Goal: Task Accomplishment & Management: Use online tool/utility

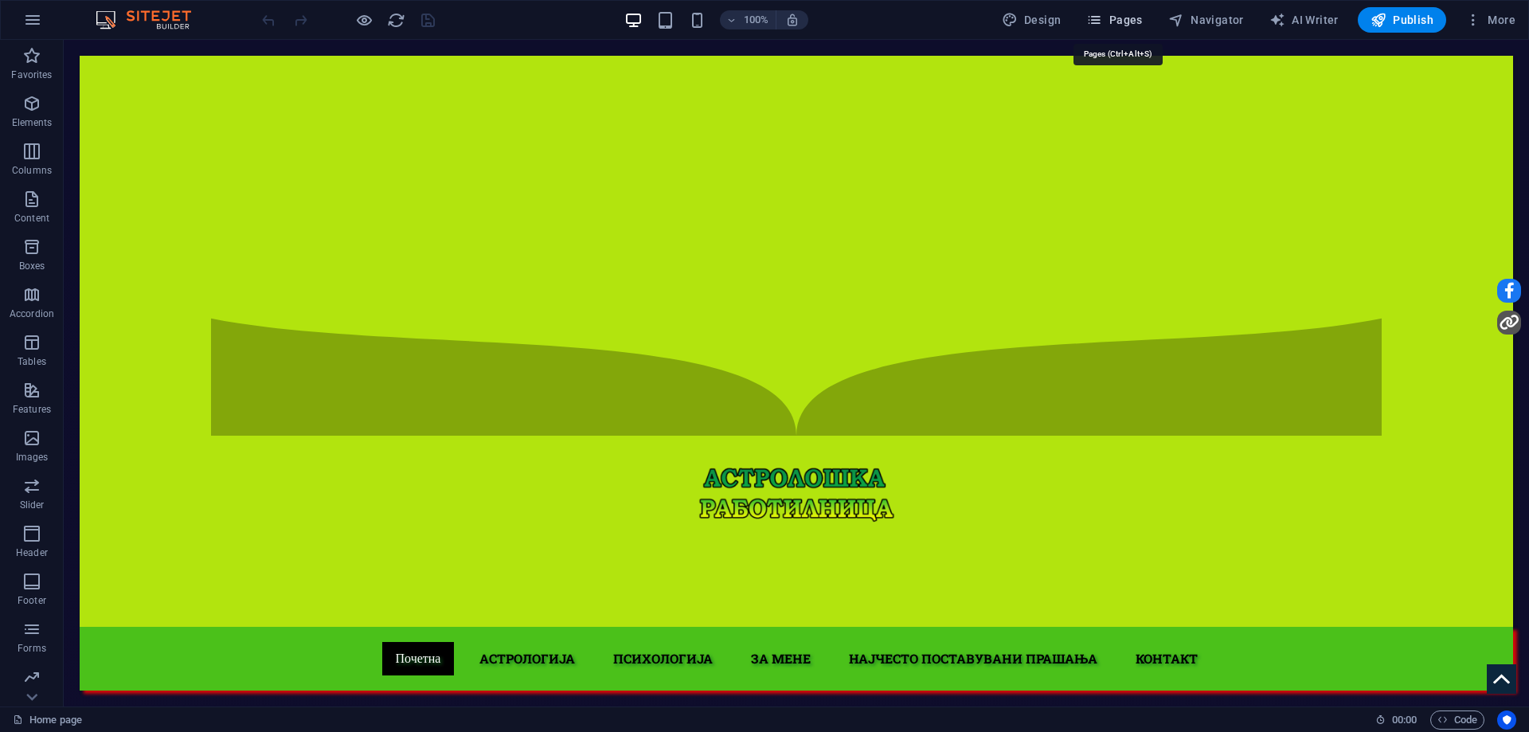
click at [1116, 18] on span "Pages" at bounding box center [1114, 20] width 56 height 16
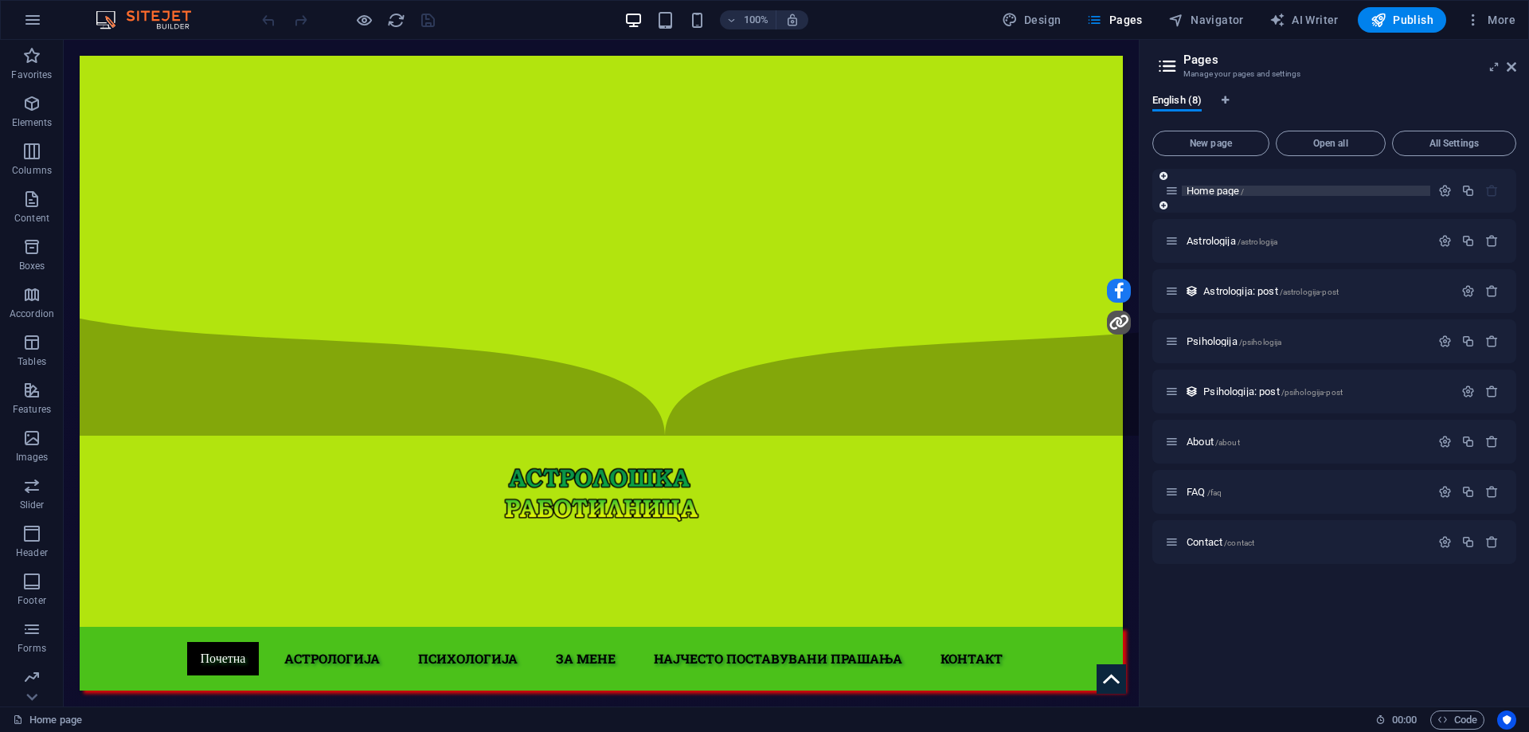
click at [1281, 190] on p "Home page /" at bounding box center [1305, 191] width 239 height 10
click at [1509, 716] on icon "Usercentrics" at bounding box center [1506, 719] width 11 height 11
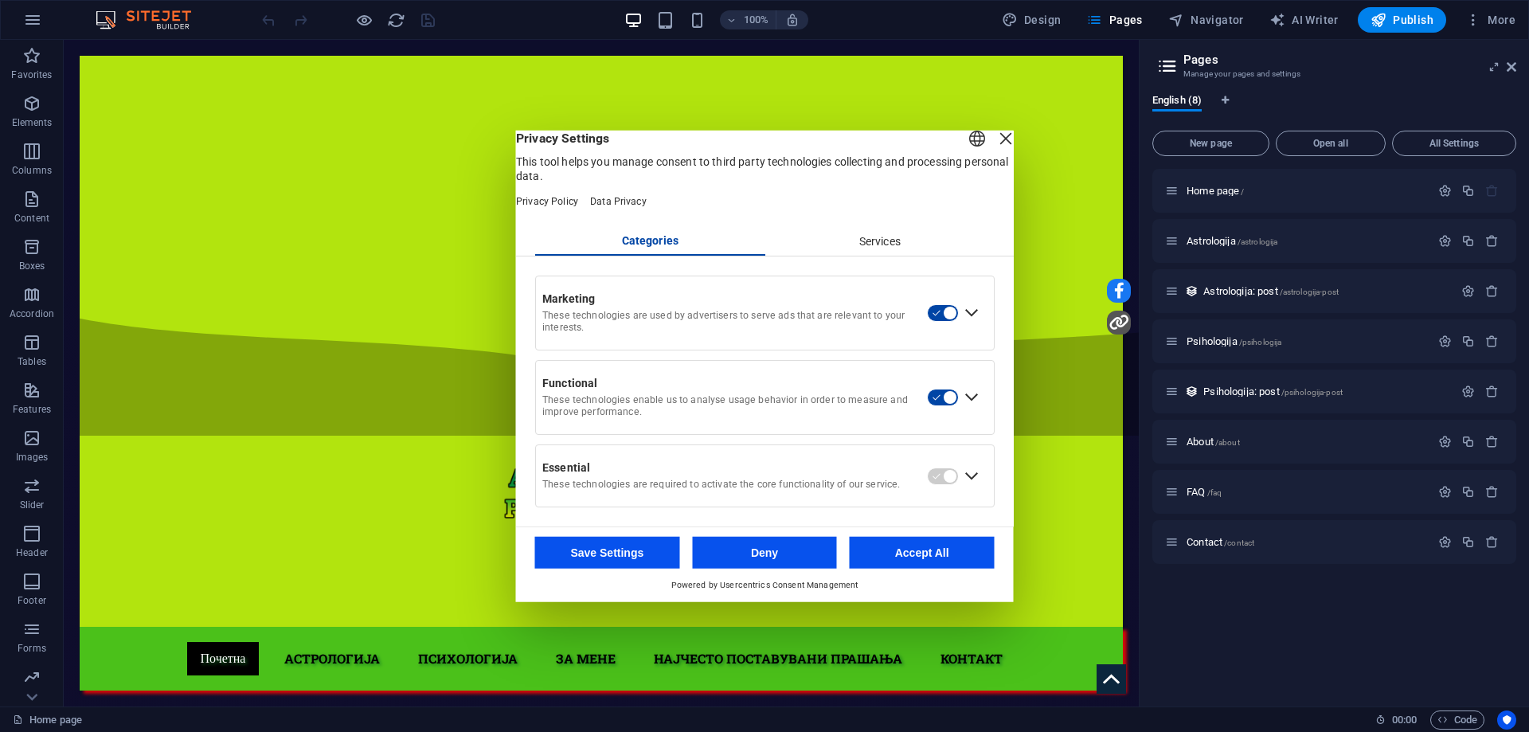
click at [971, 488] on div "Expand Essential" at bounding box center [971, 475] width 25 height 25
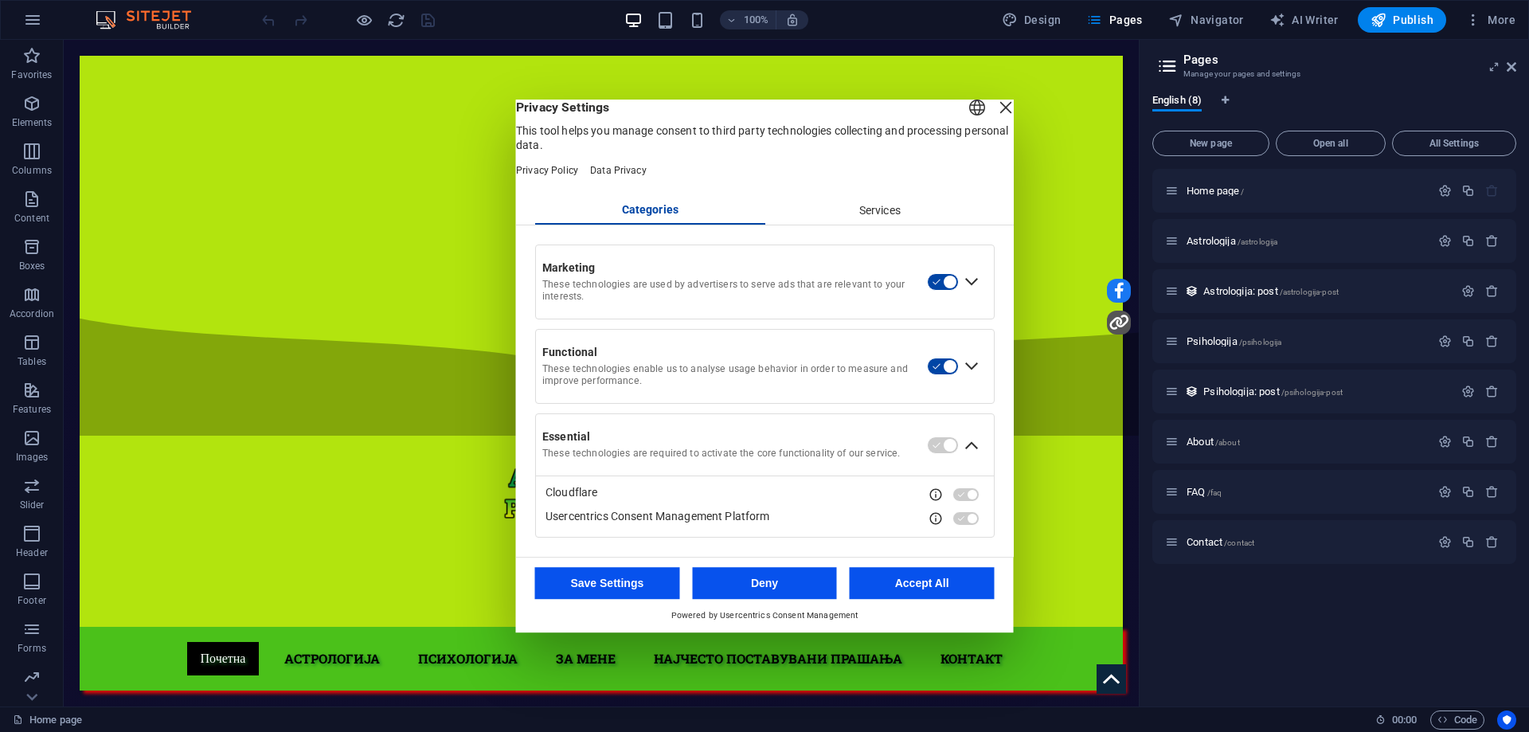
click at [865, 214] on div "Services" at bounding box center [879, 210] width 230 height 27
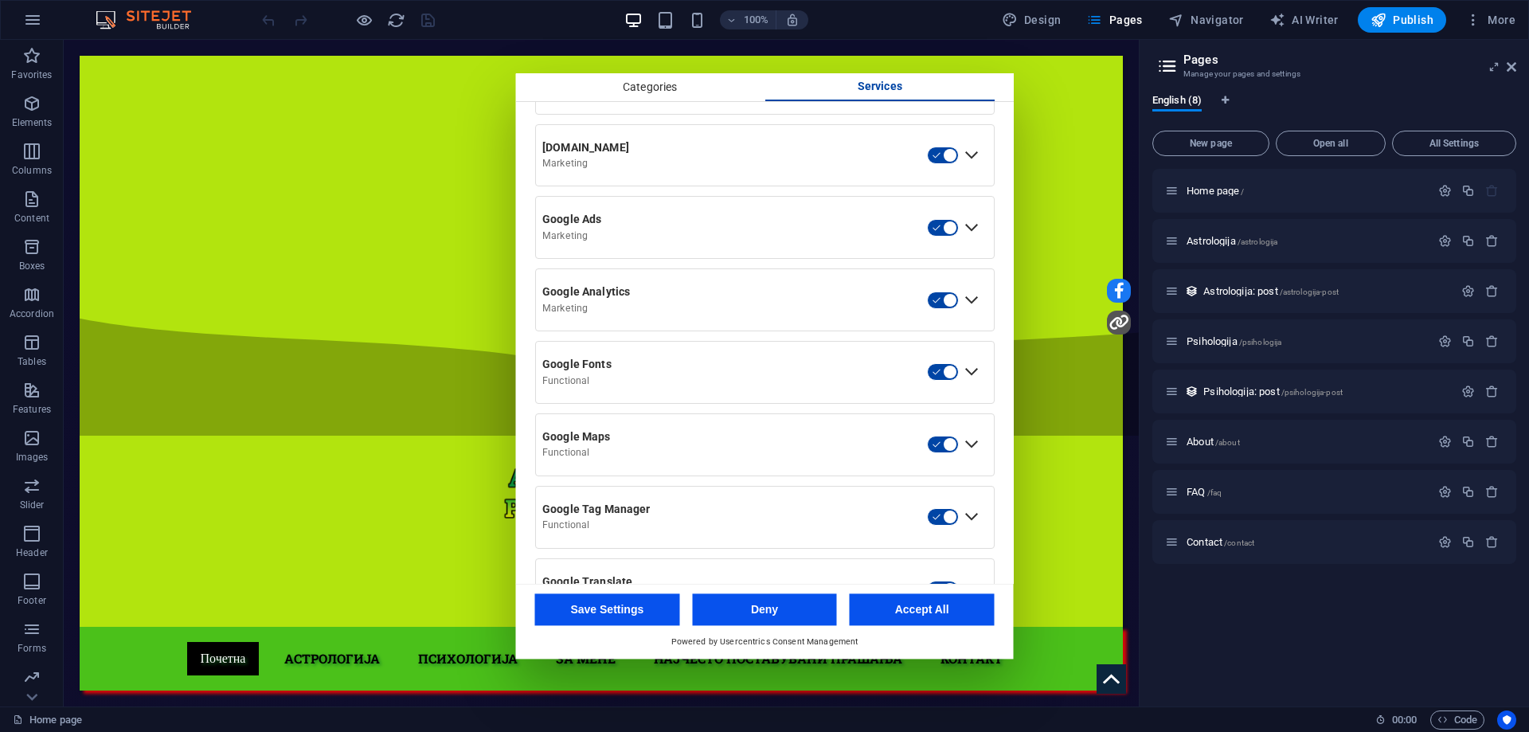
scroll to position [557, 0]
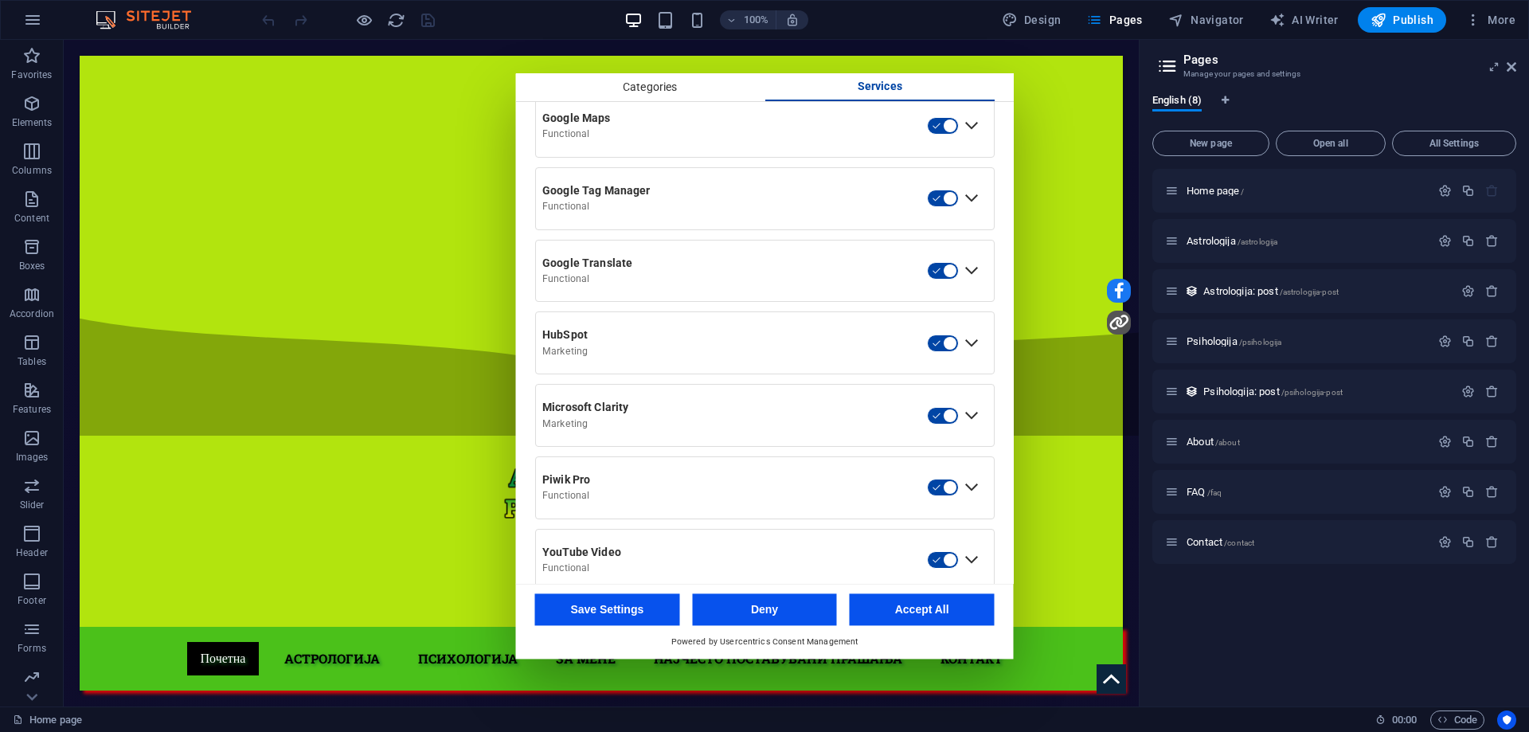
click at [963, 139] on div "Expand Google Maps" at bounding box center [971, 126] width 25 height 25
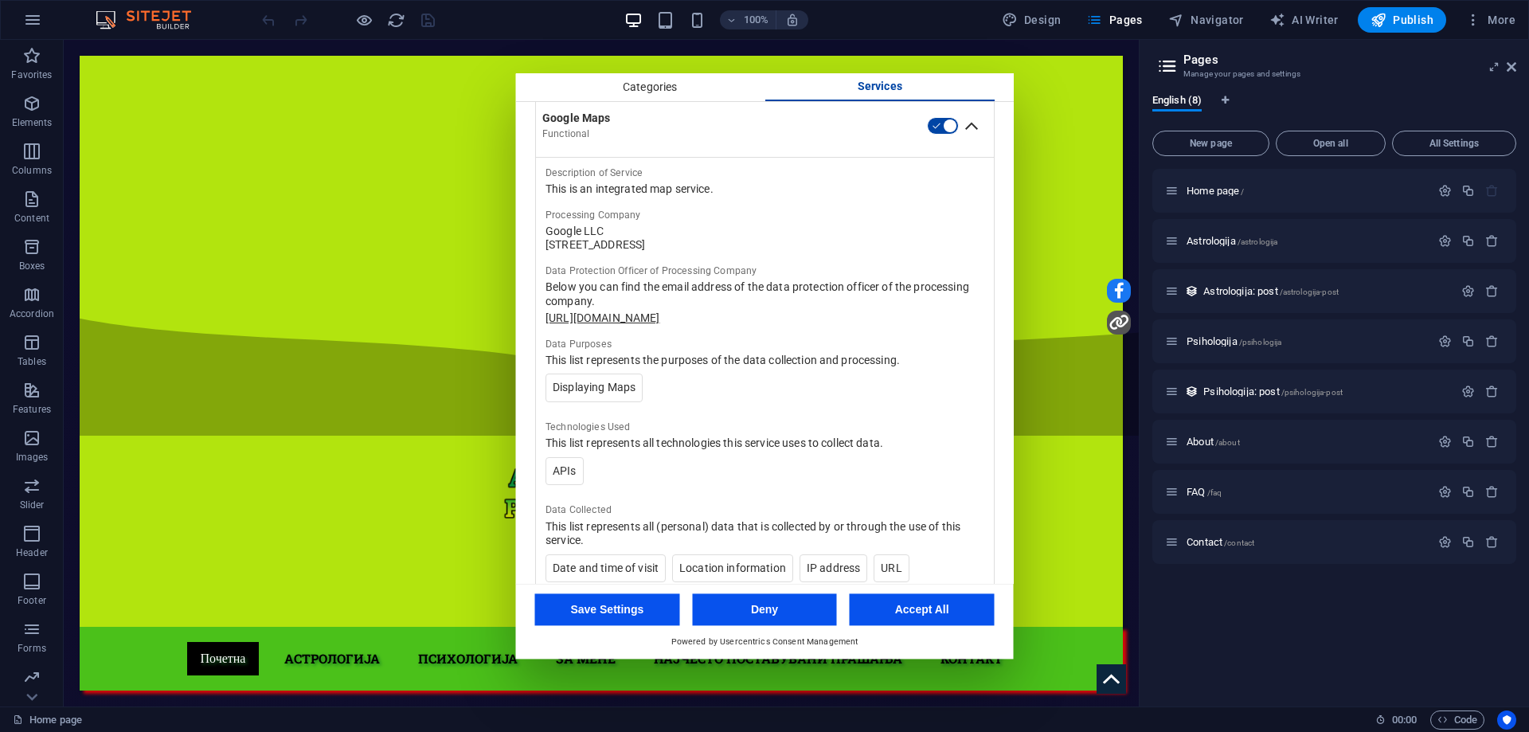
click at [946, 135] on button "button" at bounding box center [943, 127] width 32 height 18
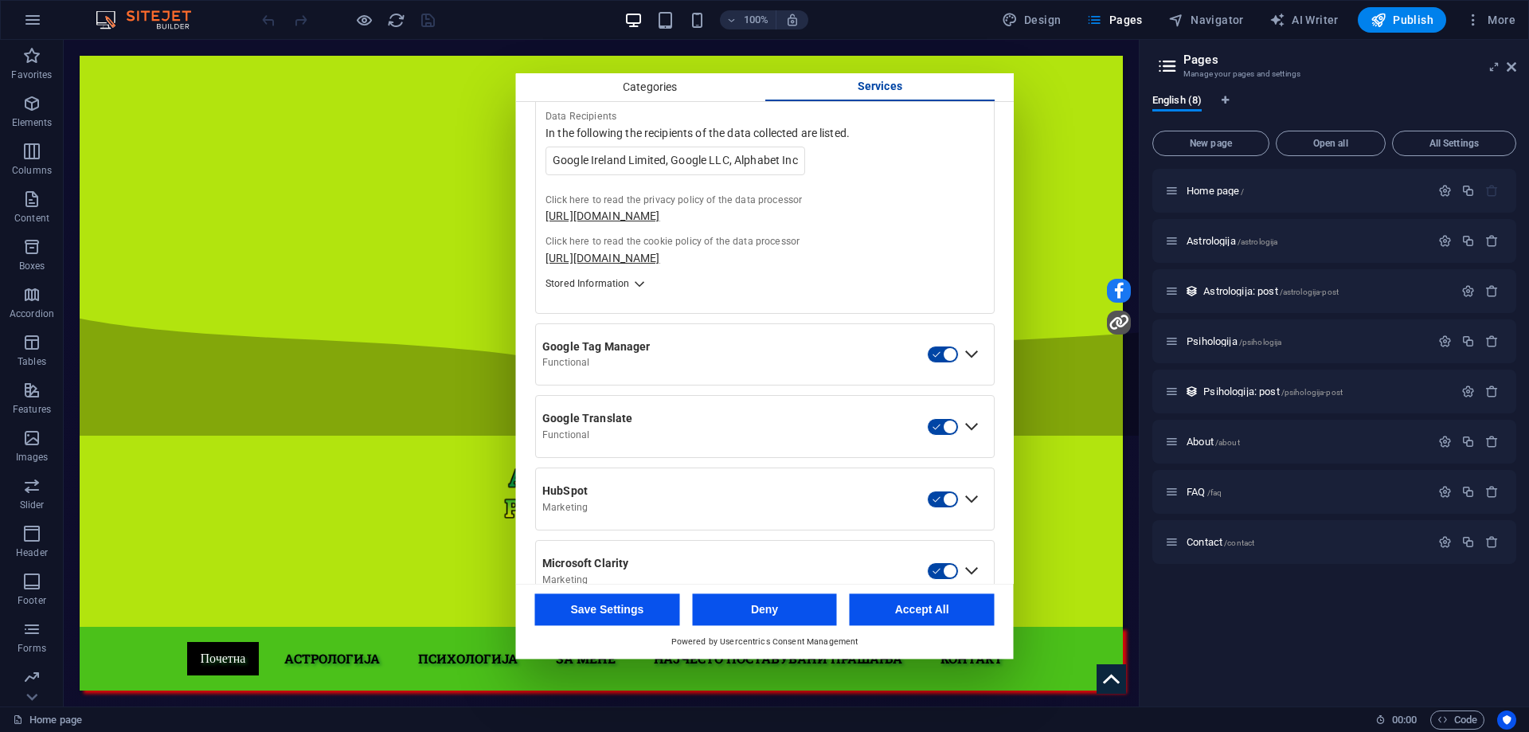
scroll to position [1592, 0]
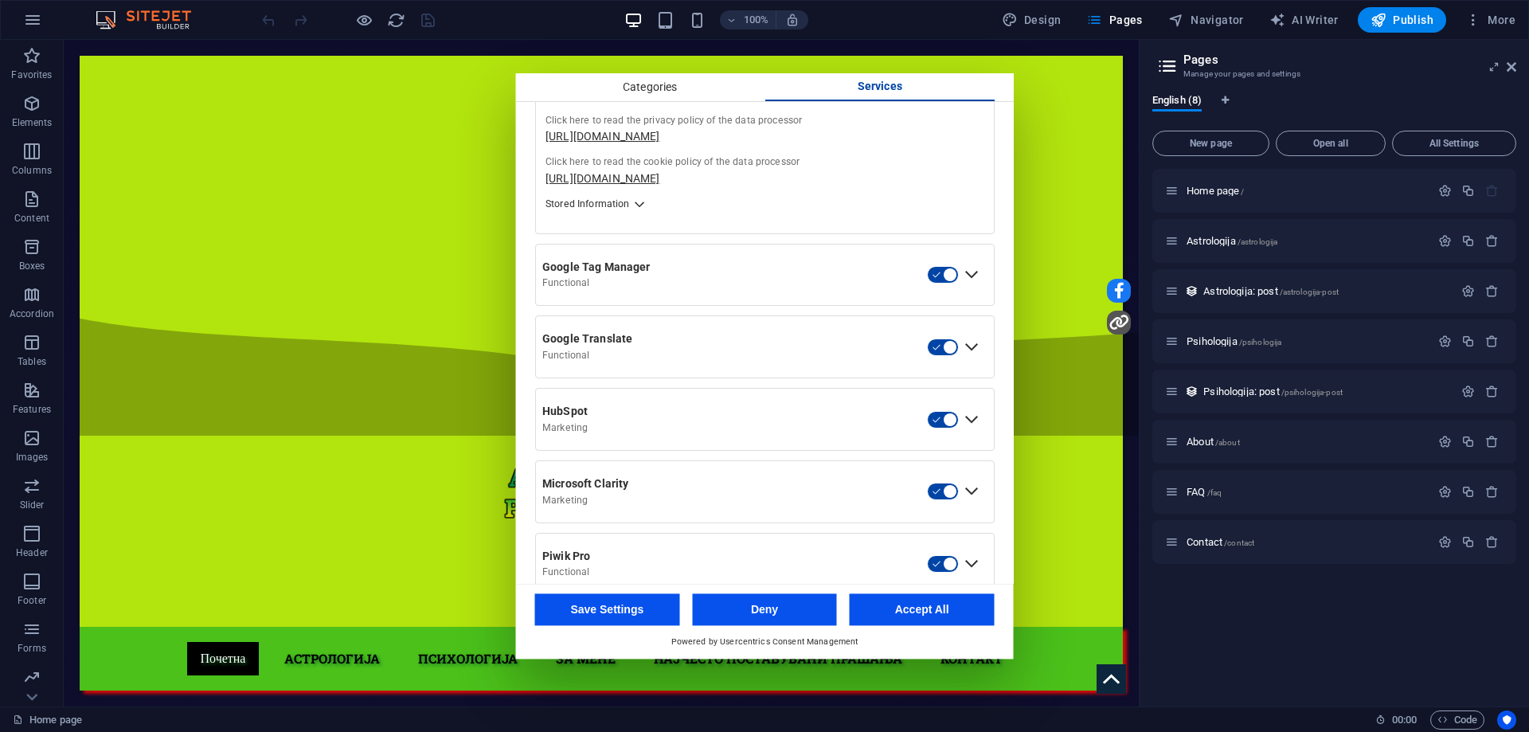
click at [963, 338] on div "Expand Google Translate" at bounding box center [971, 346] width 25 height 25
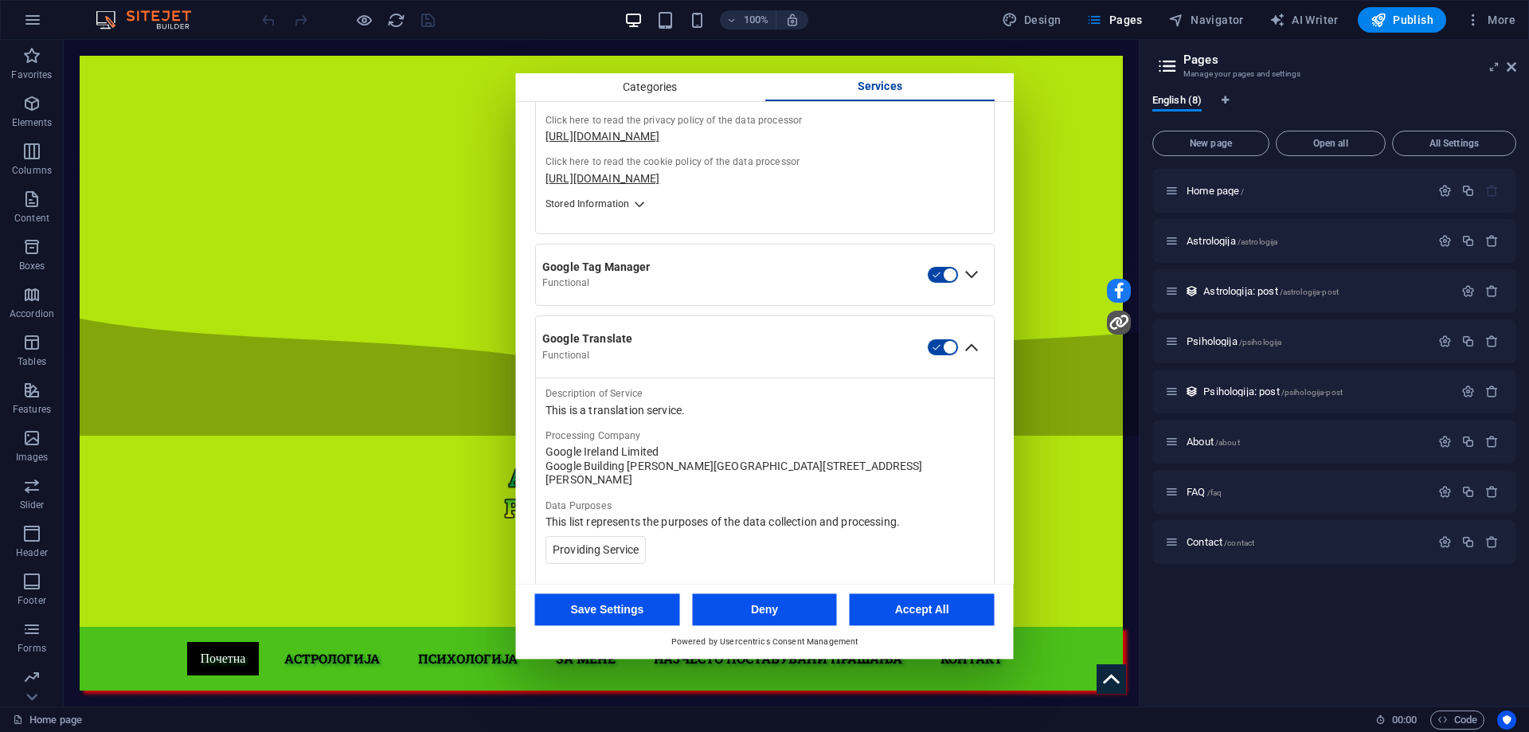
click at [963, 338] on div "Collapse Google Translate" at bounding box center [971, 346] width 25 height 25
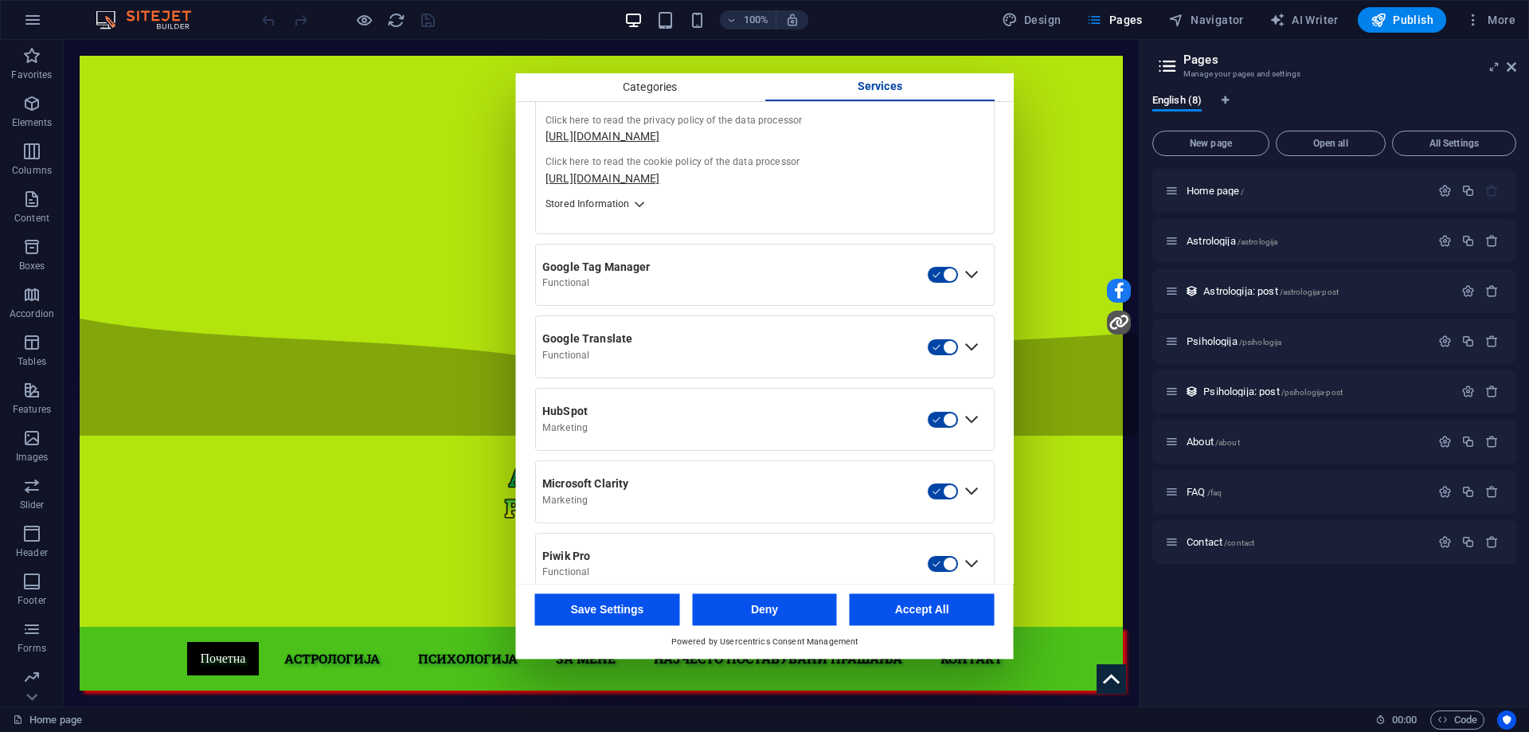
click at [933, 338] on button "button" at bounding box center [943, 347] width 32 height 18
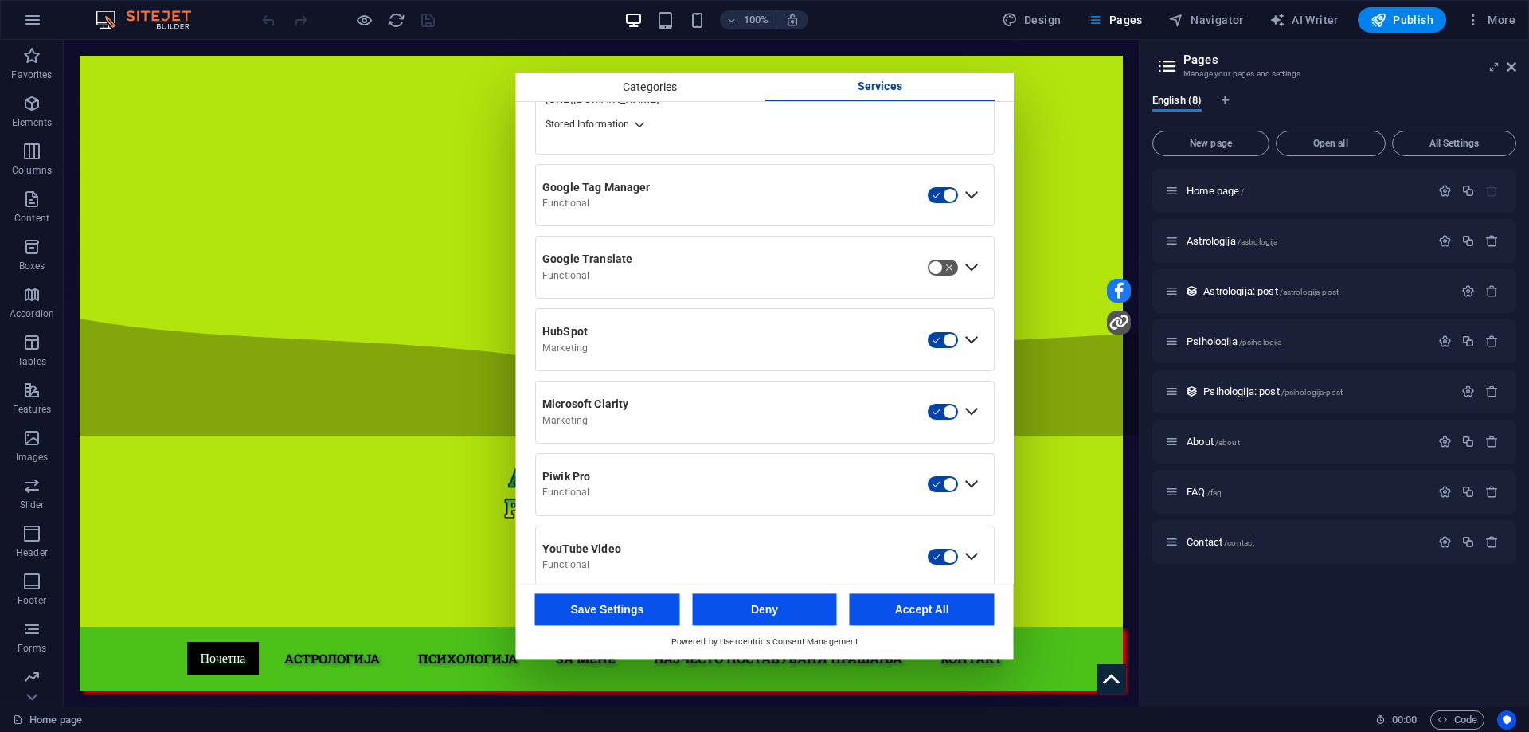
scroll to position [1737, 0]
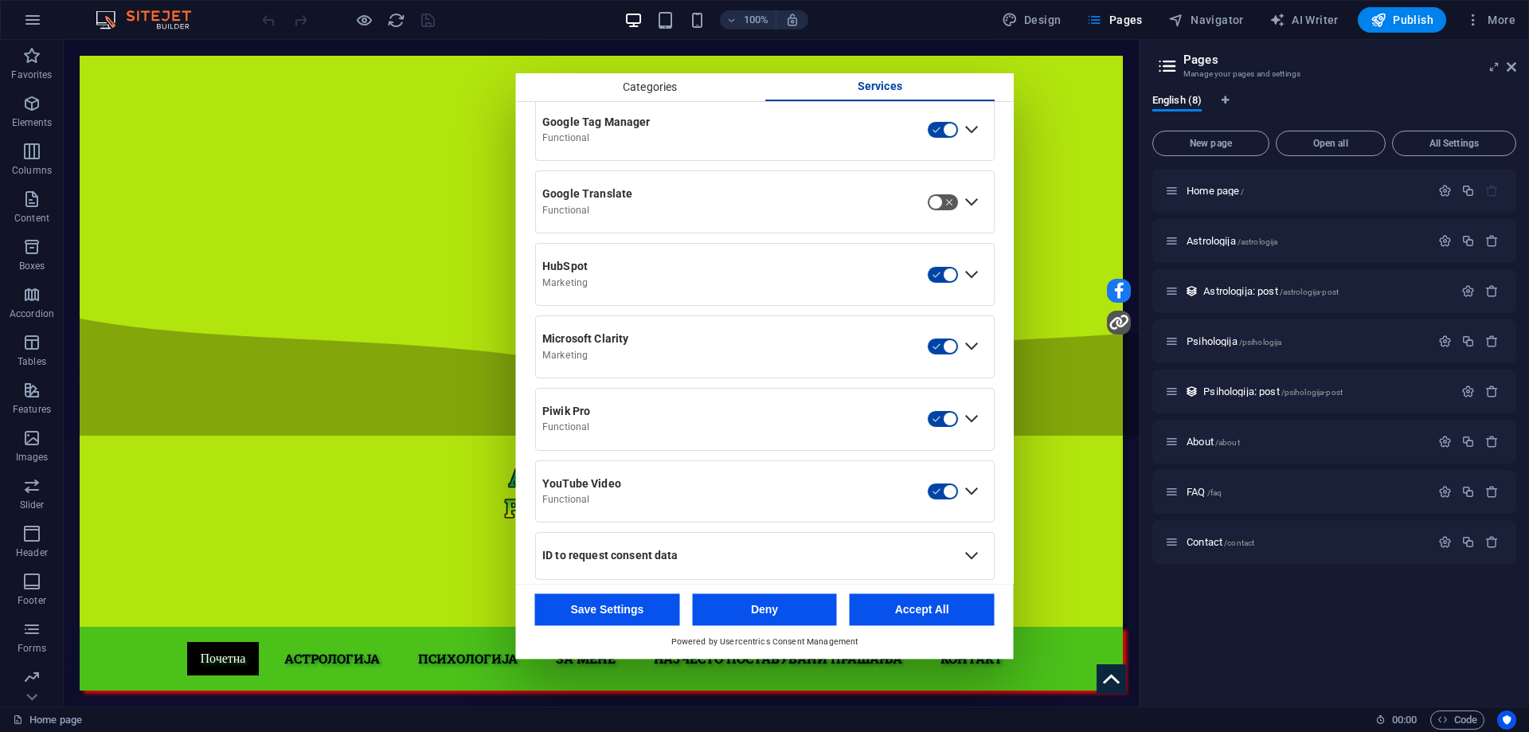
click at [748, 549] on div "ID to request consent data" at bounding box center [747, 556] width 410 height 14
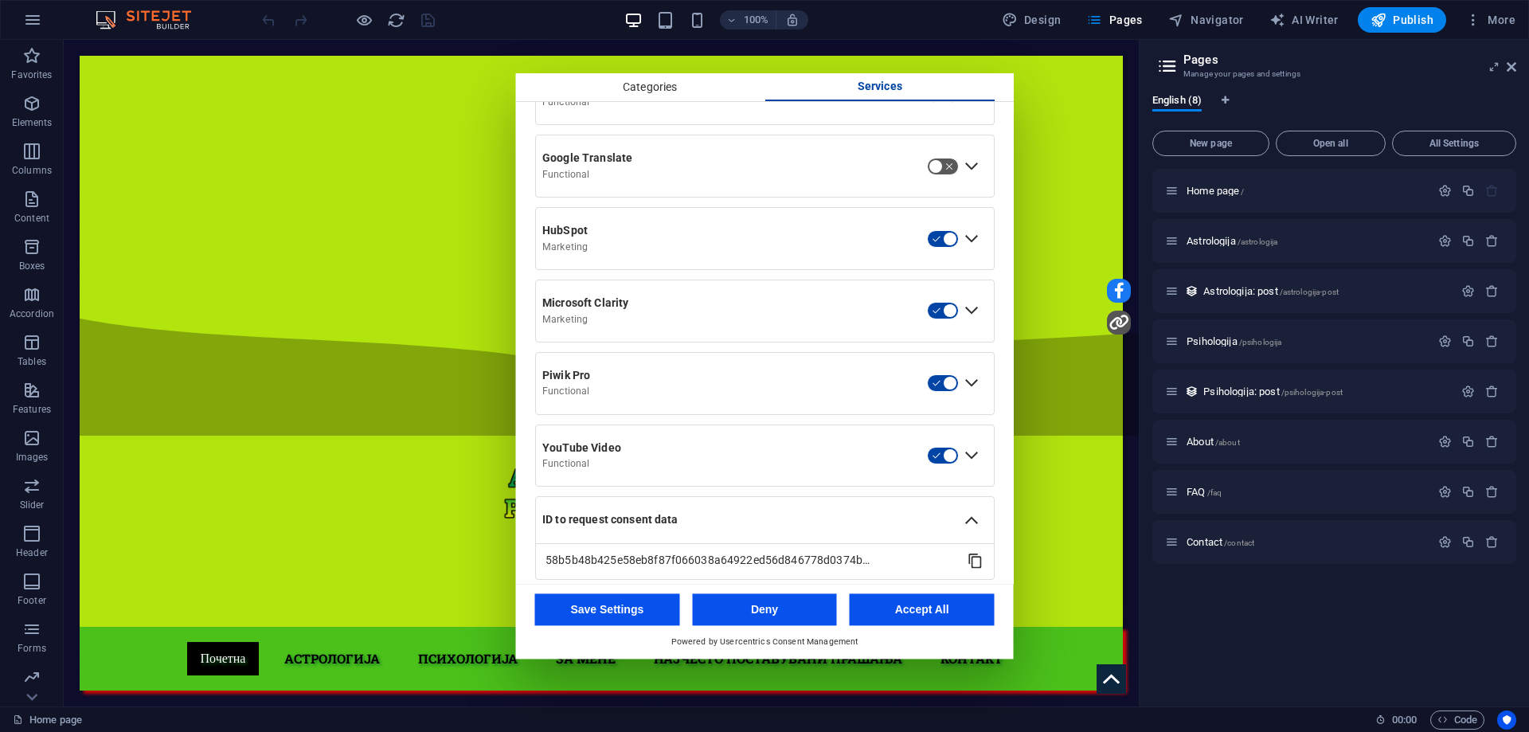
click at [584, 611] on button "Save Settings" at bounding box center [607, 609] width 145 height 32
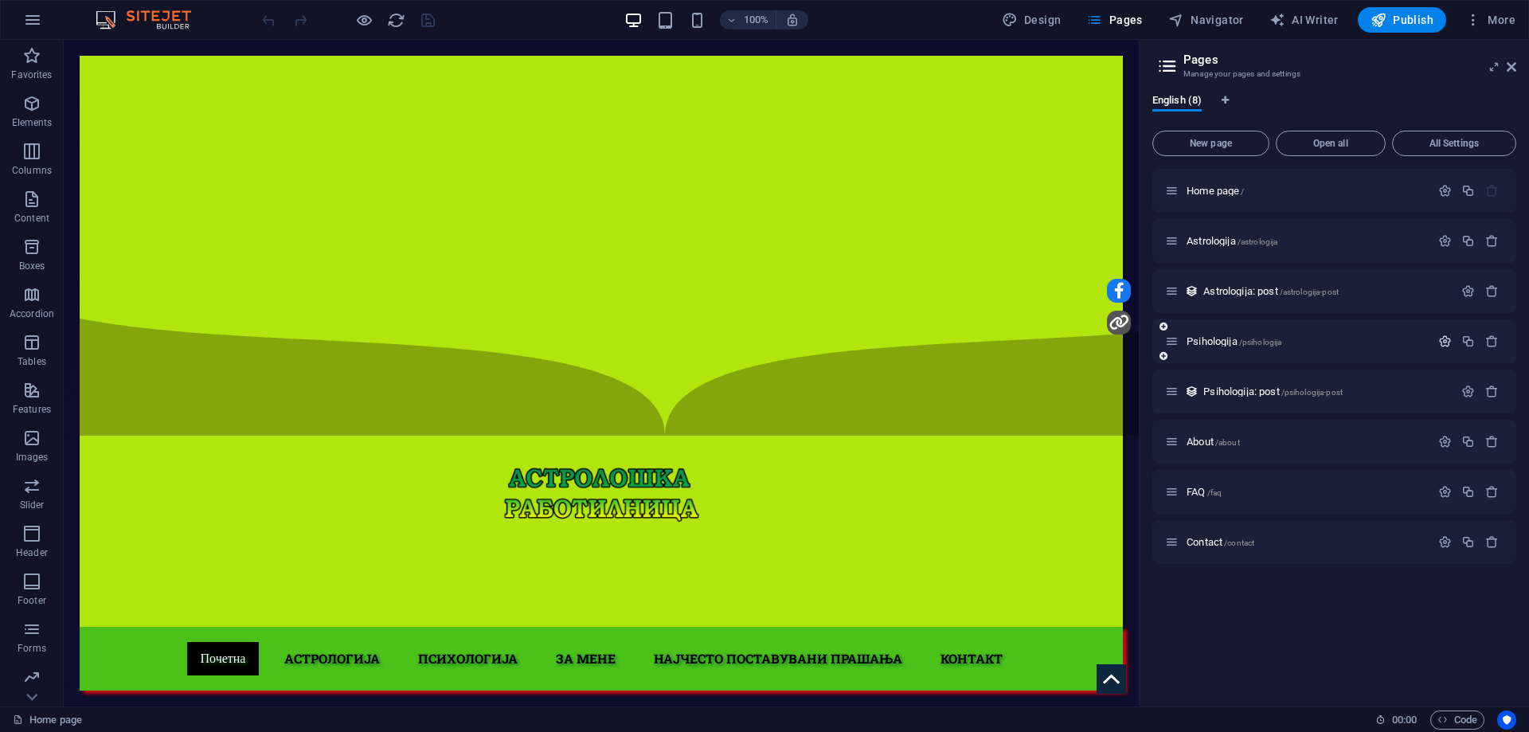
click at [1440, 341] on icon "button" at bounding box center [1445, 341] width 14 height 14
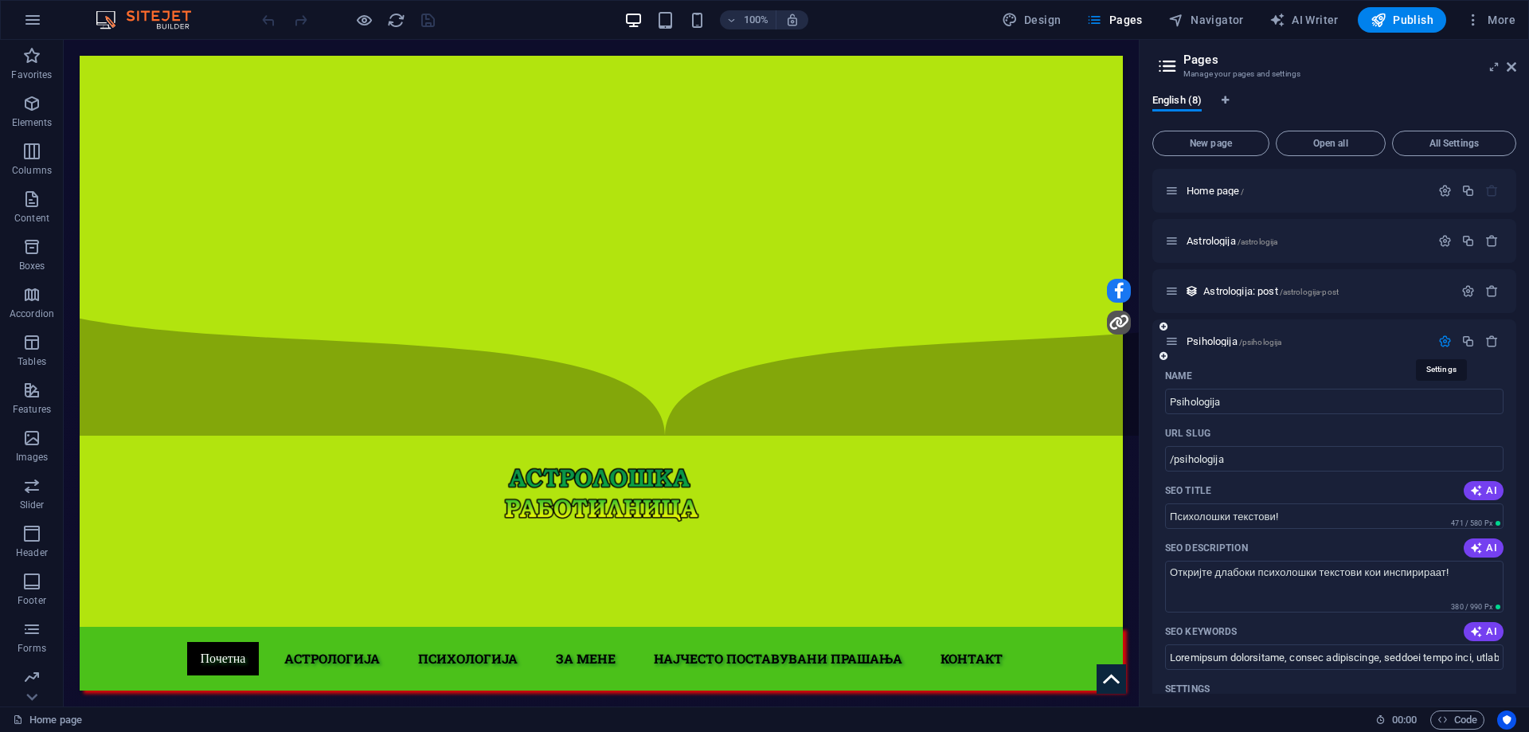
click at [1440, 341] on icon "button" at bounding box center [1445, 341] width 14 height 14
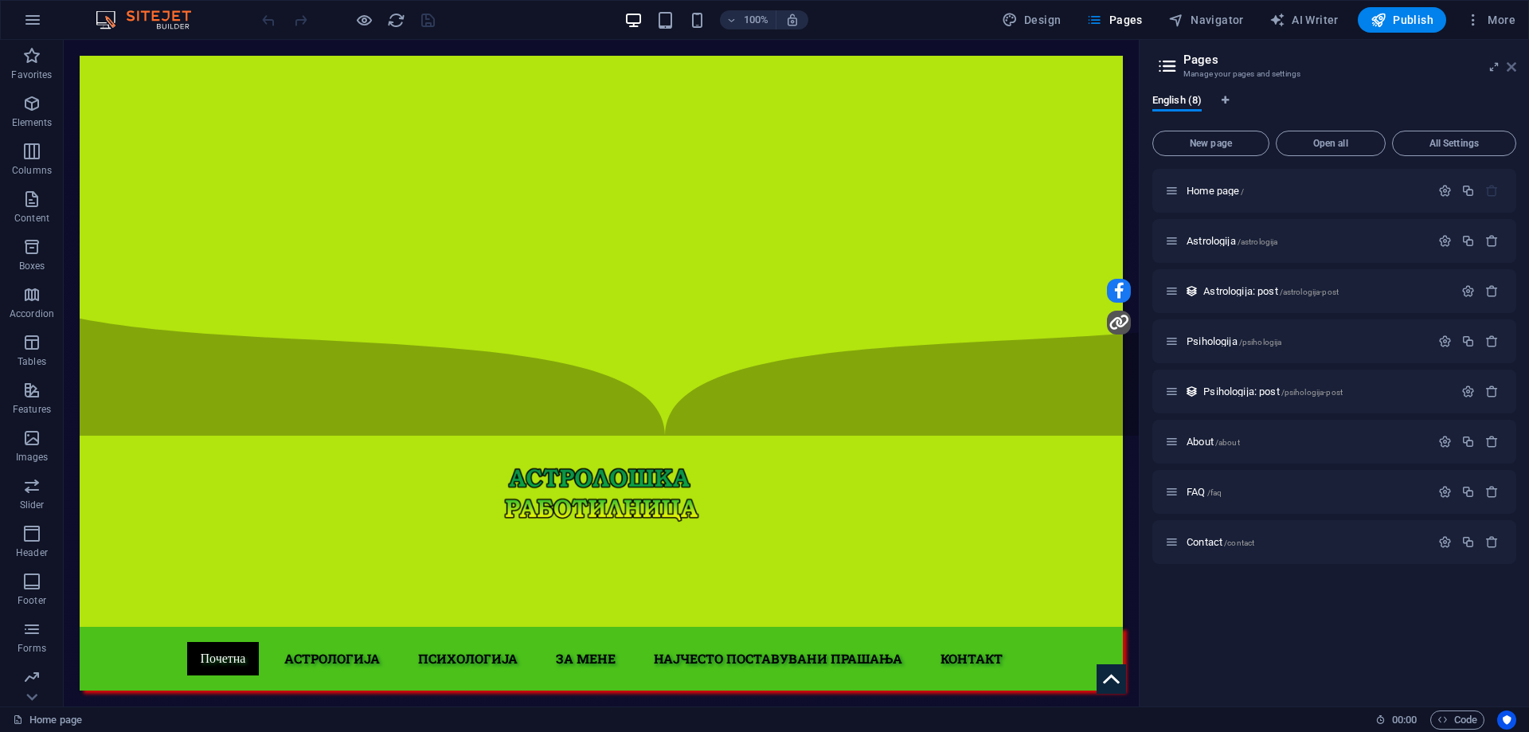
click at [1514, 68] on icon at bounding box center [1511, 67] width 10 height 13
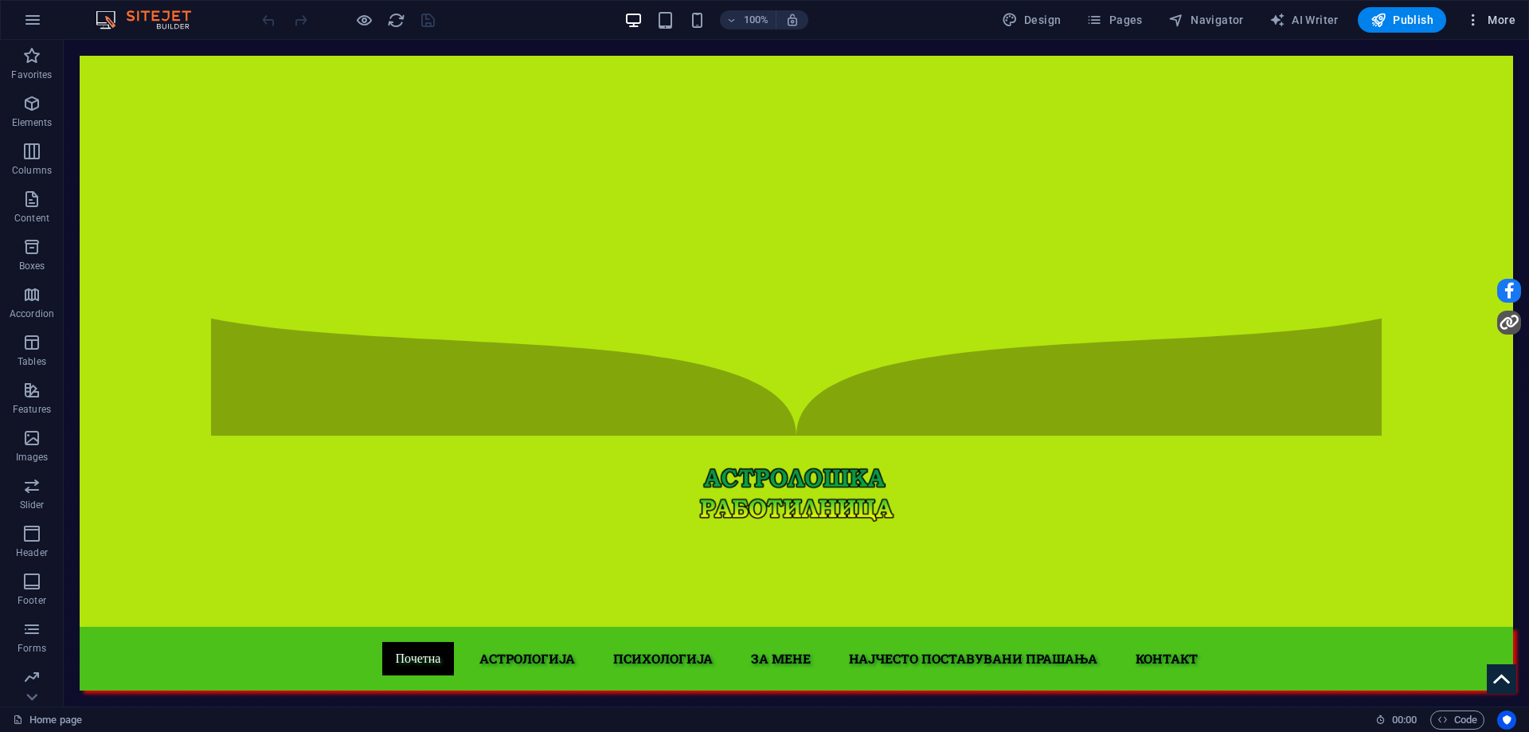
click at [1492, 23] on span "More" at bounding box center [1490, 20] width 50 height 16
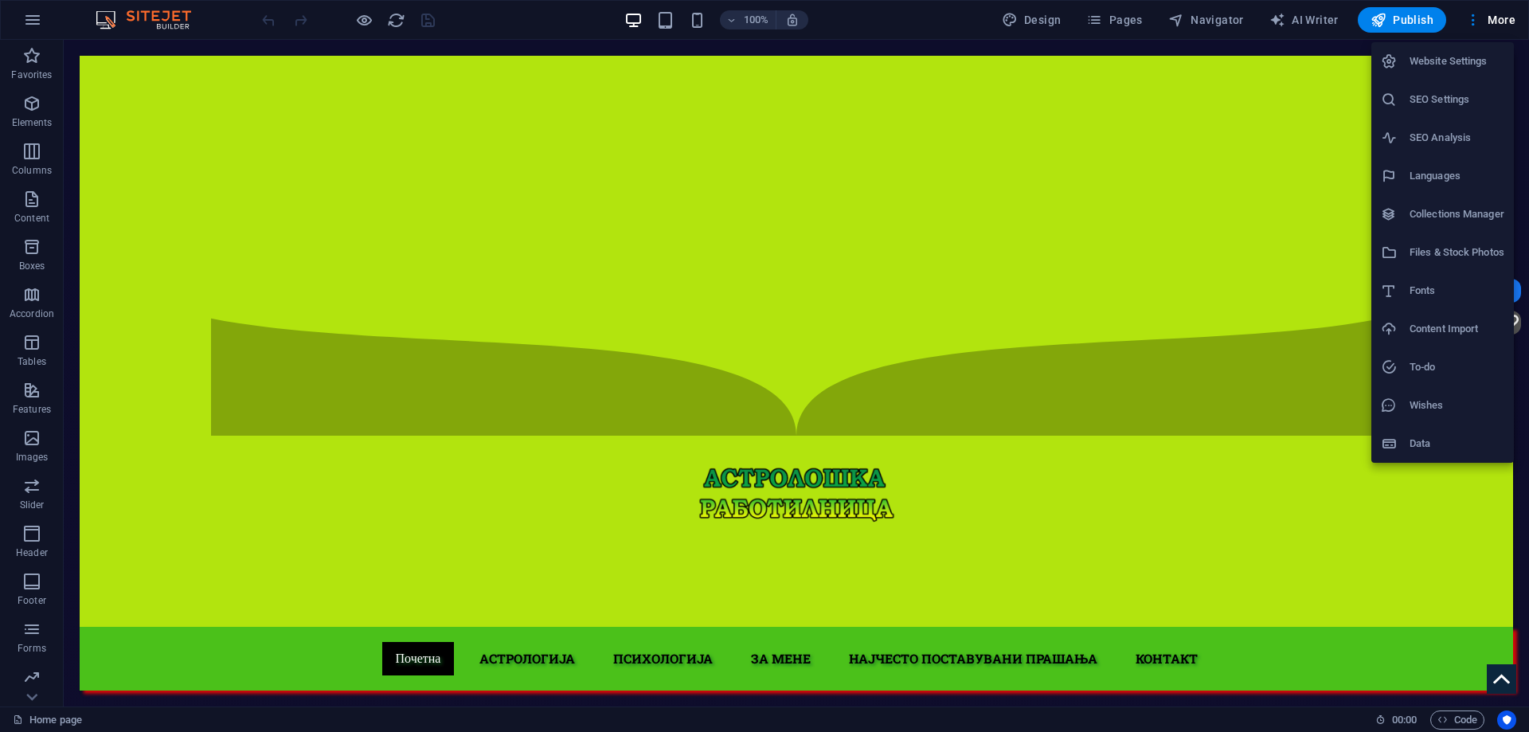
click at [1447, 210] on h6 "Collections Manager" at bounding box center [1456, 214] width 95 height 19
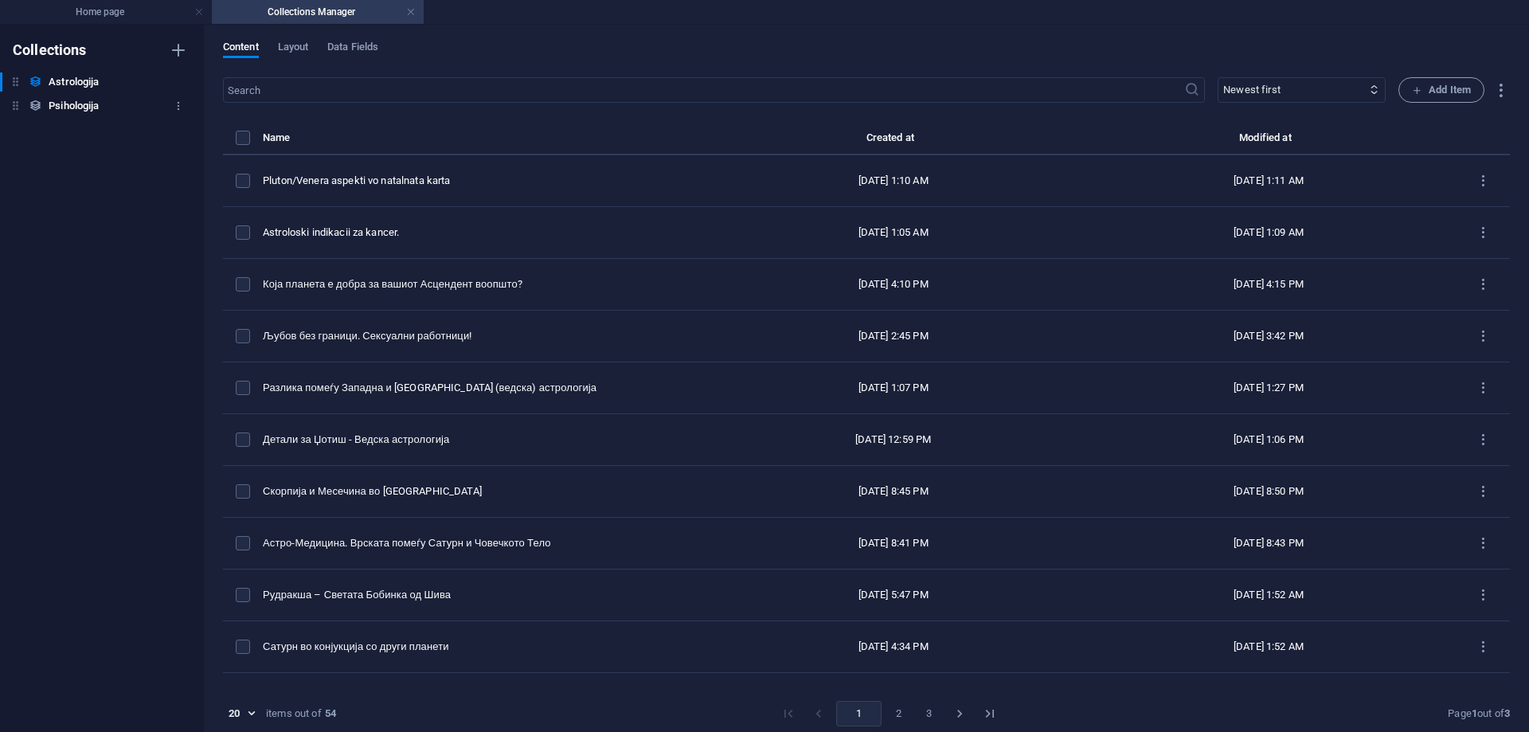
click at [80, 103] on h6 "Psihologija" at bounding box center [74, 105] width 50 height 19
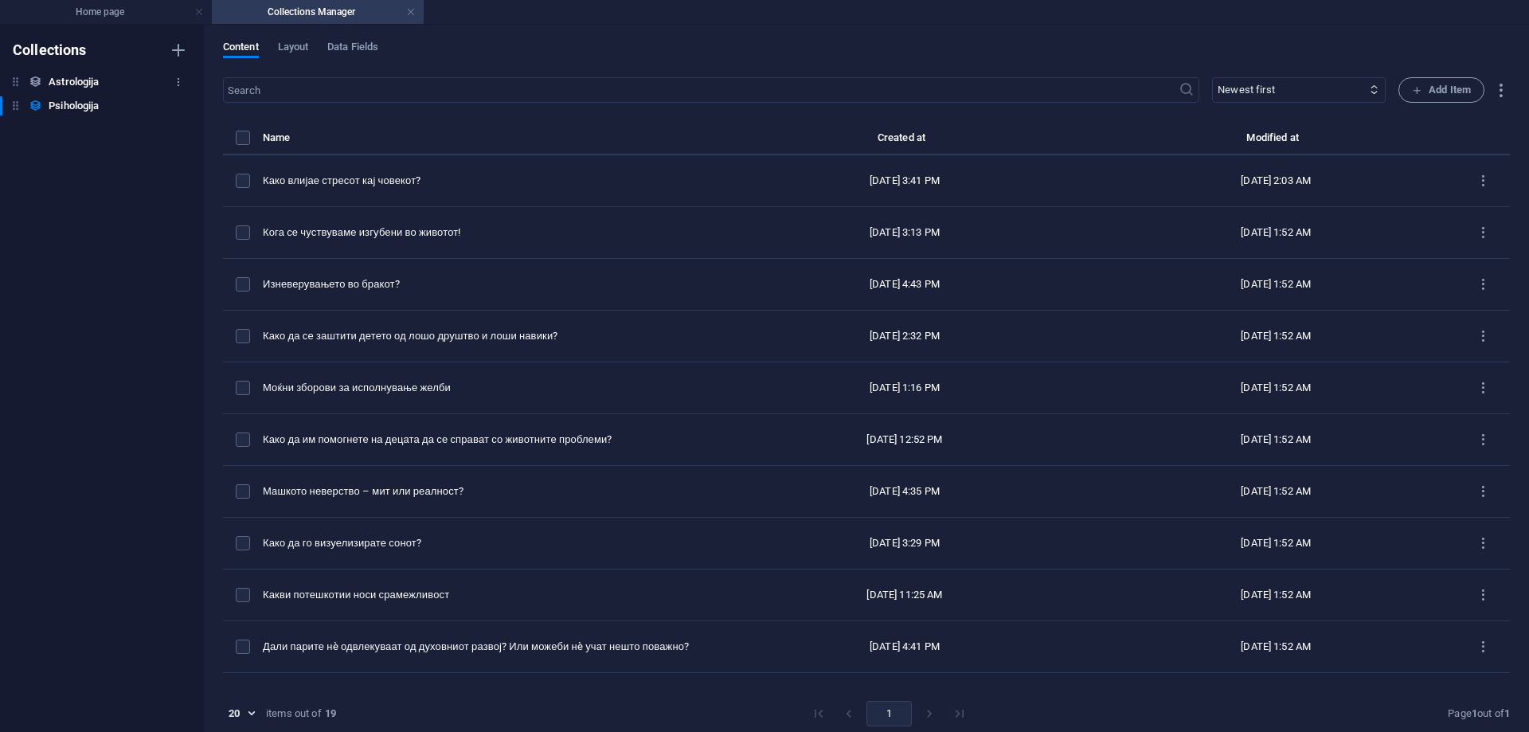
click at [90, 83] on h6 "Astrologija" at bounding box center [74, 81] width 50 height 19
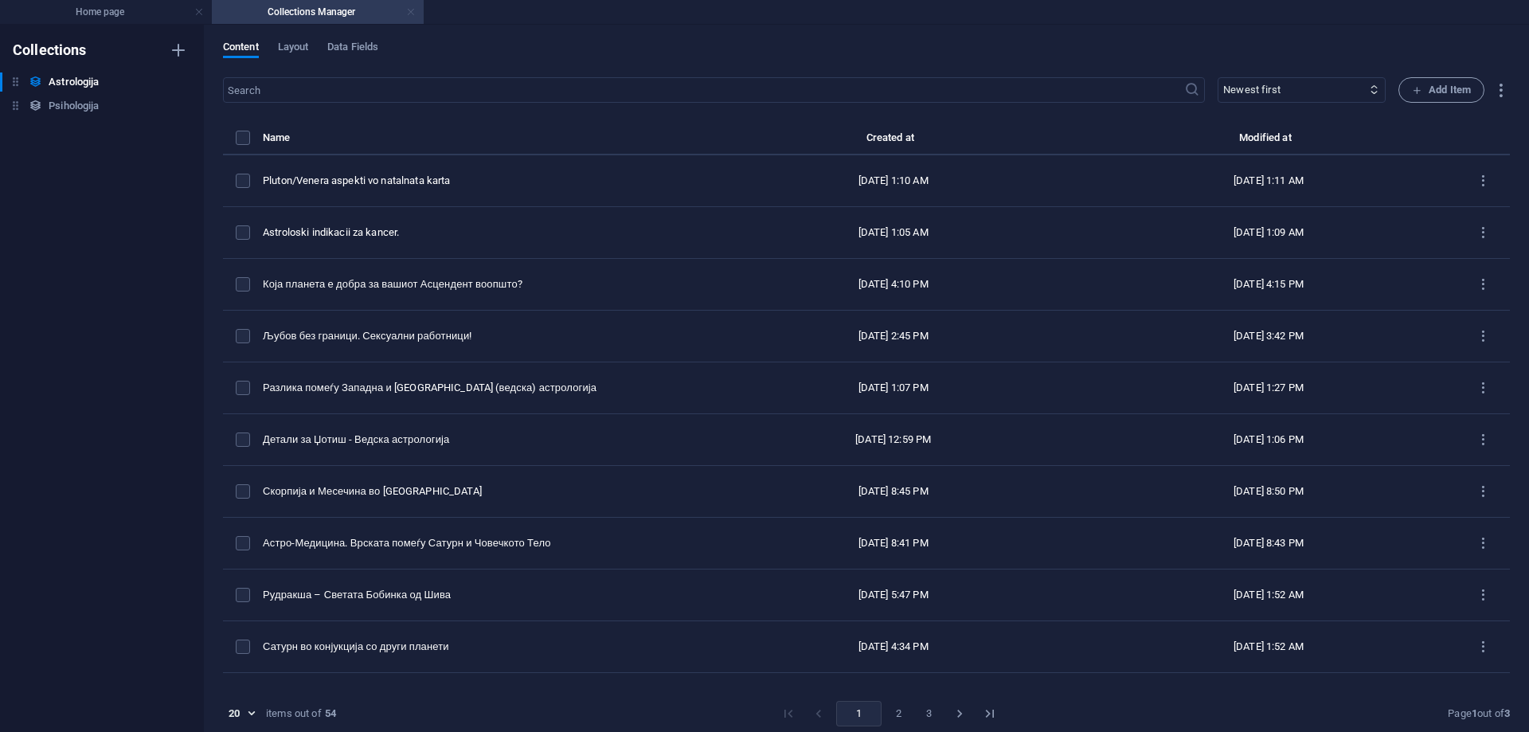
click at [412, 10] on link at bounding box center [411, 12] width 10 height 15
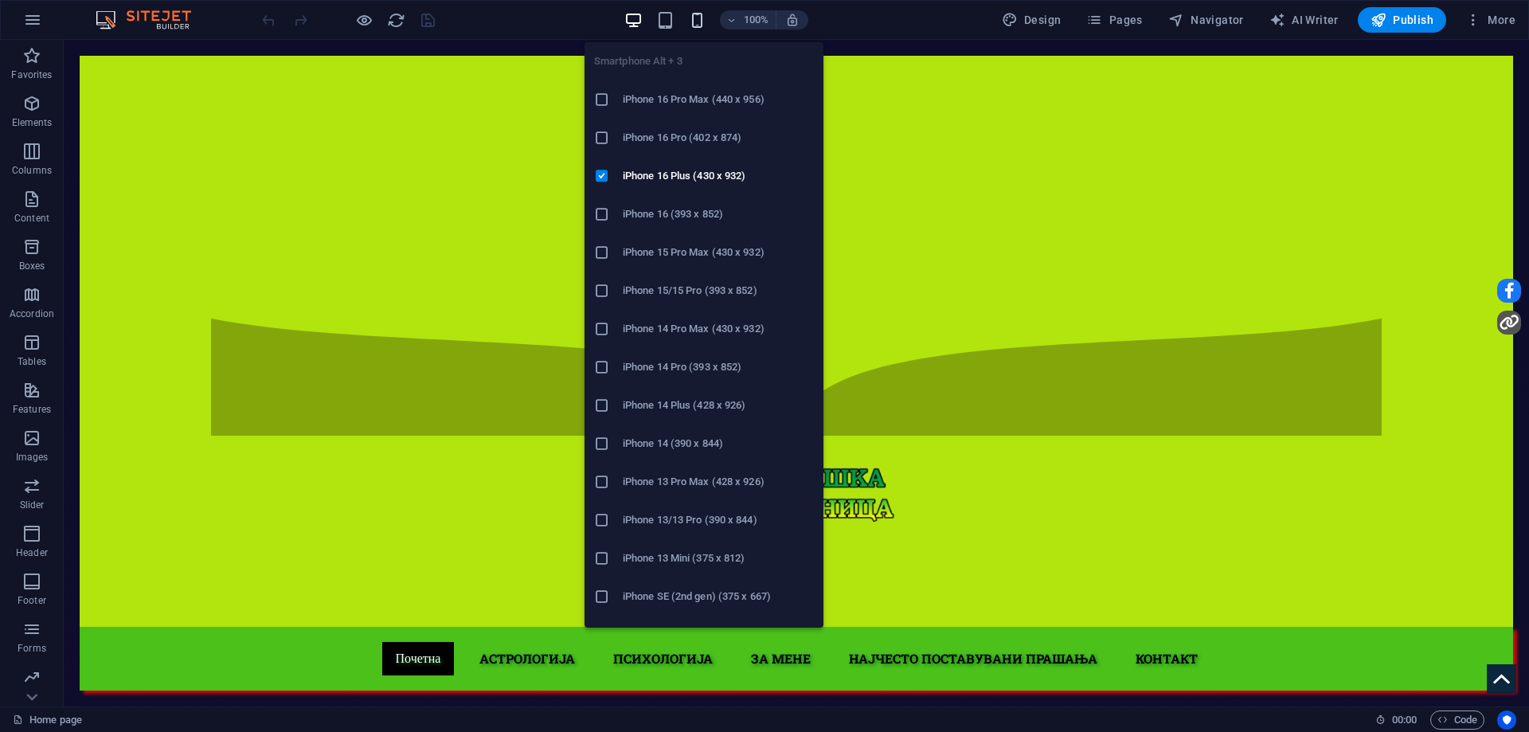
click at [706, 14] on icon "button" at bounding box center [697, 20] width 18 height 18
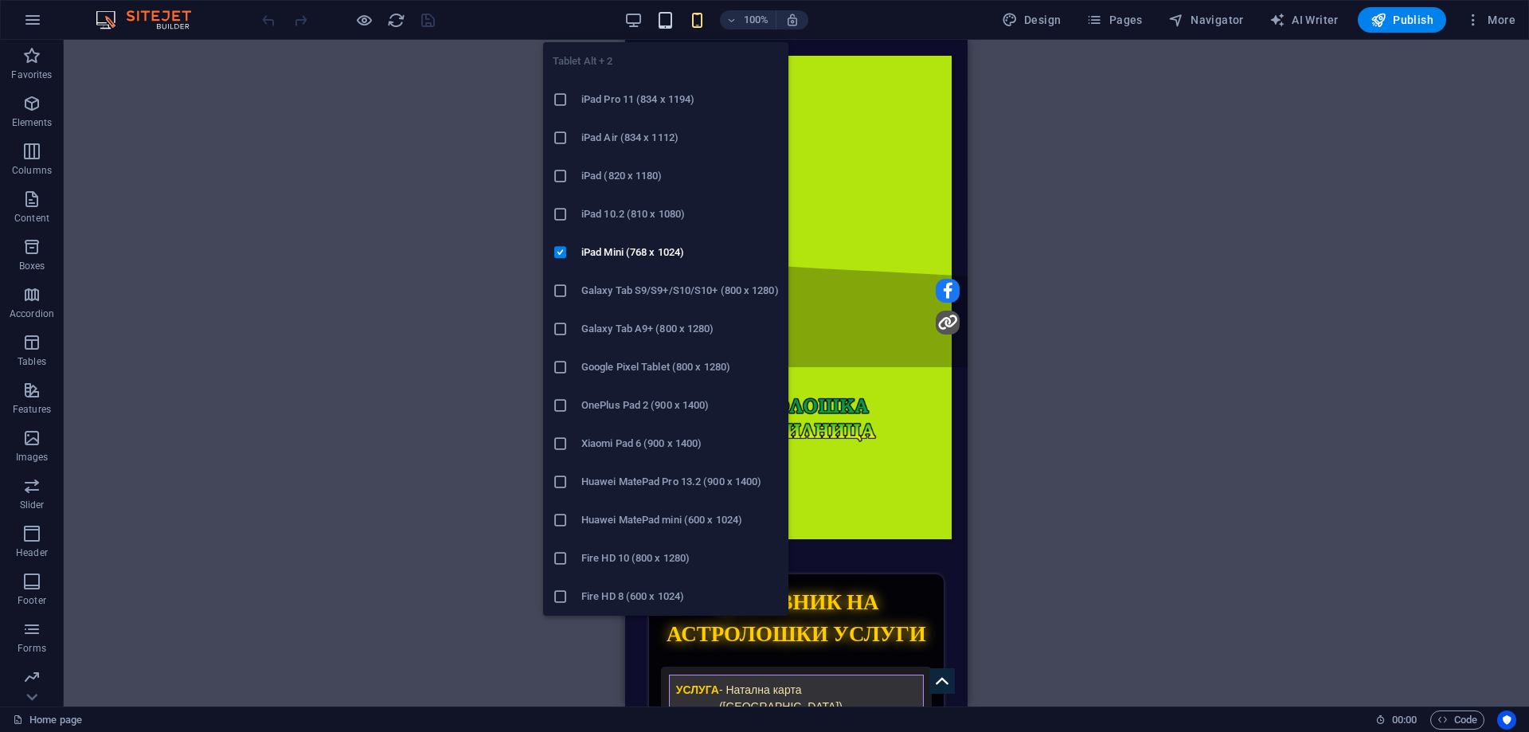
click at [668, 25] on icon "button" at bounding box center [665, 20] width 18 height 18
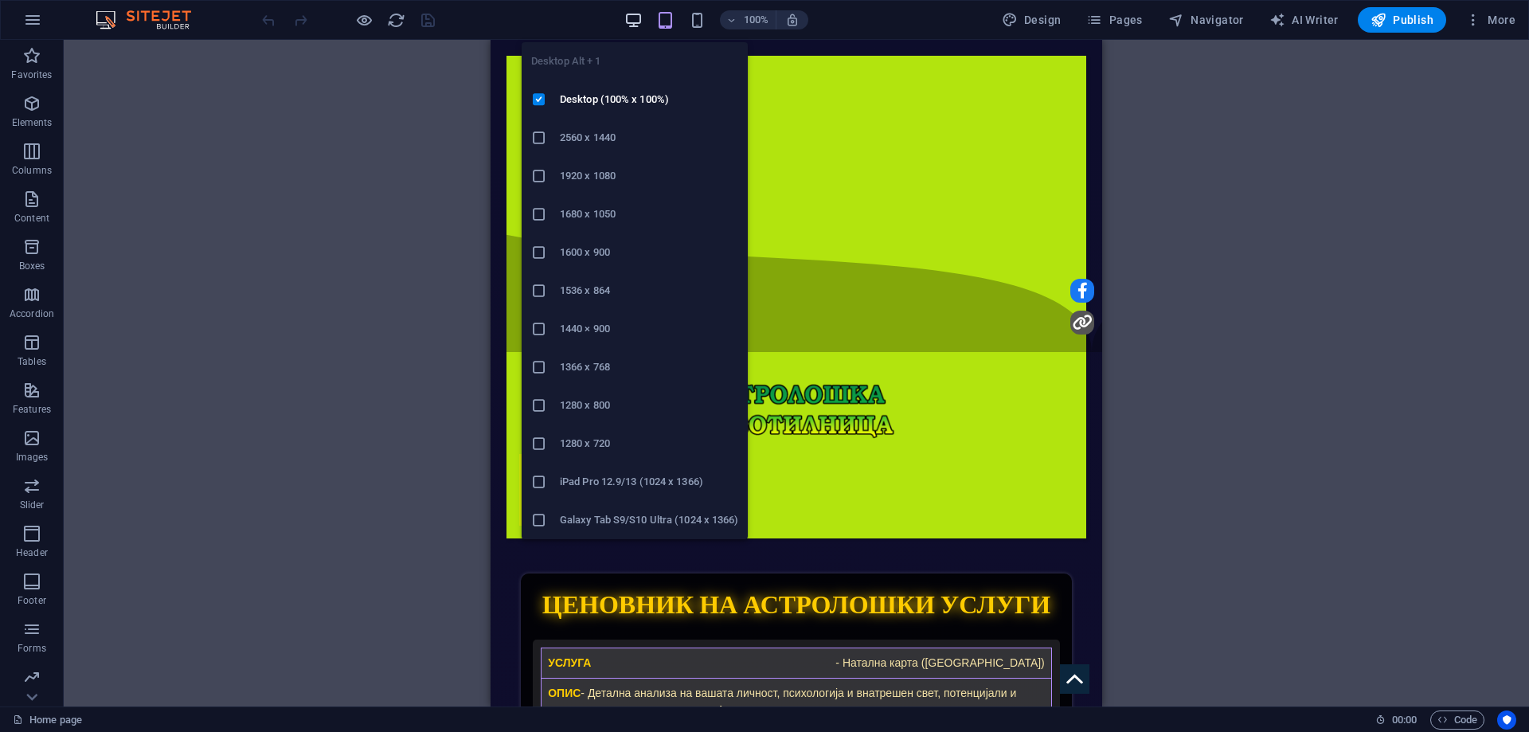
click at [643, 17] on icon "button" at bounding box center [633, 20] width 18 height 18
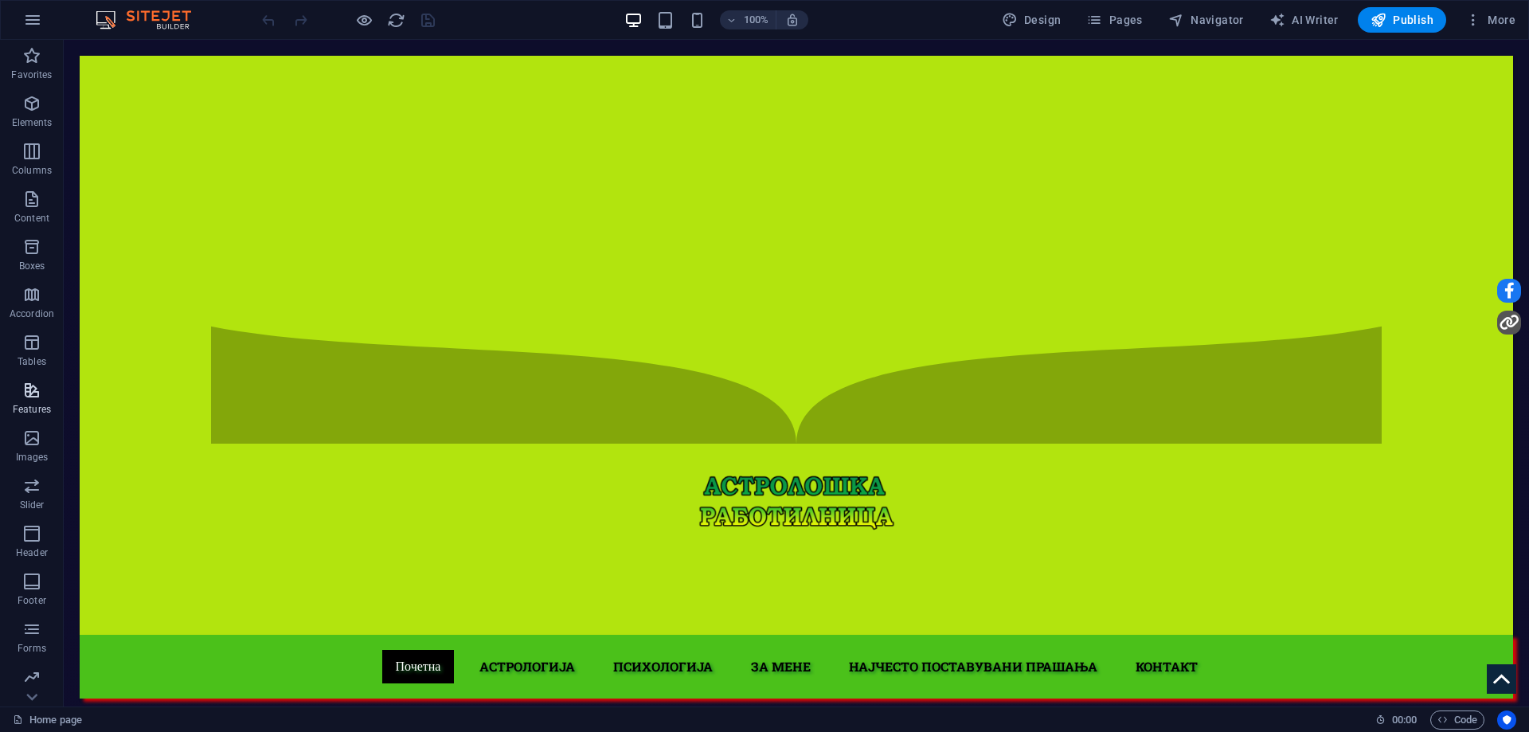
click at [32, 404] on p "Features" at bounding box center [32, 409] width 38 height 13
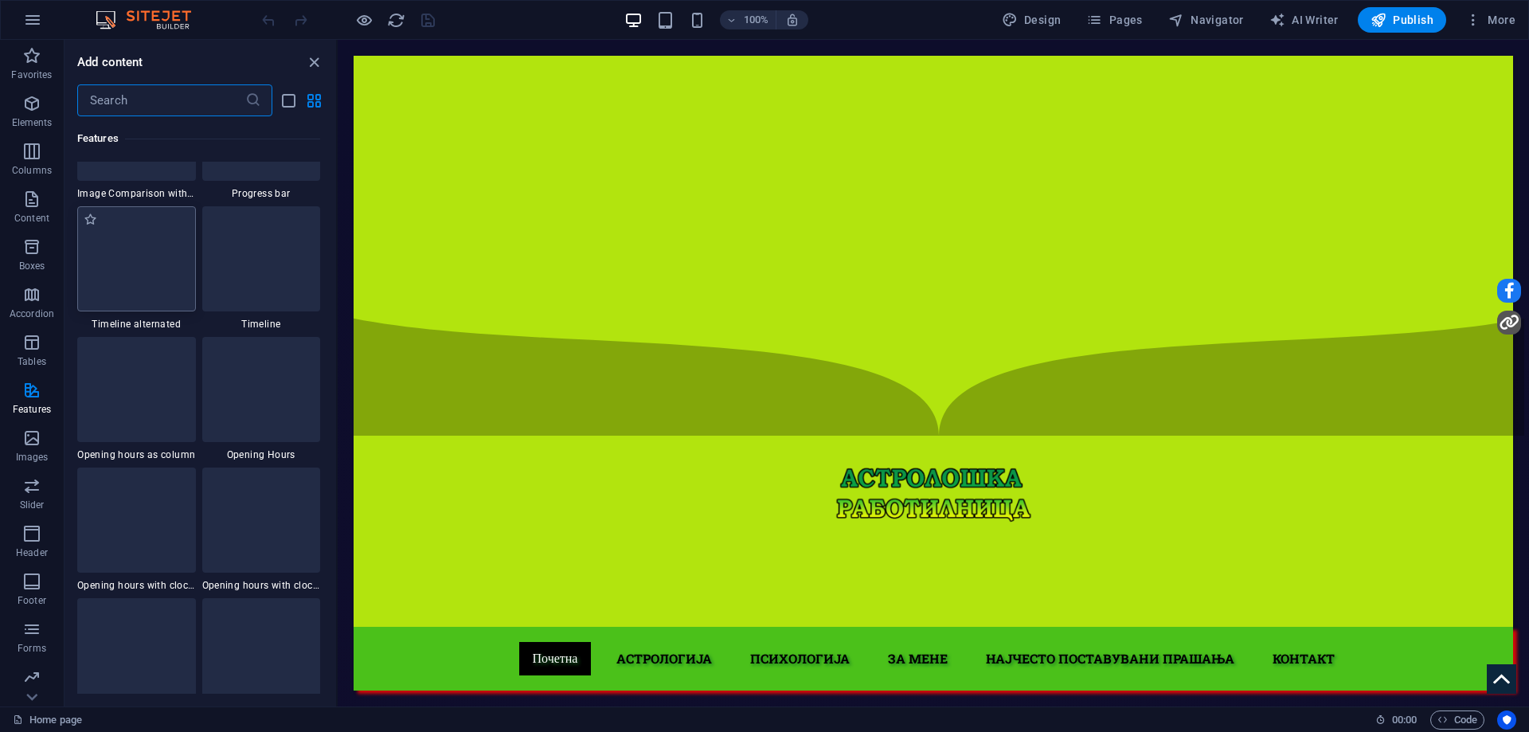
scroll to position [6764, 0]
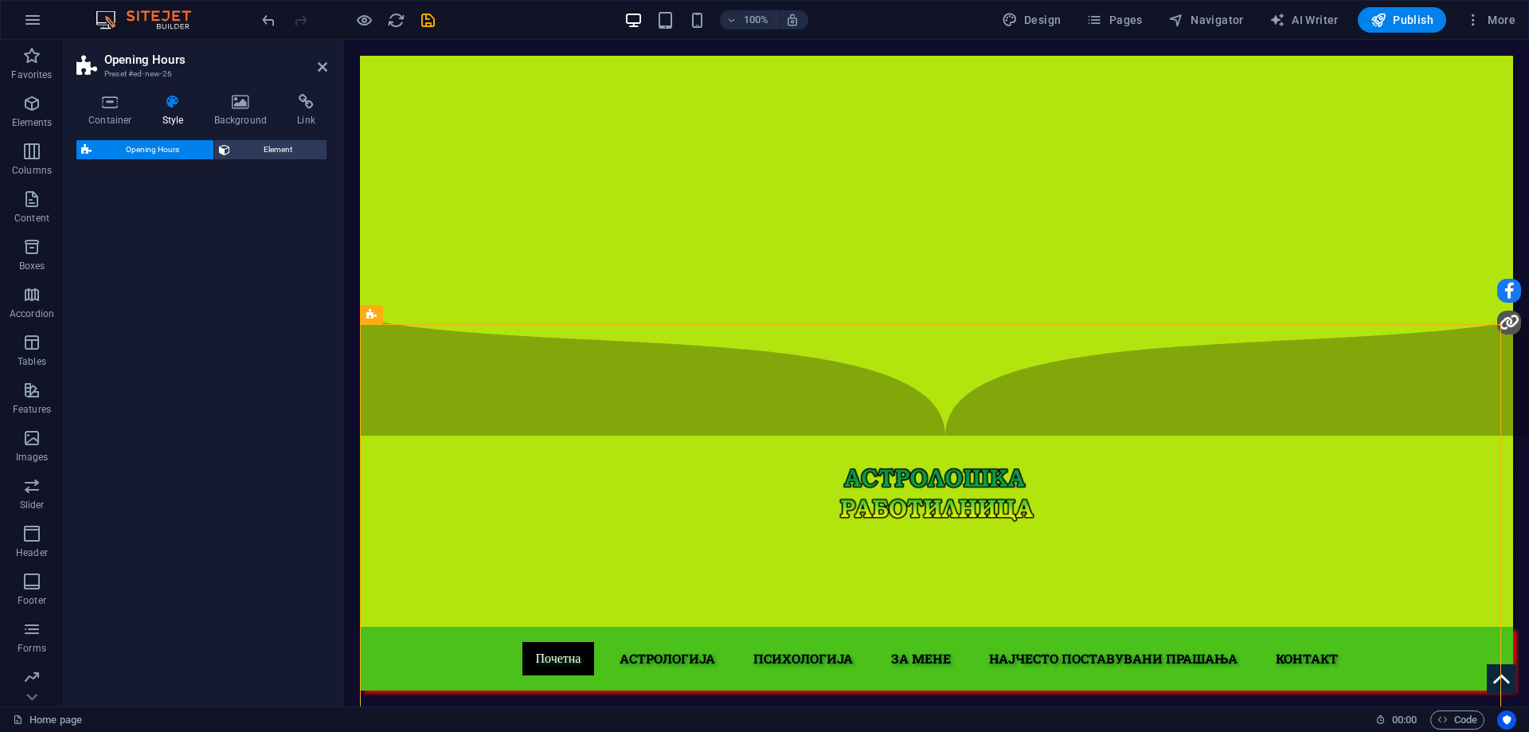
select select "rem"
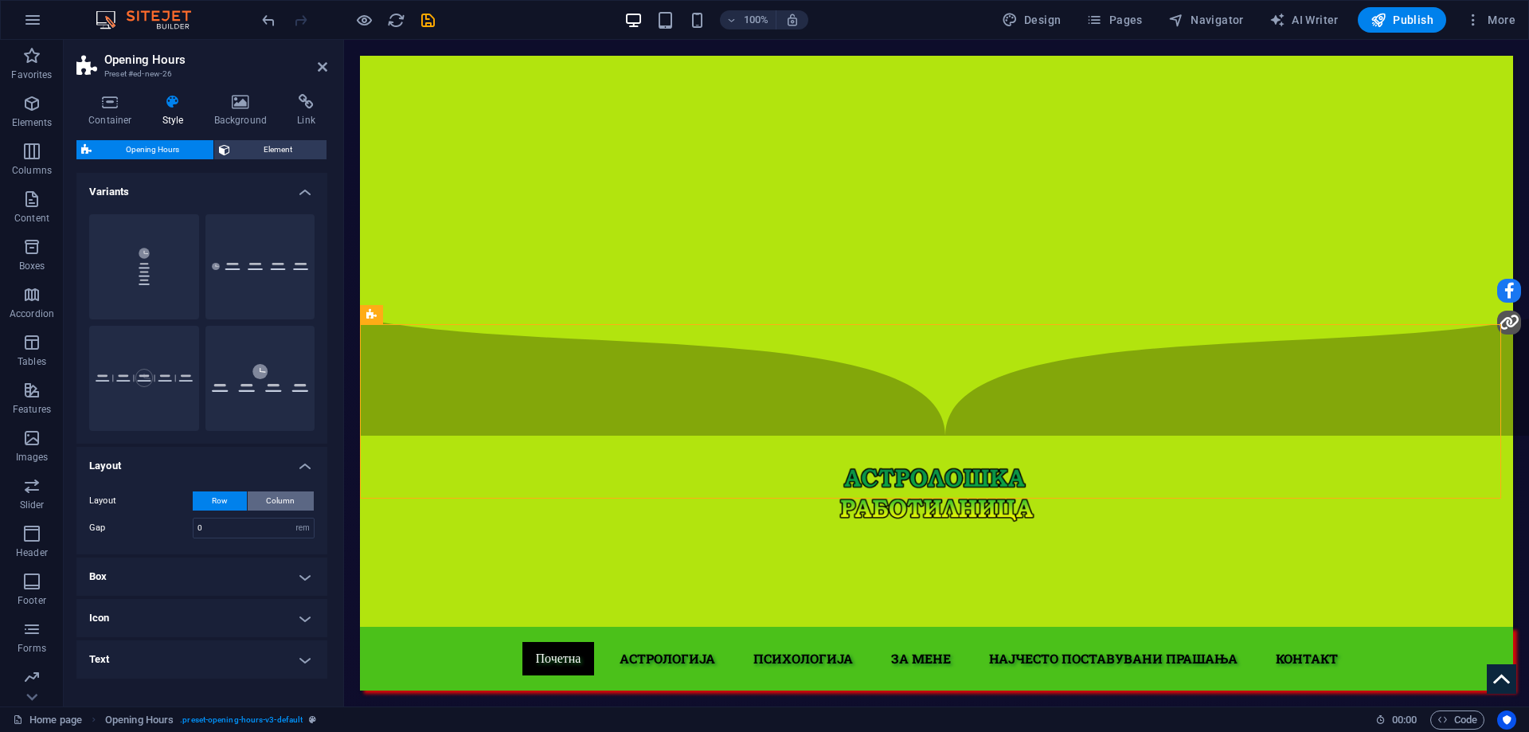
click at [288, 504] on span "Column" at bounding box center [280, 500] width 29 height 19
click at [224, 503] on span "Row" at bounding box center [220, 500] width 16 height 19
click at [219, 576] on h4 "Box" at bounding box center [201, 576] width 251 height 38
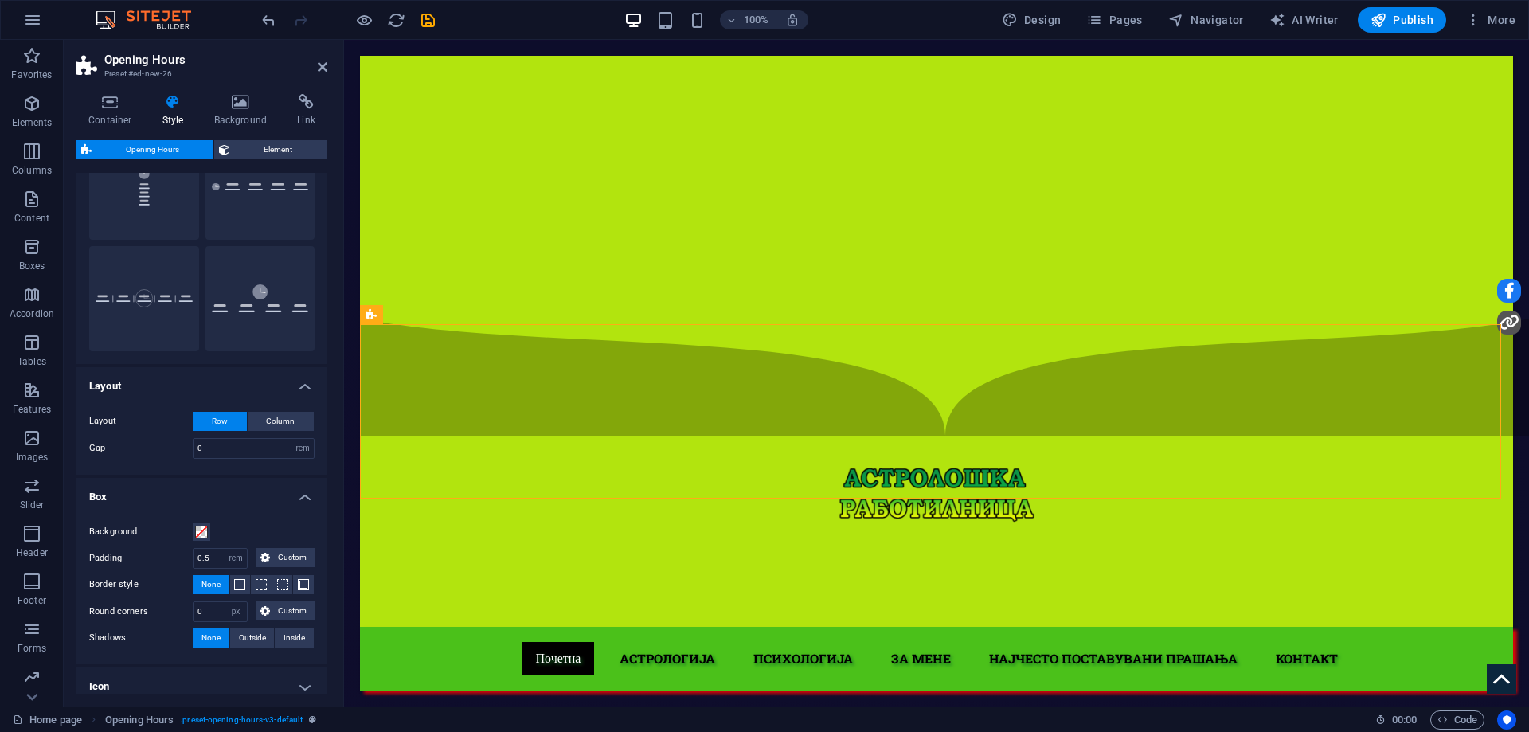
scroll to position [159, 0]
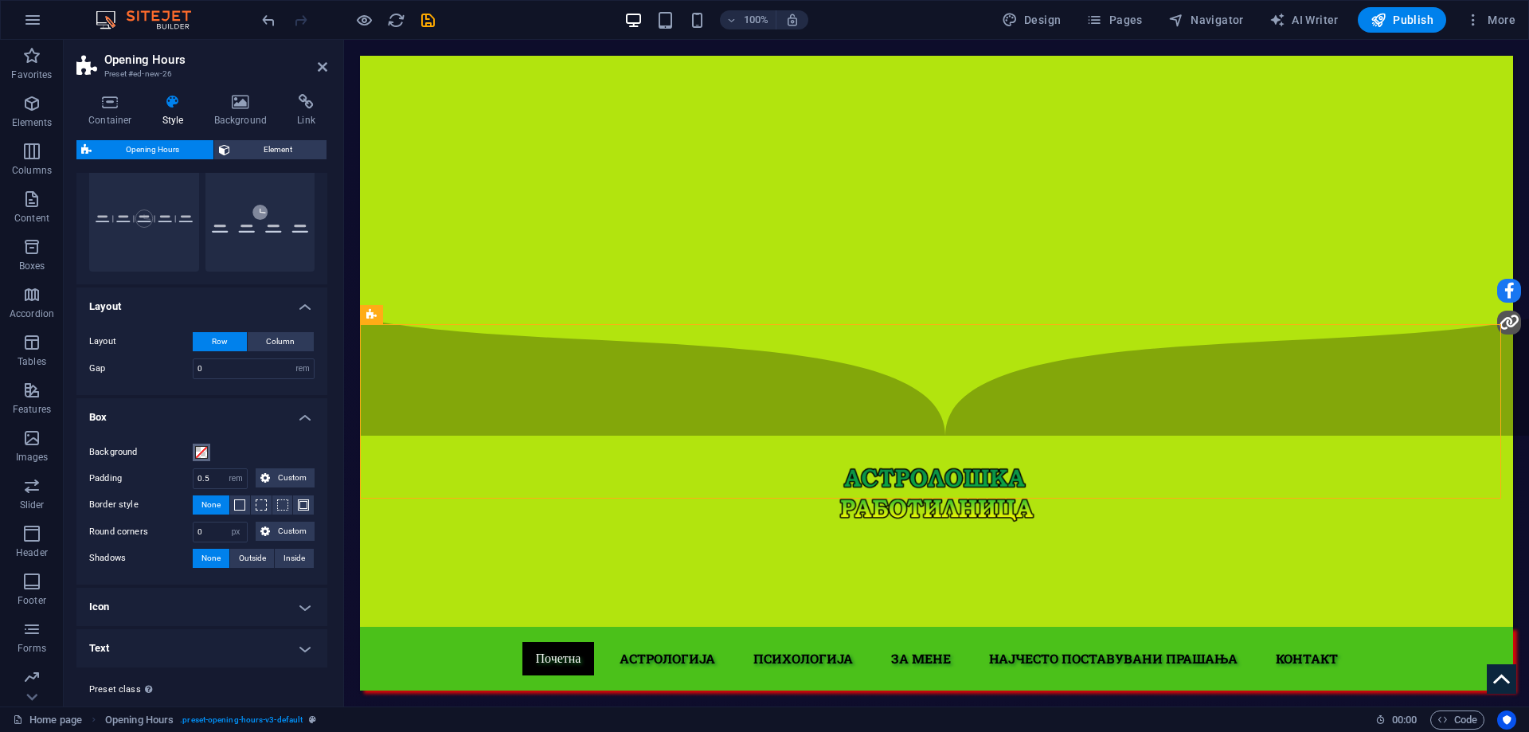
click at [209, 459] on button "Background" at bounding box center [202, 452] width 18 height 18
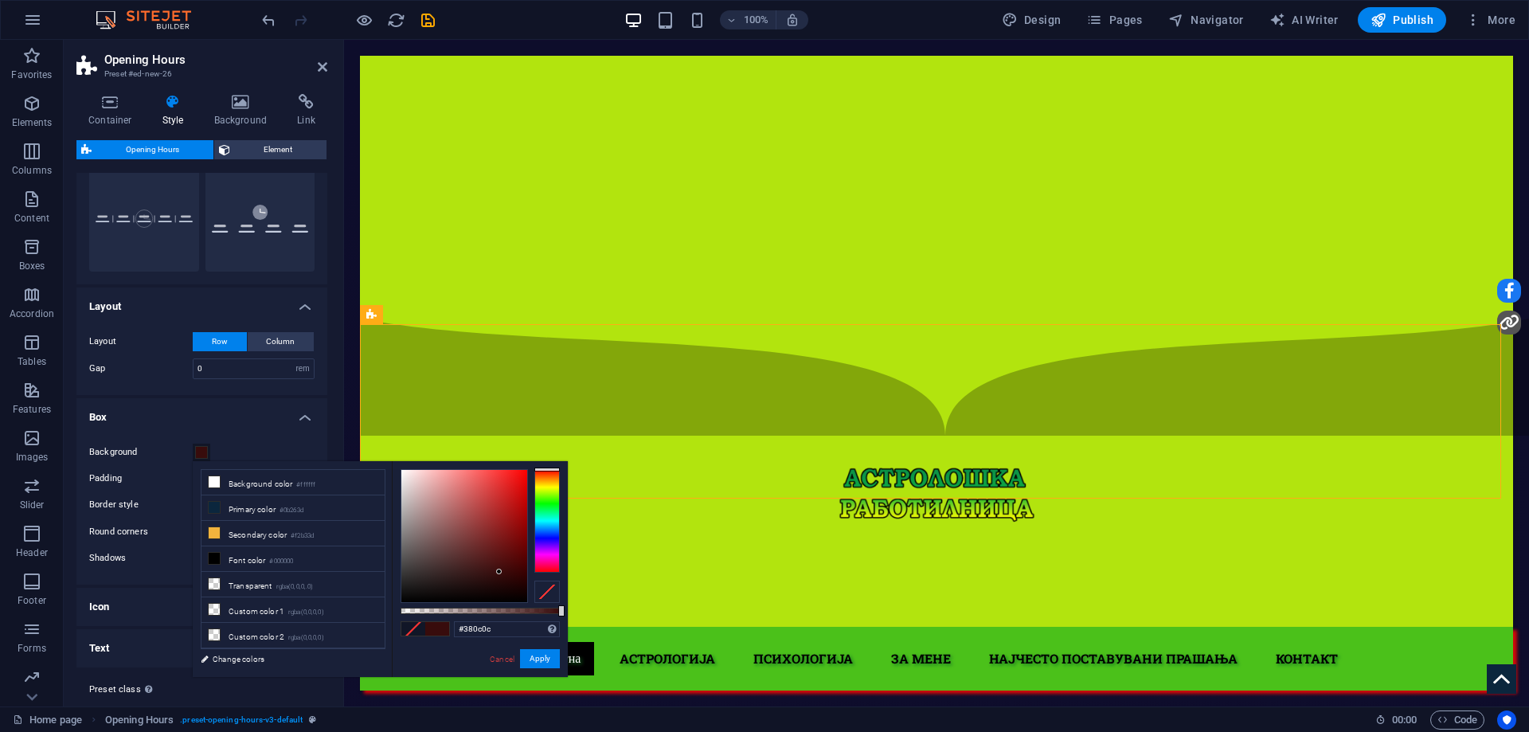
type input "#350b0b"
drag, startPoint x: 470, startPoint y: 537, endPoint x: 499, endPoint y: 573, distance: 46.4
click at [499, 573] on div at bounding box center [464, 536] width 126 height 132
click at [541, 662] on button "Apply" at bounding box center [540, 658] width 40 height 19
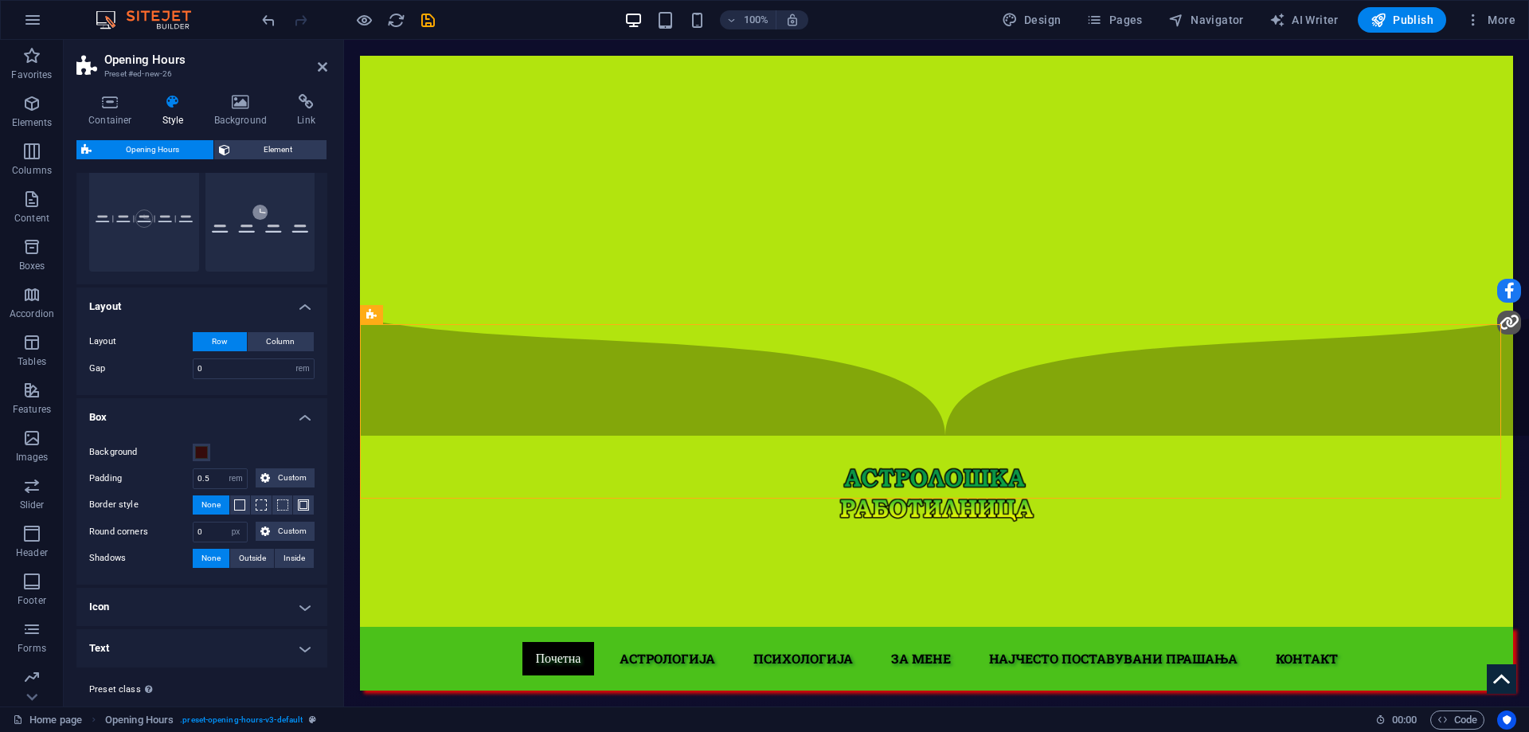
click at [224, 605] on h4 "Icon" at bounding box center [201, 607] width 251 height 38
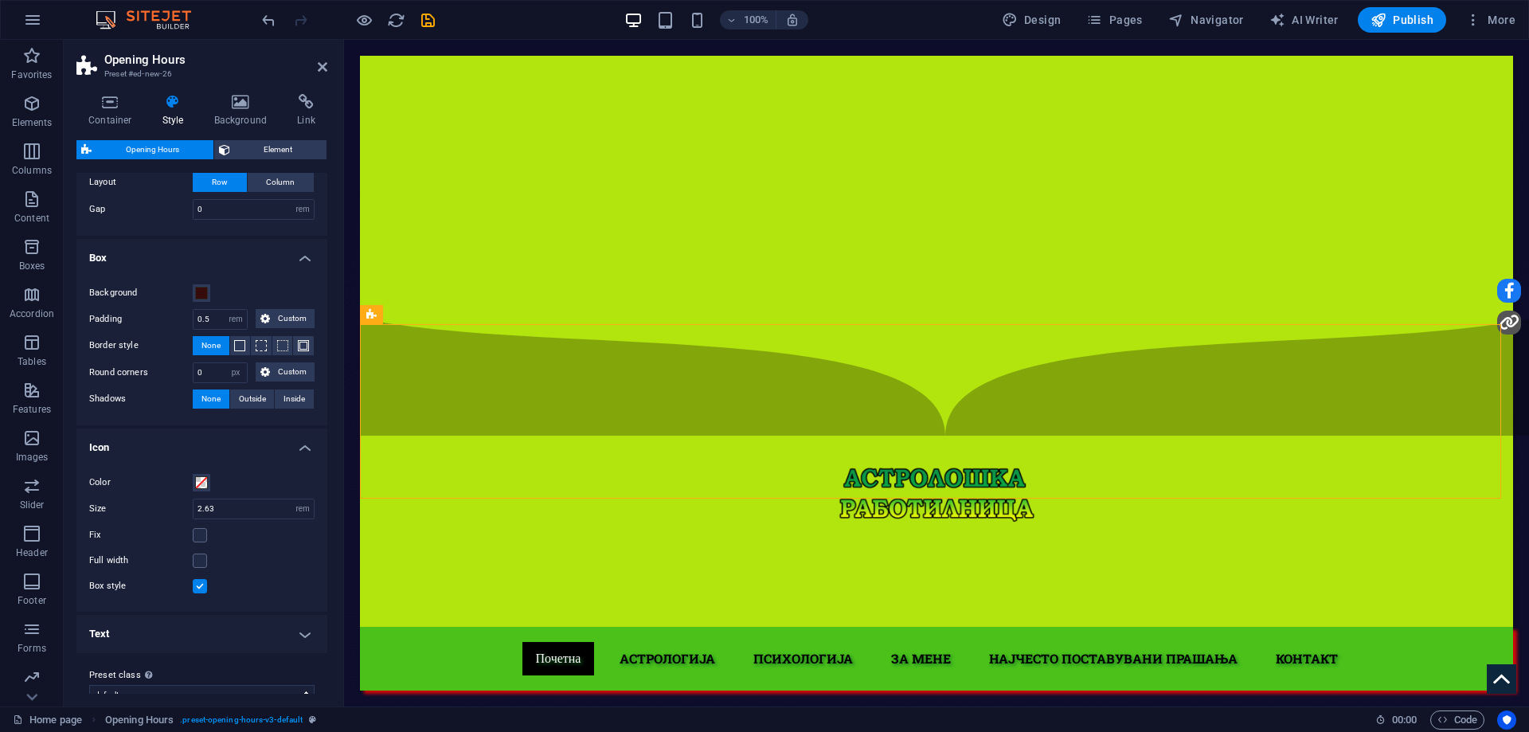
scroll to position [342, 0]
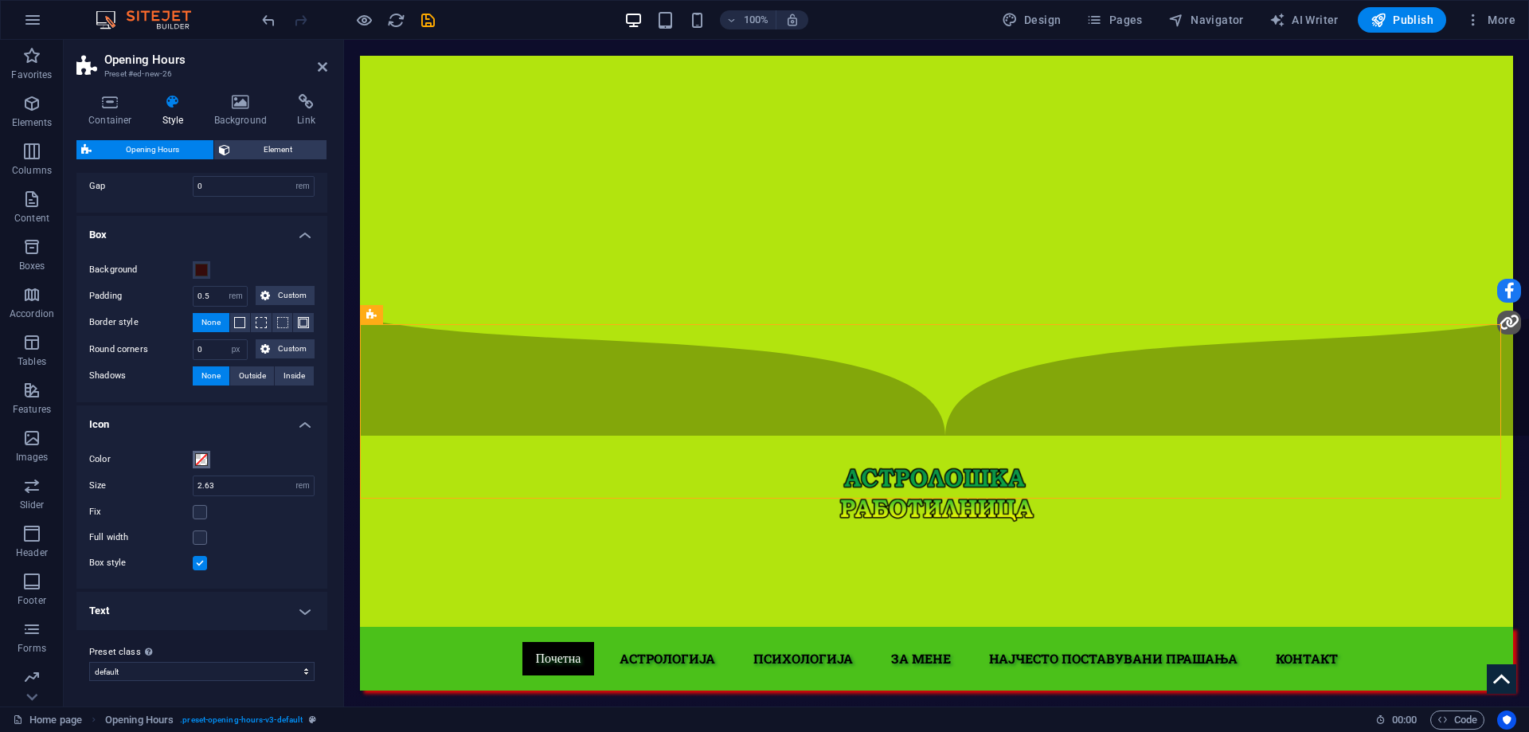
click at [198, 461] on span at bounding box center [201, 459] width 13 height 13
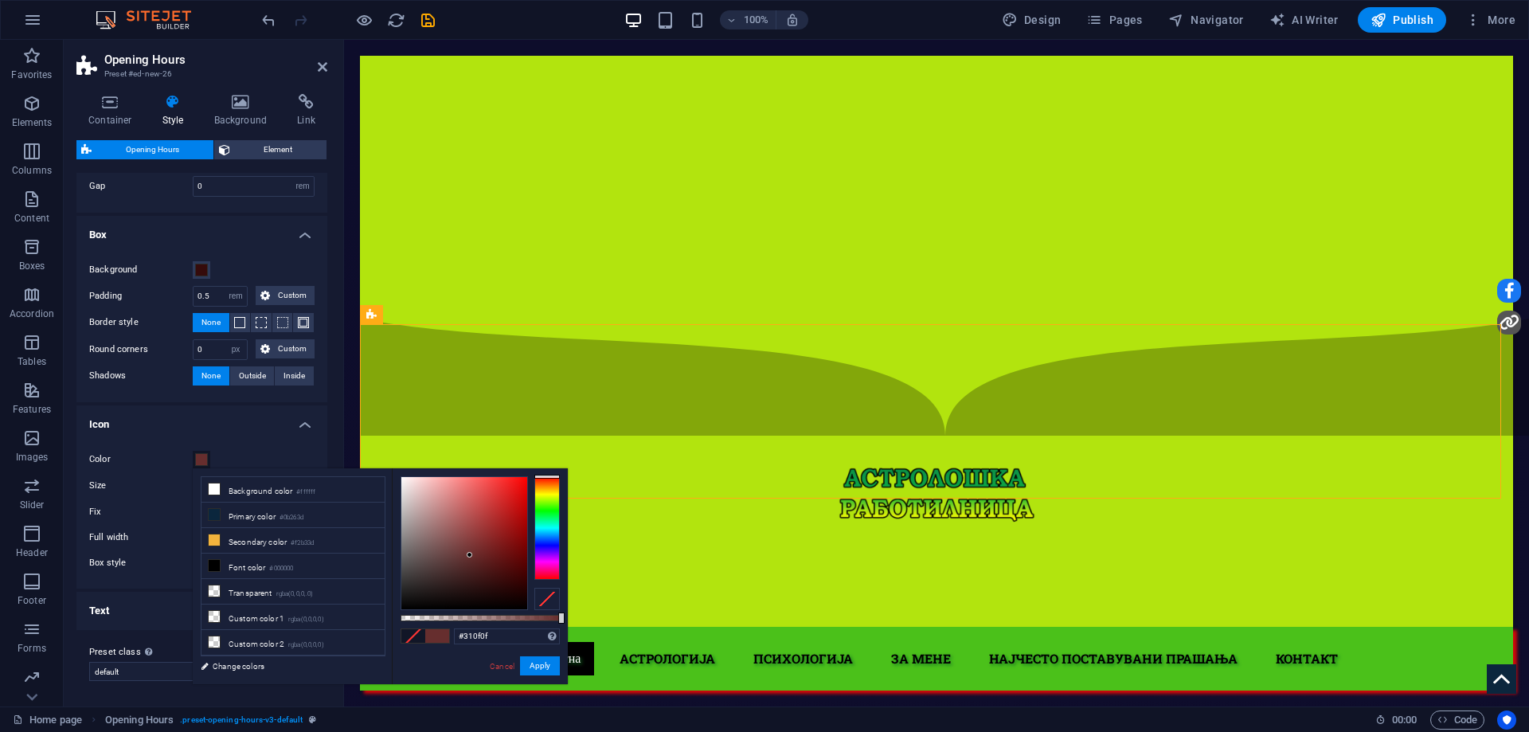
drag, startPoint x: 470, startPoint y: 555, endPoint x: 487, endPoint y: 583, distance: 32.9
click at [487, 583] on div at bounding box center [464, 543] width 126 height 132
click at [539, 520] on div at bounding box center [546, 528] width 25 height 104
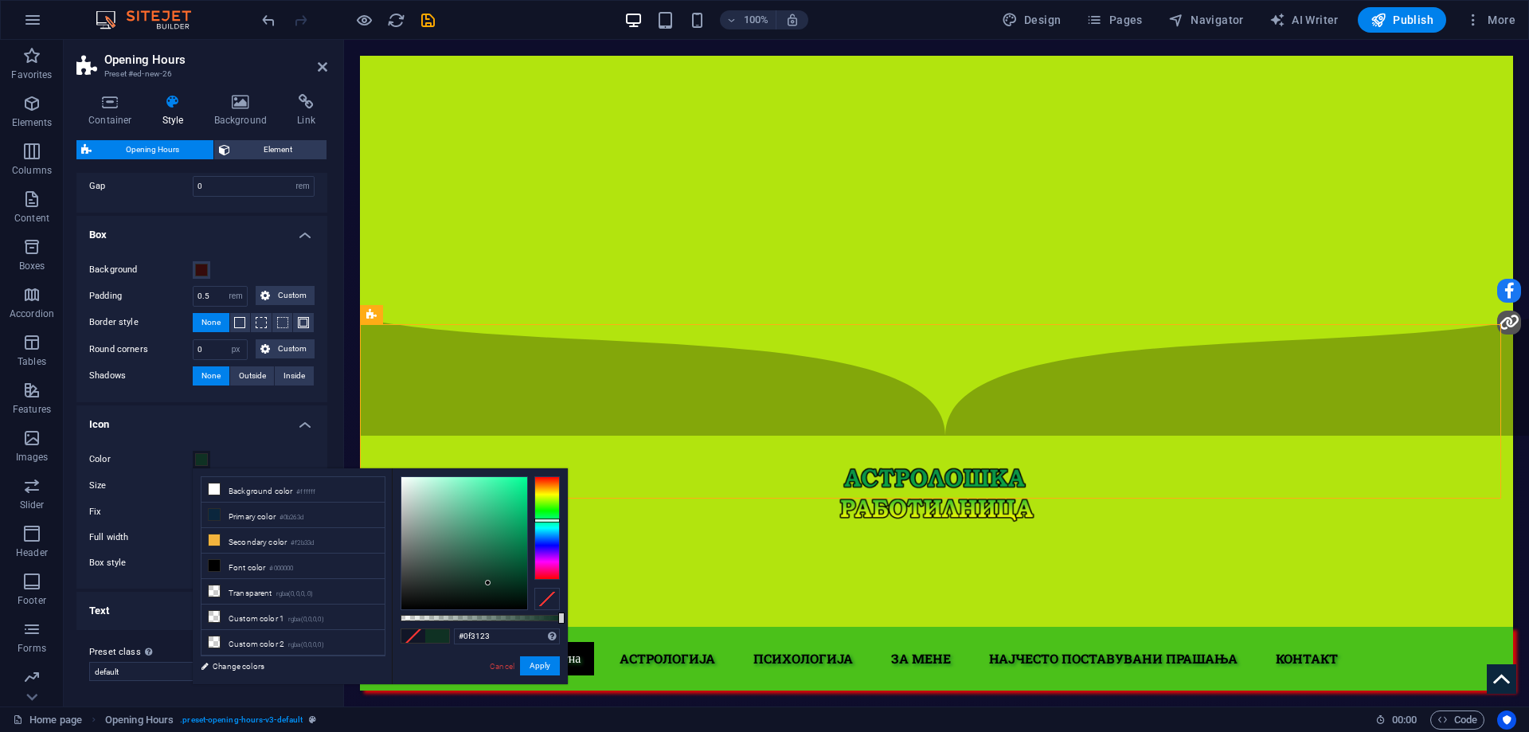
type input "#0f312a"
click at [545, 523] on div at bounding box center [546, 528] width 25 height 104
click at [545, 665] on button "Apply" at bounding box center [540, 665] width 40 height 19
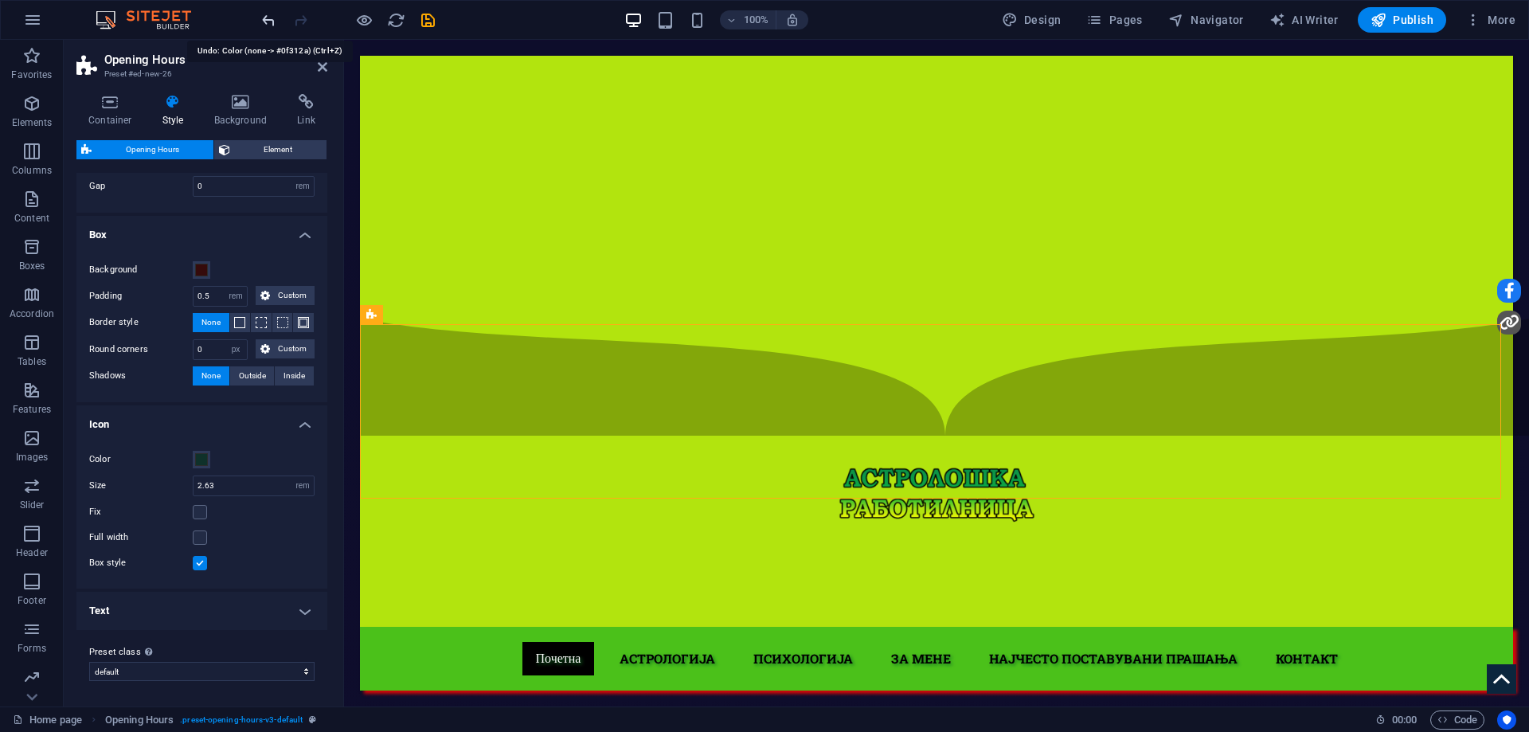
click at [274, 21] on icon "undo" at bounding box center [269, 20] width 18 height 18
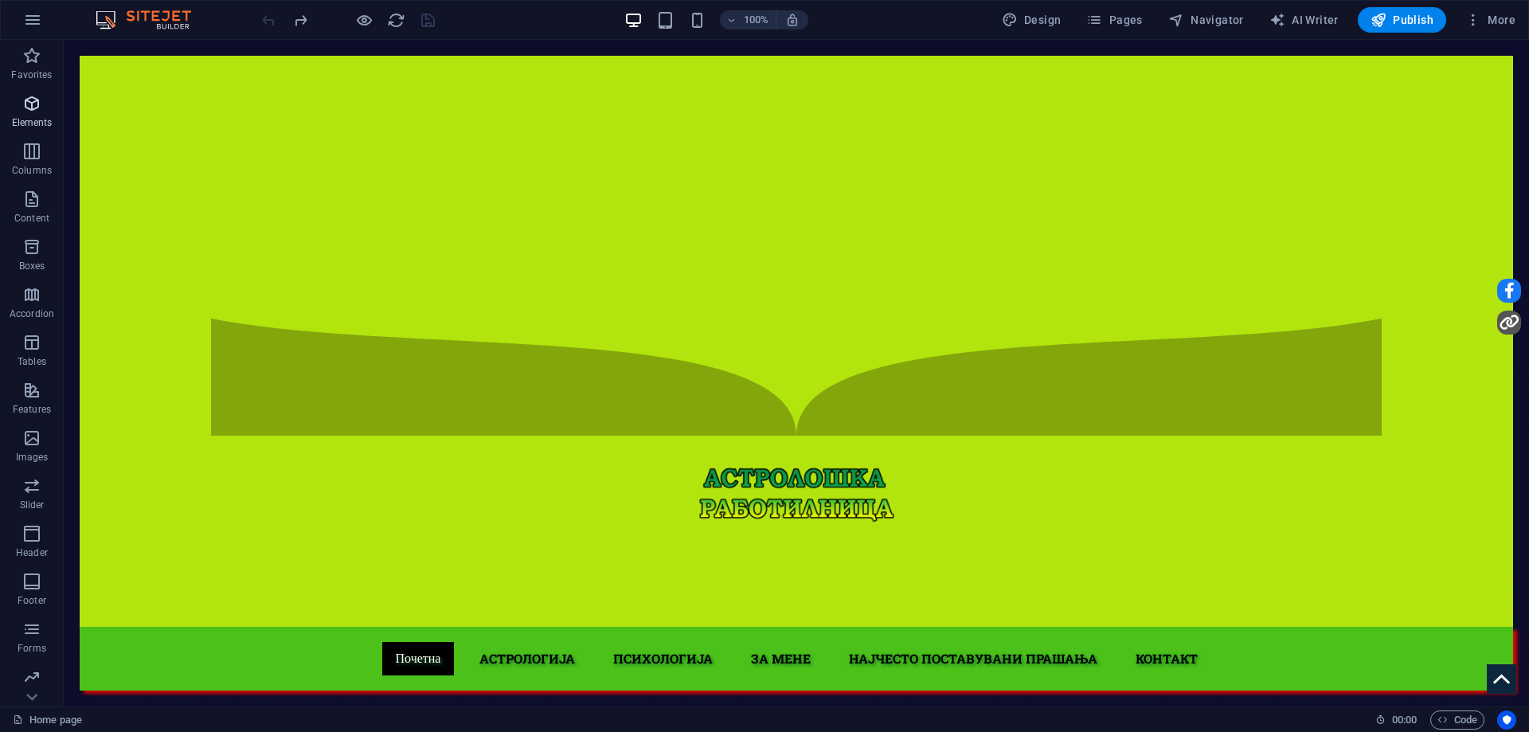
click at [13, 96] on span "Elements" at bounding box center [32, 113] width 64 height 38
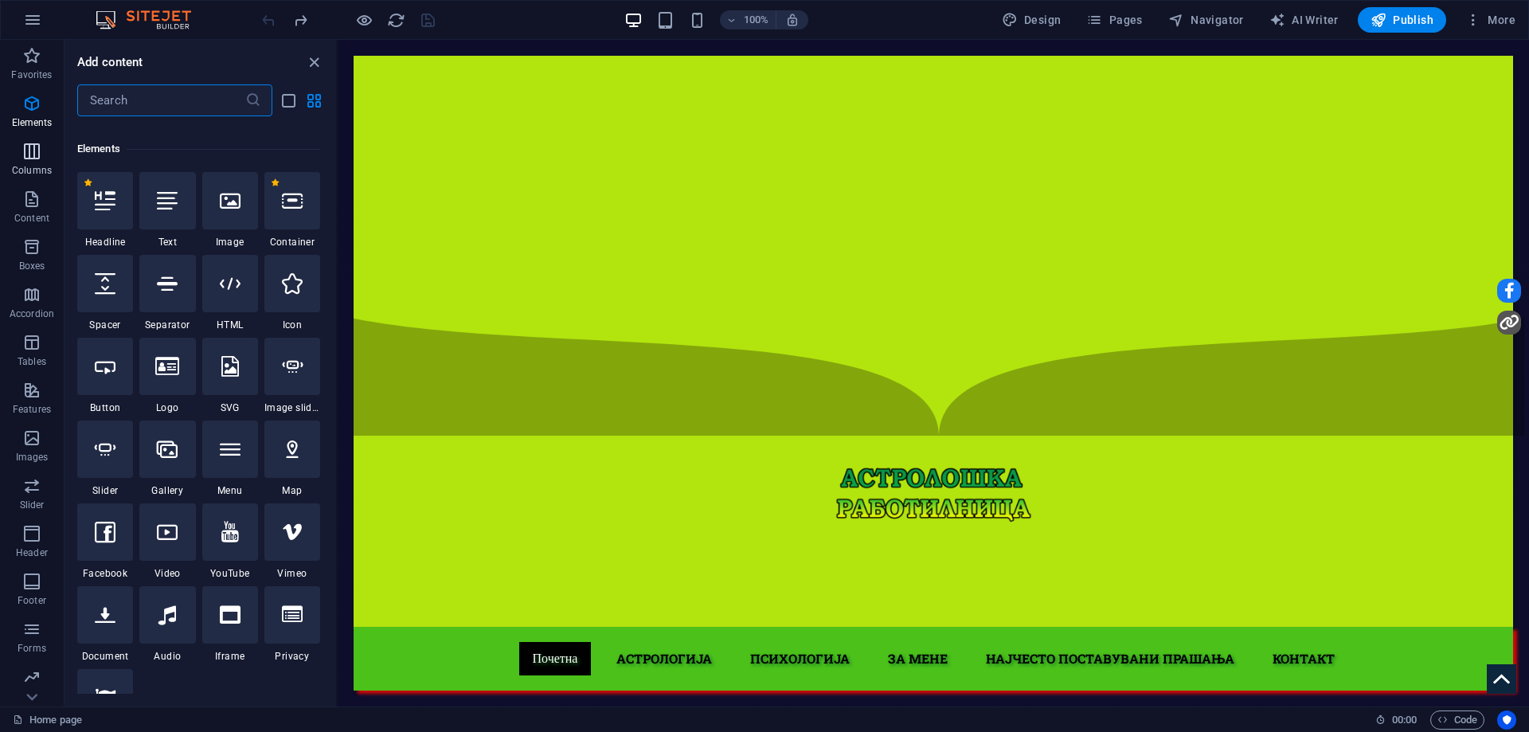
scroll to position [170, 0]
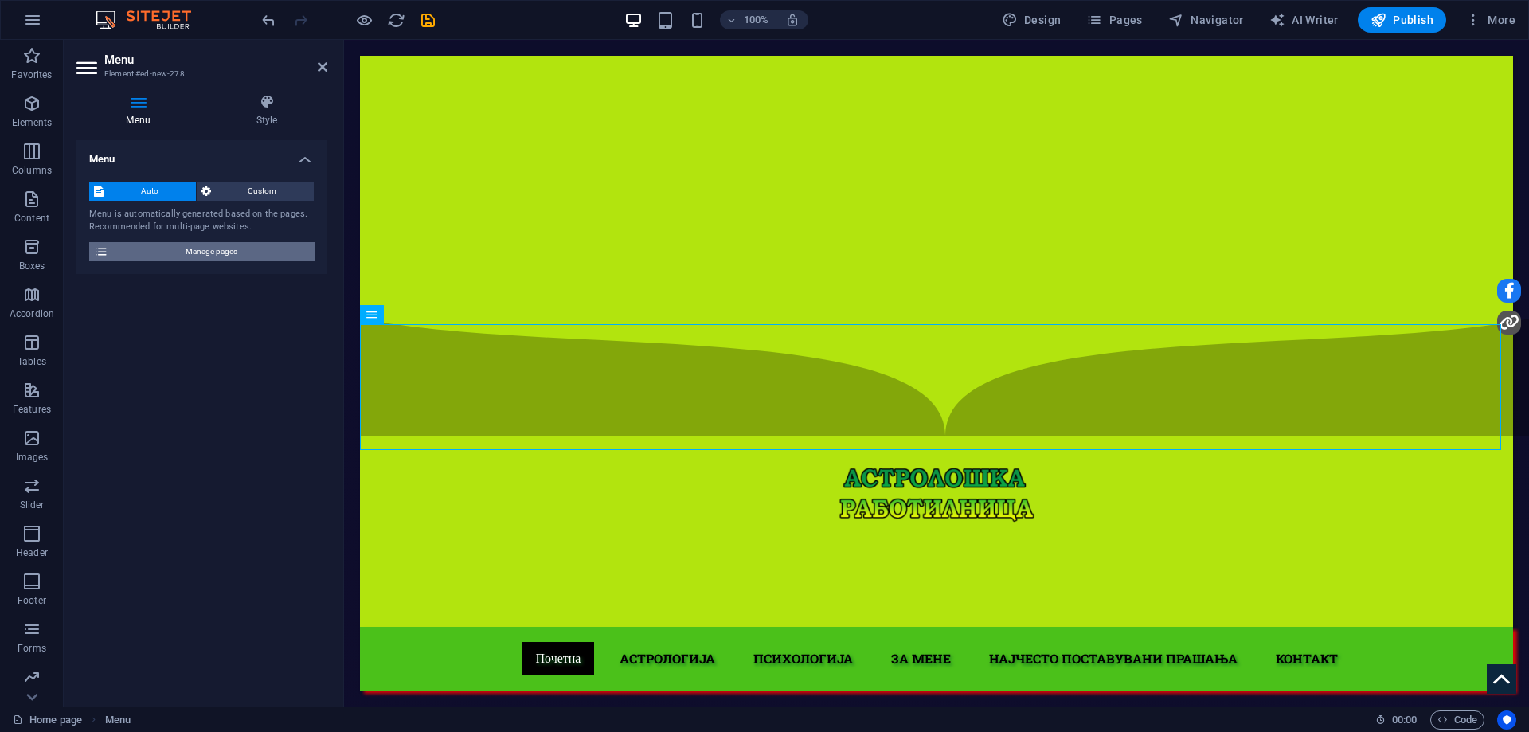
click at [231, 249] on span "Manage pages" at bounding box center [211, 251] width 197 height 19
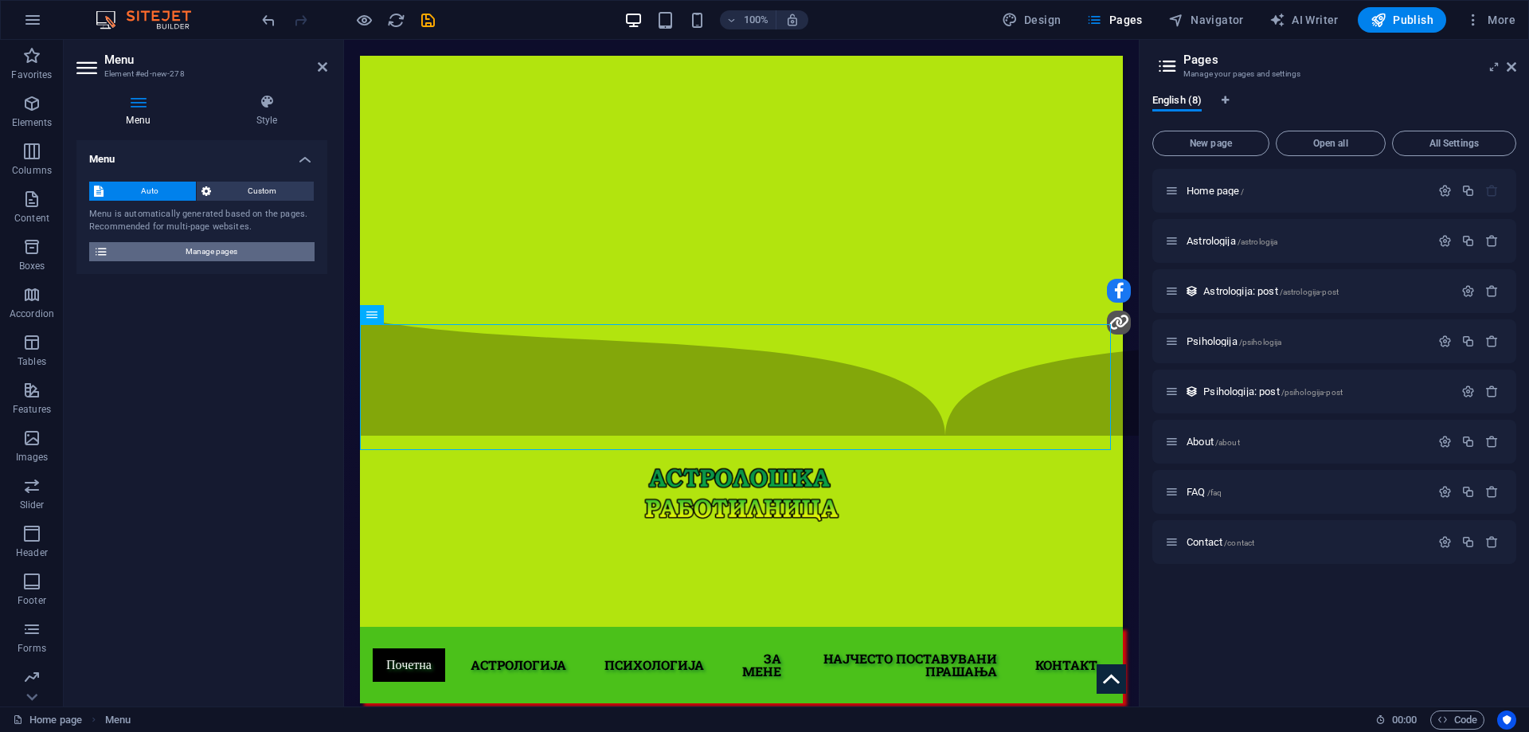
click at [231, 249] on span "Manage pages" at bounding box center [211, 251] width 197 height 19
click at [1515, 64] on icon at bounding box center [1511, 67] width 10 height 13
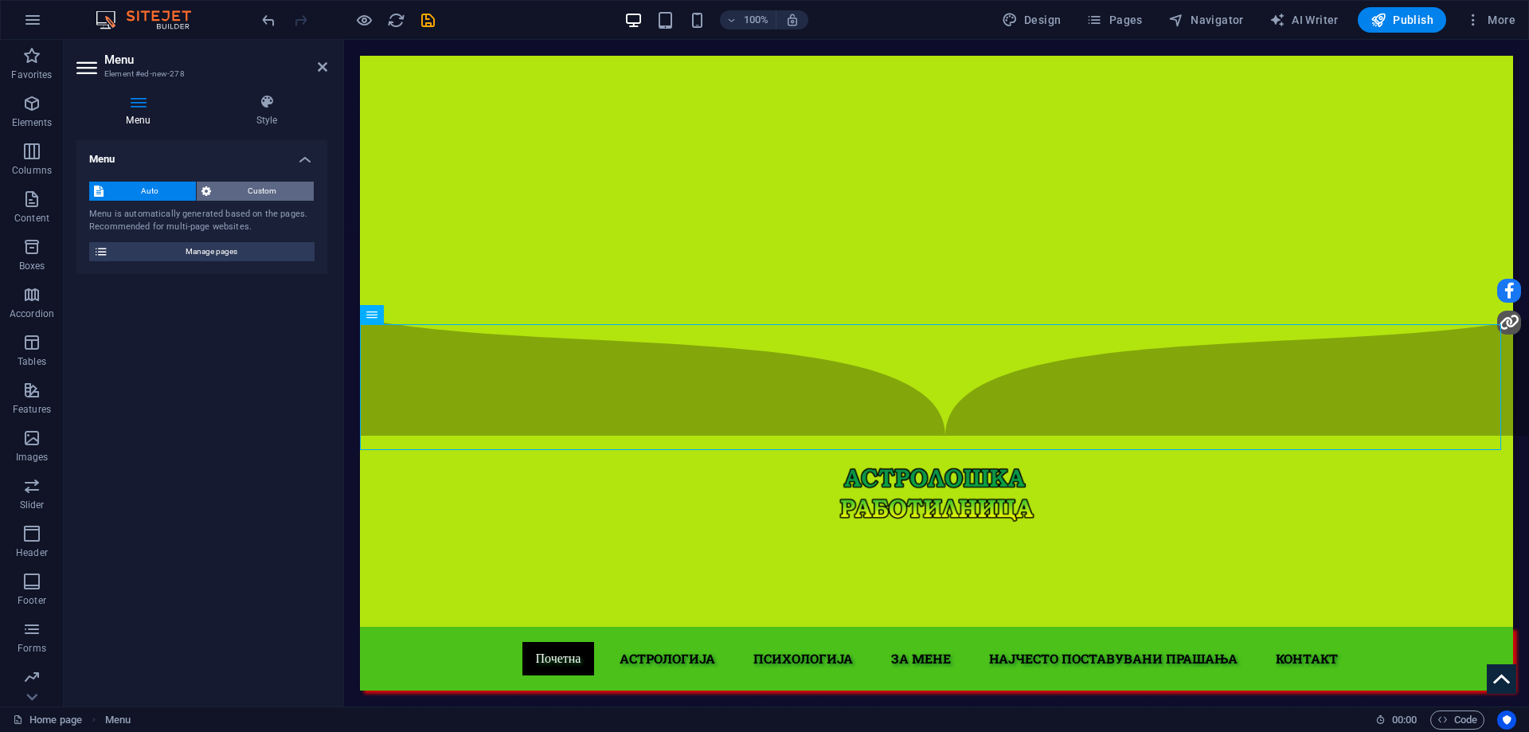
click at [279, 193] on span "Custom" at bounding box center [263, 191] width 94 height 19
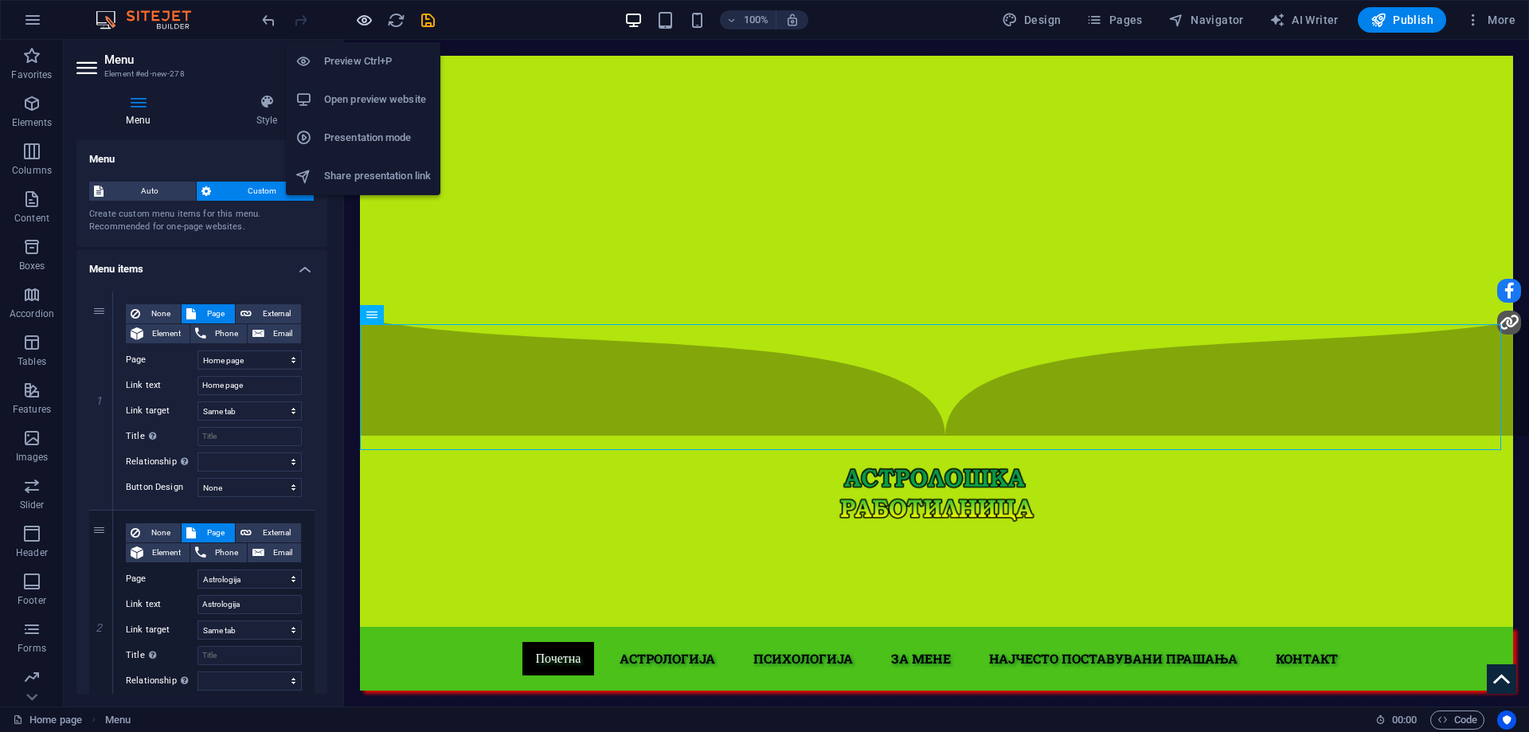
click at [371, 24] on icon "button" at bounding box center [364, 20] width 18 height 18
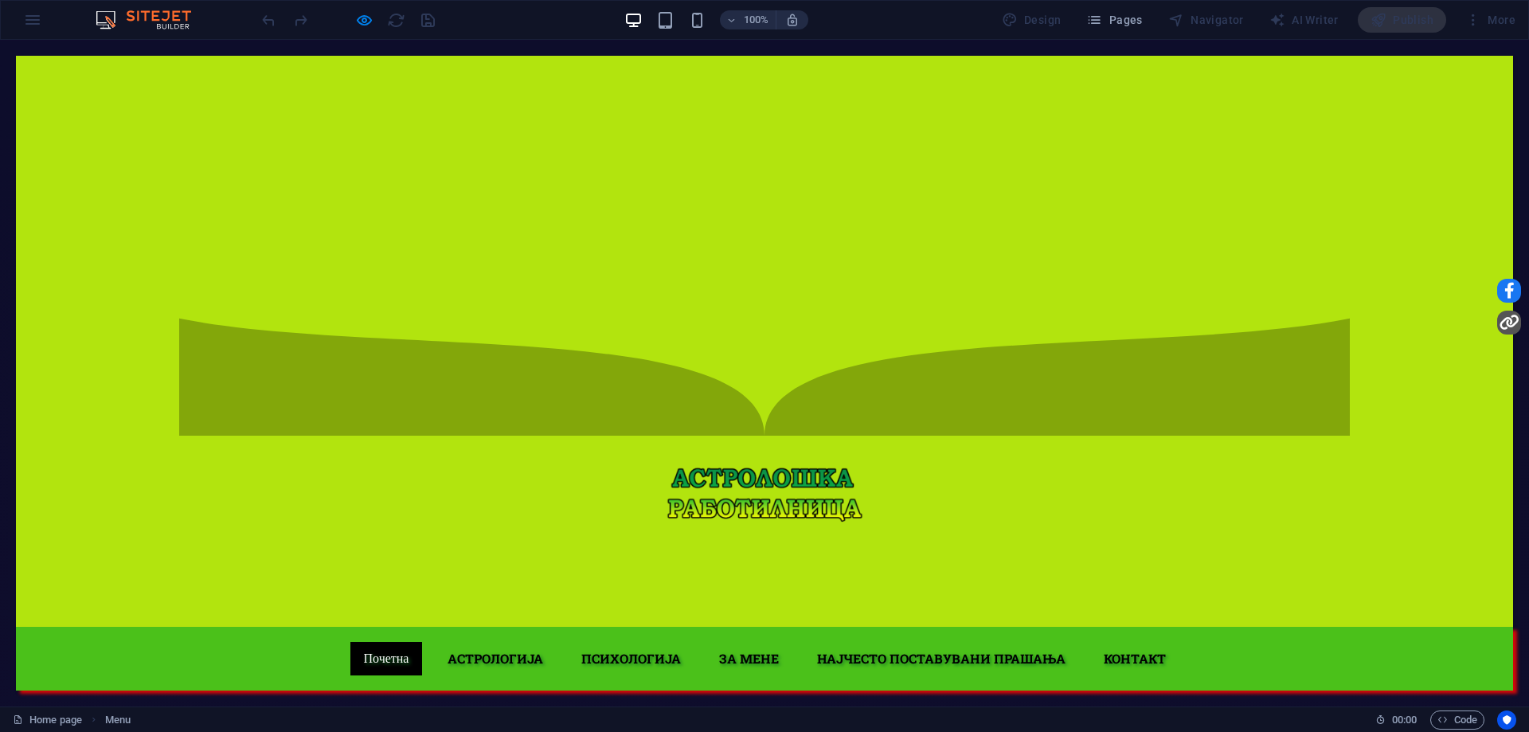
click at [796, 712] on link "Home page" at bounding box center [781, 720] width 76 height 16
click at [787, 731] on link "Astrologija" at bounding box center [780, 741] width 73 height 16
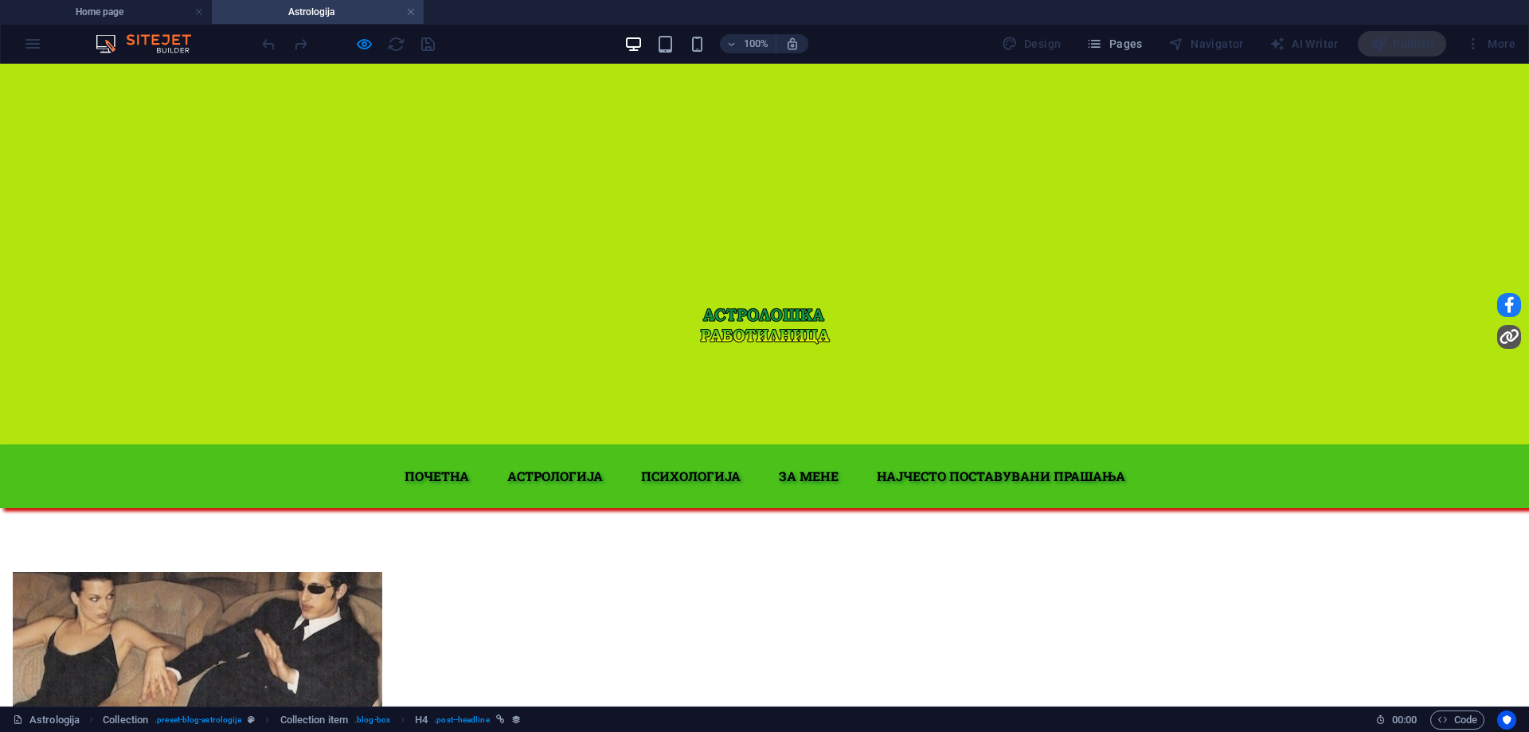
scroll to position [0, 0]
click at [133, 14] on h4 "Home page" at bounding box center [106, 12] width 212 height 18
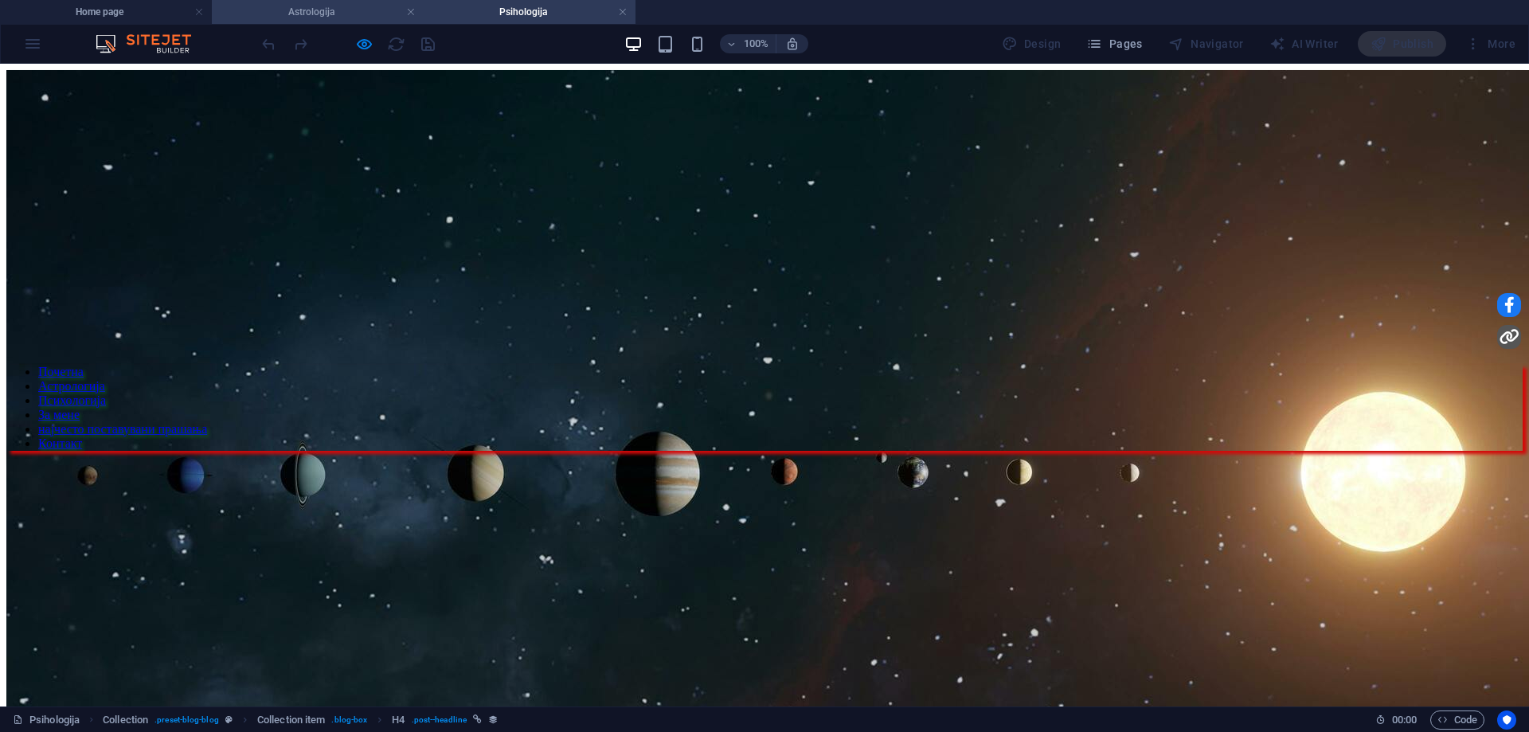
click at [338, 6] on h4 "Astrologija" at bounding box center [318, 12] width 212 height 18
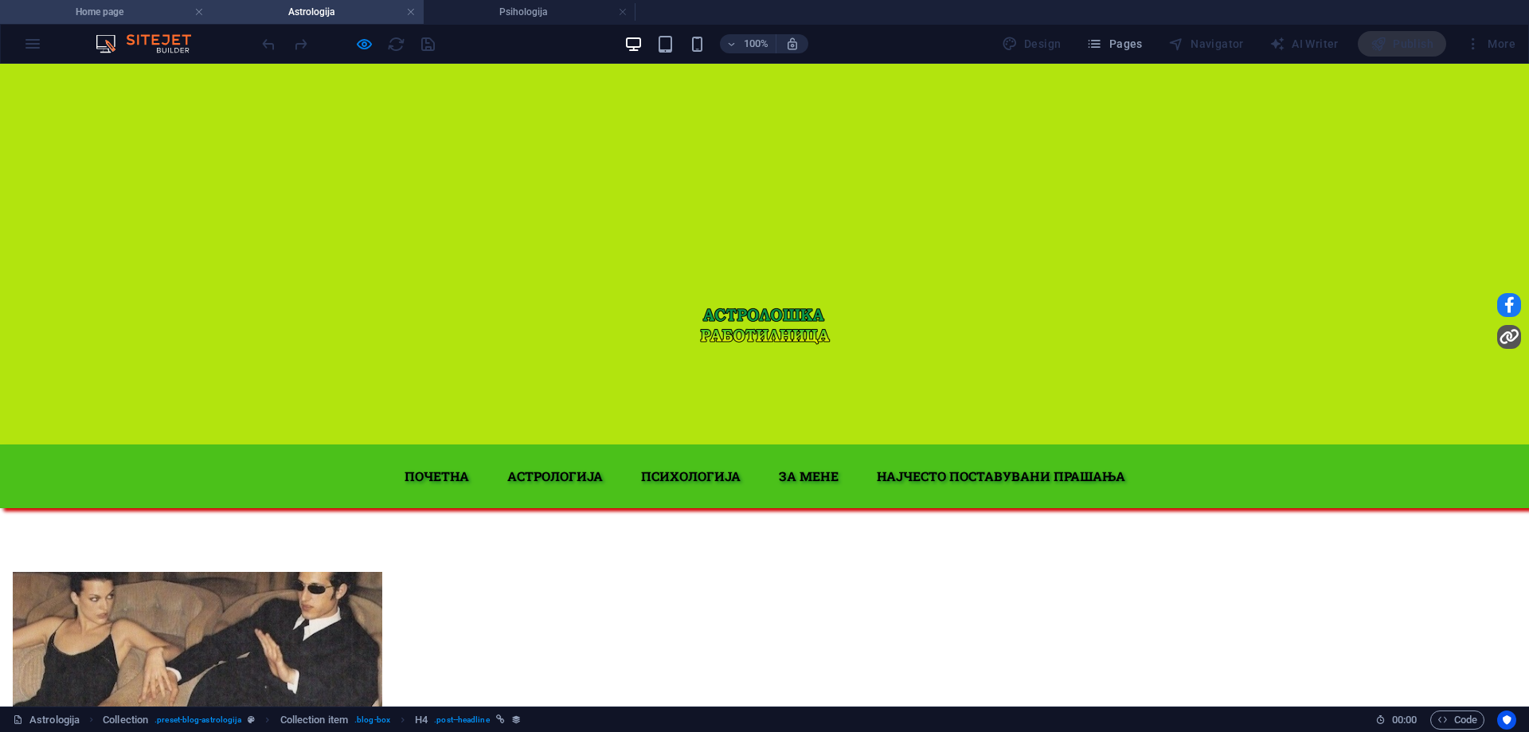
click at [116, 17] on h4 "Home page" at bounding box center [106, 12] width 212 height 18
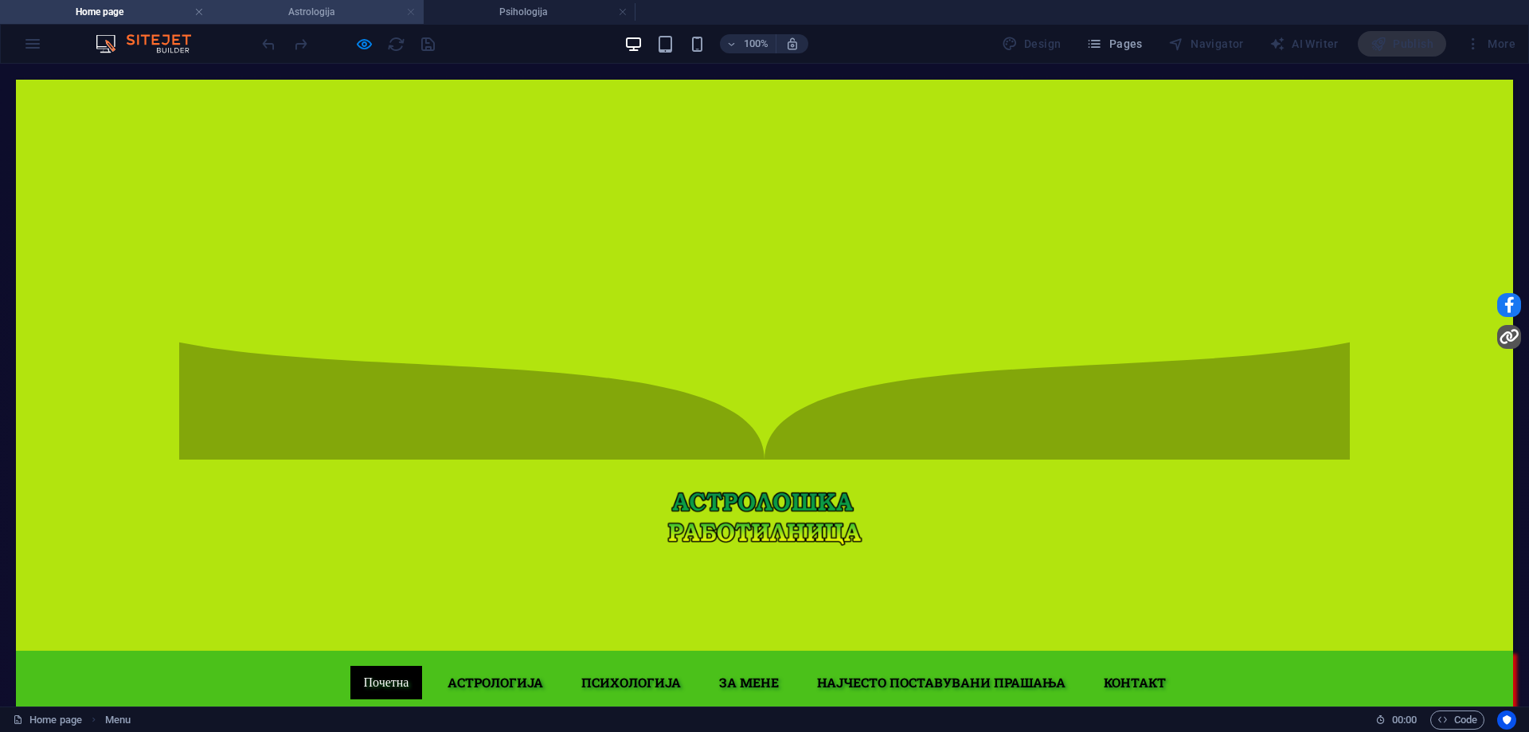
click at [414, 12] on link at bounding box center [411, 12] width 10 height 15
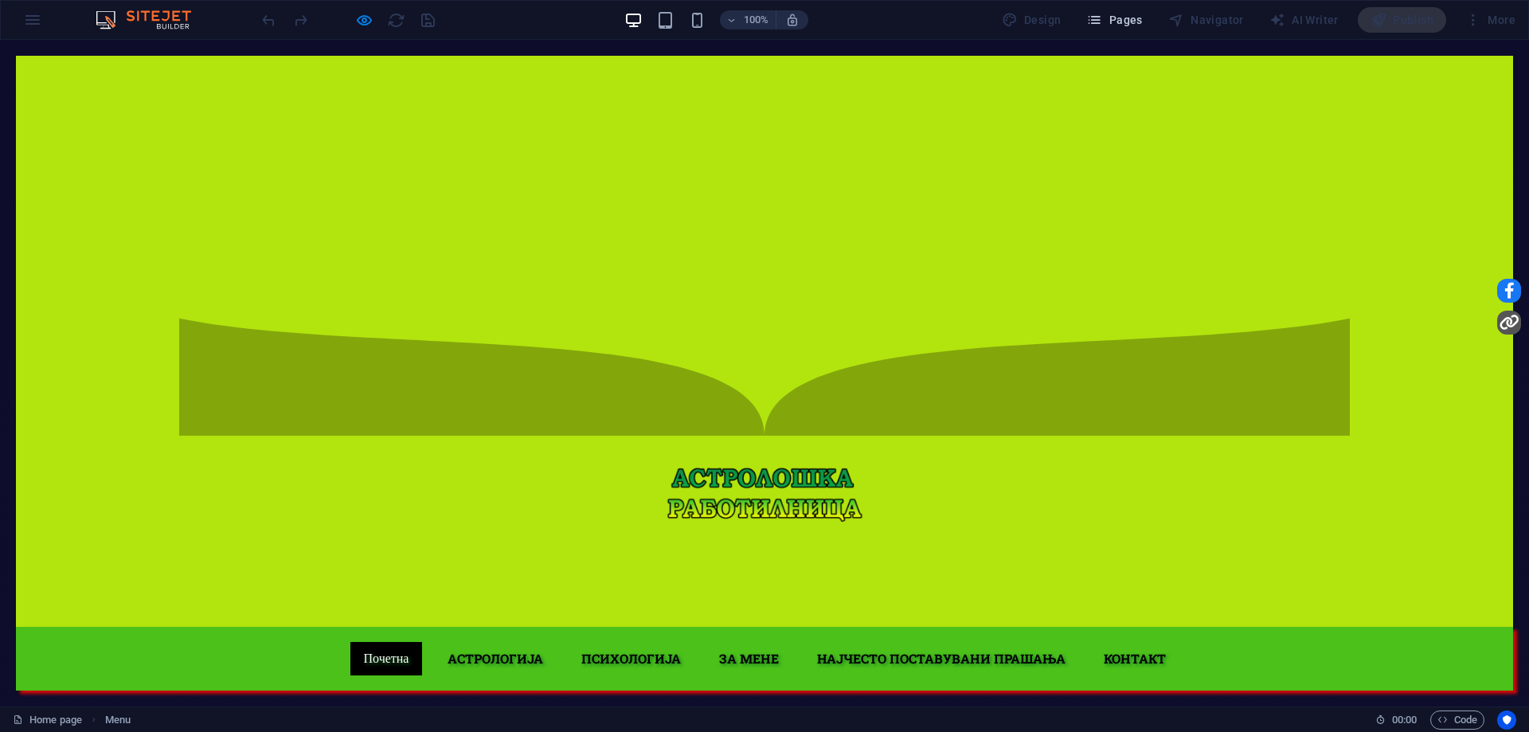
click at [1110, 10] on button "Pages" at bounding box center [1114, 19] width 68 height 25
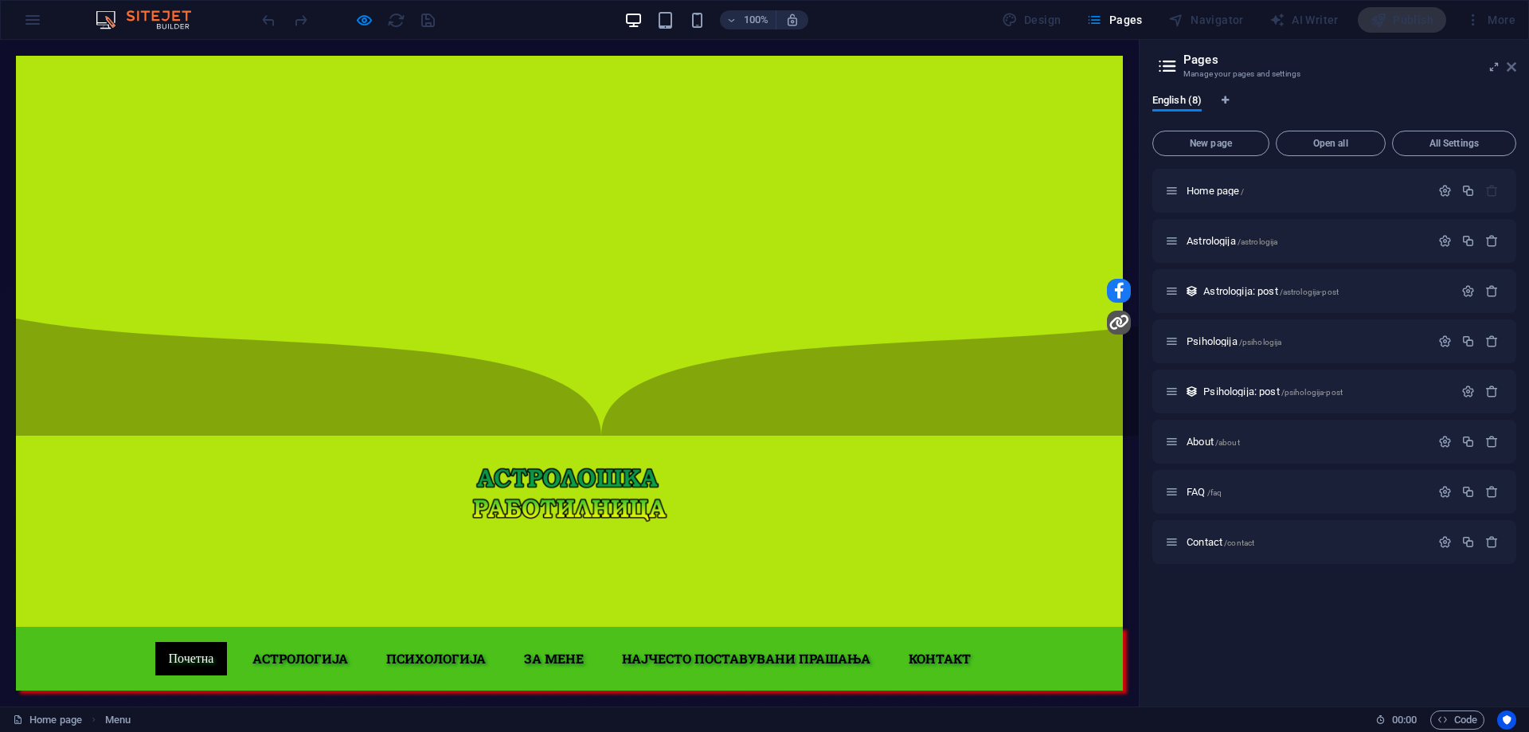
click at [1515, 68] on icon at bounding box center [1511, 67] width 10 height 13
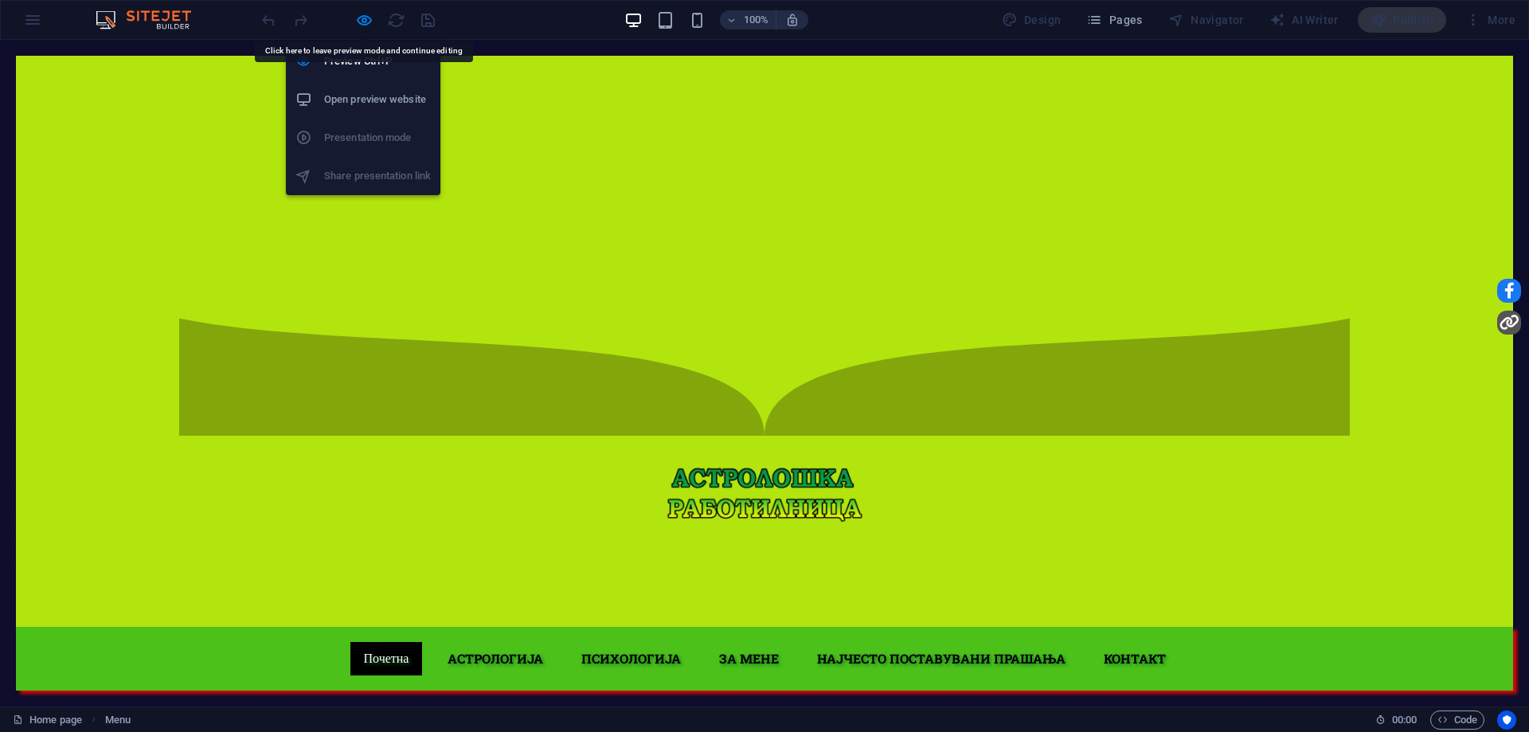
click at [360, 26] on icon "button" at bounding box center [364, 20] width 18 height 18
select select
select select "1"
select select
select select "2"
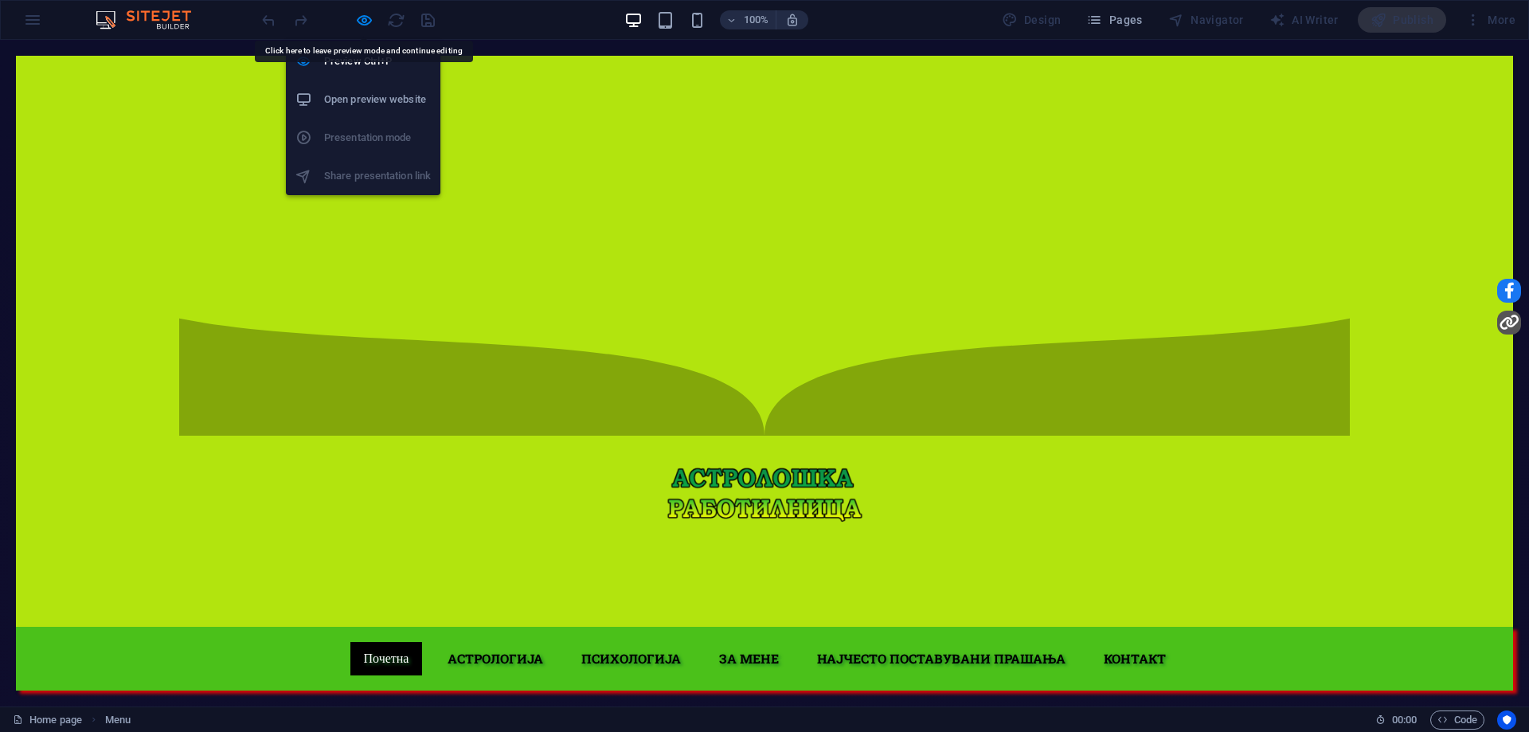
select select
select select "3"
select select
select select "4"
select select
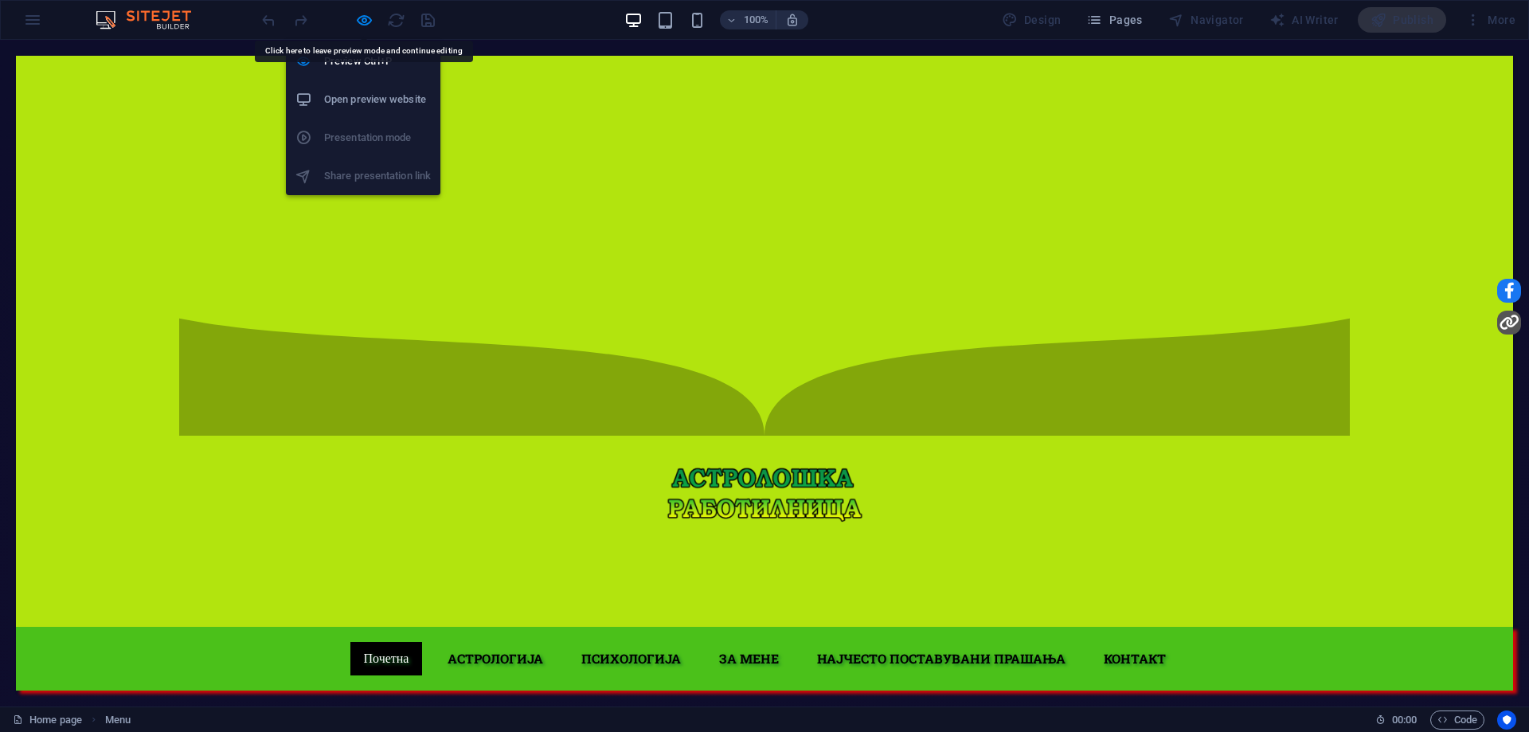
select select "5"
select select
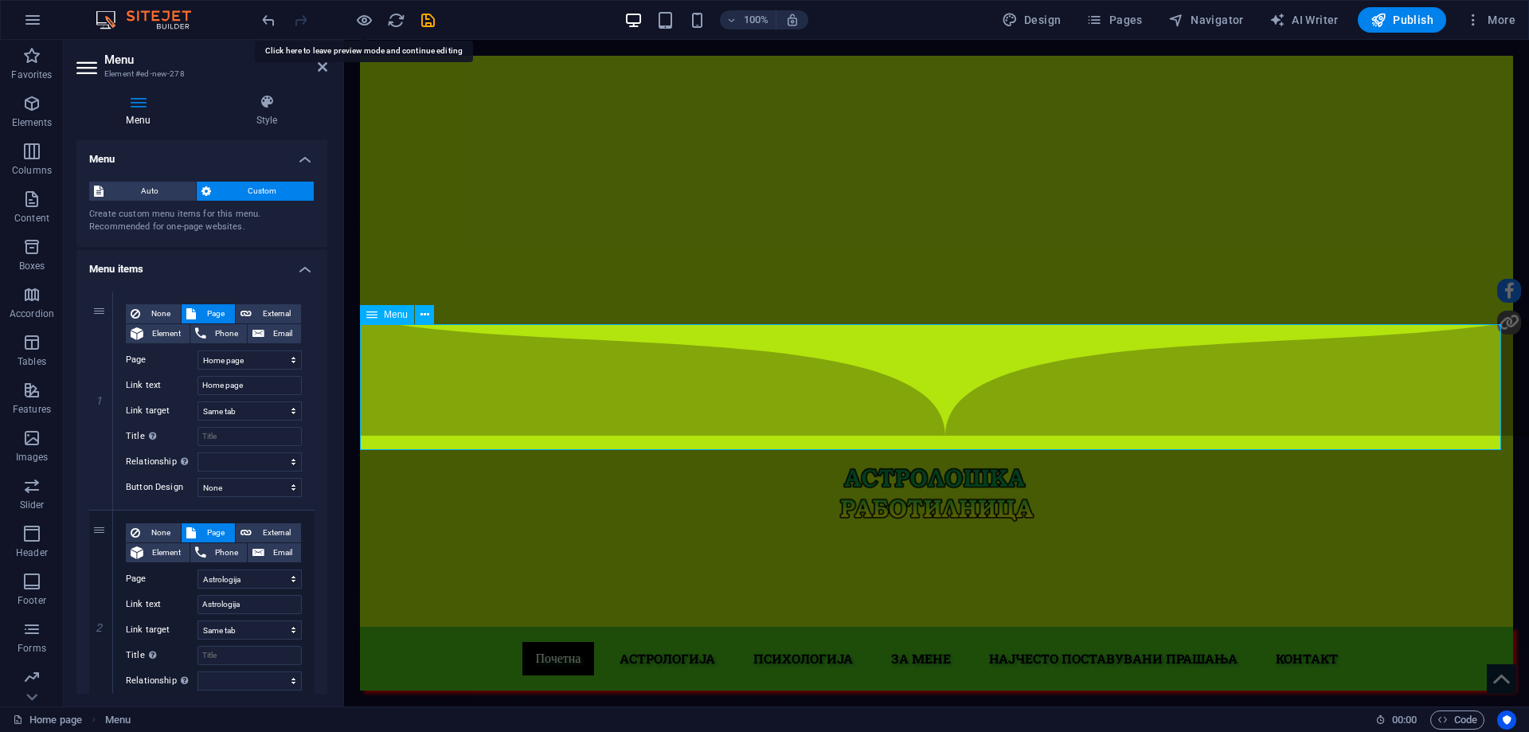
click at [139, 198] on span "Auto" at bounding box center [149, 191] width 83 height 19
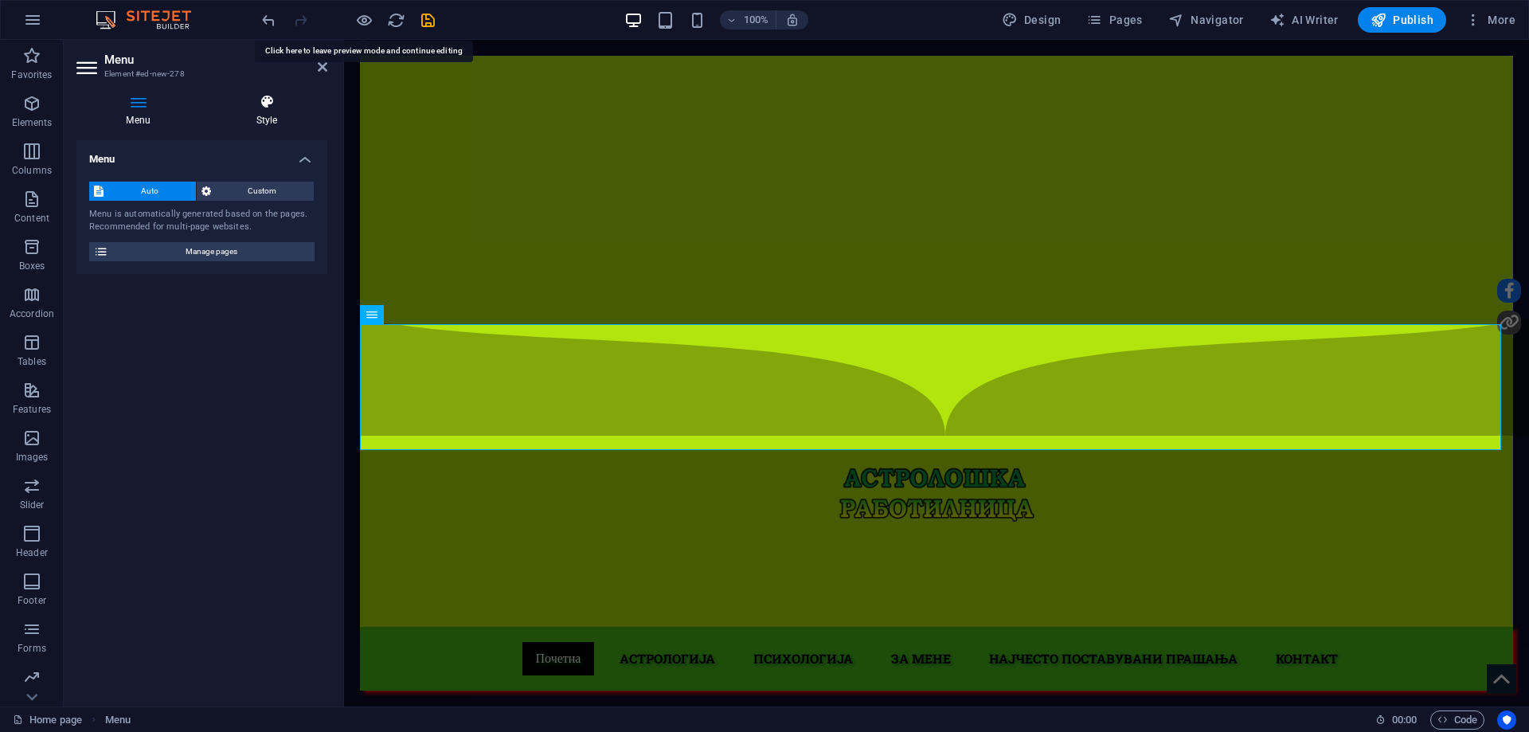
click at [272, 127] on h4 "Style" at bounding box center [266, 110] width 121 height 33
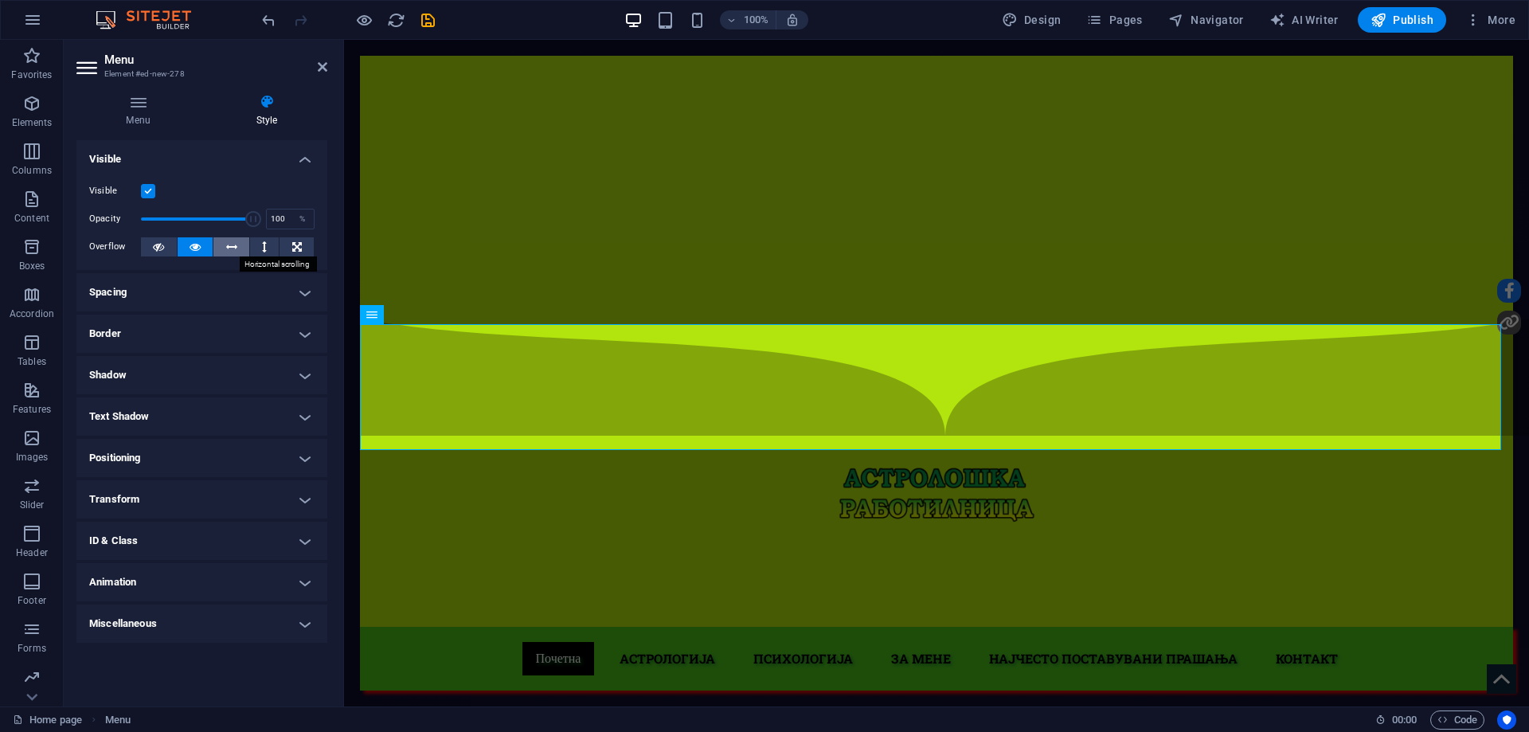
click at [217, 248] on button at bounding box center [231, 246] width 36 height 19
click at [267, 244] on icon at bounding box center [264, 246] width 5 height 19
click at [282, 249] on button at bounding box center [296, 246] width 34 height 19
click at [176, 244] on button at bounding box center [159, 246] width 36 height 19
click at [193, 246] on icon at bounding box center [194, 246] width 11 height 19
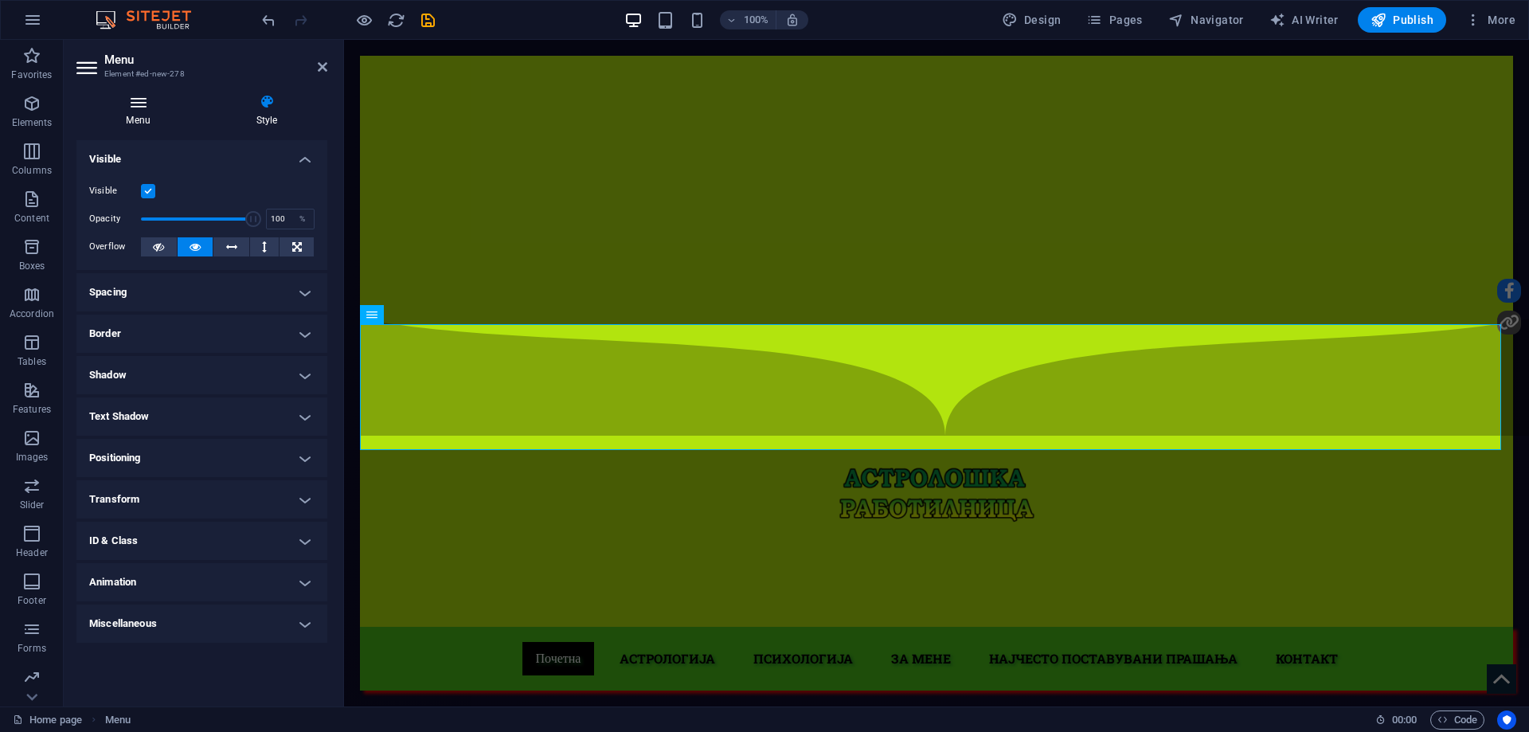
click at [147, 105] on icon at bounding box center [137, 102] width 123 height 16
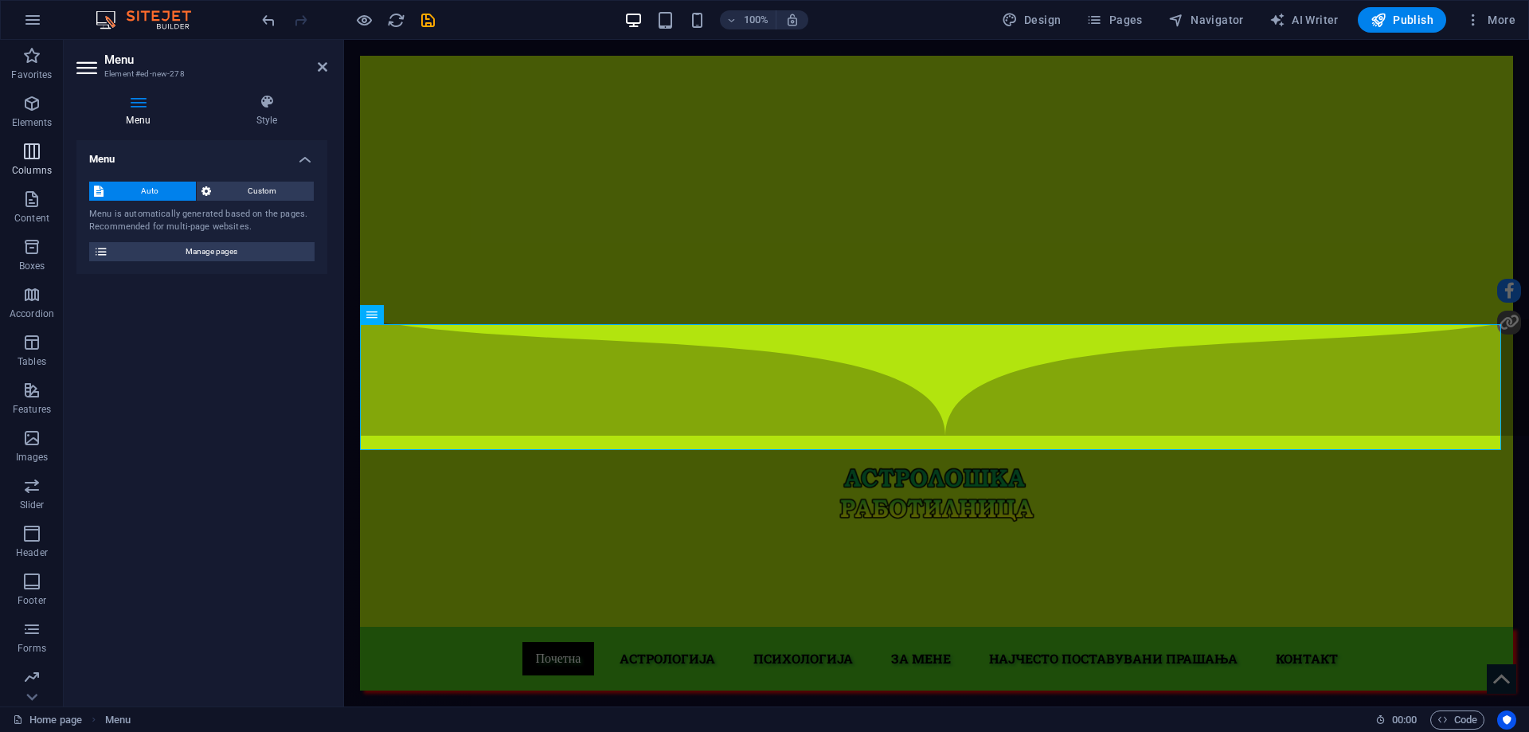
click at [32, 150] on icon "button" at bounding box center [31, 151] width 19 height 19
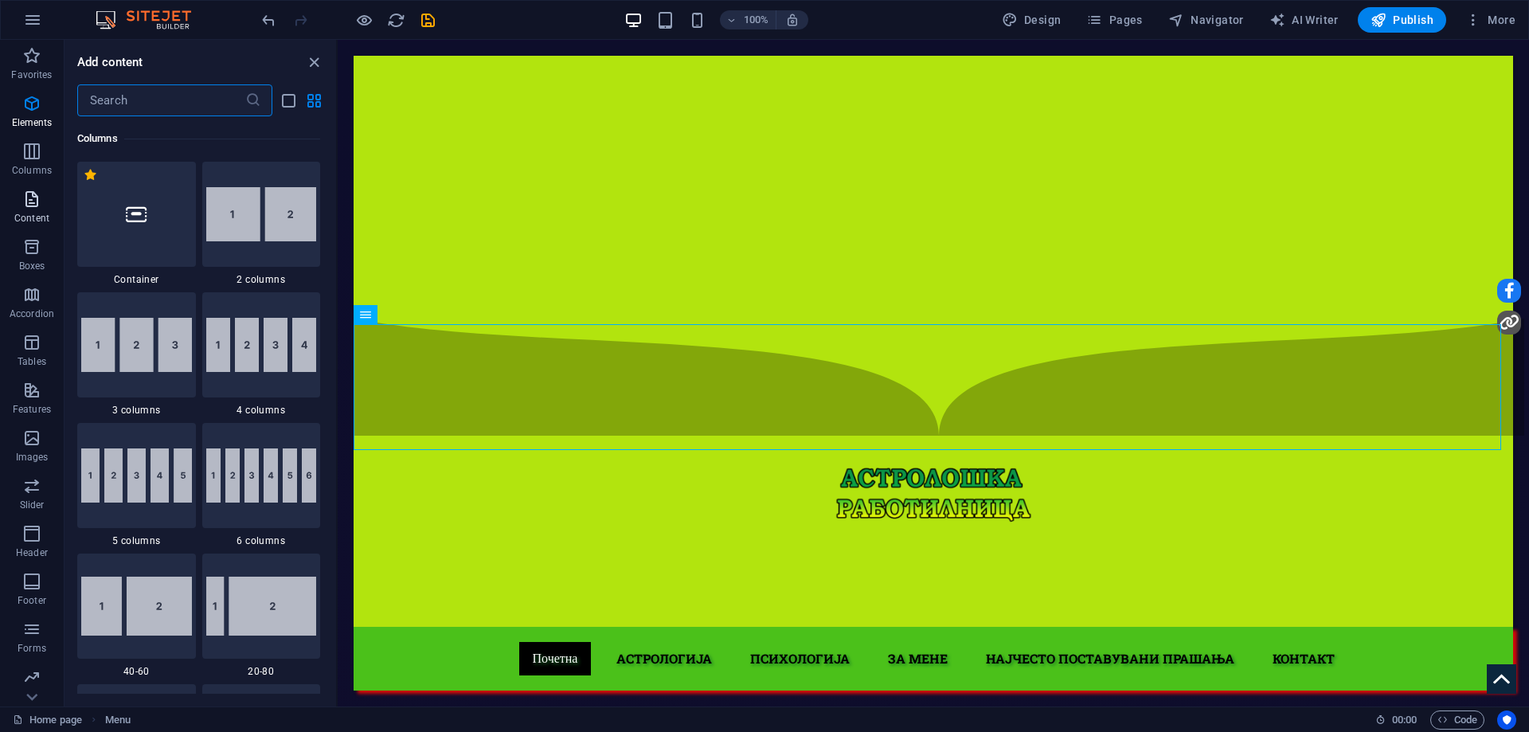
click at [30, 216] on p "Content" at bounding box center [31, 218] width 35 height 13
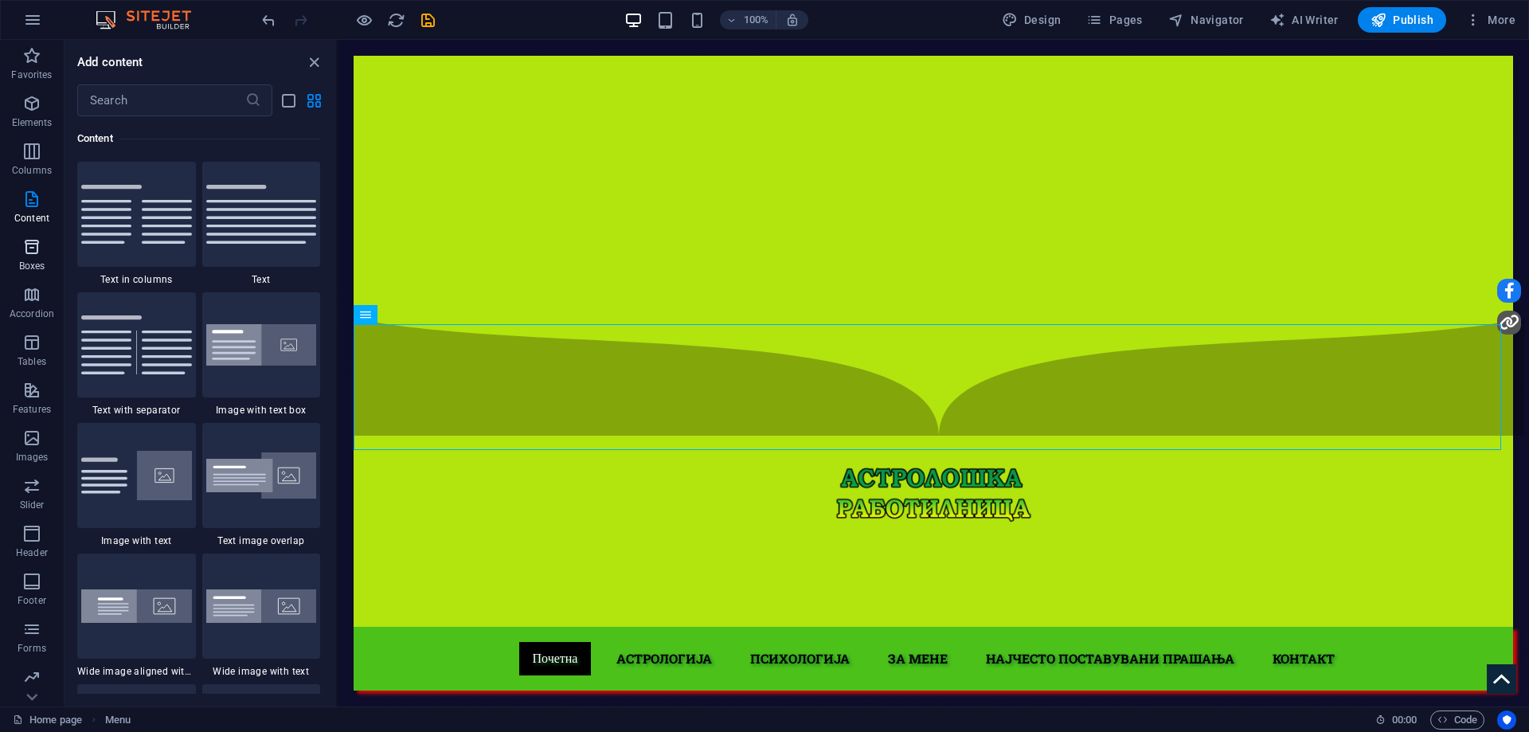
click at [35, 270] on p "Boxes" at bounding box center [32, 266] width 26 height 13
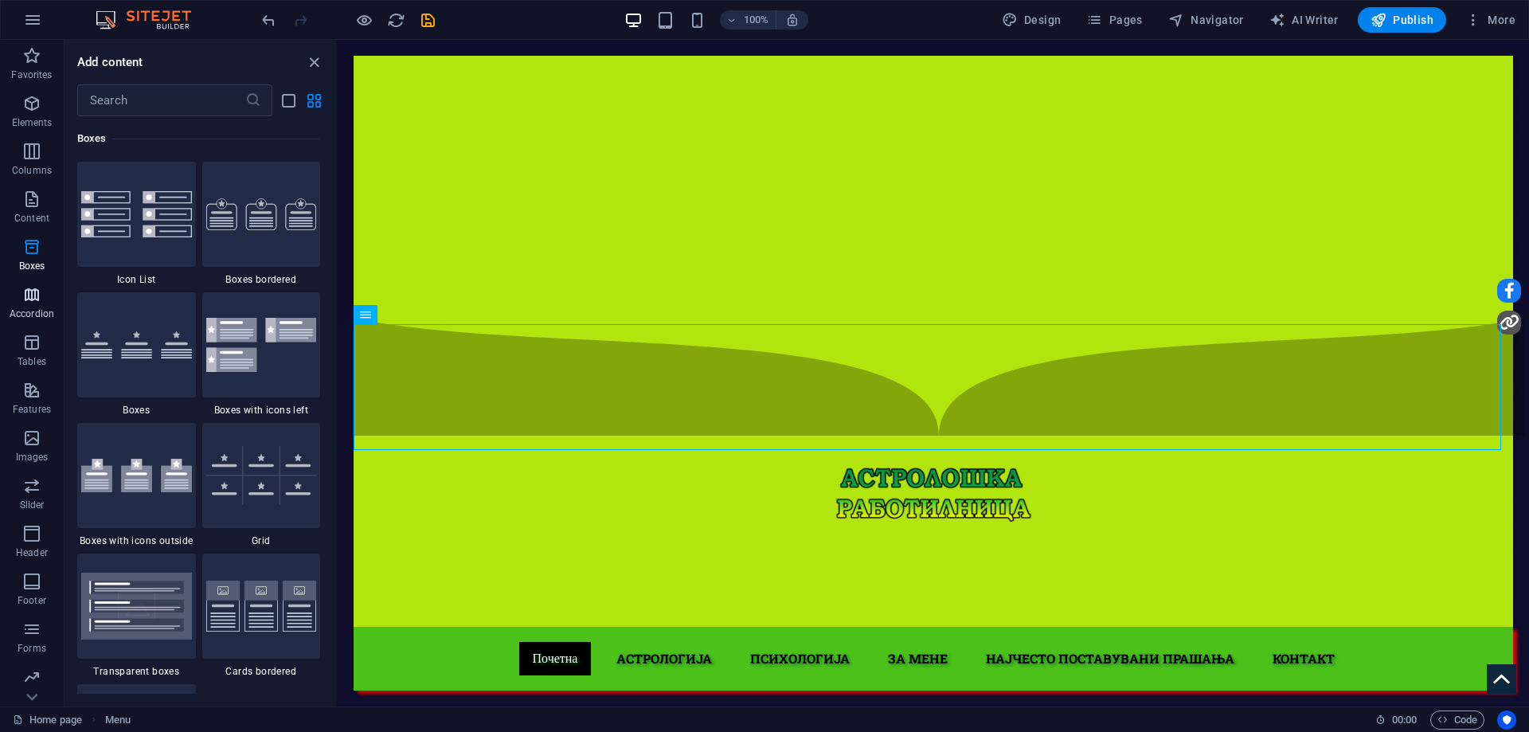
click at [25, 304] on span "Accordion" at bounding box center [32, 304] width 64 height 38
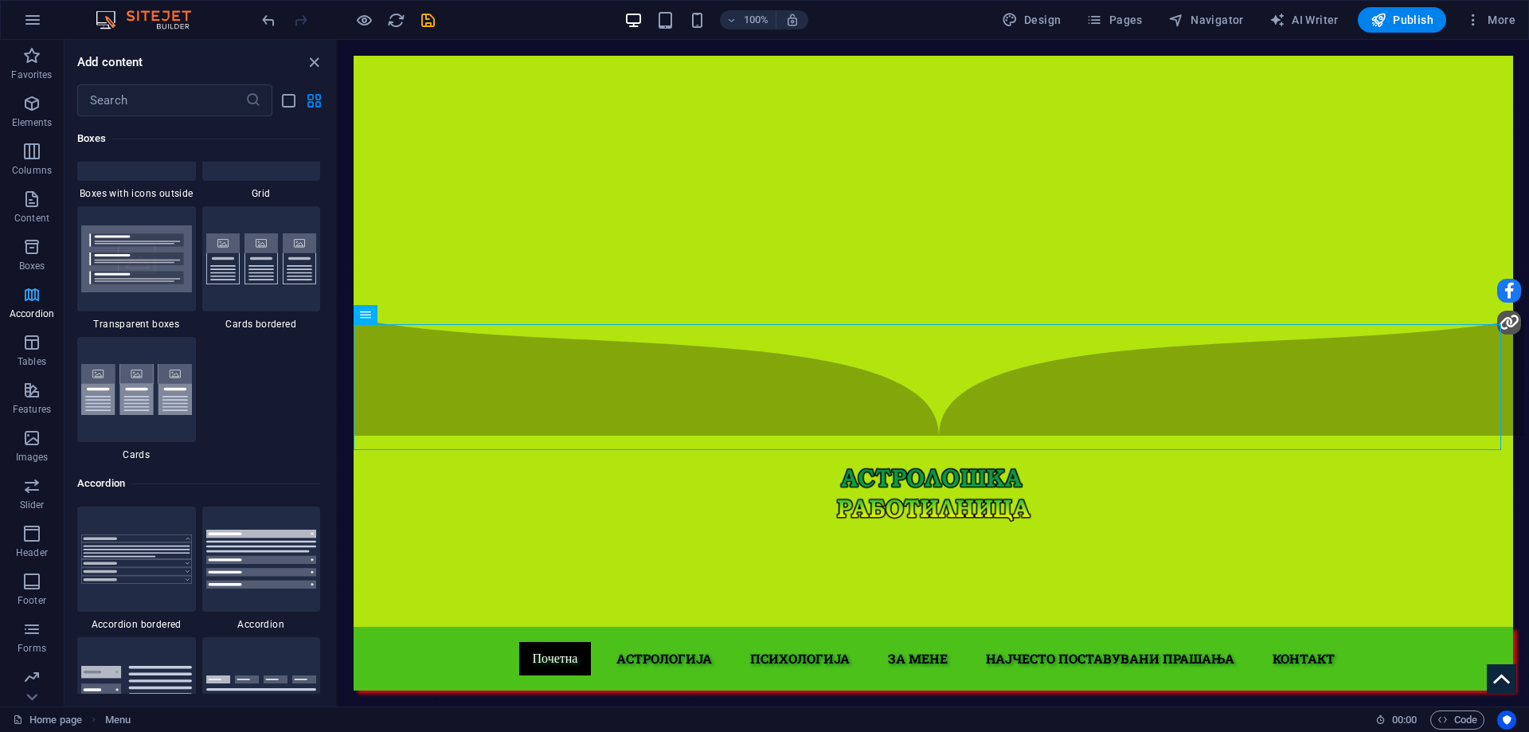
scroll to position [5084, 0]
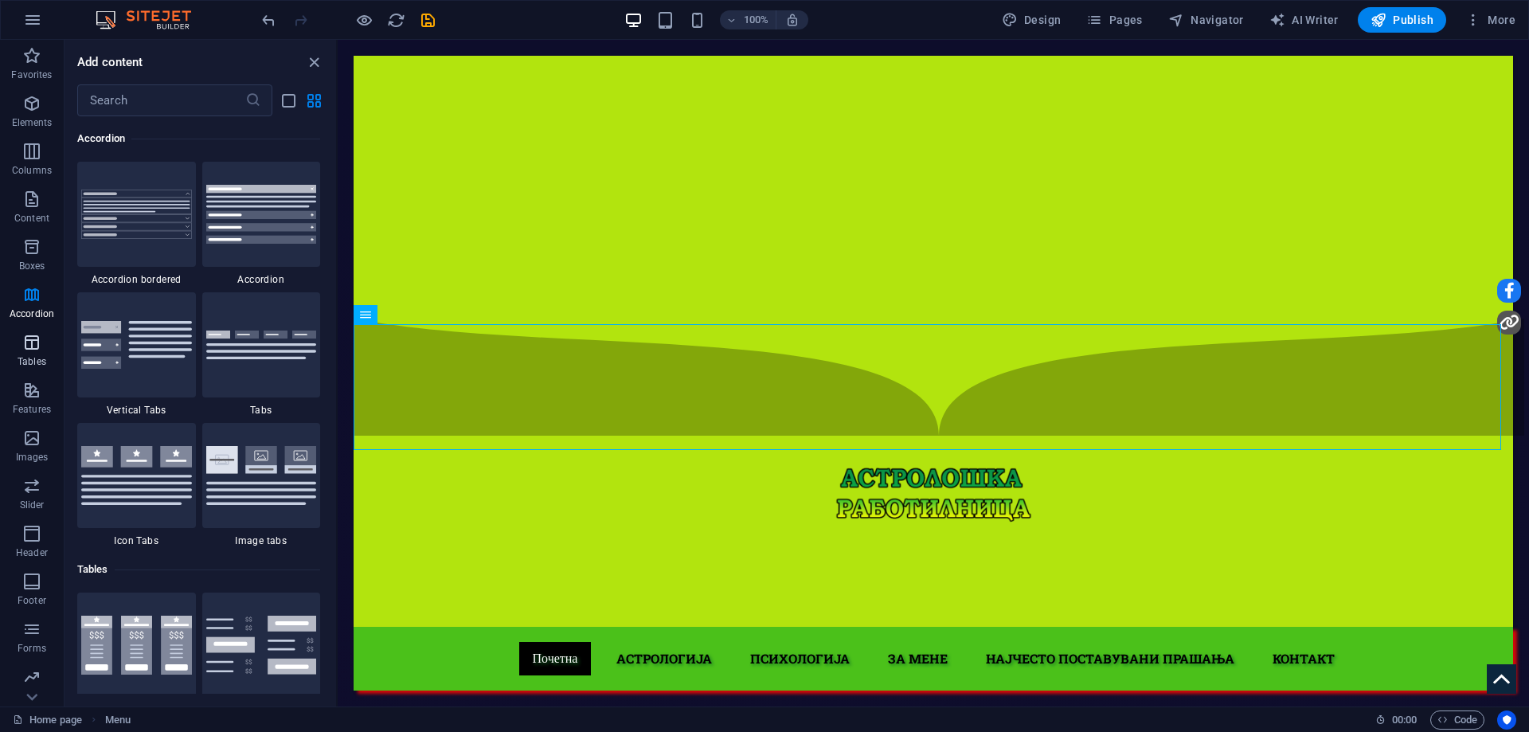
click at [18, 358] on p "Tables" at bounding box center [32, 361] width 29 height 13
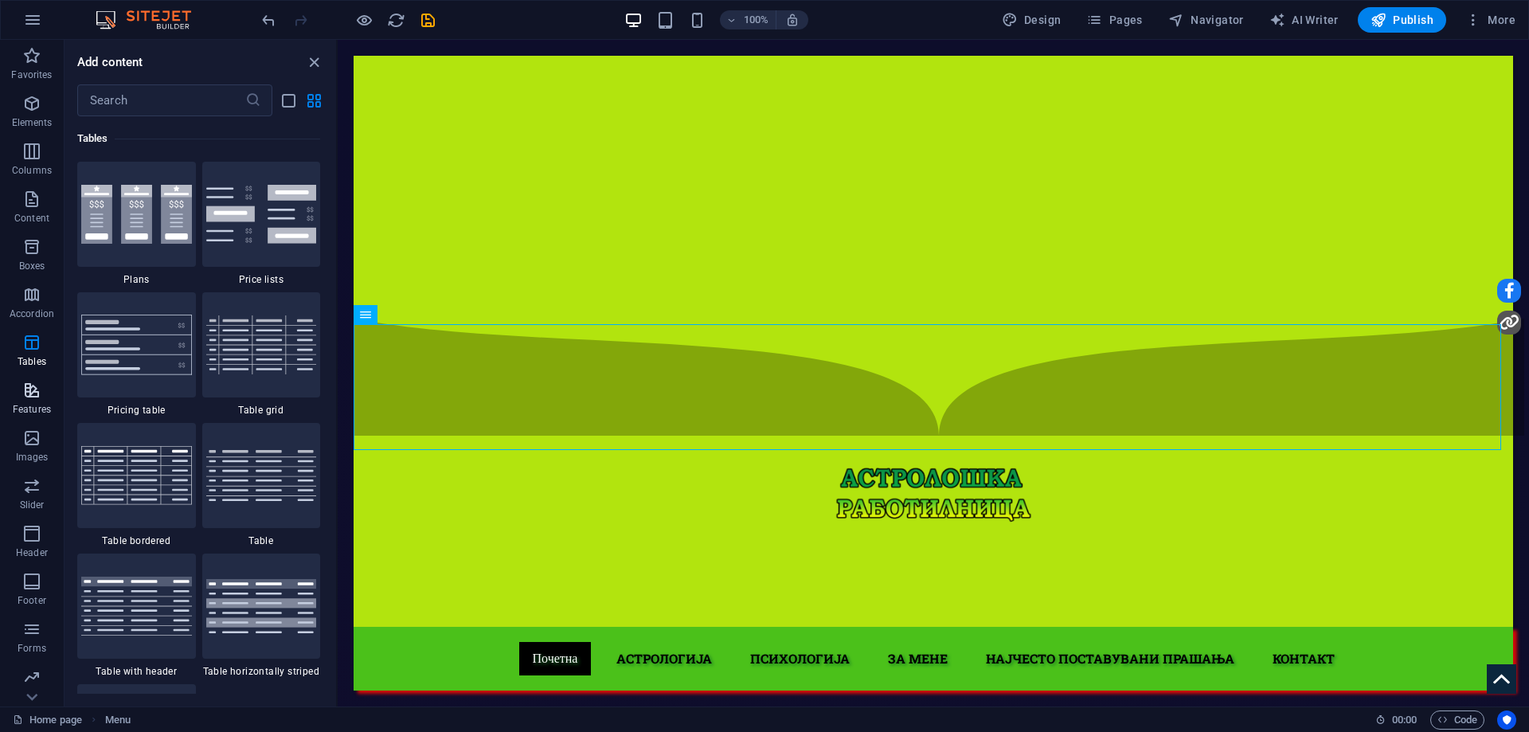
click at [25, 393] on icon "button" at bounding box center [31, 390] width 19 height 19
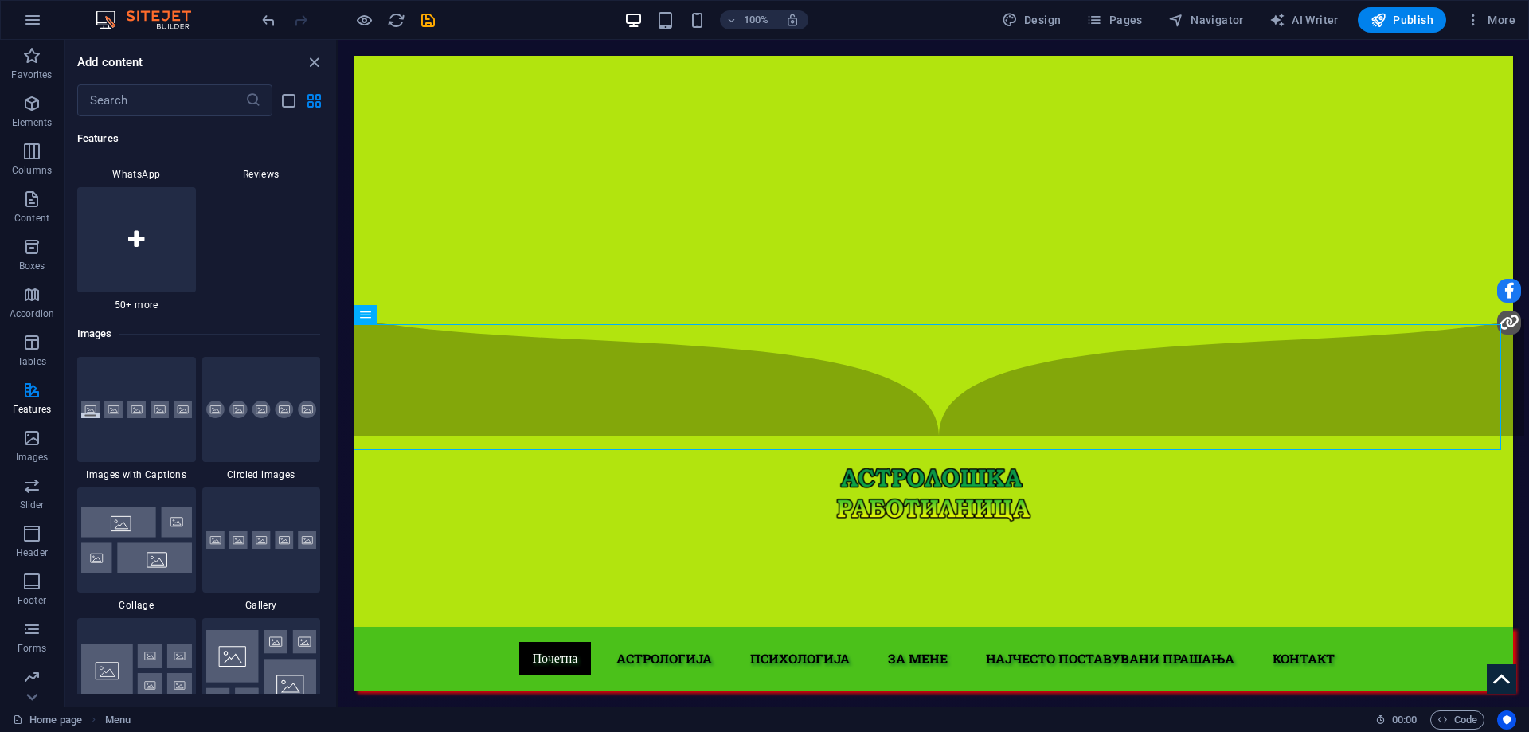
scroll to position [8197, 0]
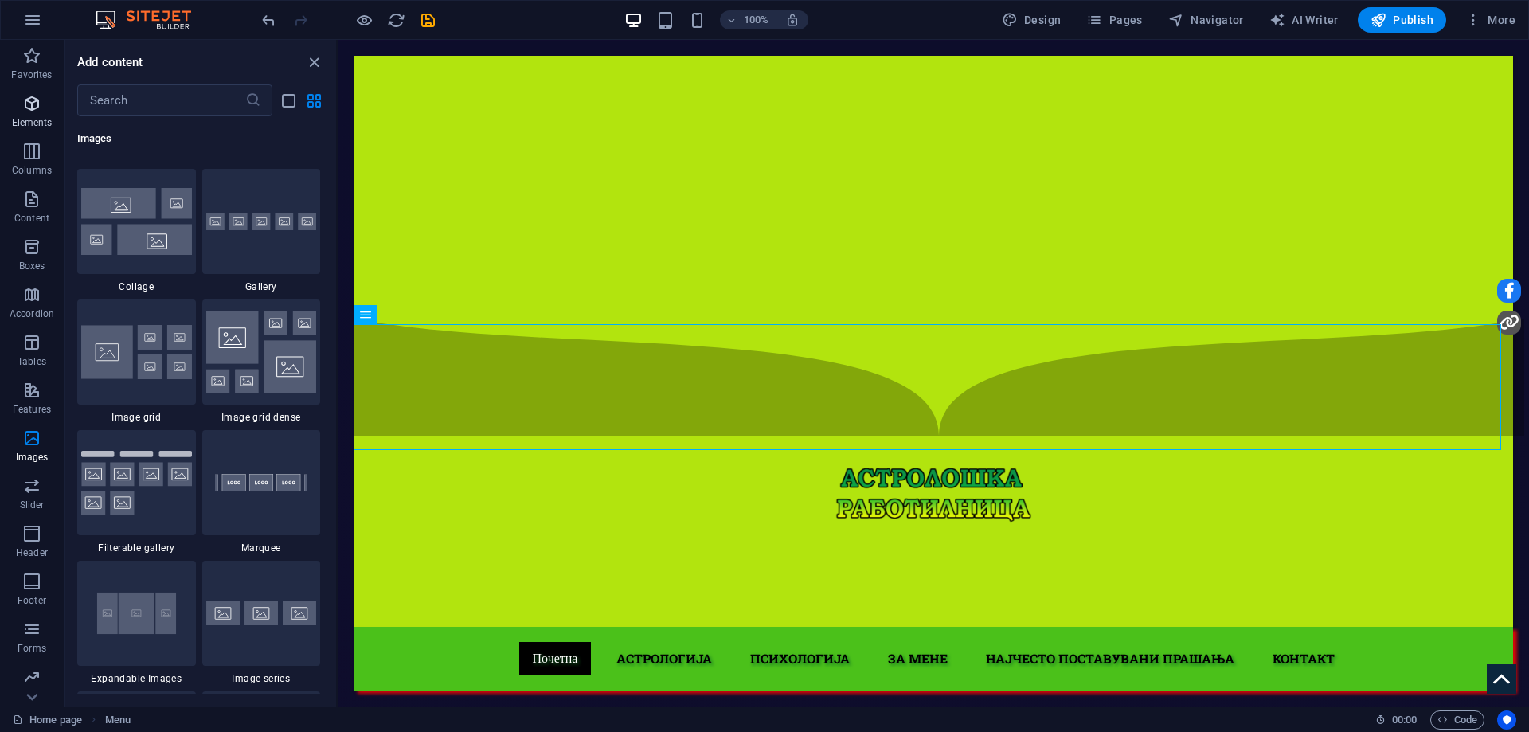
click at [12, 104] on span "Elements" at bounding box center [32, 113] width 64 height 38
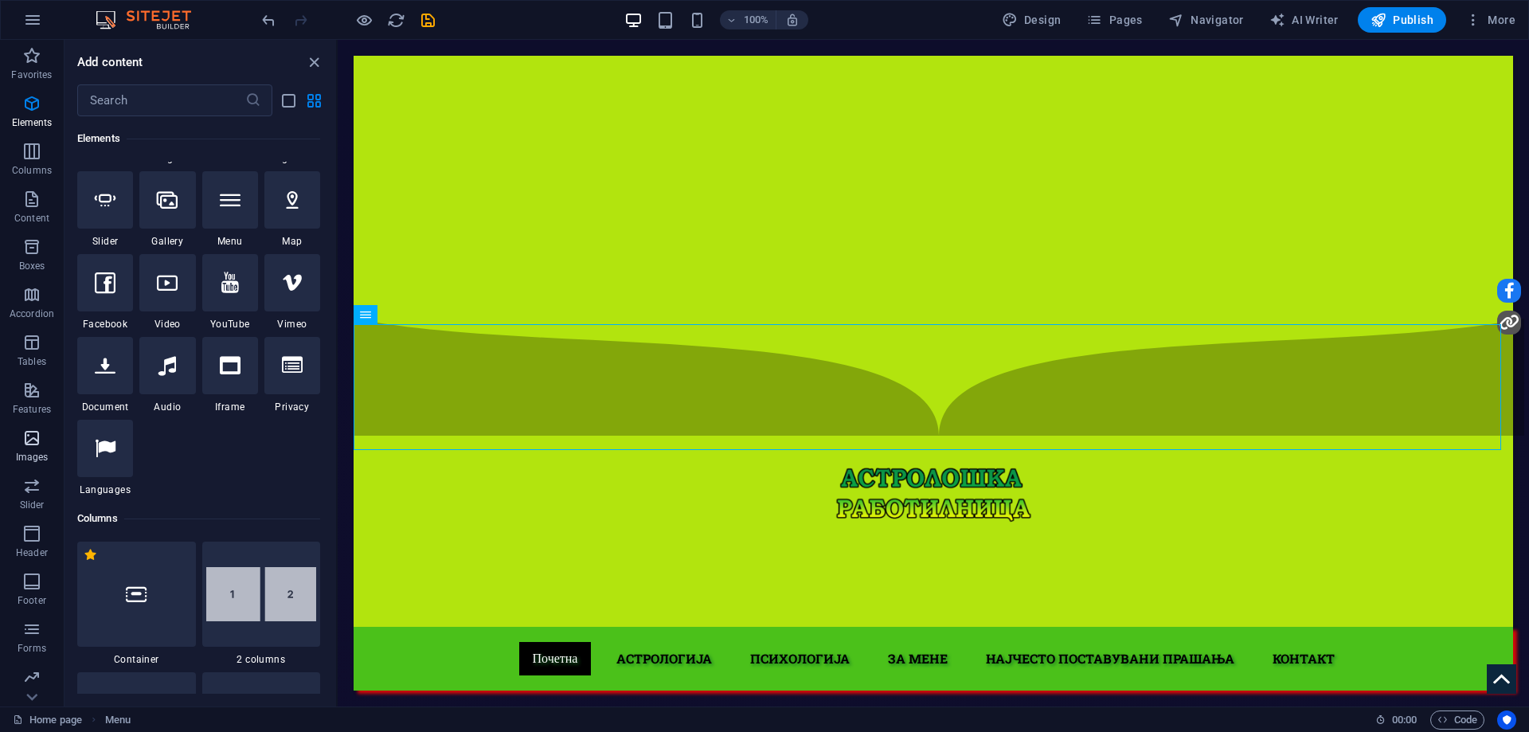
scroll to position [50, 0]
click at [20, 490] on span "Header" at bounding box center [32, 493] width 64 height 38
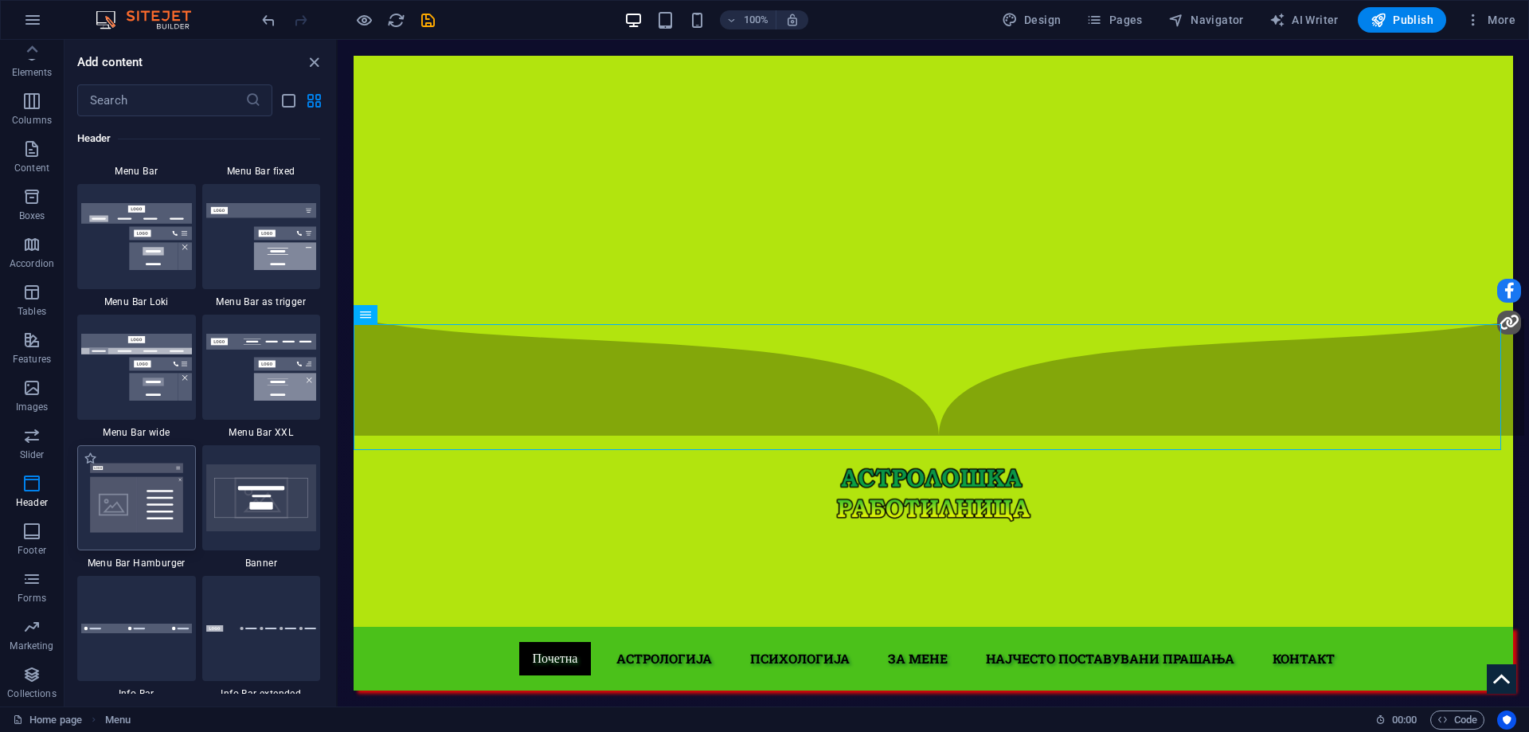
scroll to position [9986, 0]
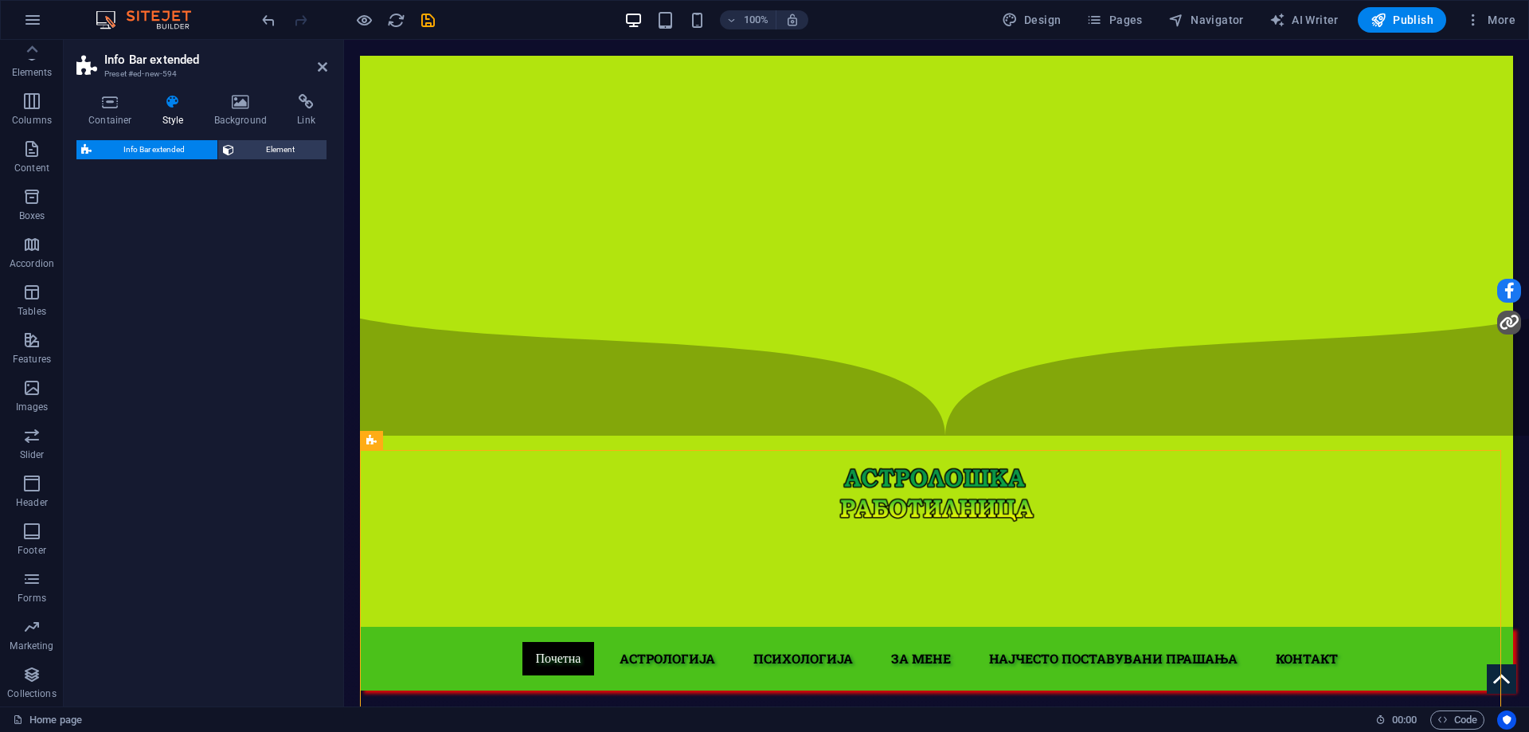
select select "rem"
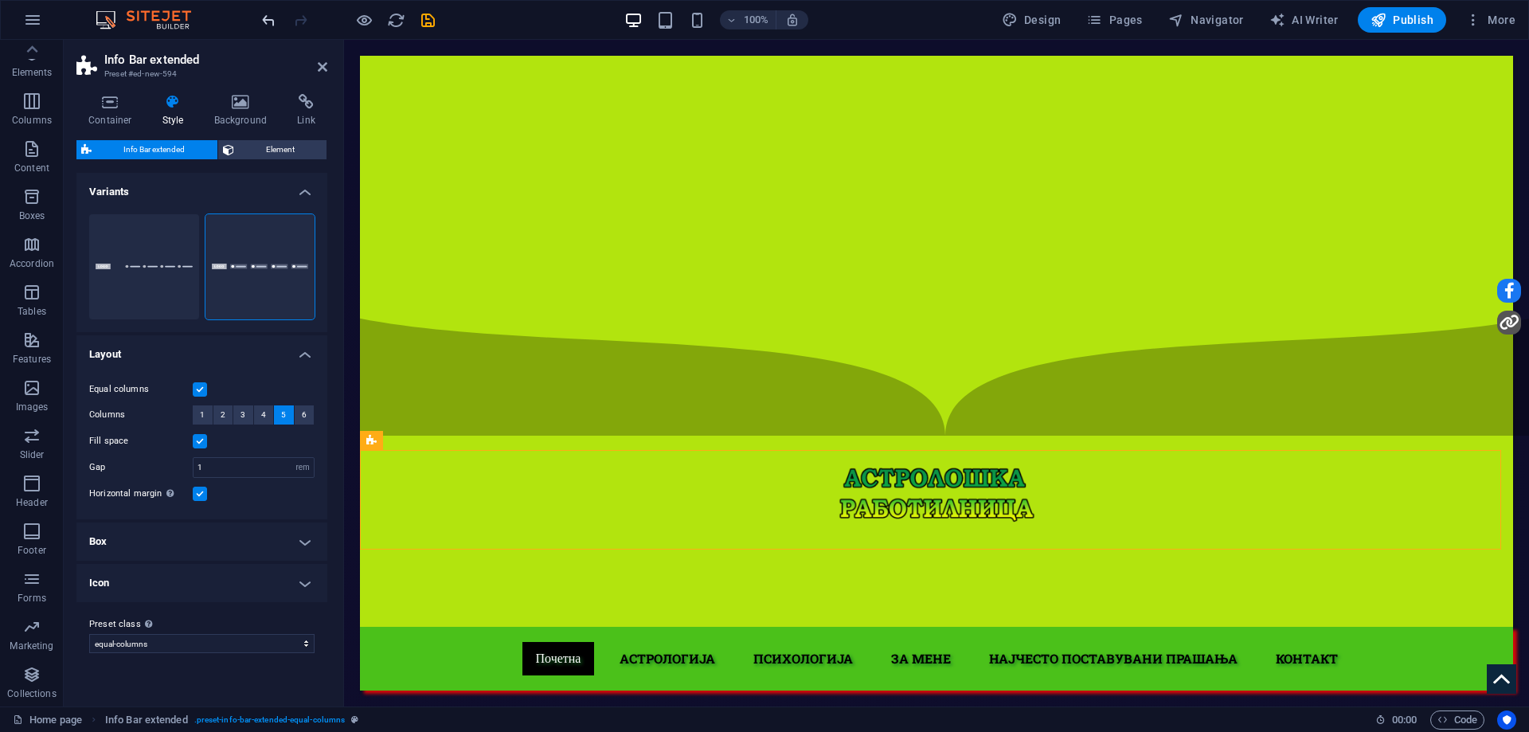
click at [262, 20] on icon "undo" at bounding box center [269, 20] width 18 height 18
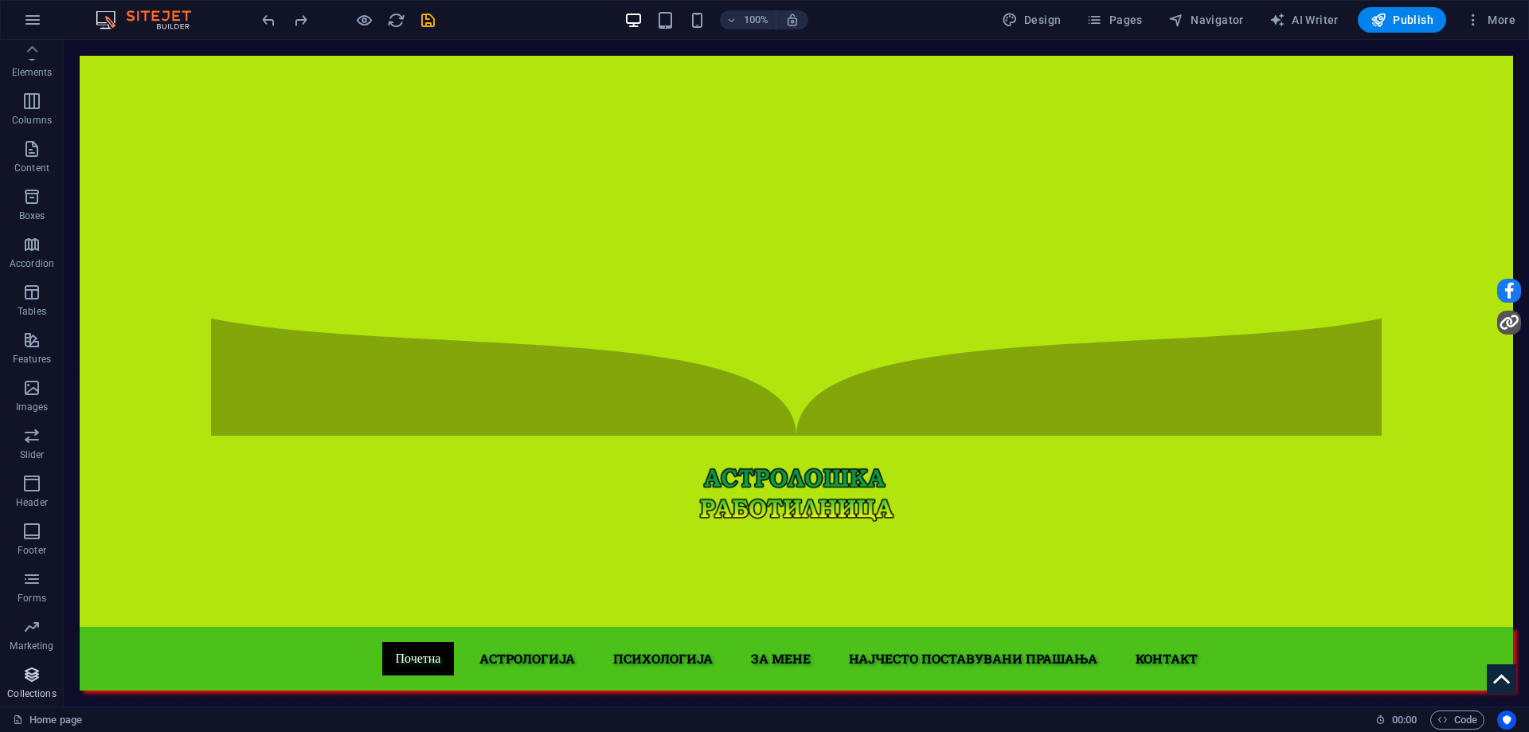
click at [25, 676] on icon "button" at bounding box center [31, 674] width 19 height 19
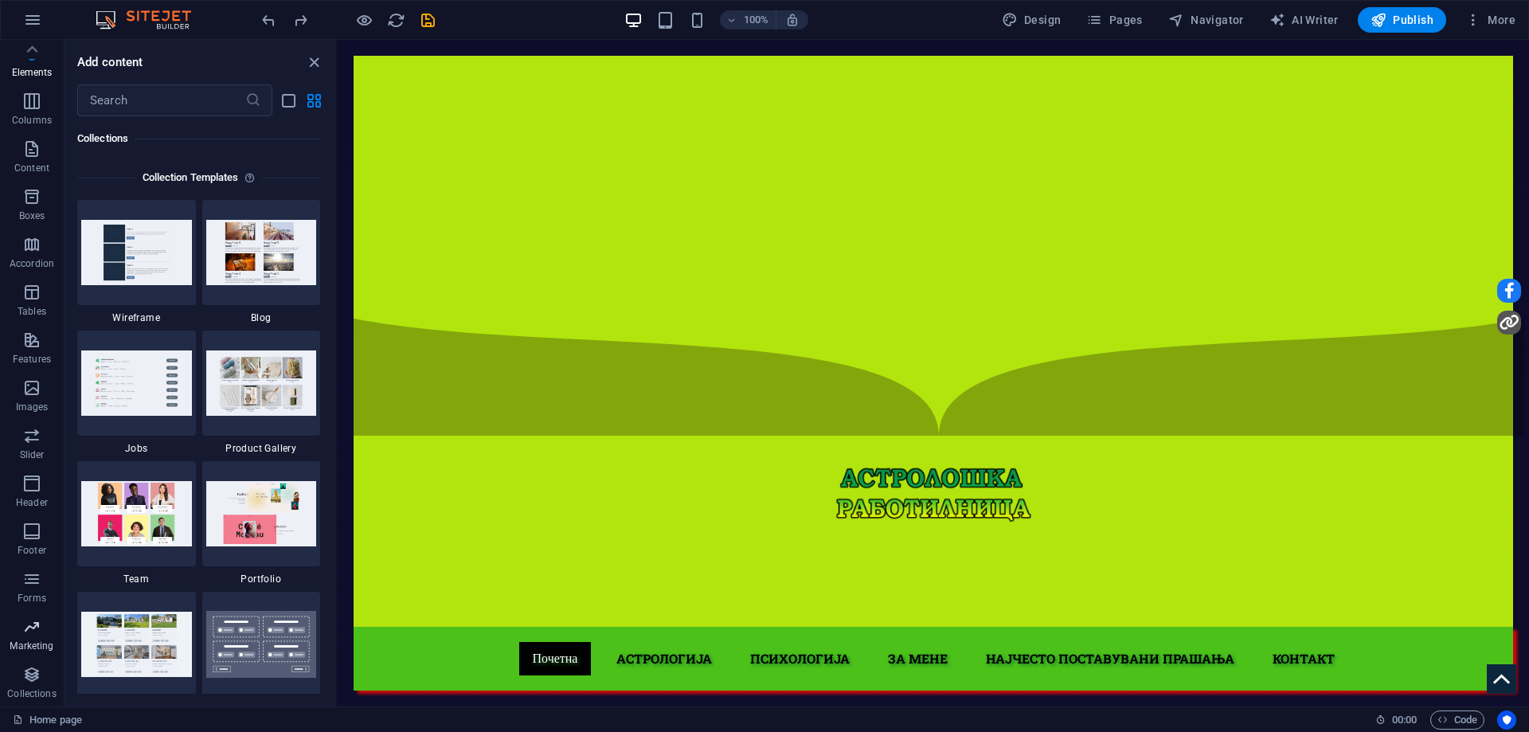
click at [37, 635] on icon "button" at bounding box center [31, 626] width 19 height 19
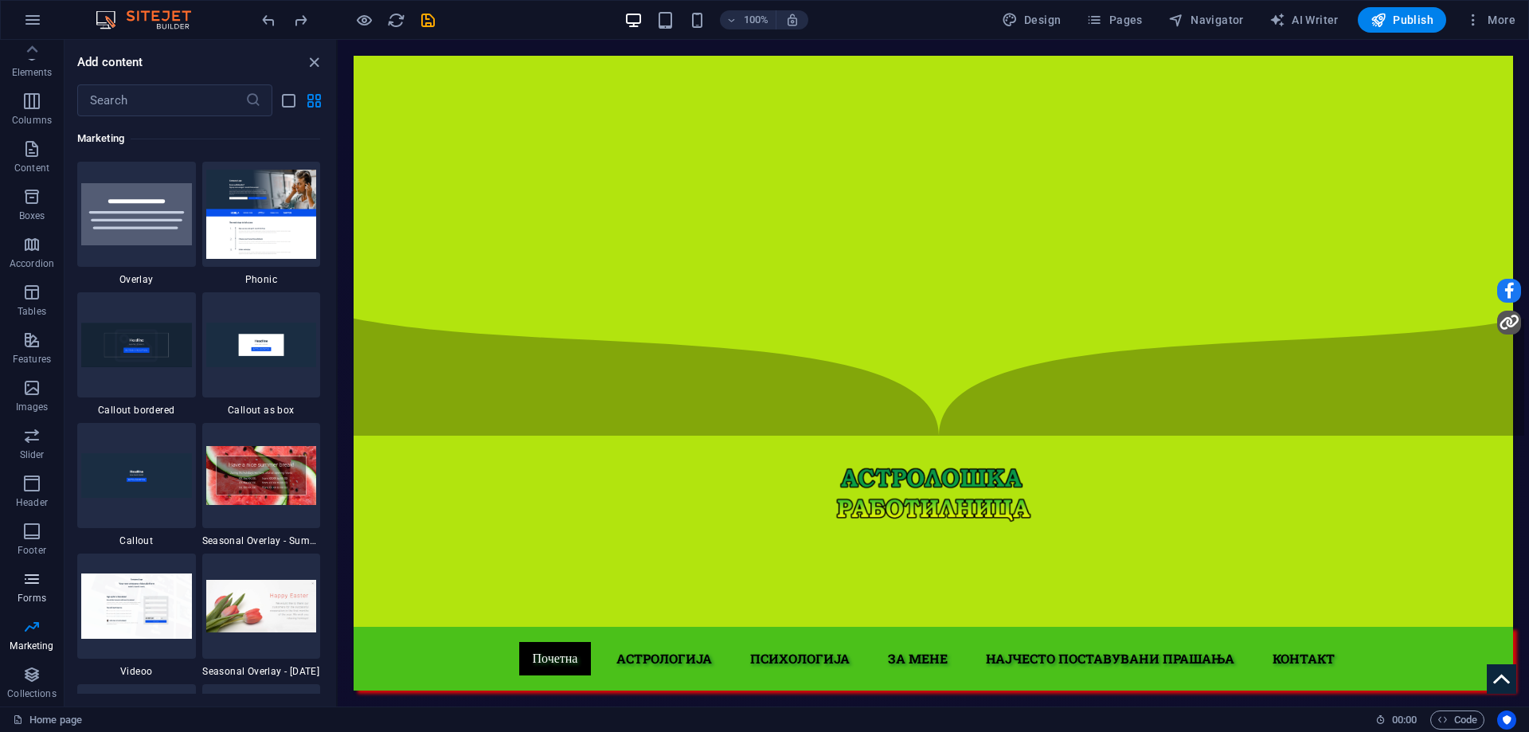
click at [36, 594] on p "Forms" at bounding box center [32, 598] width 29 height 13
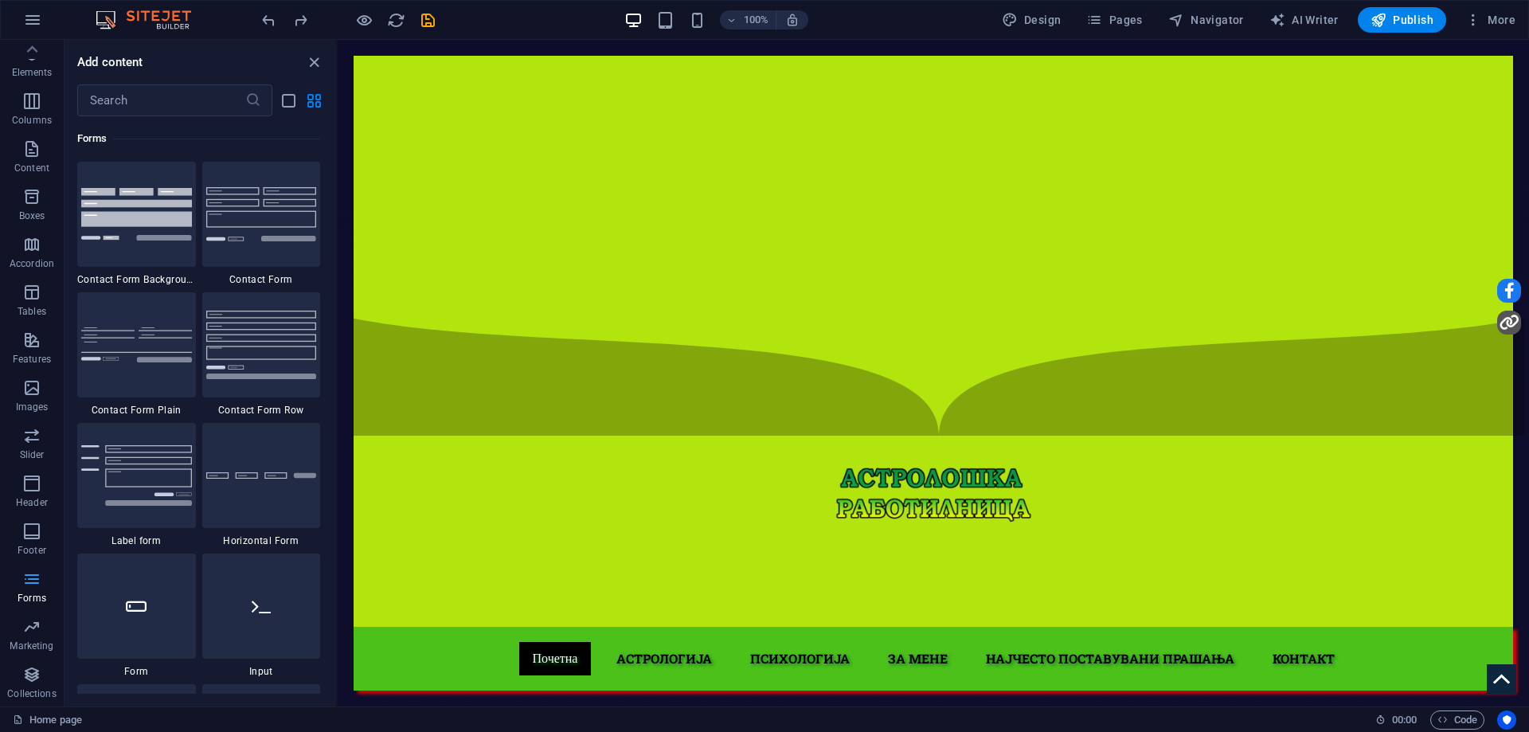
scroll to position [11625, 0]
click at [40, 541] on span "Footer" at bounding box center [32, 541] width 64 height 38
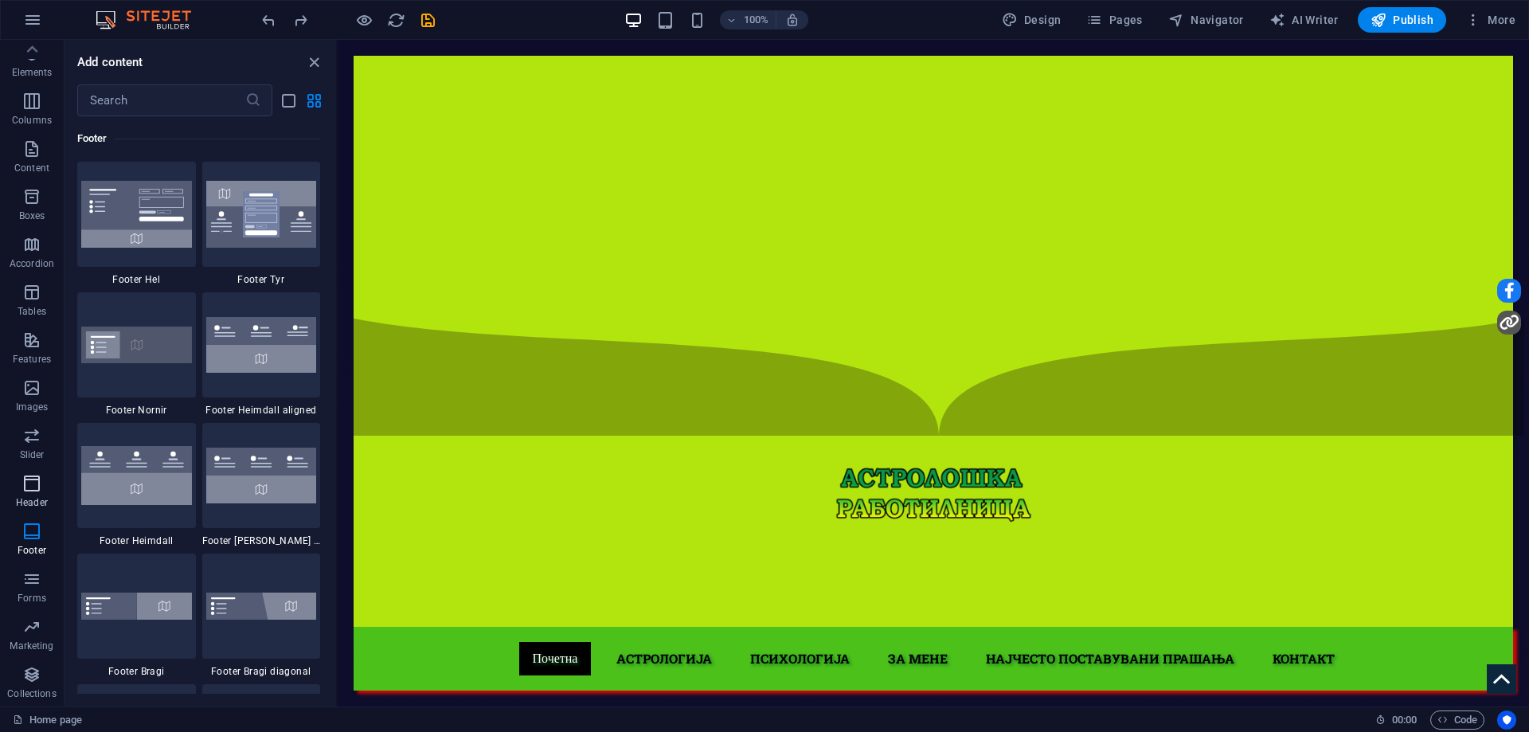
click at [38, 491] on icon "button" at bounding box center [31, 483] width 19 height 19
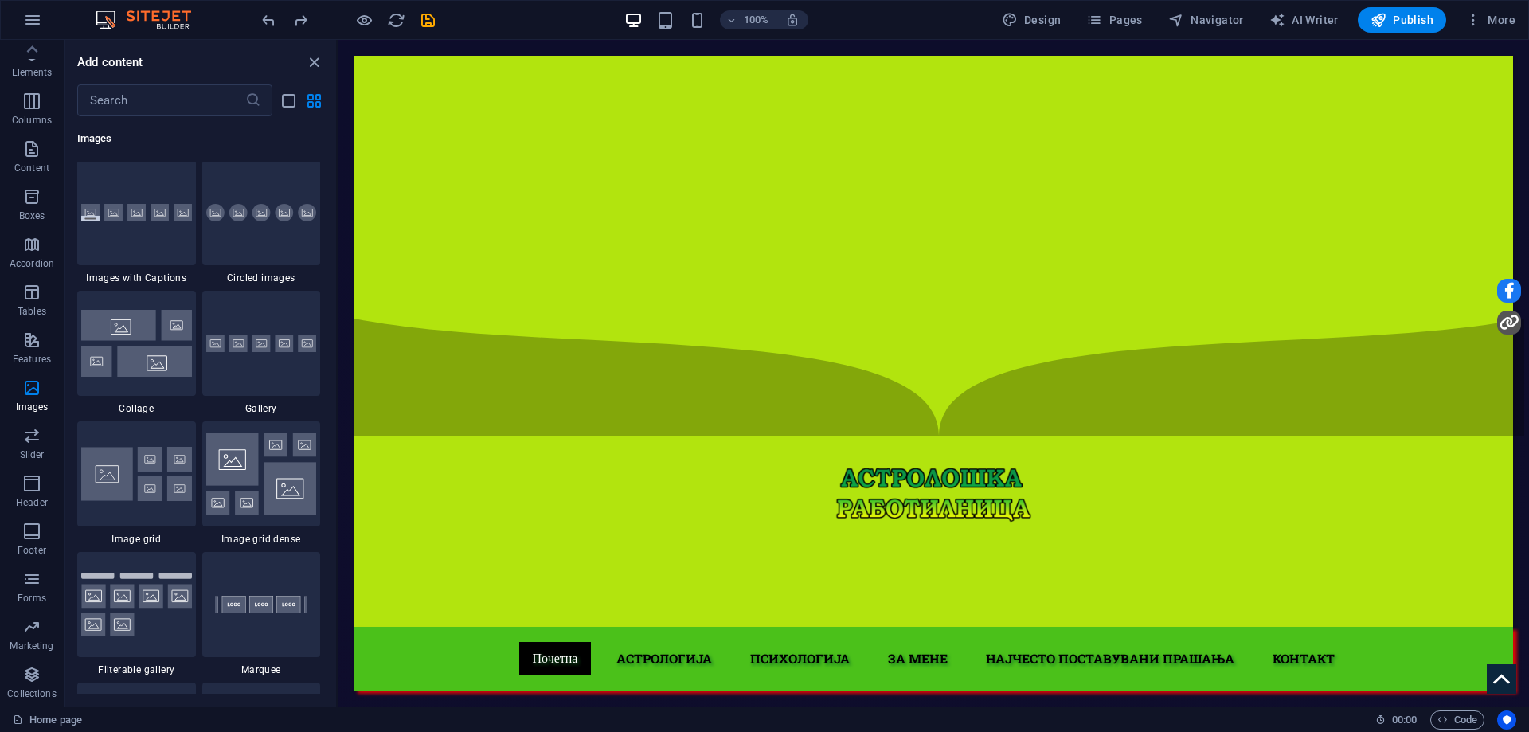
scroll to position [7677, 0]
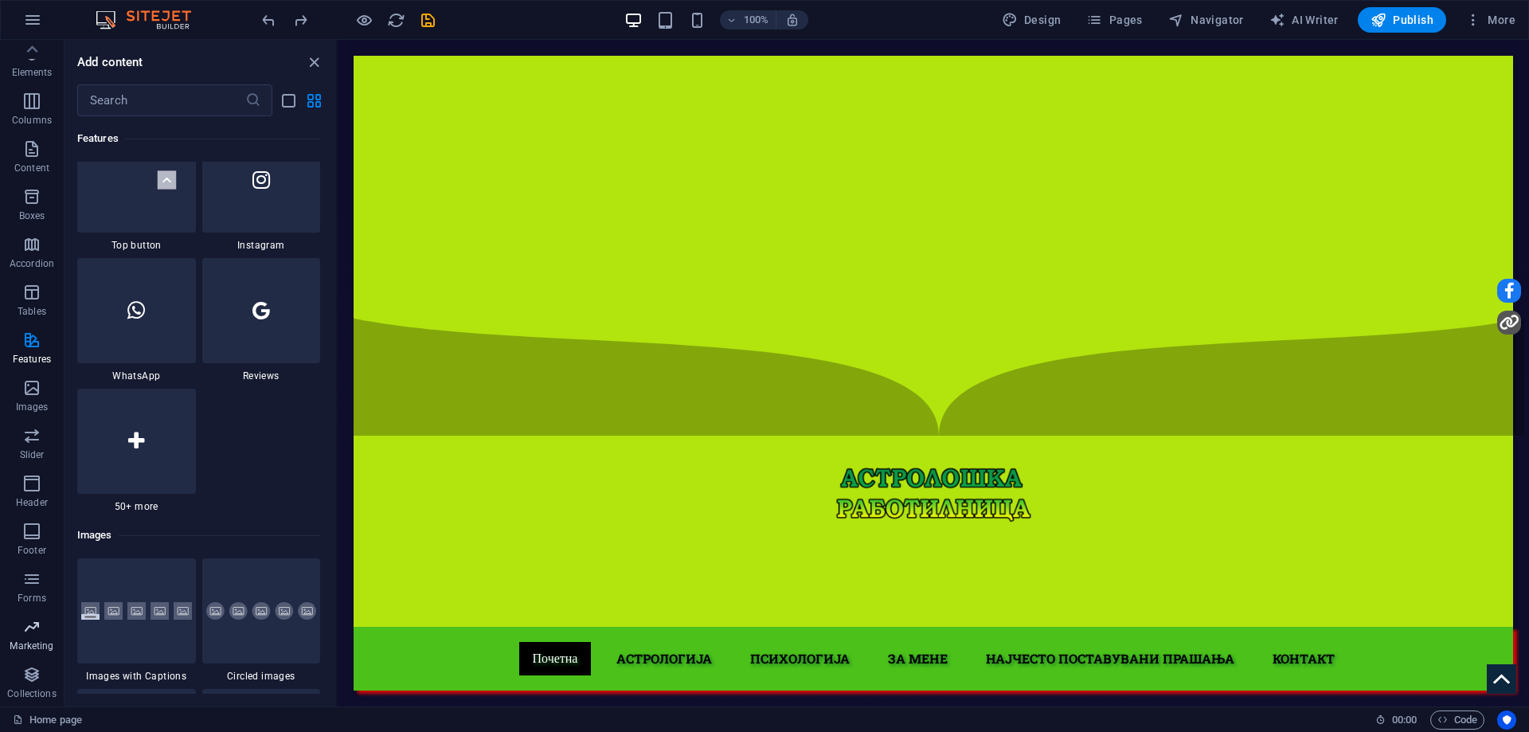
click at [22, 630] on icon "button" at bounding box center [31, 626] width 19 height 19
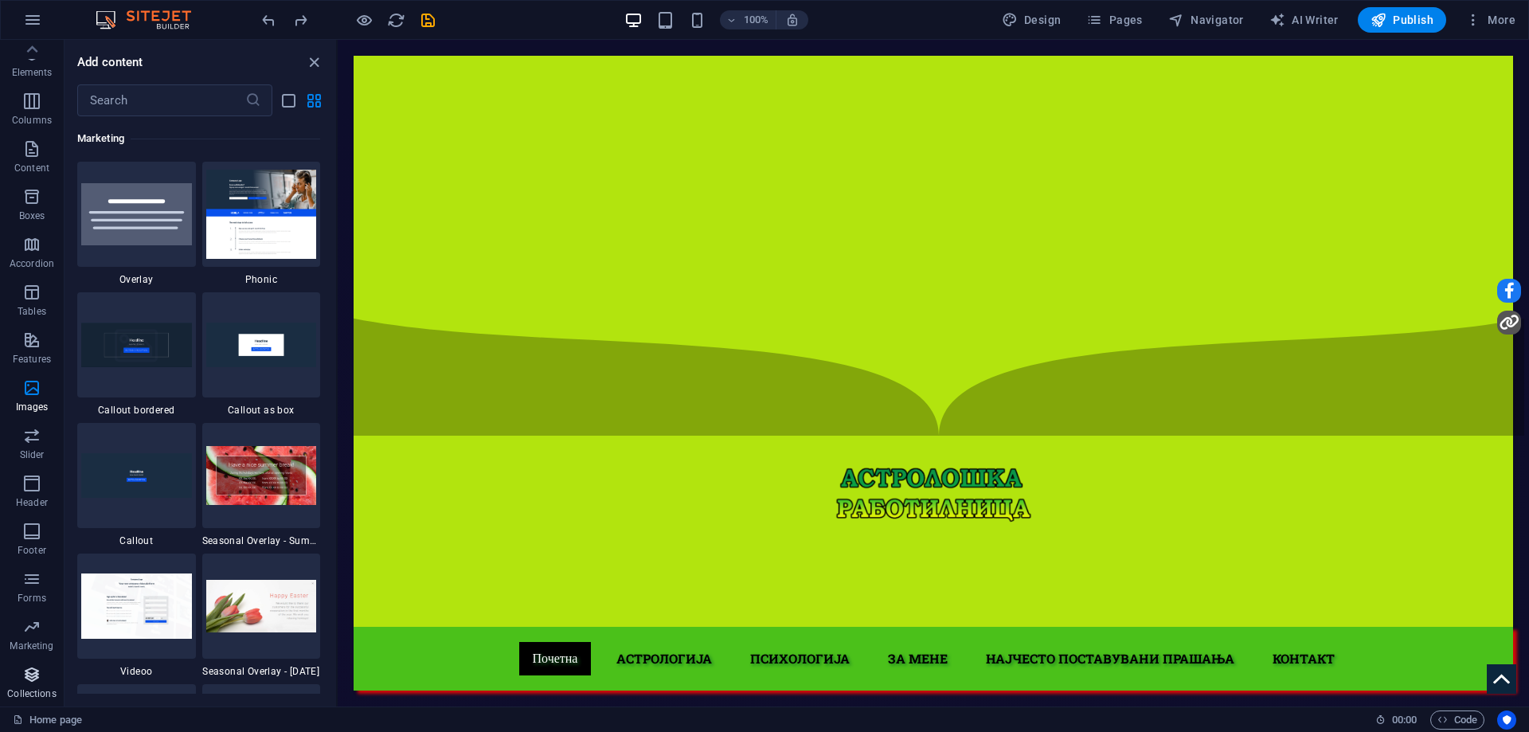
click at [36, 678] on icon "button" at bounding box center [31, 674] width 19 height 19
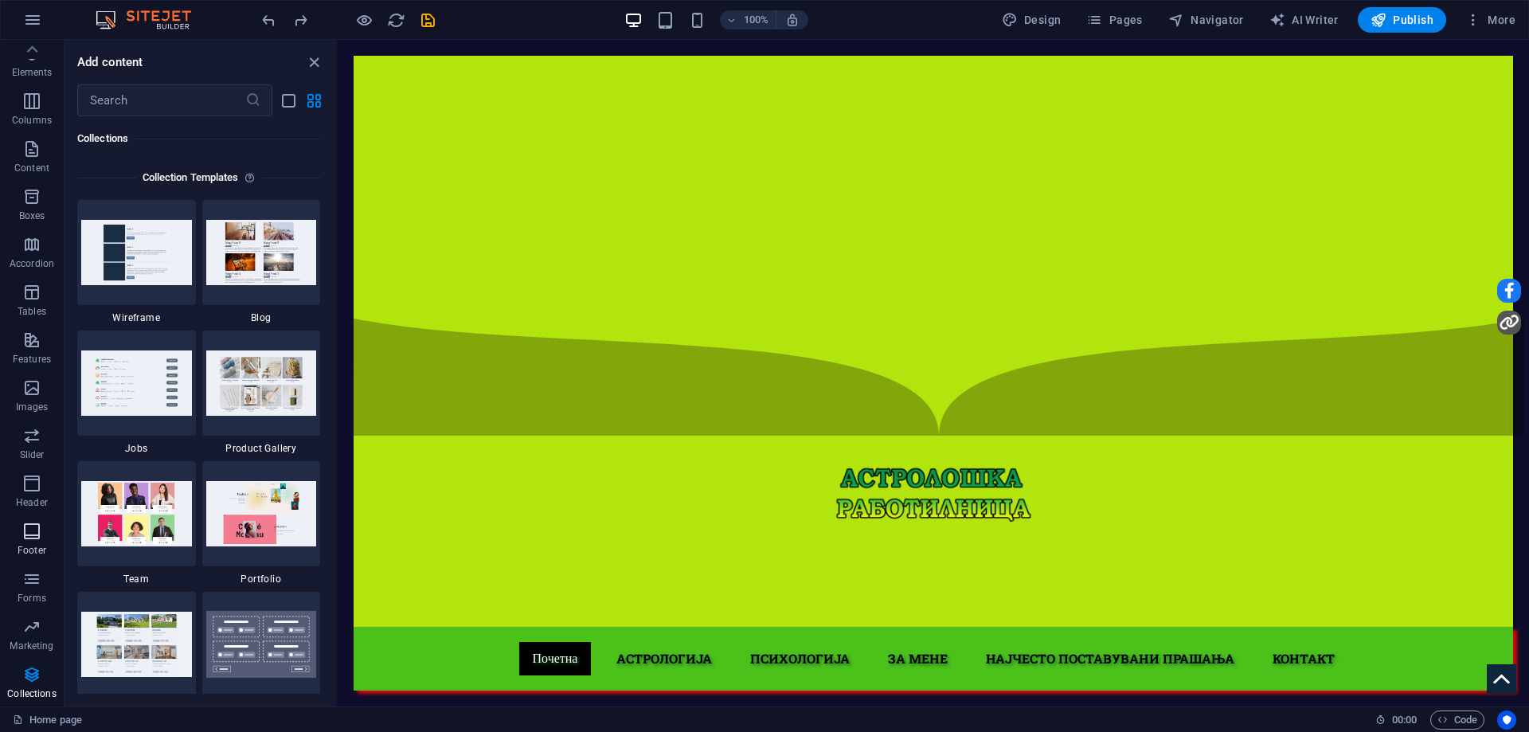
click at [25, 527] on icon "button" at bounding box center [31, 531] width 19 height 19
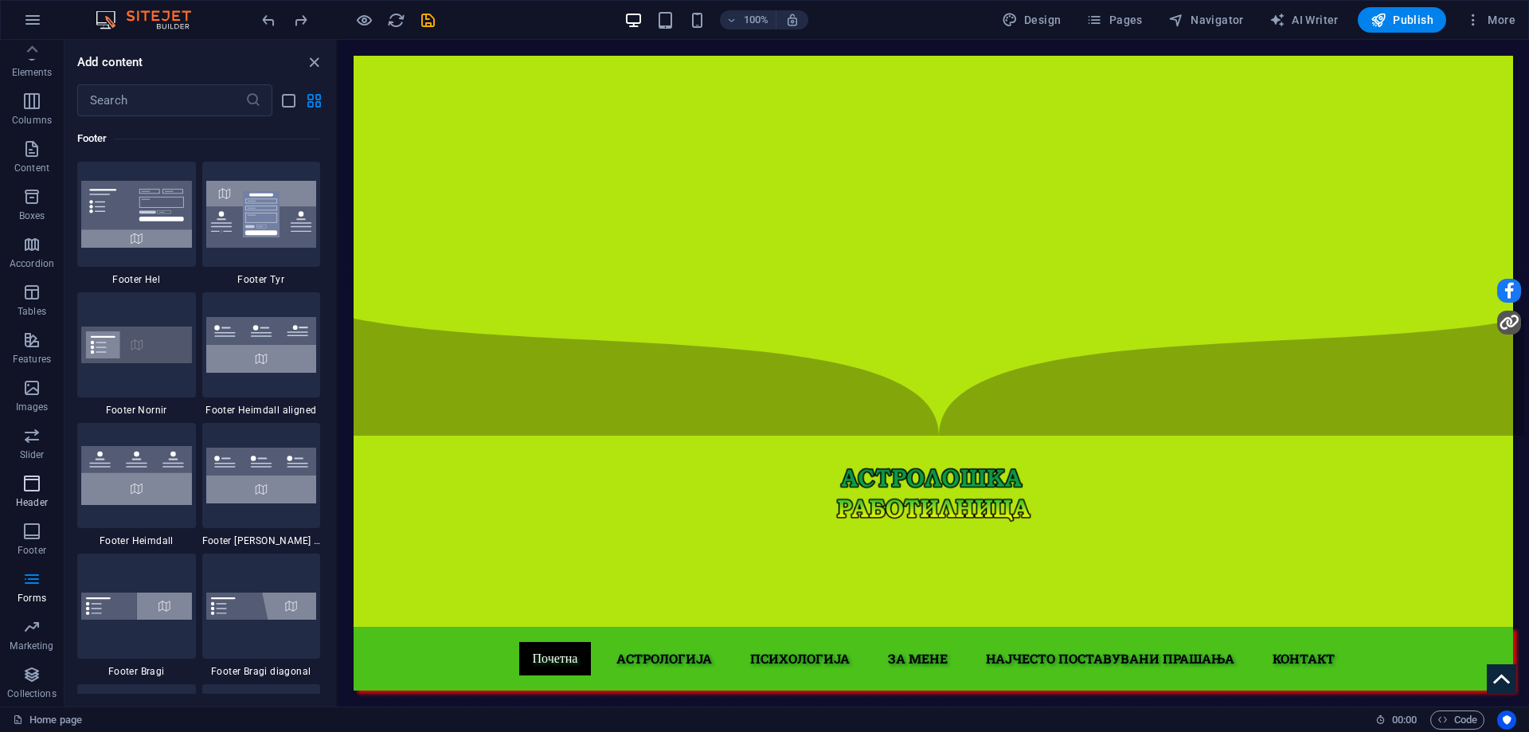
click at [29, 504] on p "Header" at bounding box center [32, 502] width 32 height 13
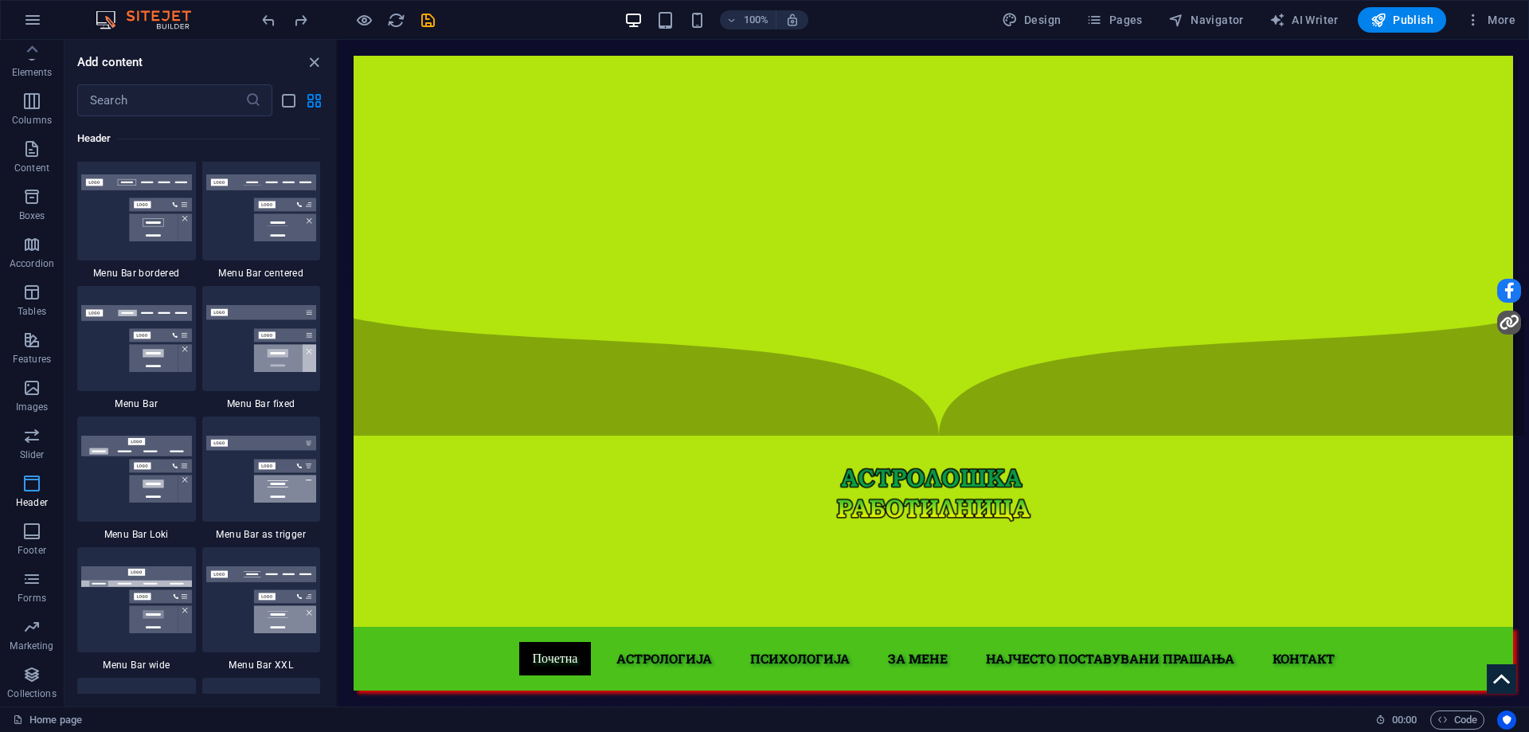
scroll to position [9588, 0]
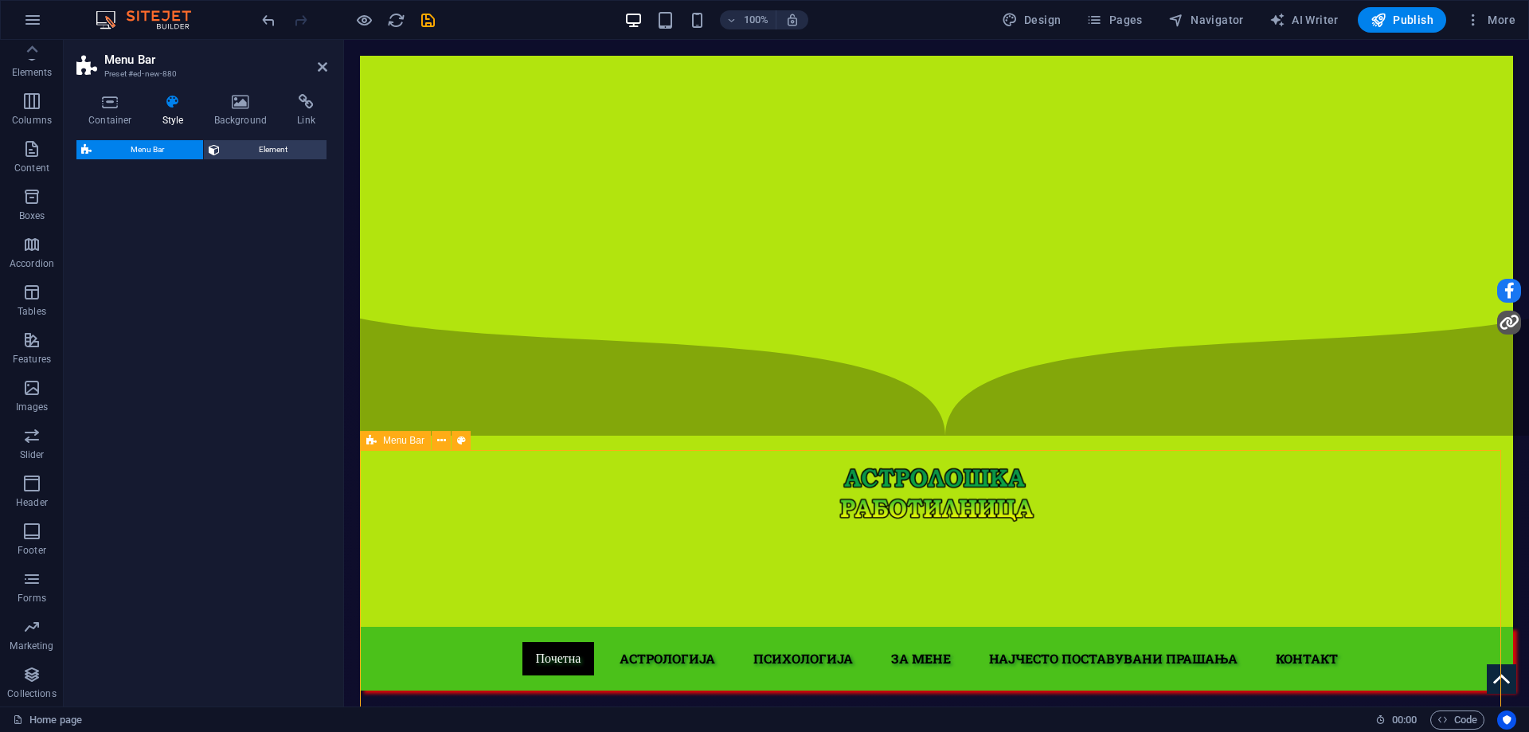
select select "rem"
select select "preset-menu-v2-xxl"
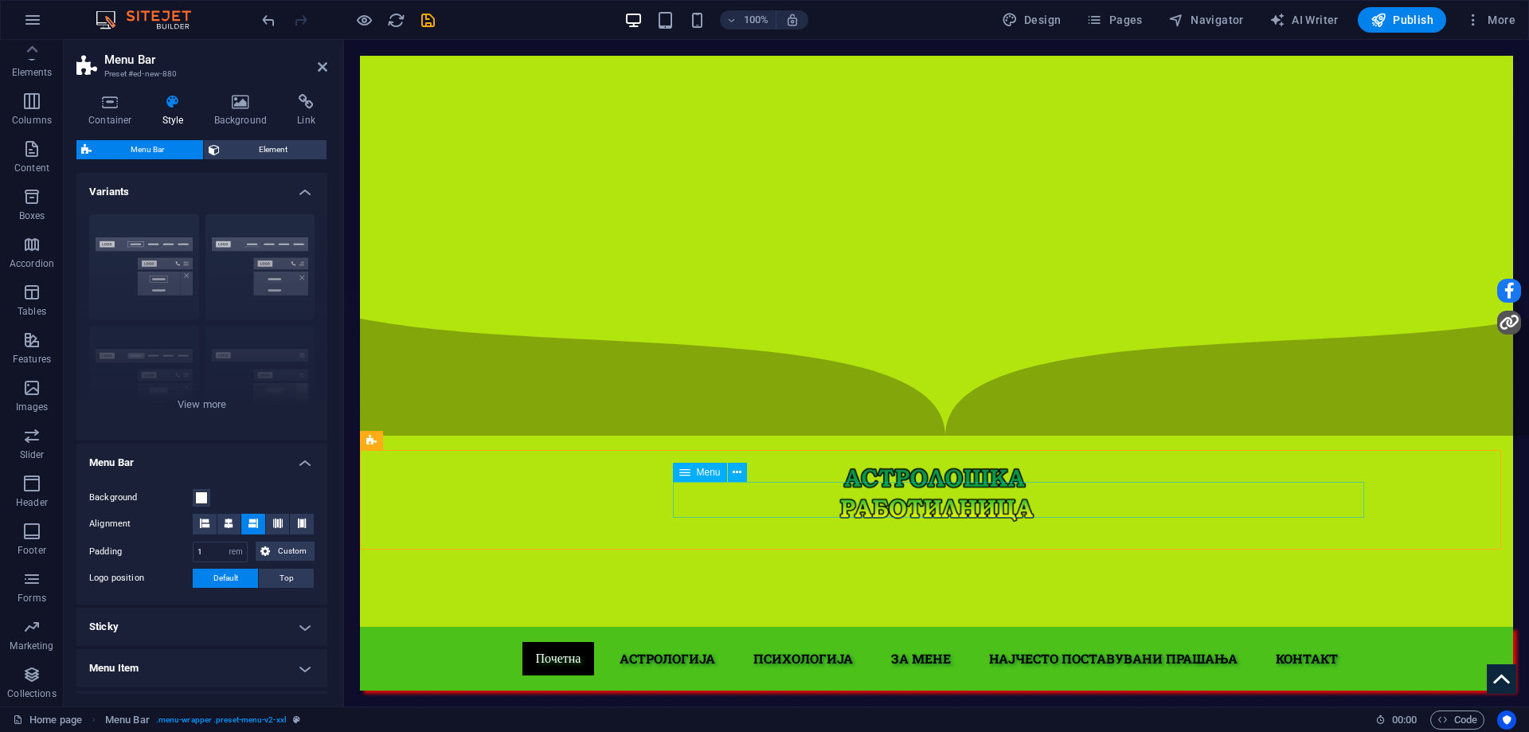
select select
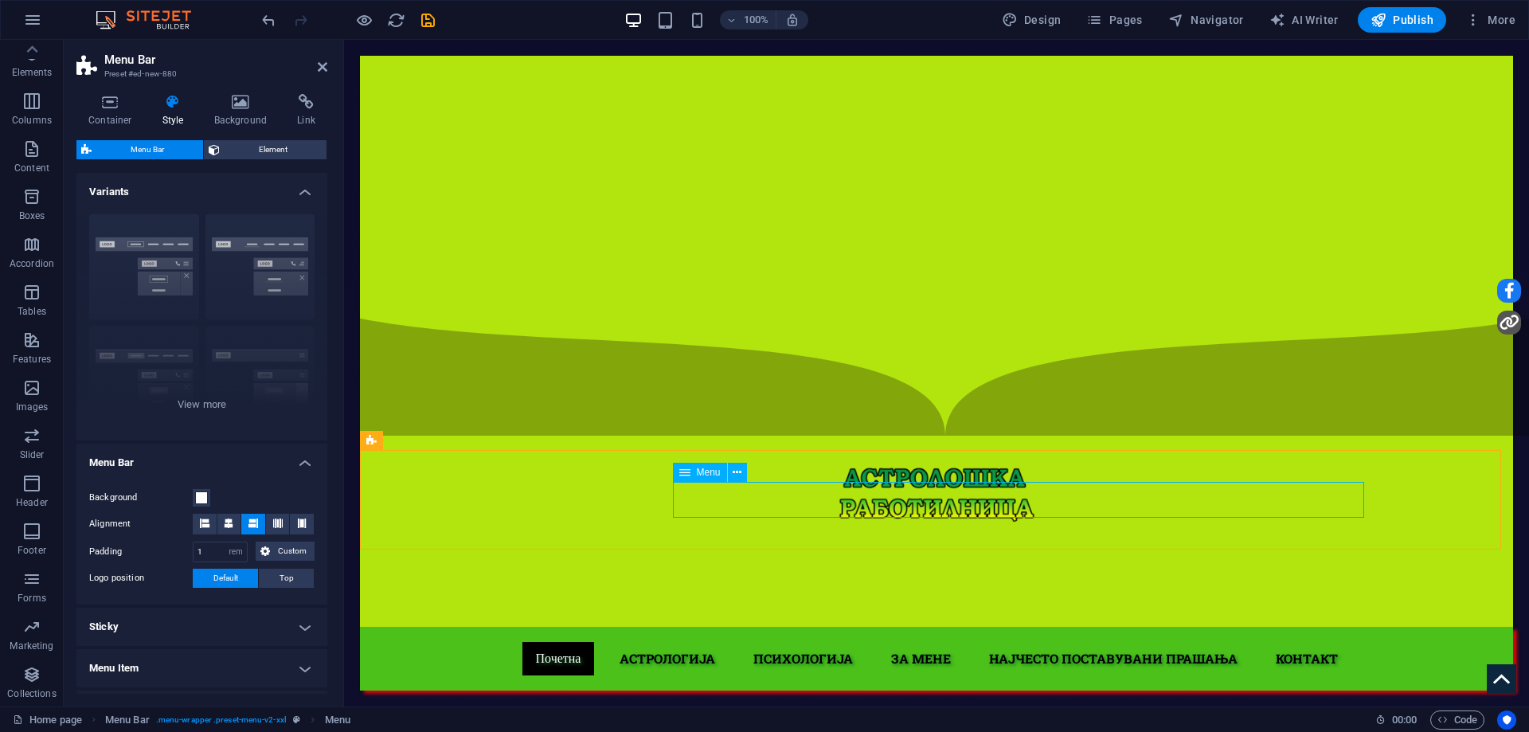
select select
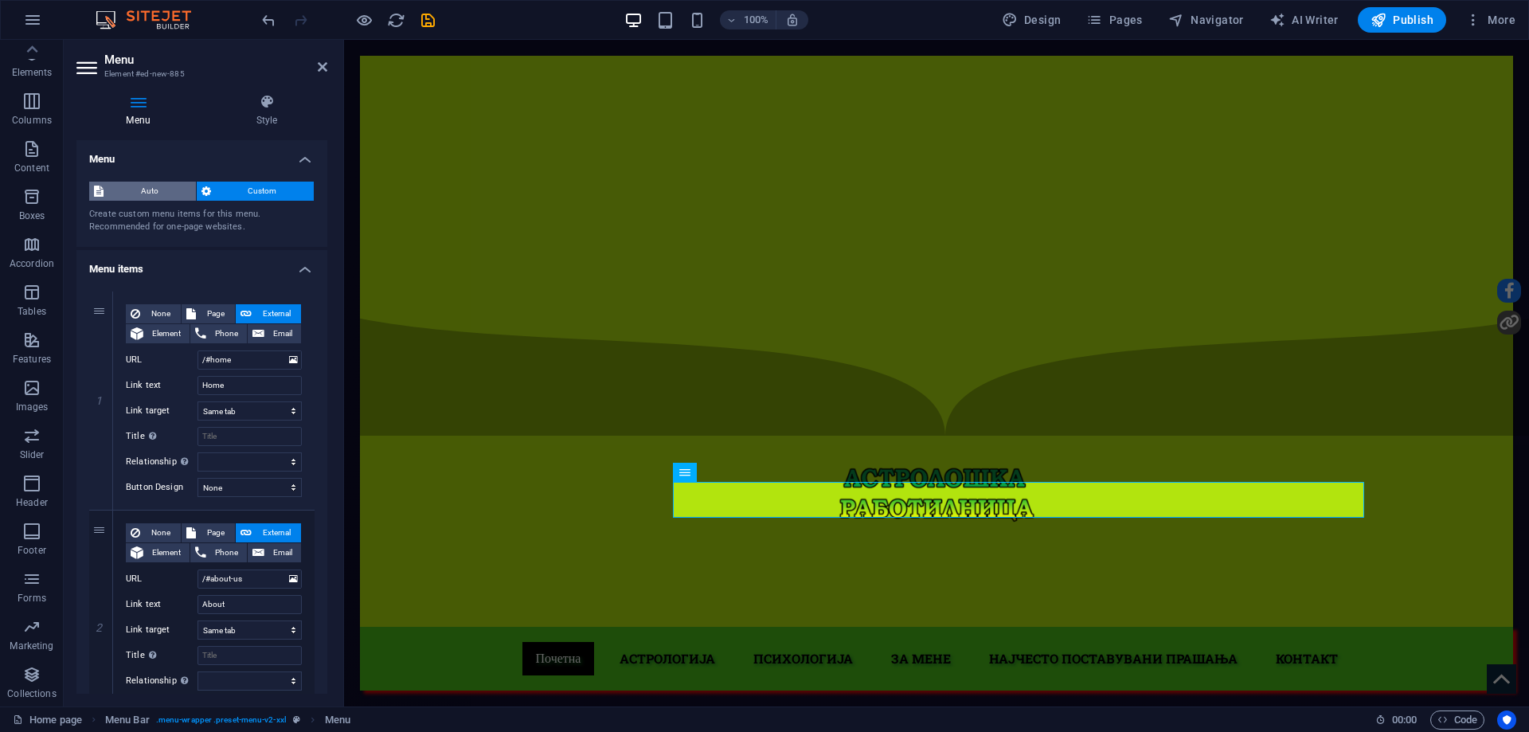
click at [150, 185] on span "Auto" at bounding box center [149, 191] width 83 height 19
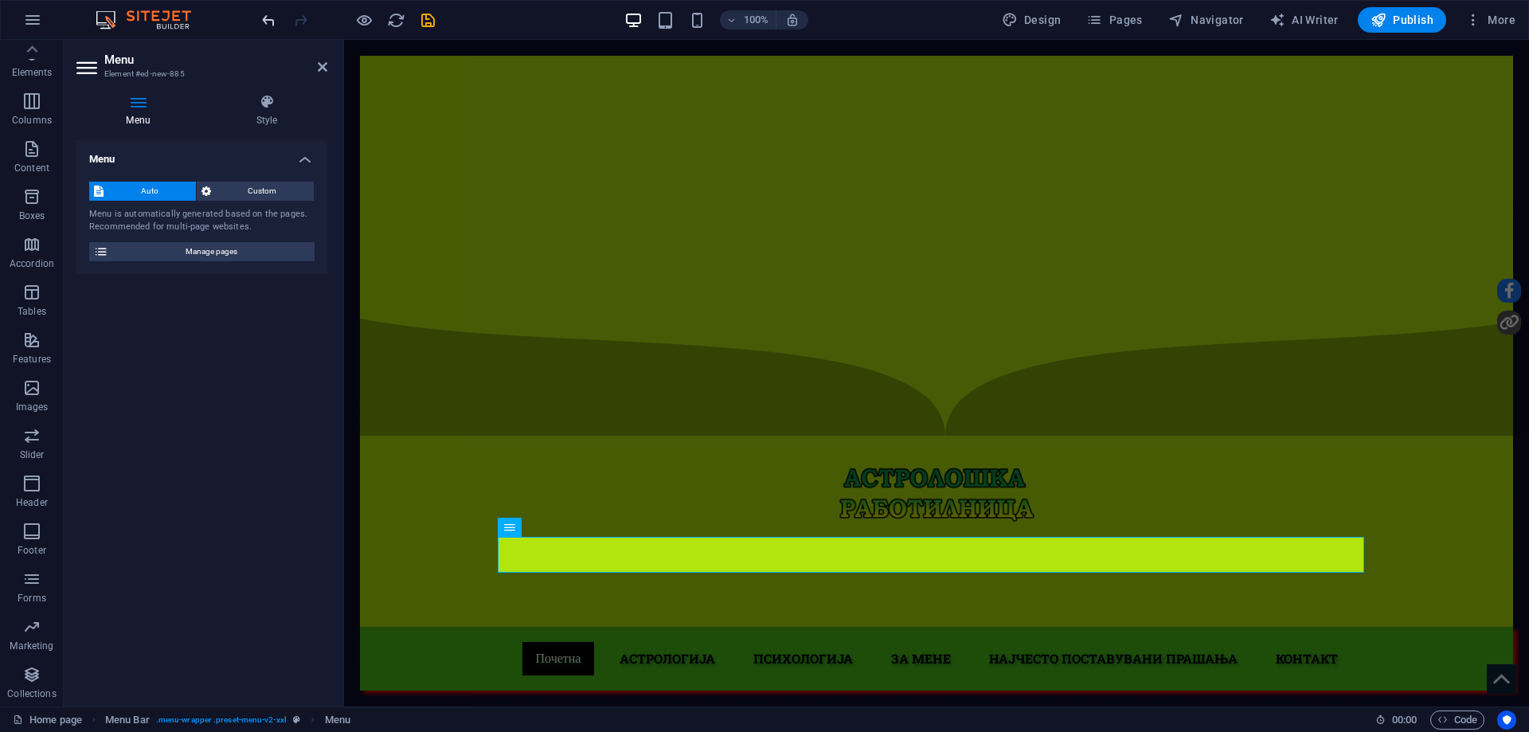
click at [273, 18] on icon "undo" at bounding box center [269, 20] width 18 height 18
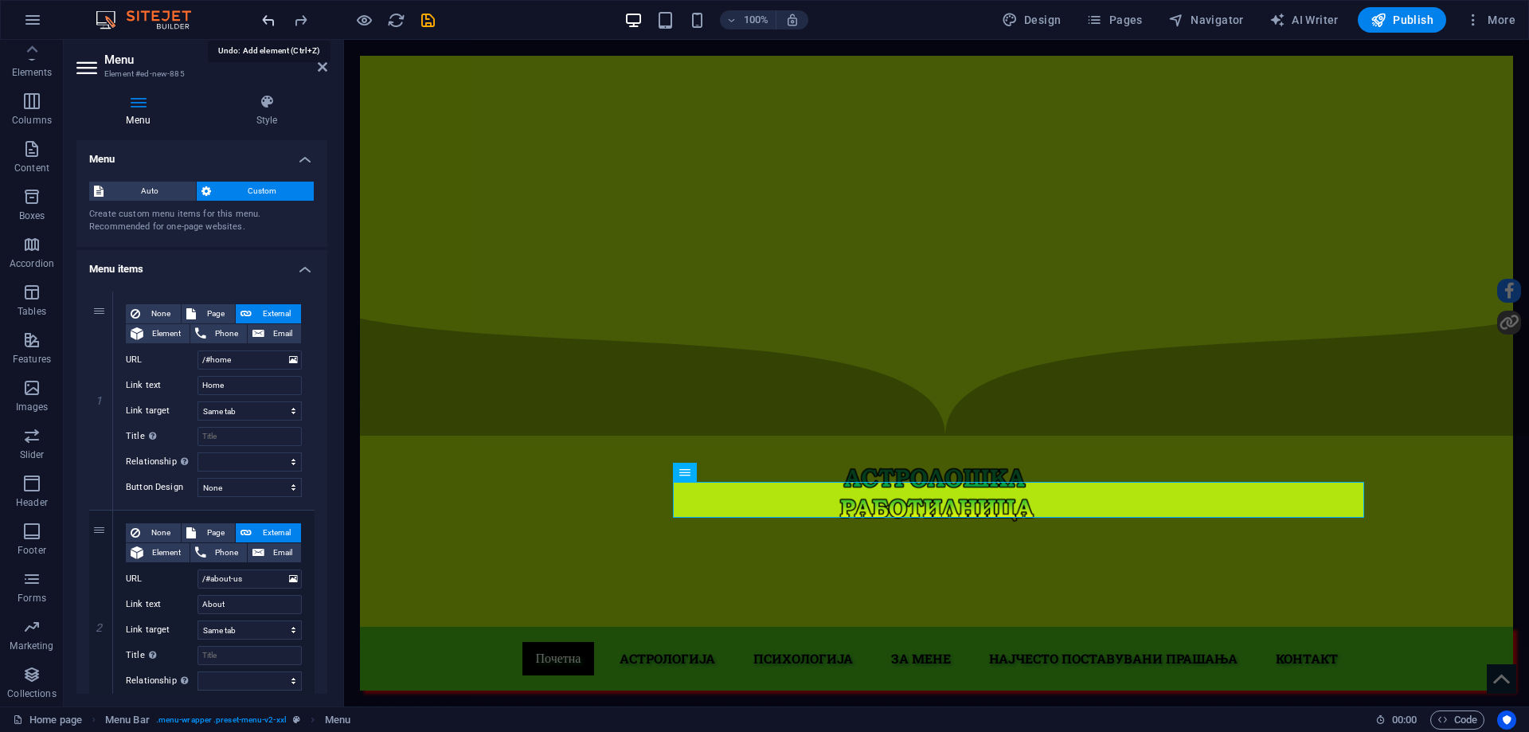
click at [273, 19] on icon "undo" at bounding box center [269, 20] width 18 height 18
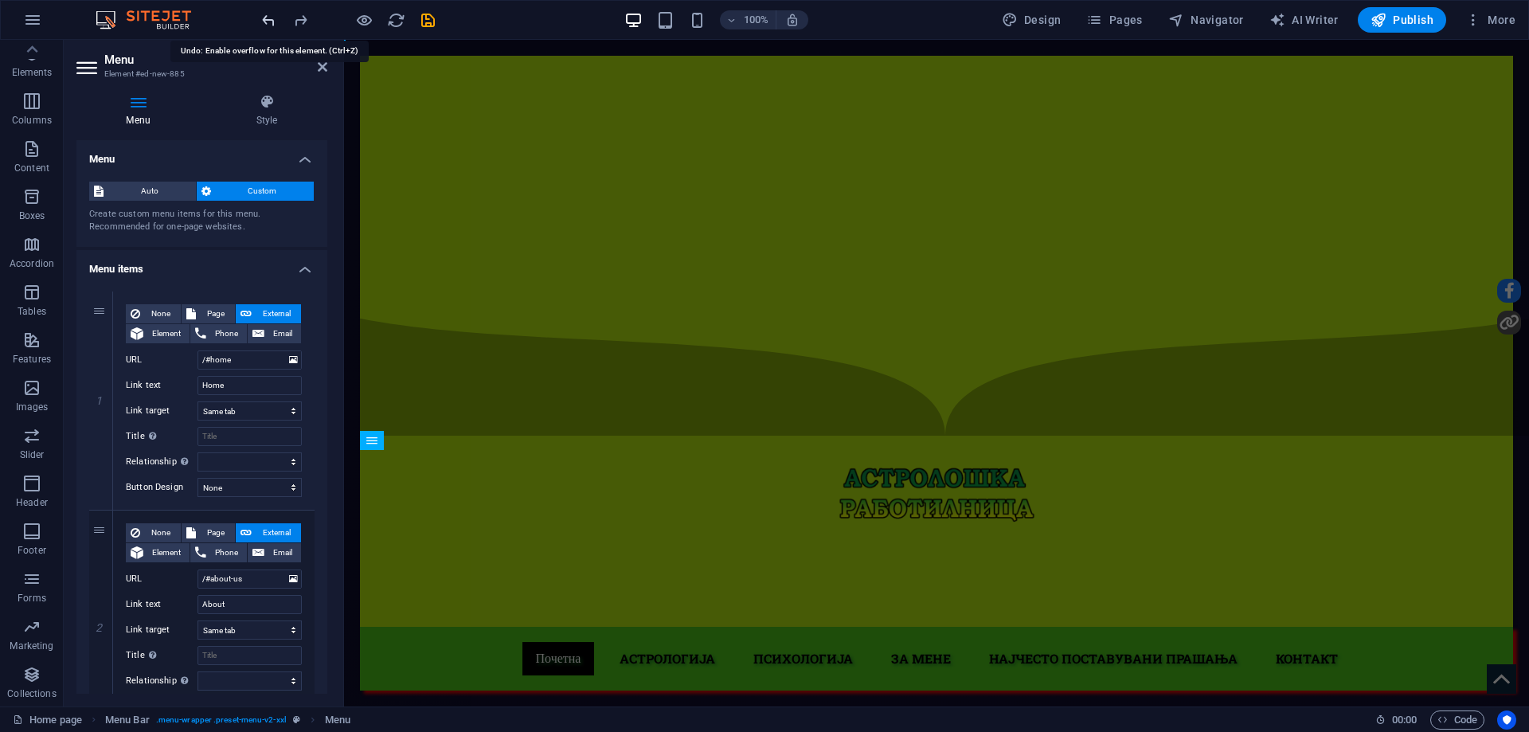
click at [273, 19] on icon "undo" at bounding box center [269, 20] width 18 height 18
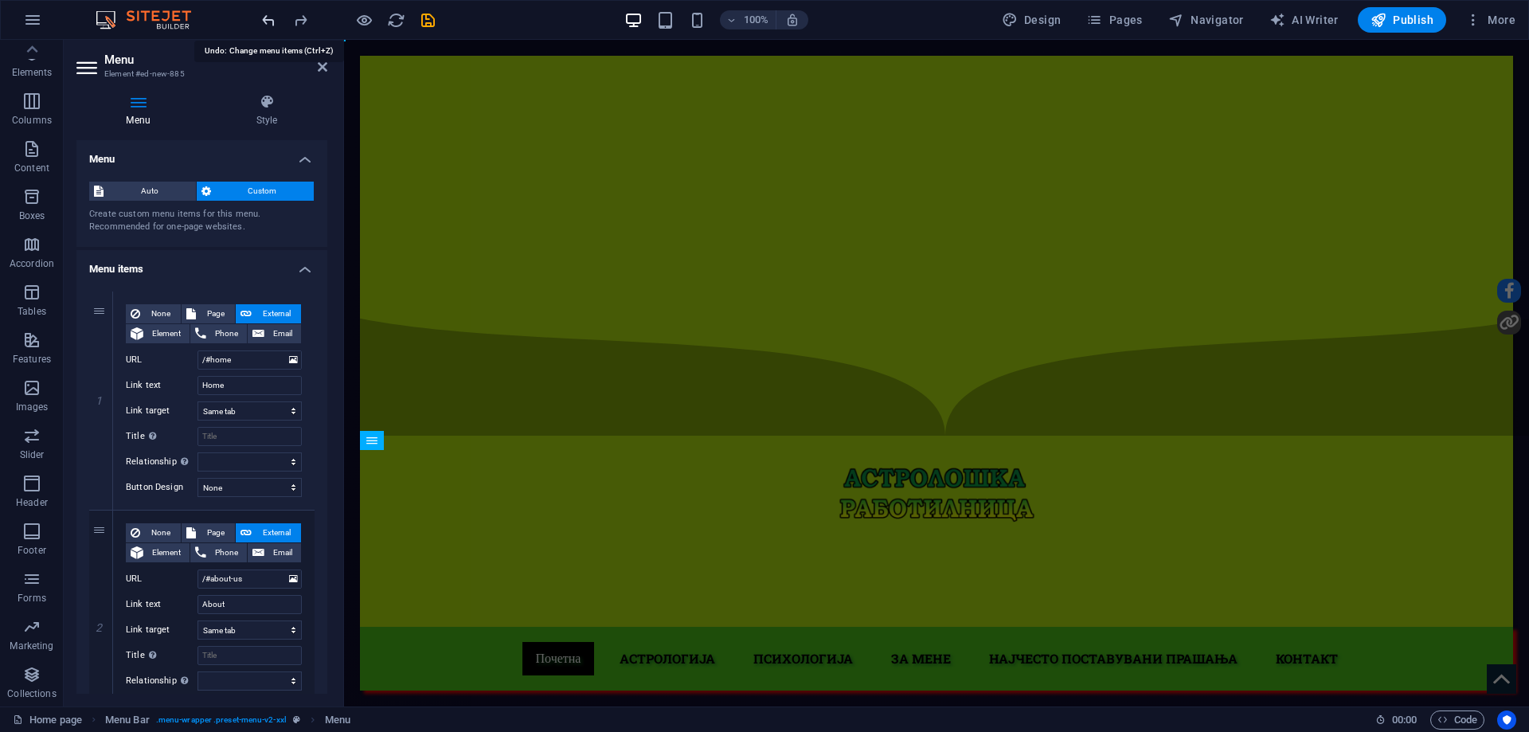
click at [273, 19] on icon "undo" at bounding box center [269, 20] width 18 height 18
click at [273, 19] on div at bounding box center [348, 19] width 178 height 25
click at [38, 494] on span "Header" at bounding box center [32, 493] width 64 height 38
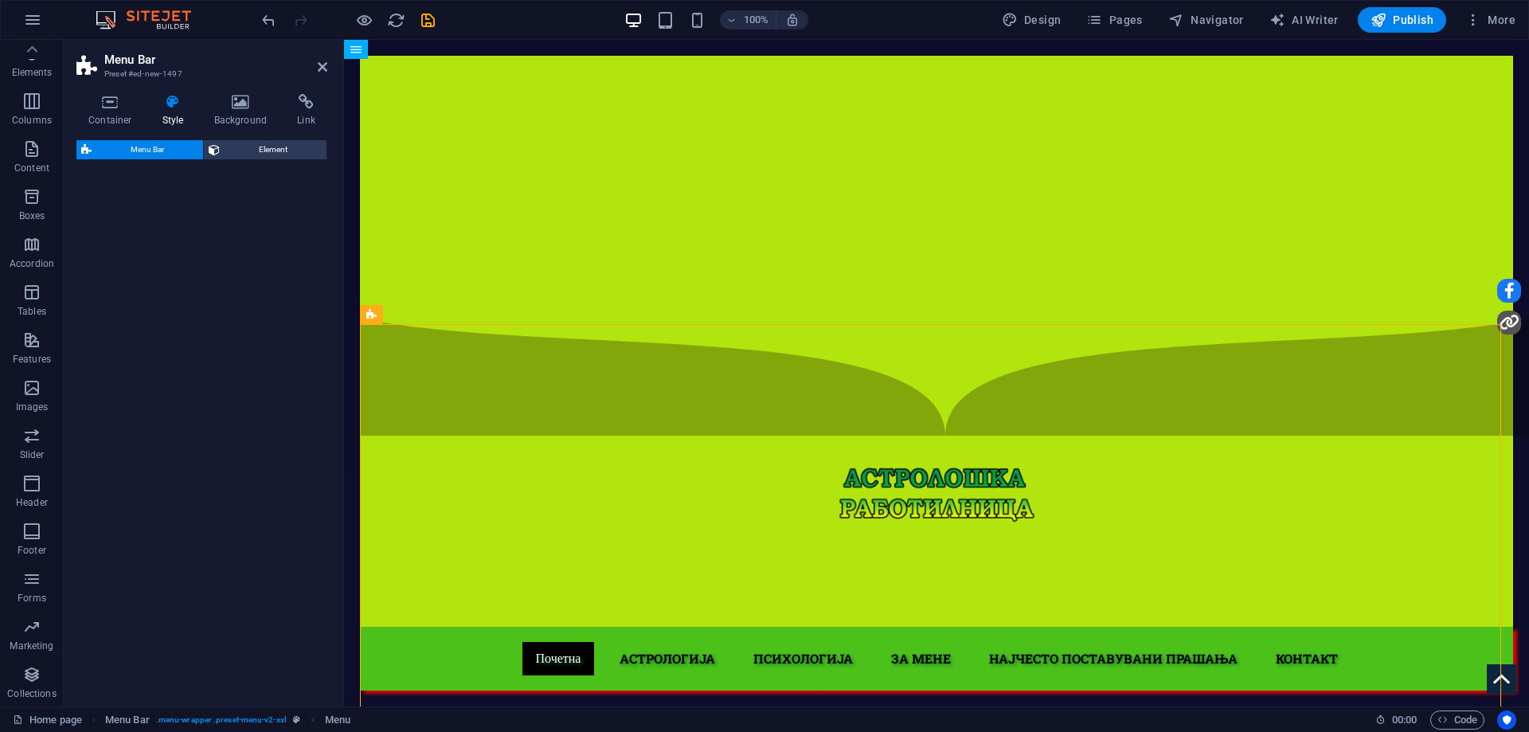
select select "rem"
select select "preset-menu-v2-fixed"
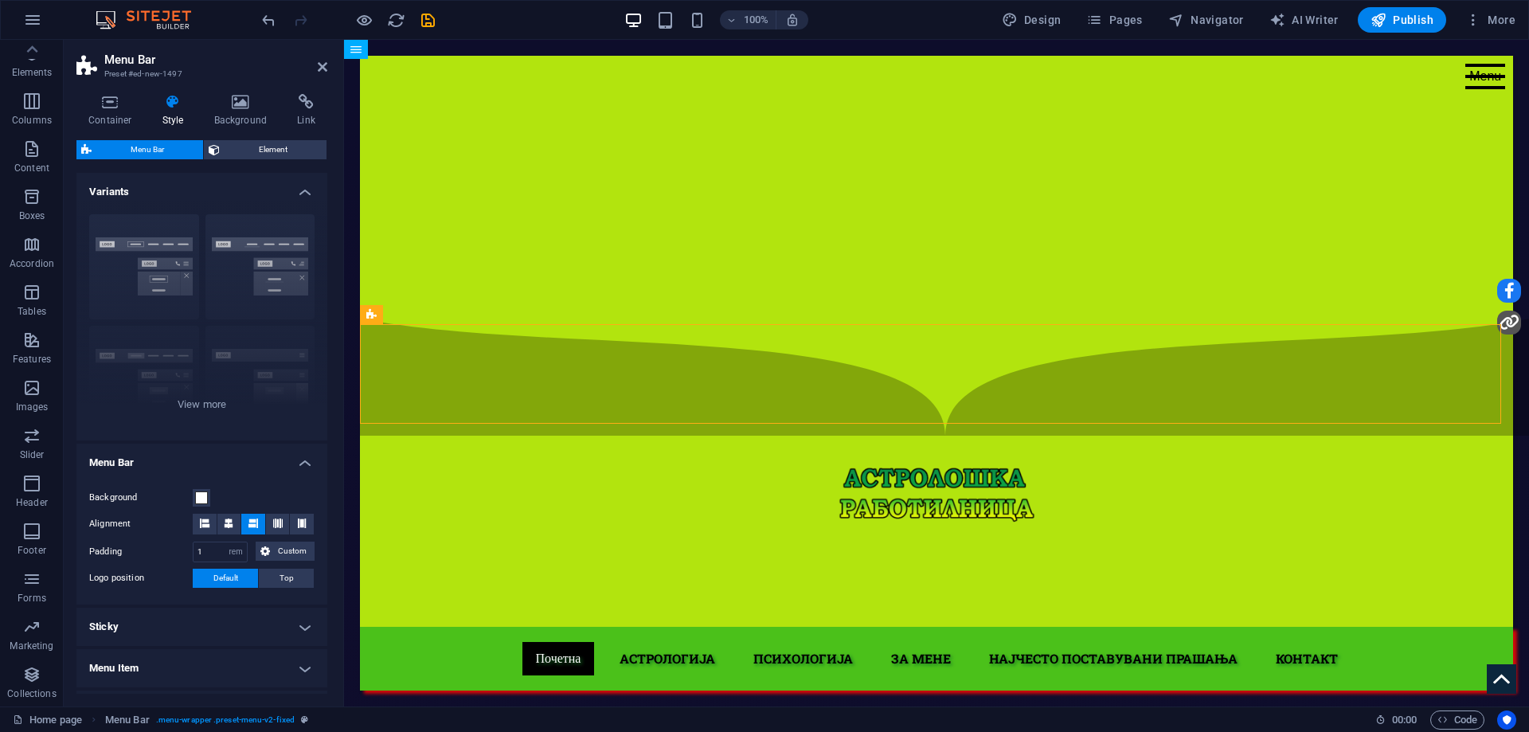
click at [326, 16] on div at bounding box center [331, 19] width 19 height 19
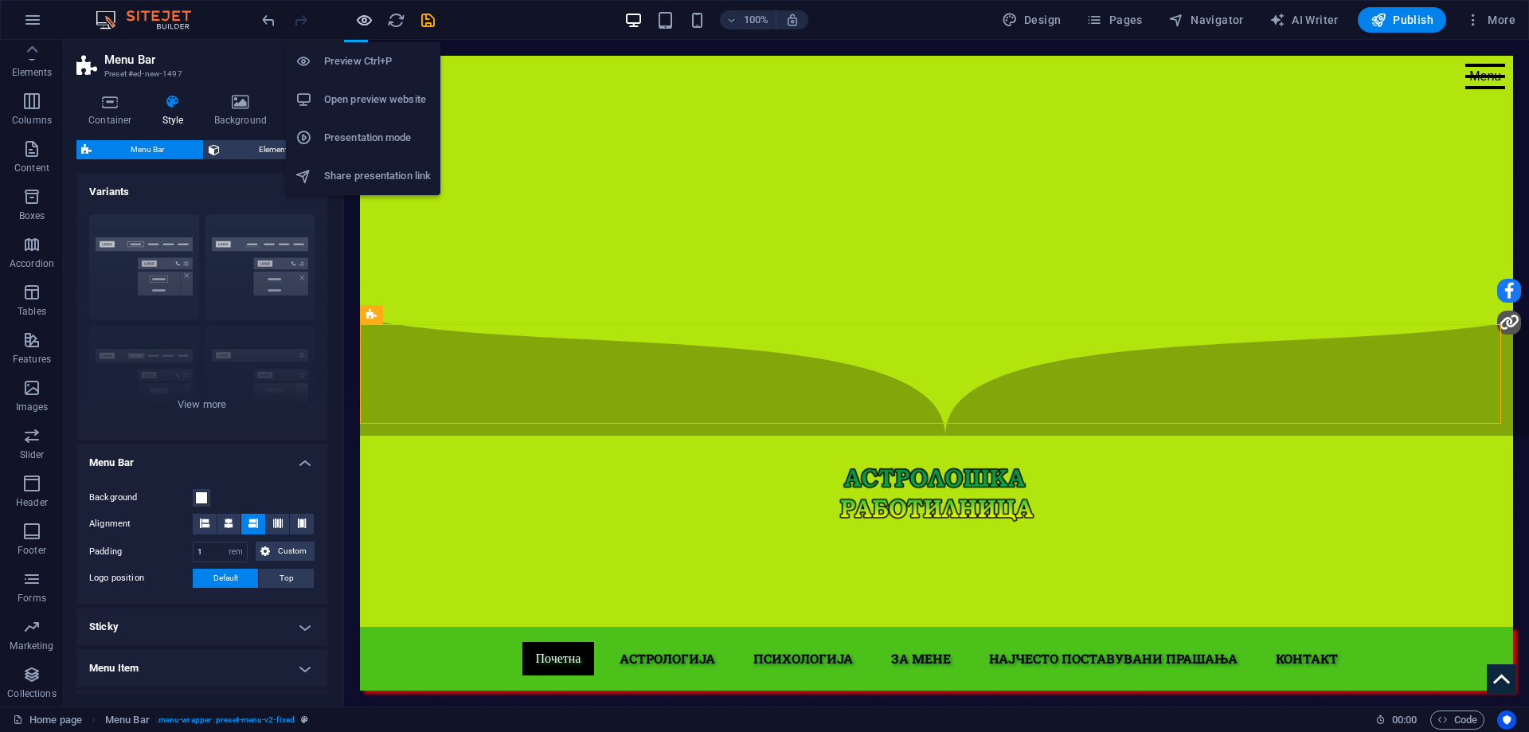
click at [355, 27] on icon "button" at bounding box center [364, 20] width 18 height 18
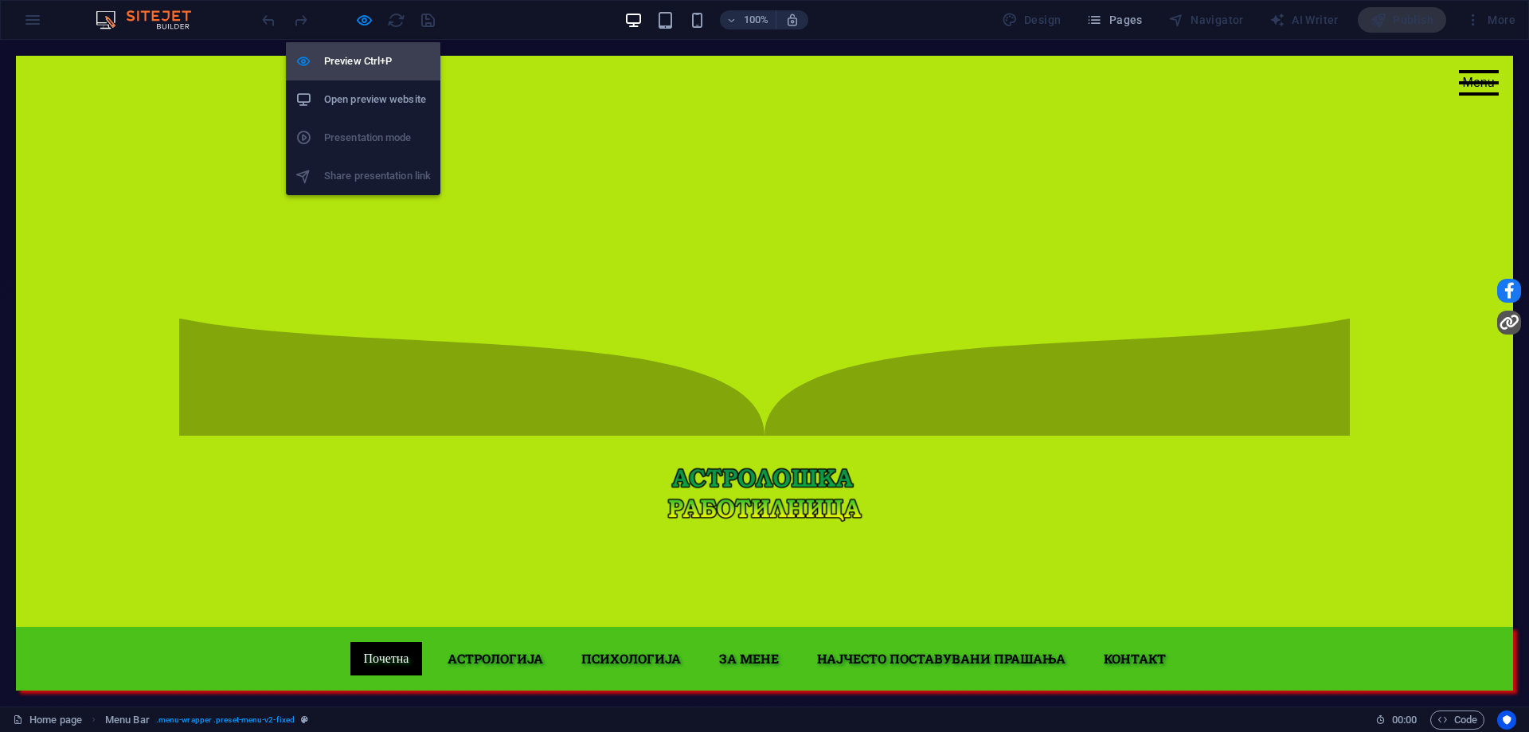
click at [361, 58] on h6 "Preview Ctrl+P" at bounding box center [377, 61] width 107 height 19
select select "rem"
select select "preset-menu-v2-fixed"
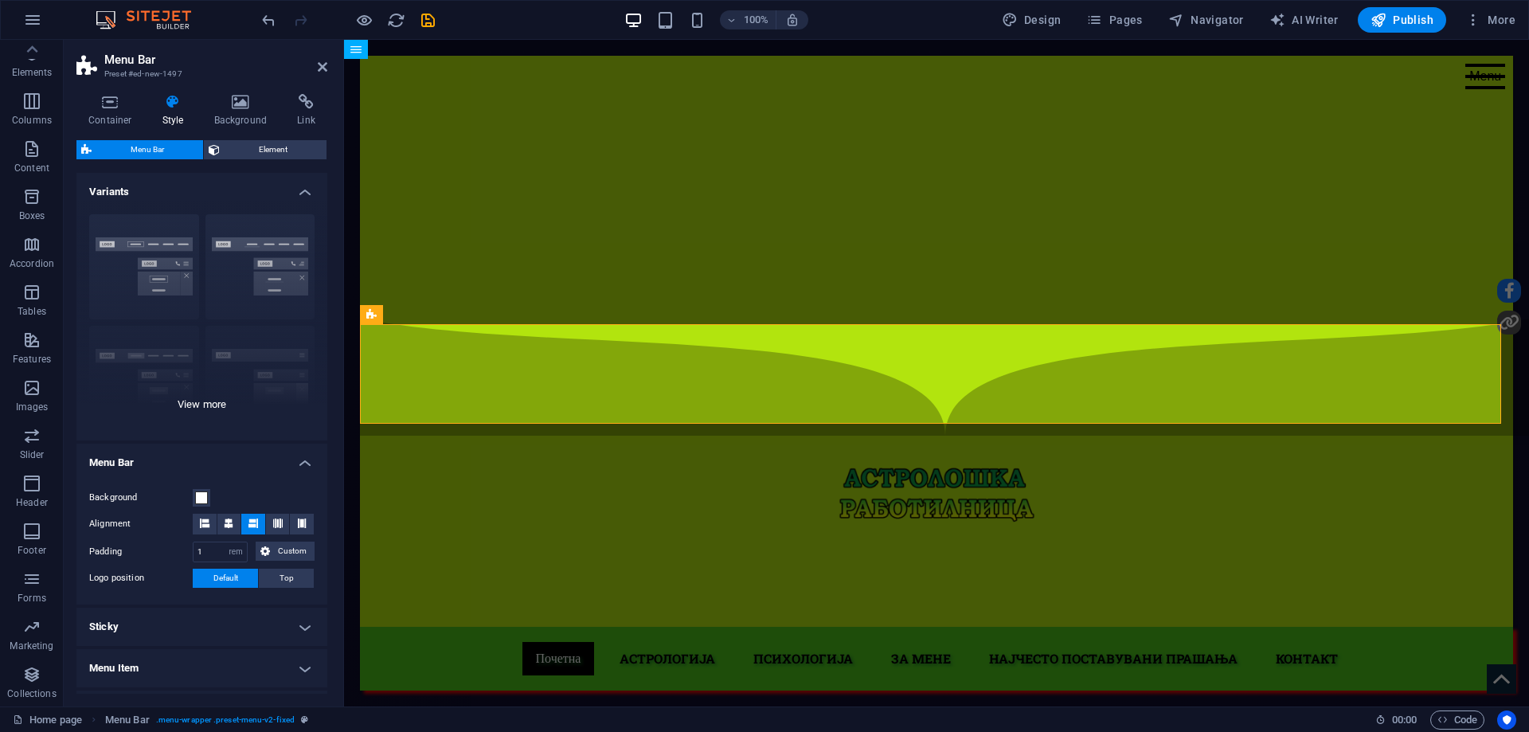
click at [210, 403] on div "Border Centered Default Fixed Loki Trigger Wide XXL" at bounding box center [201, 320] width 251 height 239
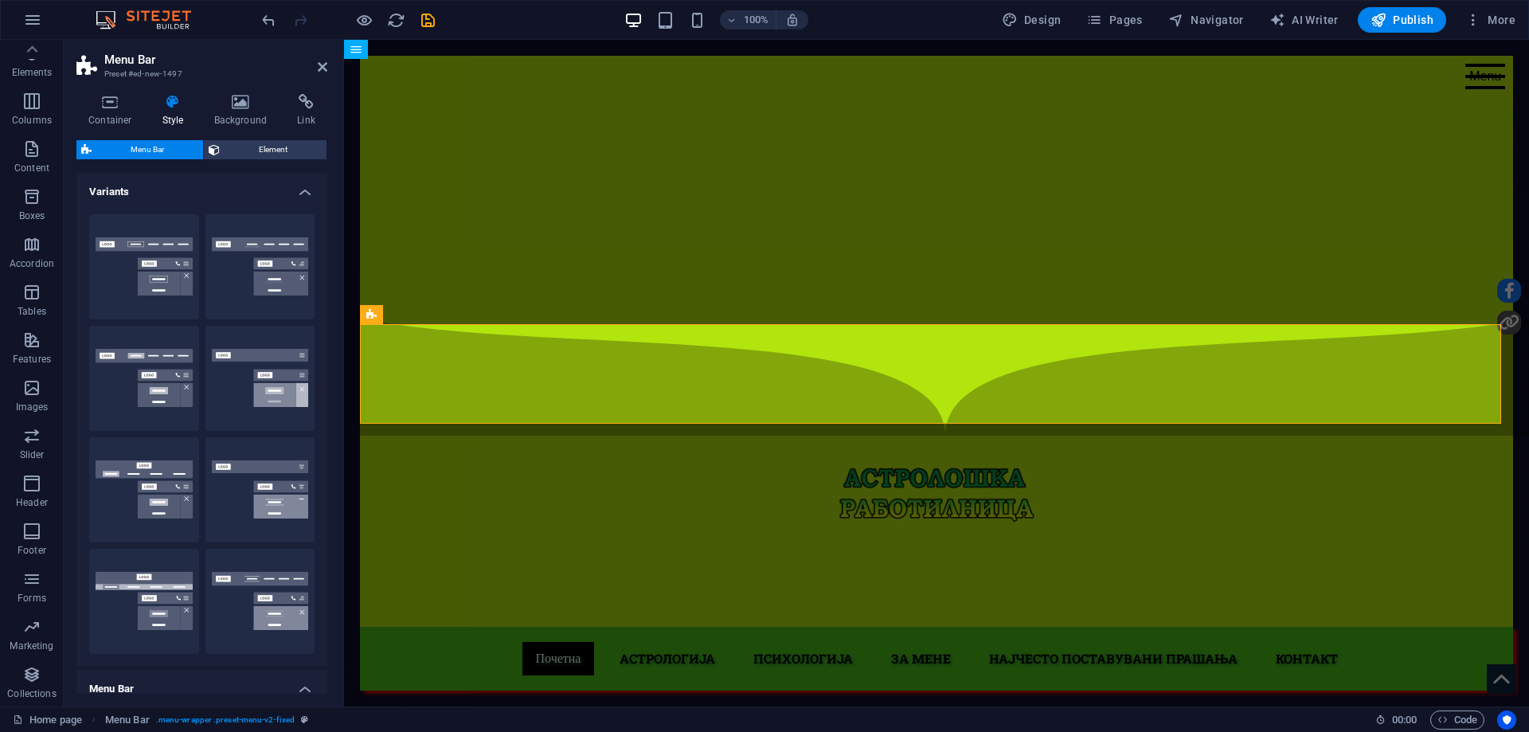
drag, startPoint x: 610, startPoint y: 310, endPoint x: 480, endPoint y: 425, distance: 173.7
drag, startPoint x: 259, startPoint y: 290, endPoint x: 292, endPoint y: 281, distance: 34.6
click at [318, 298] on div "Border Centered Default Fixed Loki Trigger Wide XXL" at bounding box center [201, 433] width 251 height 465
click at [239, 270] on button "Centered" at bounding box center [260, 266] width 110 height 105
click at [130, 263] on button "Border" at bounding box center [144, 266] width 110 height 105
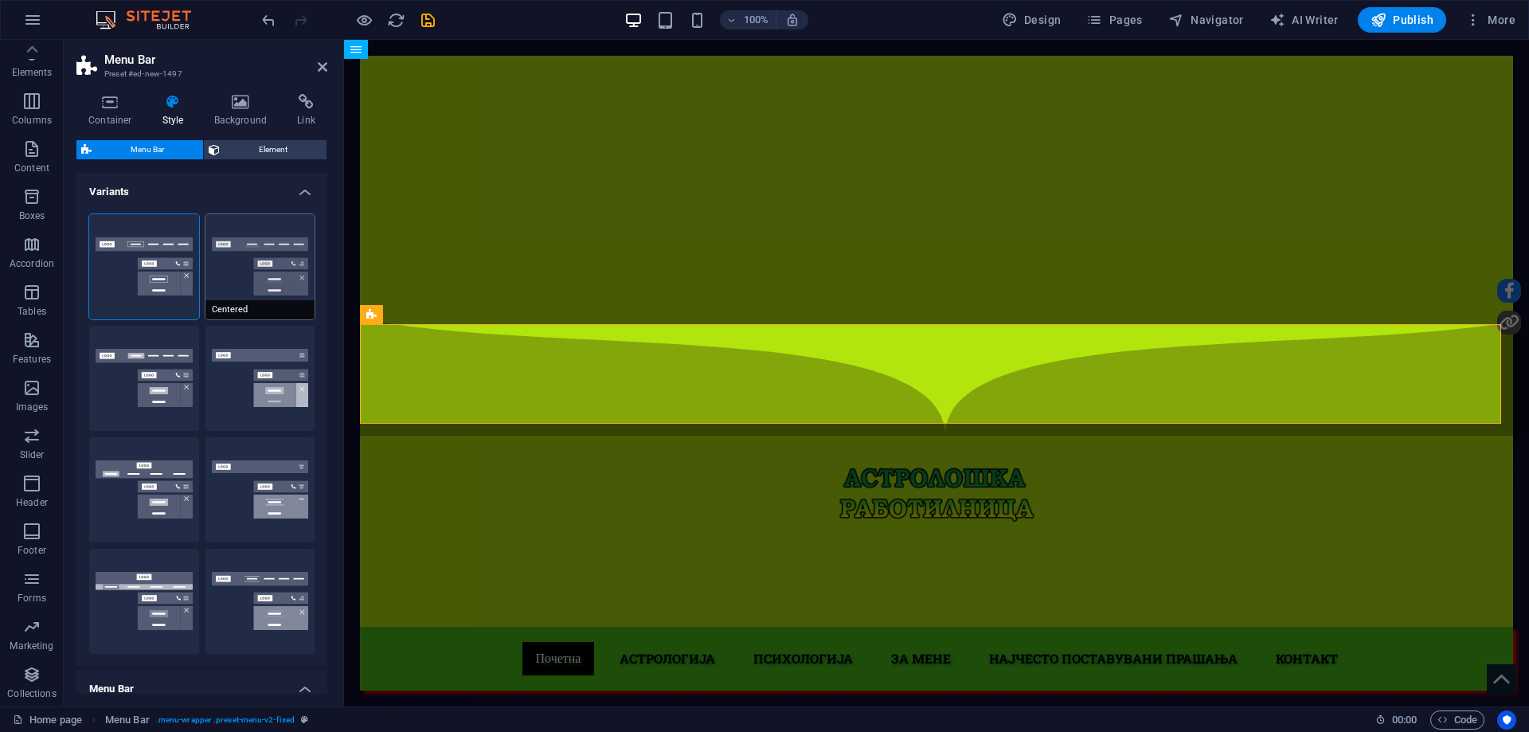
click at [264, 258] on button "Centered" at bounding box center [260, 266] width 110 height 105
click at [259, 392] on button "Fixed" at bounding box center [260, 378] width 110 height 105
click at [147, 383] on button "Default" at bounding box center [144, 378] width 110 height 105
click at [122, 493] on button "Loki" at bounding box center [144, 489] width 110 height 105
type input "0"
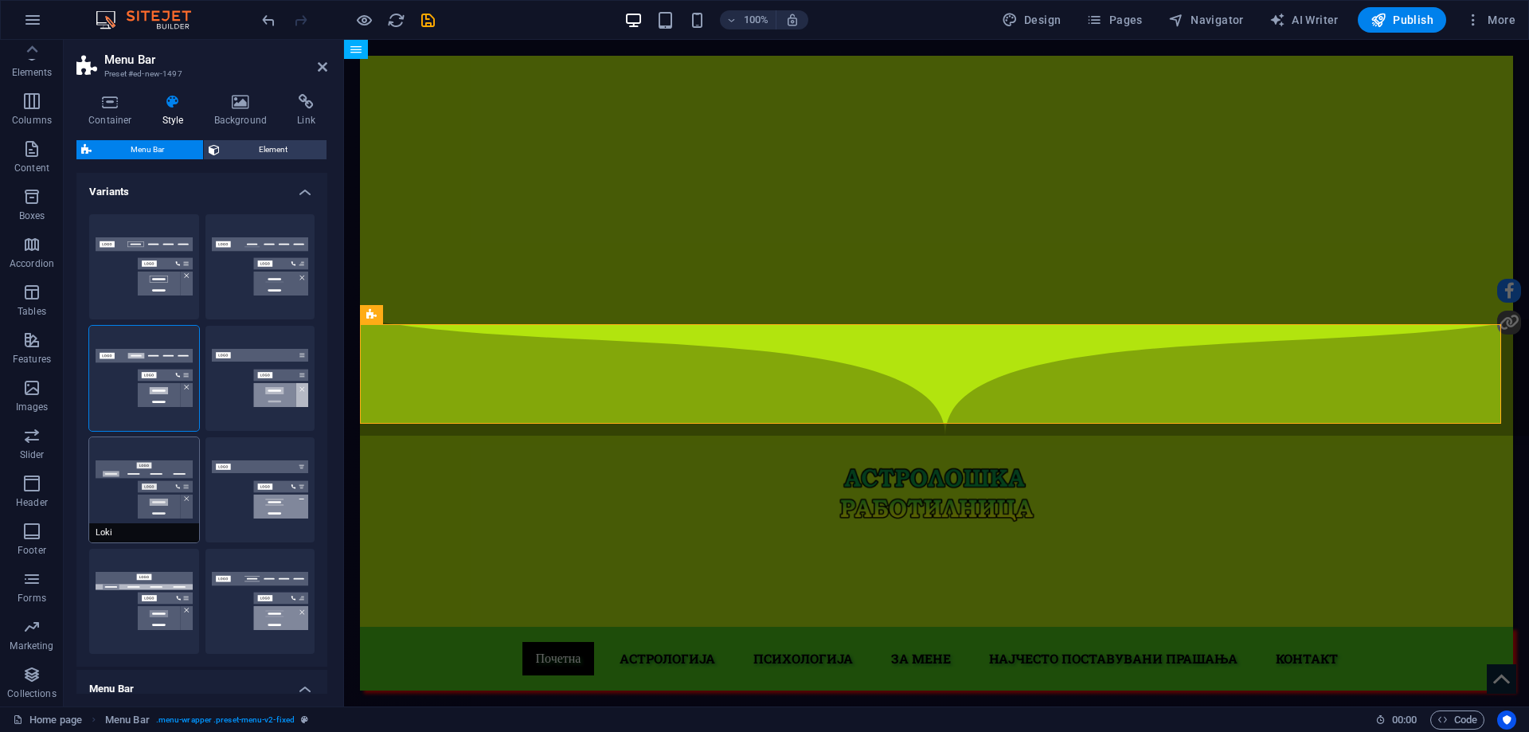
select select "DISABLED_OPTION_VALUE"
type input "2"
type input "1"
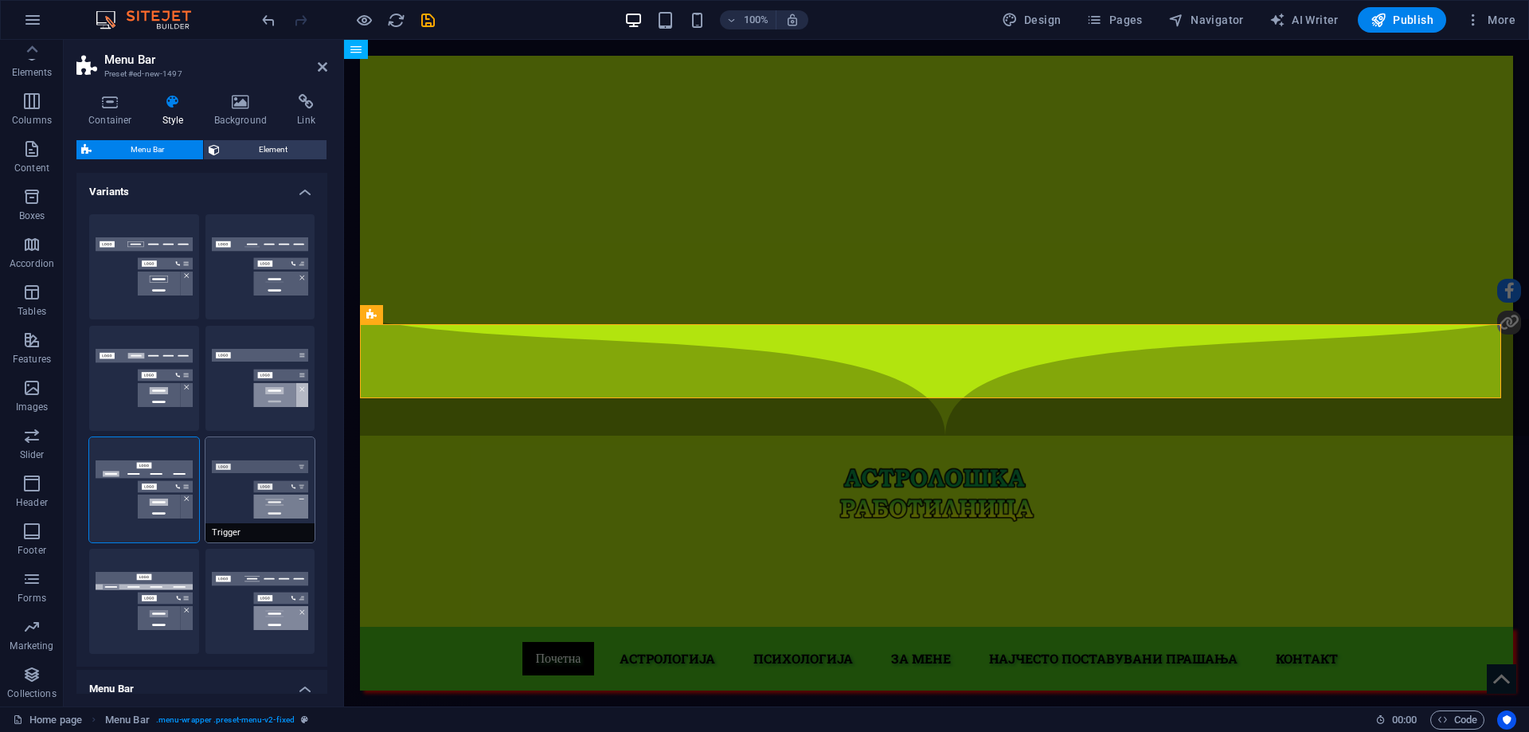
click at [276, 460] on button "Trigger" at bounding box center [260, 489] width 110 height 105
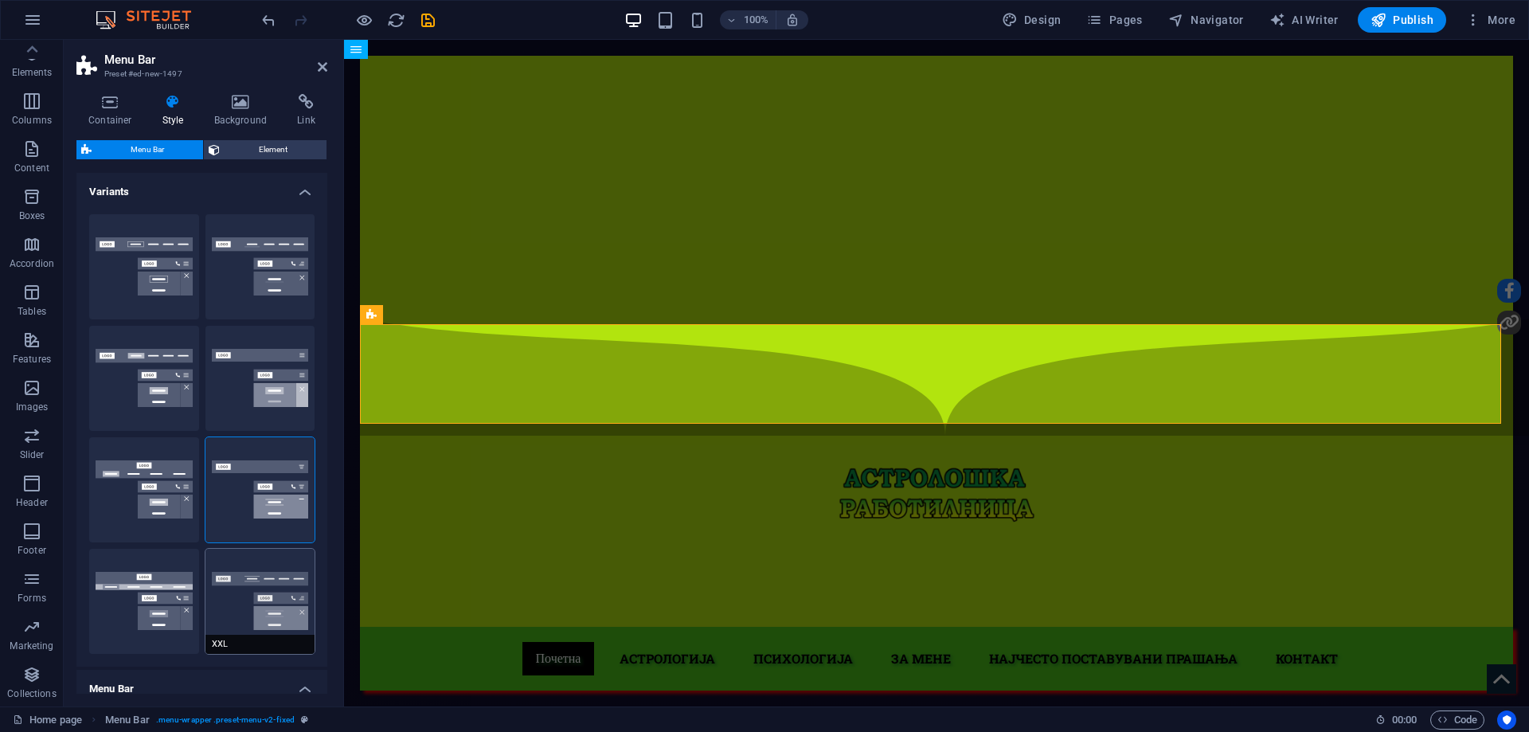
click at [260, 595] on button "XXL" at bounding box center [260, 601] width 110 height 105
click at [131, 592] on button "Wide" at bounding box center [144, 601] width 110 height 105
type input "0"
type input "2"
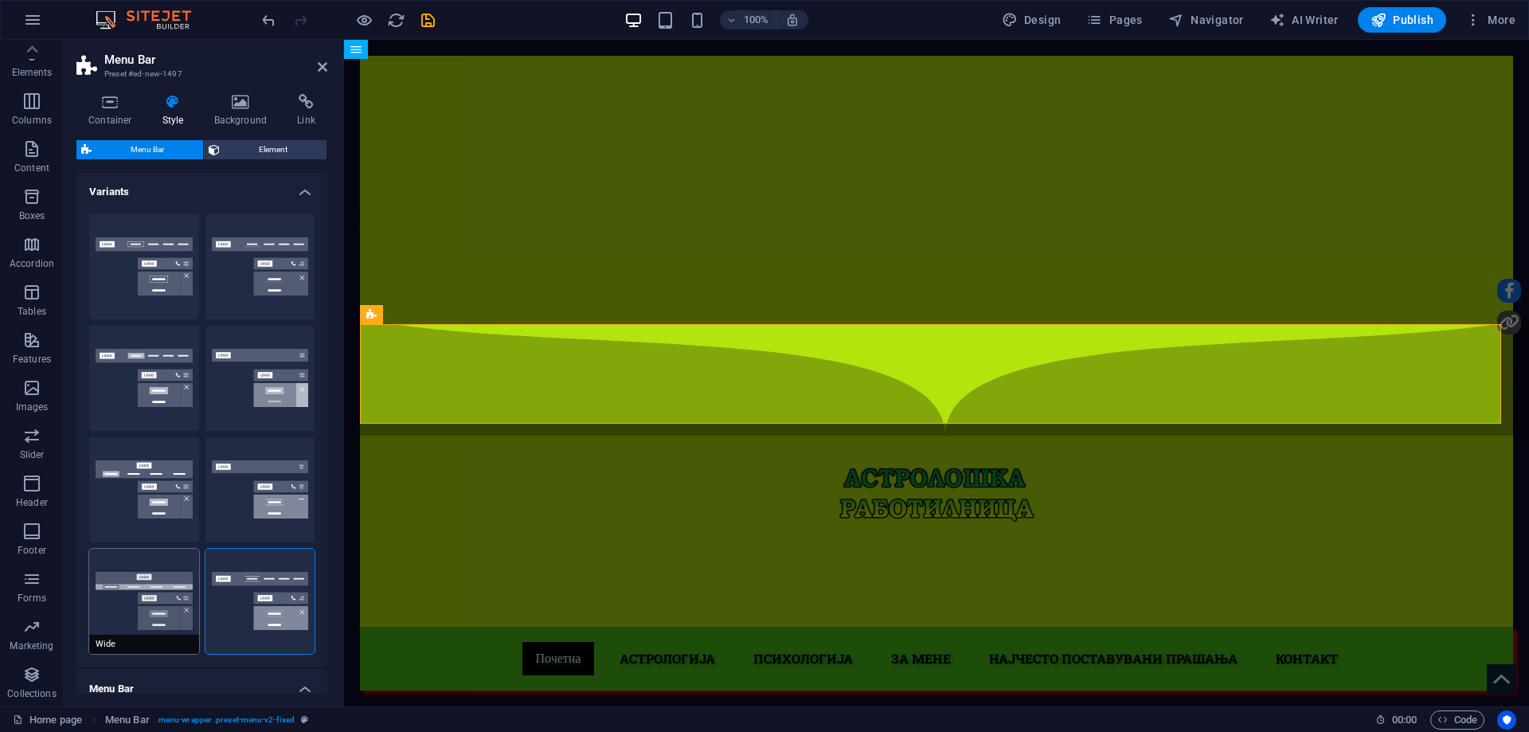
type input "2"
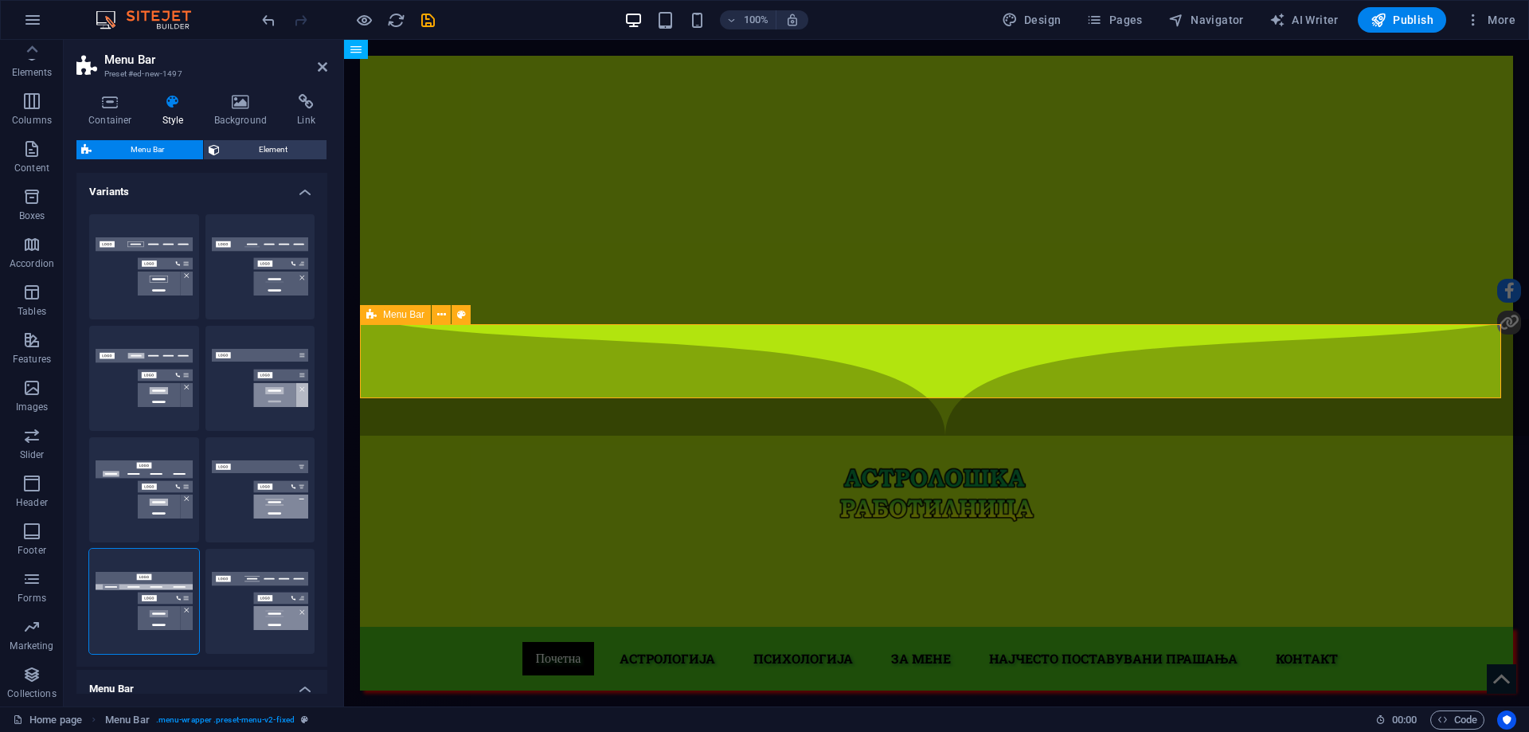
click at [252, 107] on icon at bounding box center [240, 102] width 77 height 16
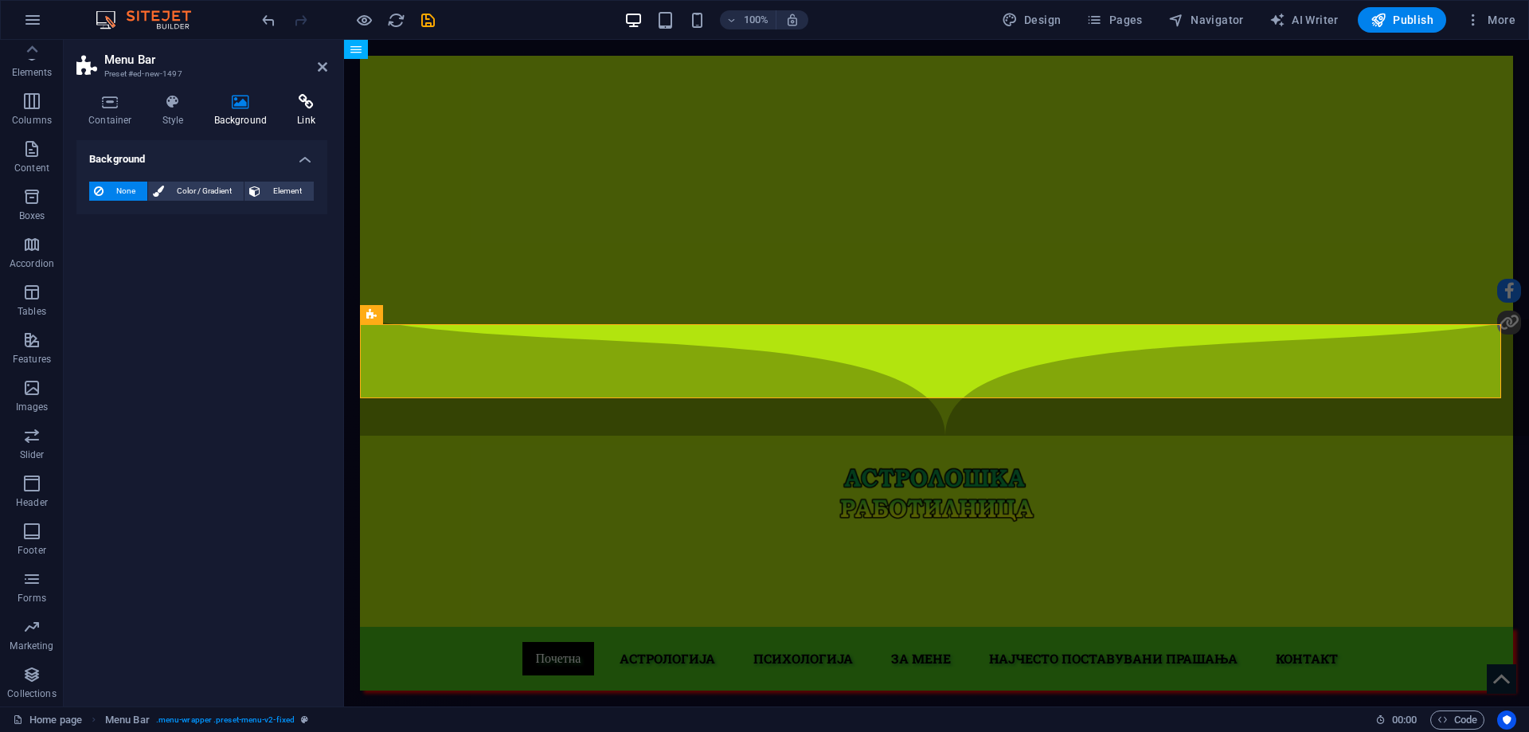
click at [307, 110] on h4 "Link" at bounding box center [306, 110] width 42 height 33
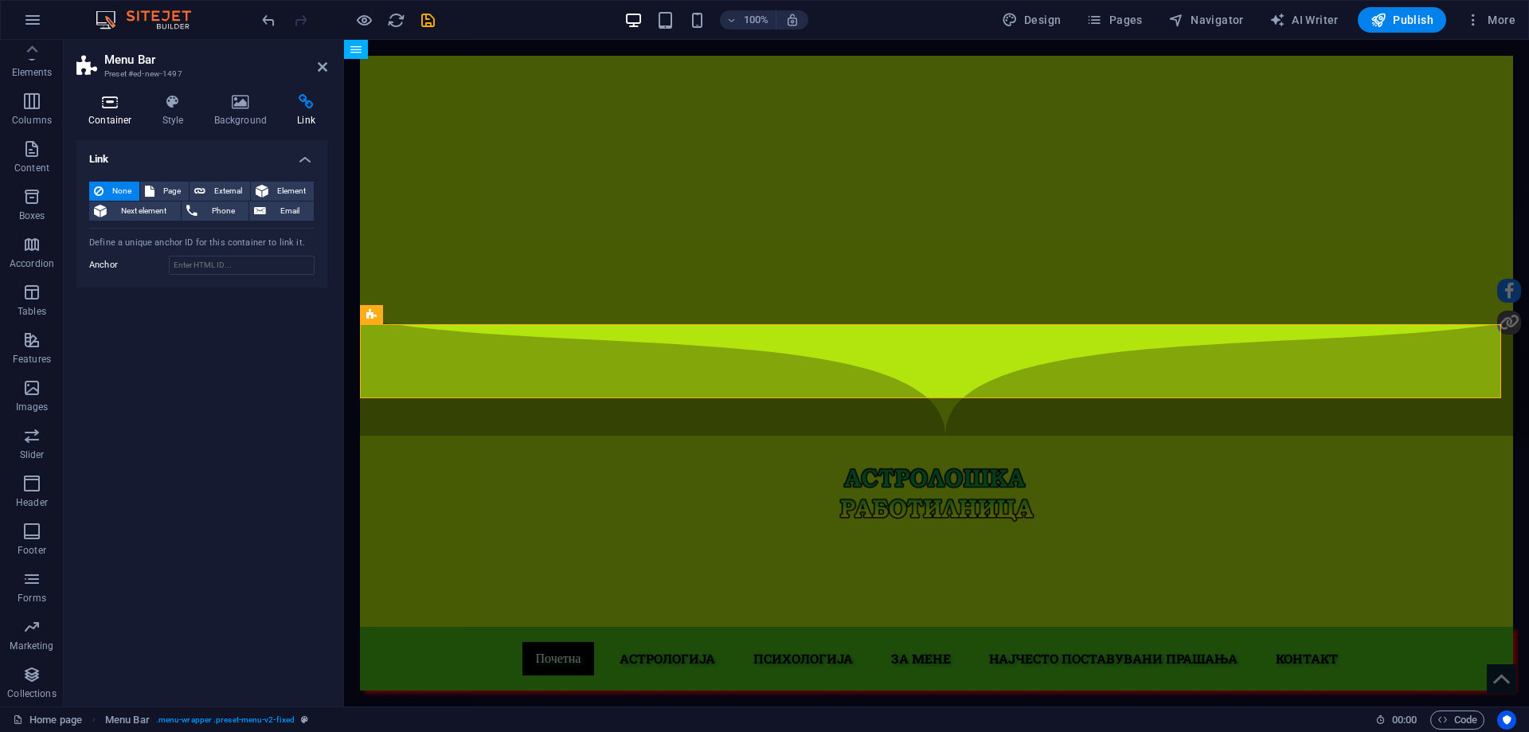
click at [106, 109] on icon at bounding box center [110, 102] width 68 height 16
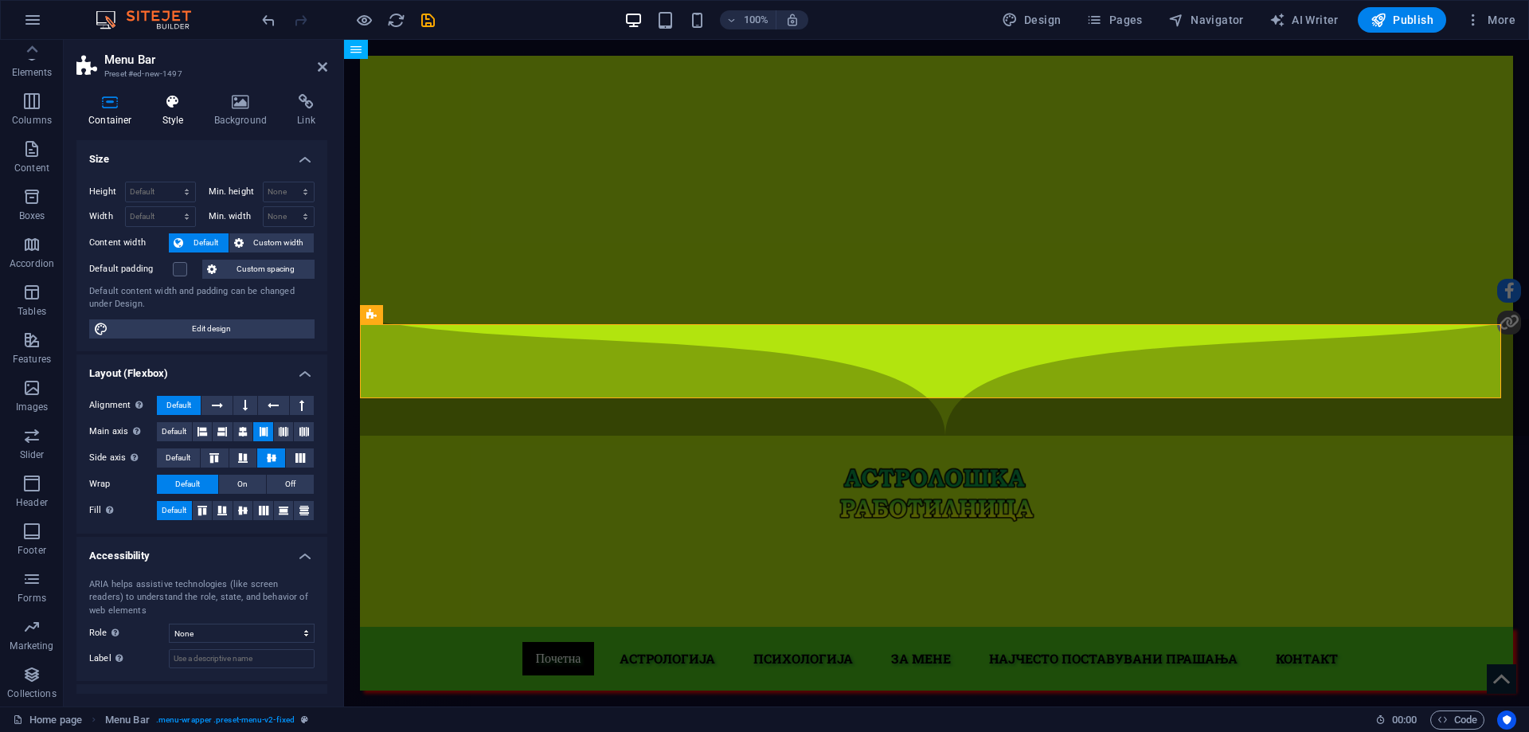
click at [158, 100] on icon at bounding box center [172, 102] width 45 height 16
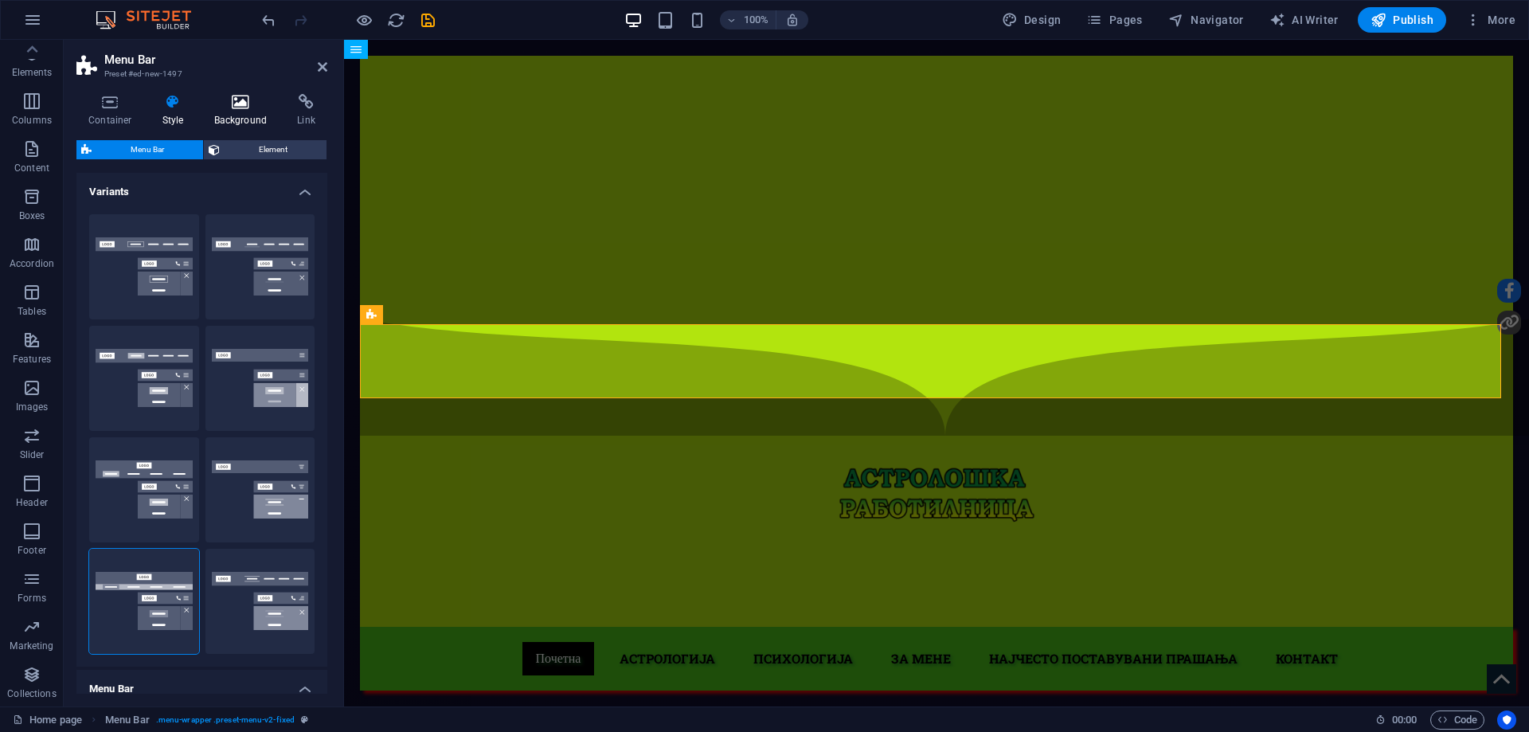
click at [250, 108] on icon at bounding box center [240, 102] width 77 height 16
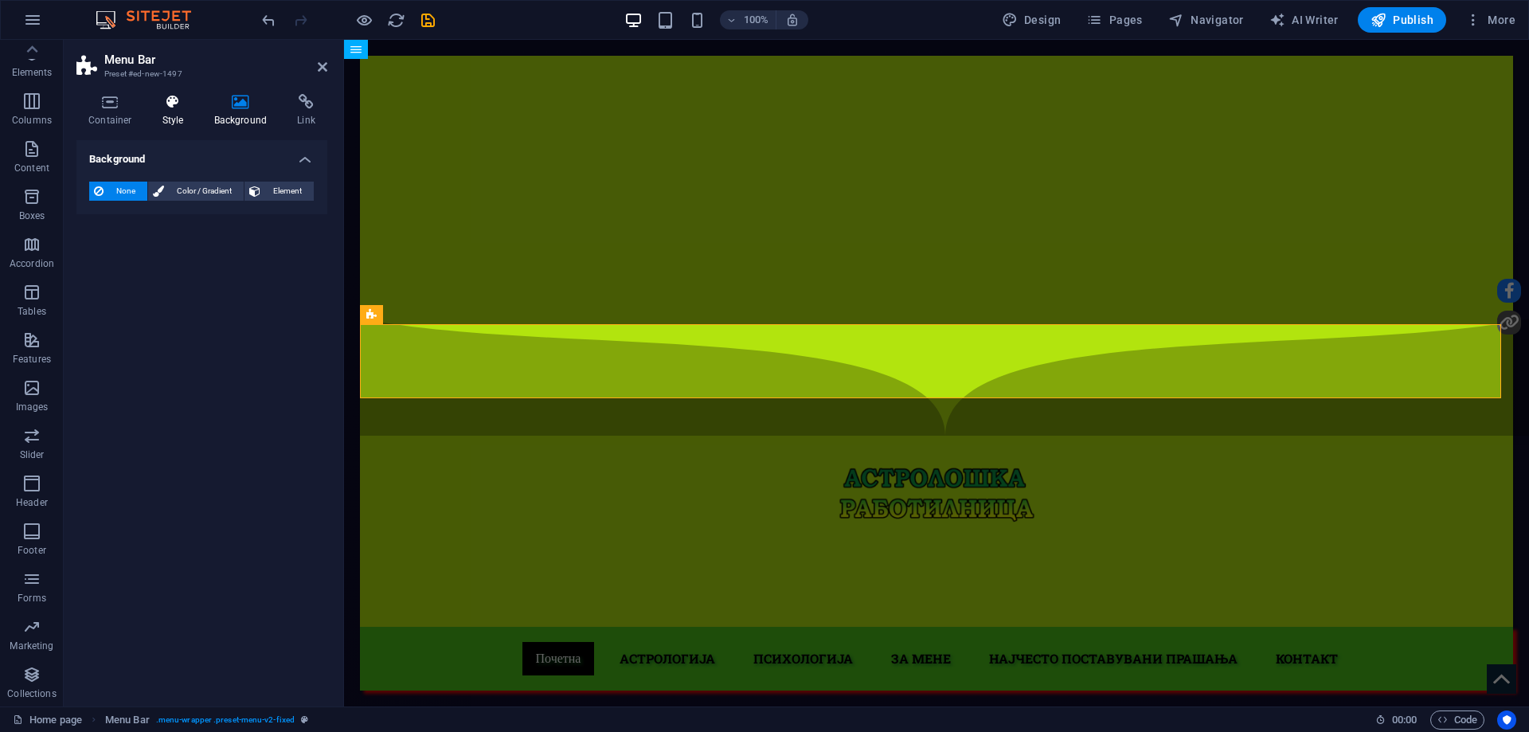
click at [165, 115] on h4 "Style" at bounding box center [176, 110] width 52 height 33
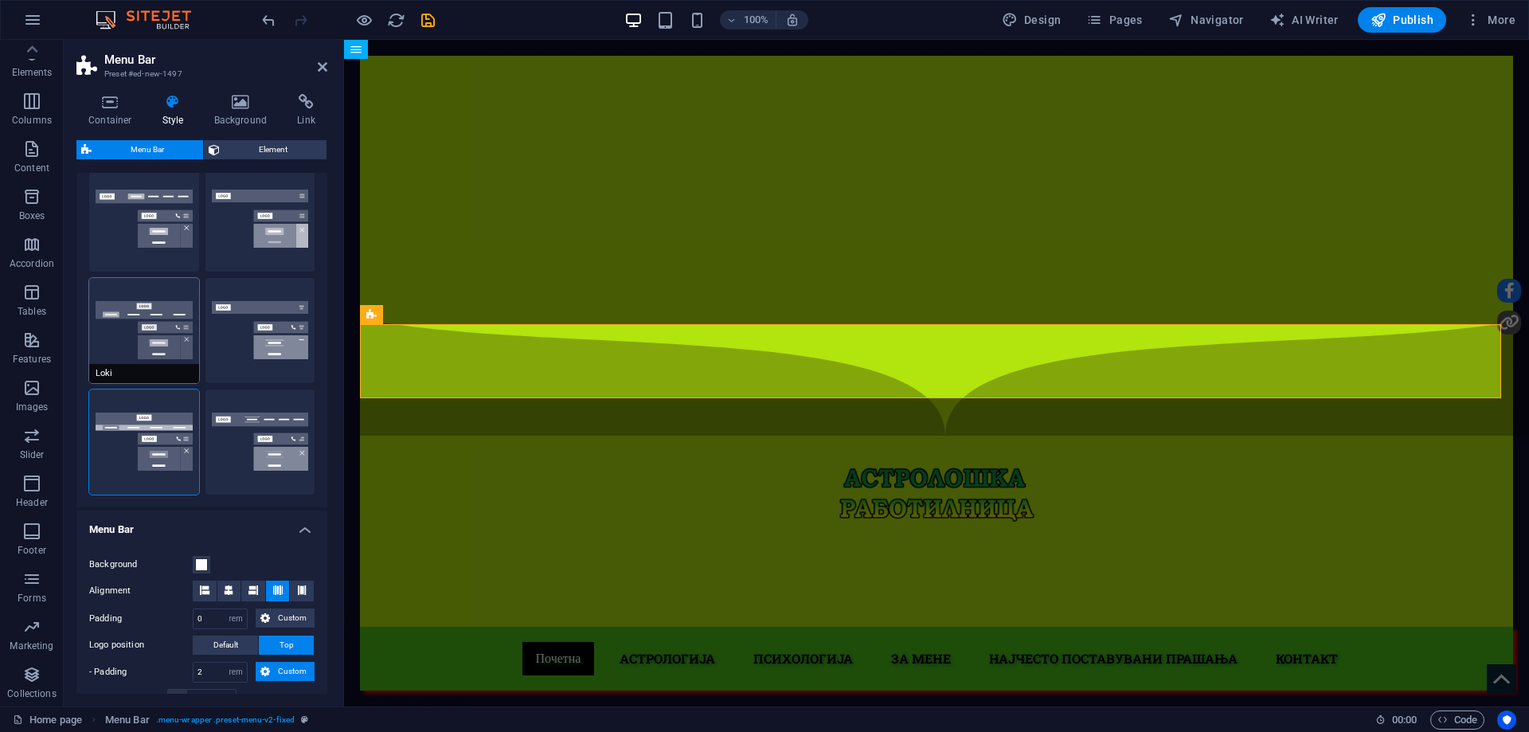
scroll to position [398, 0]
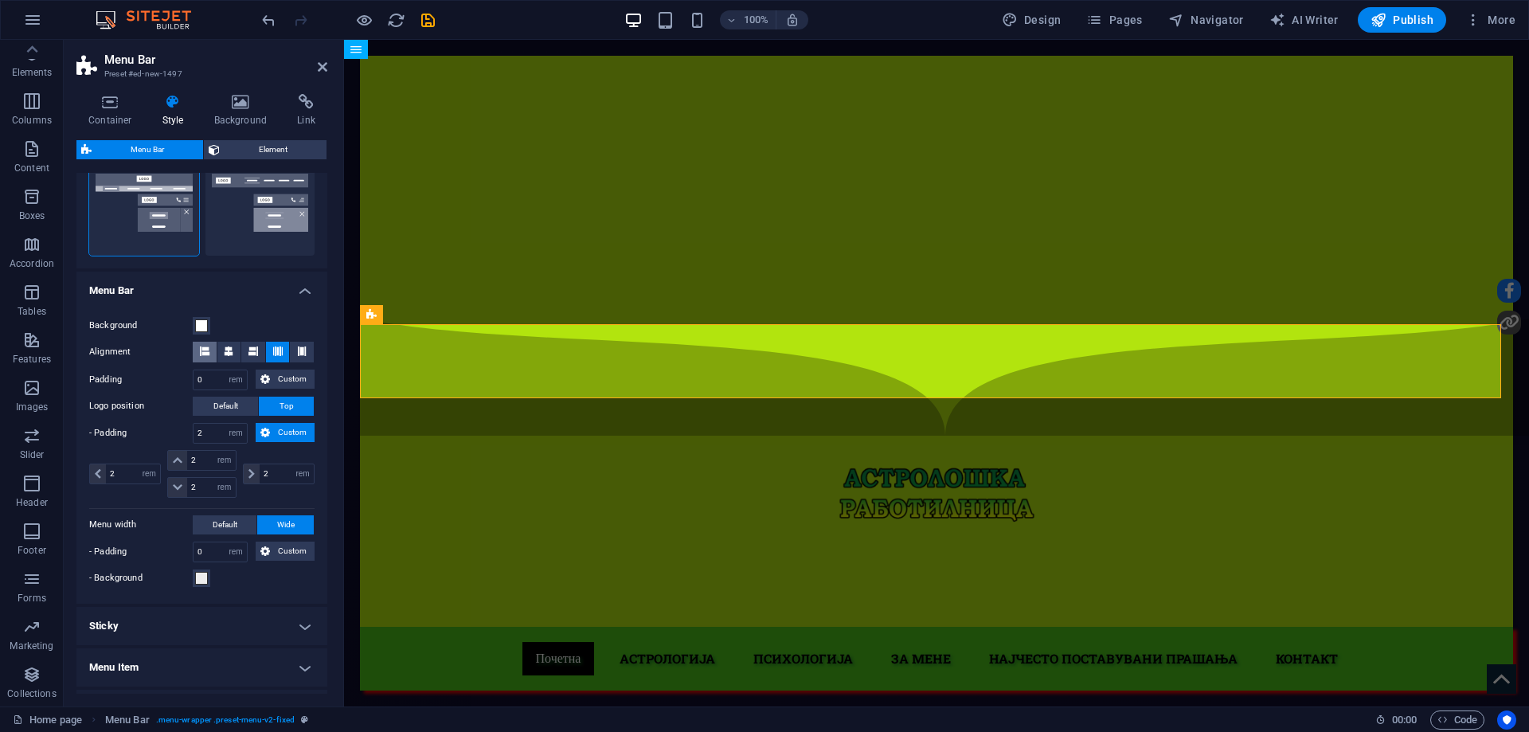
click at [200, 358] on span at bounding box center [205, 352] width 10 height 21
click at [219, 355] on button at bounding box center [229, 352] width 24 height 21
click at [248, 355] on icon at bounding box center [253, 351] width 10 height 10
click at [266, 350] on button at bounding box center [278, 352] width 24 height 21
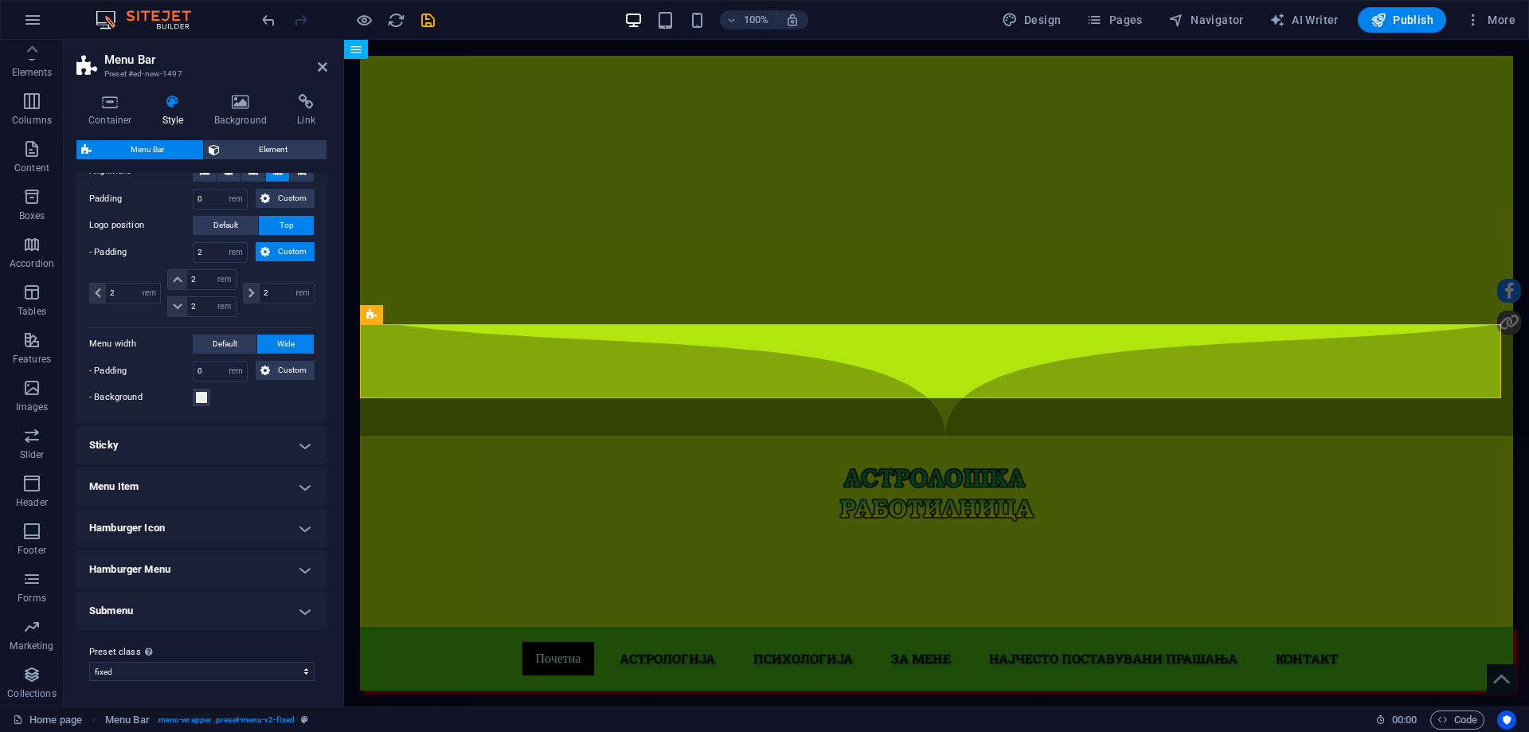
click at [222, 426] on h4 "Sticky" at bounding box center [201, 445] width 251 height 38
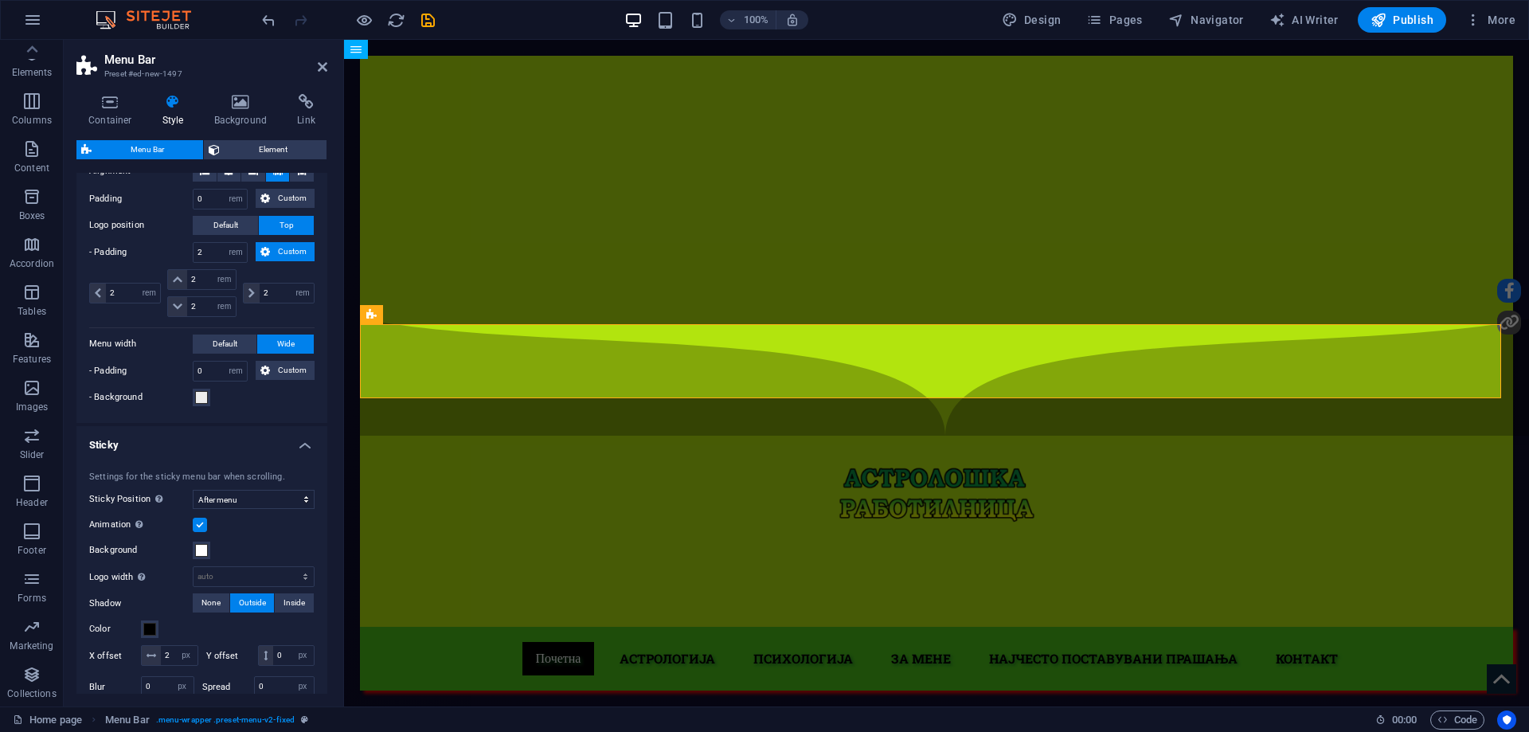
click at [222, 426] on h4 "Sticky" at bounding box center [201, 440] width 251 height 29
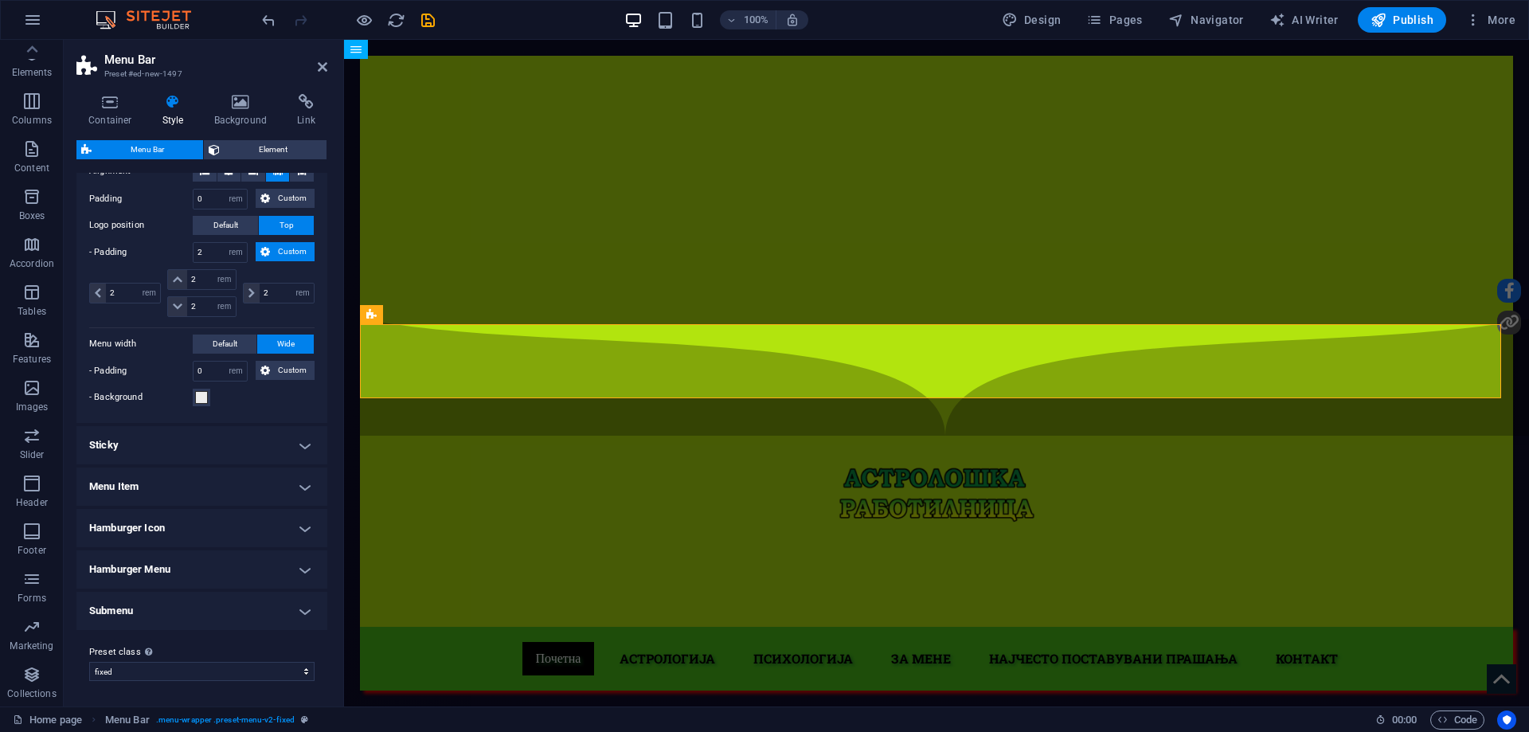
click at [218, 480] on h4 "Menu Item" at bounding box center [201, 486] width 251 height 38
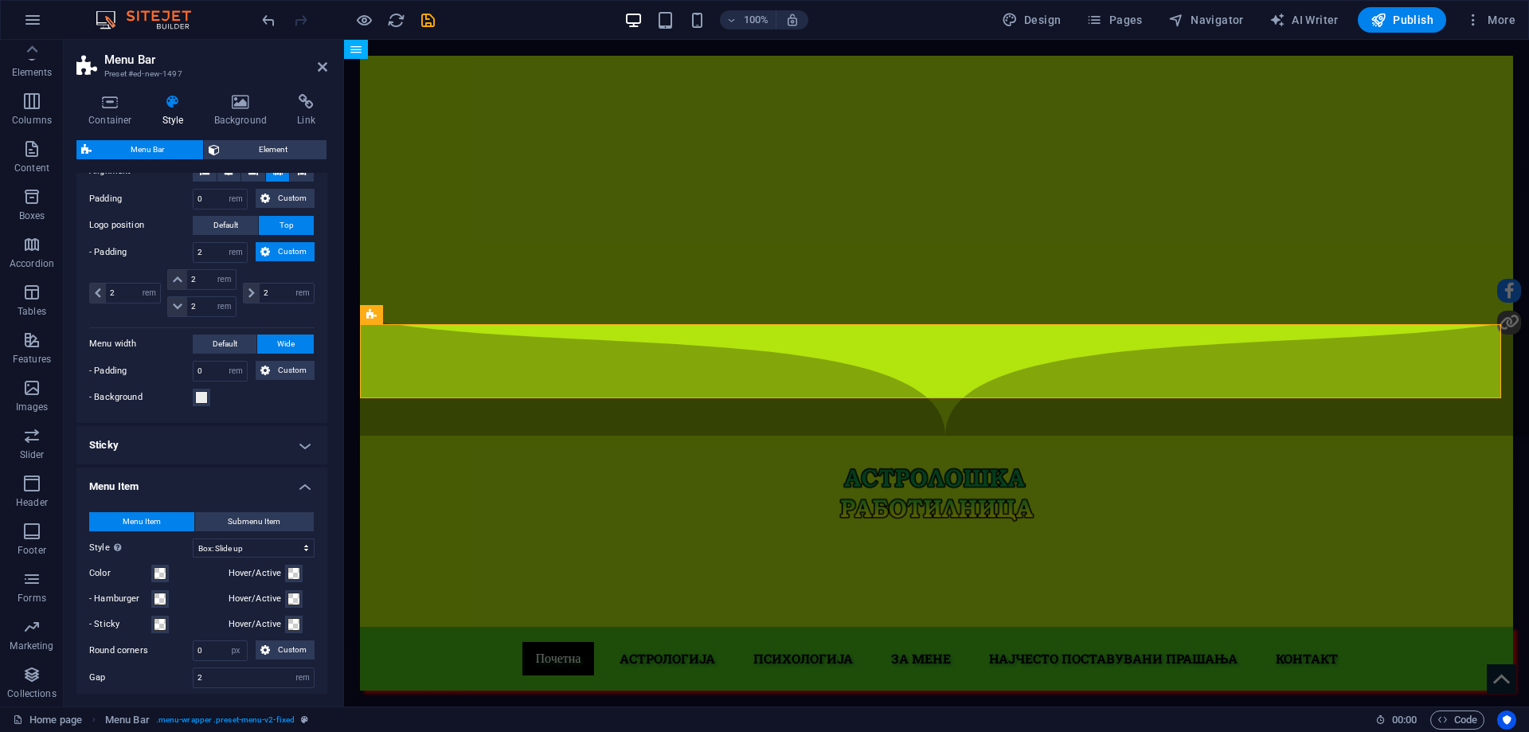
click at [218, 479] on h4 "Menu Item" at bounding box center [201, 481] width 251 height 29
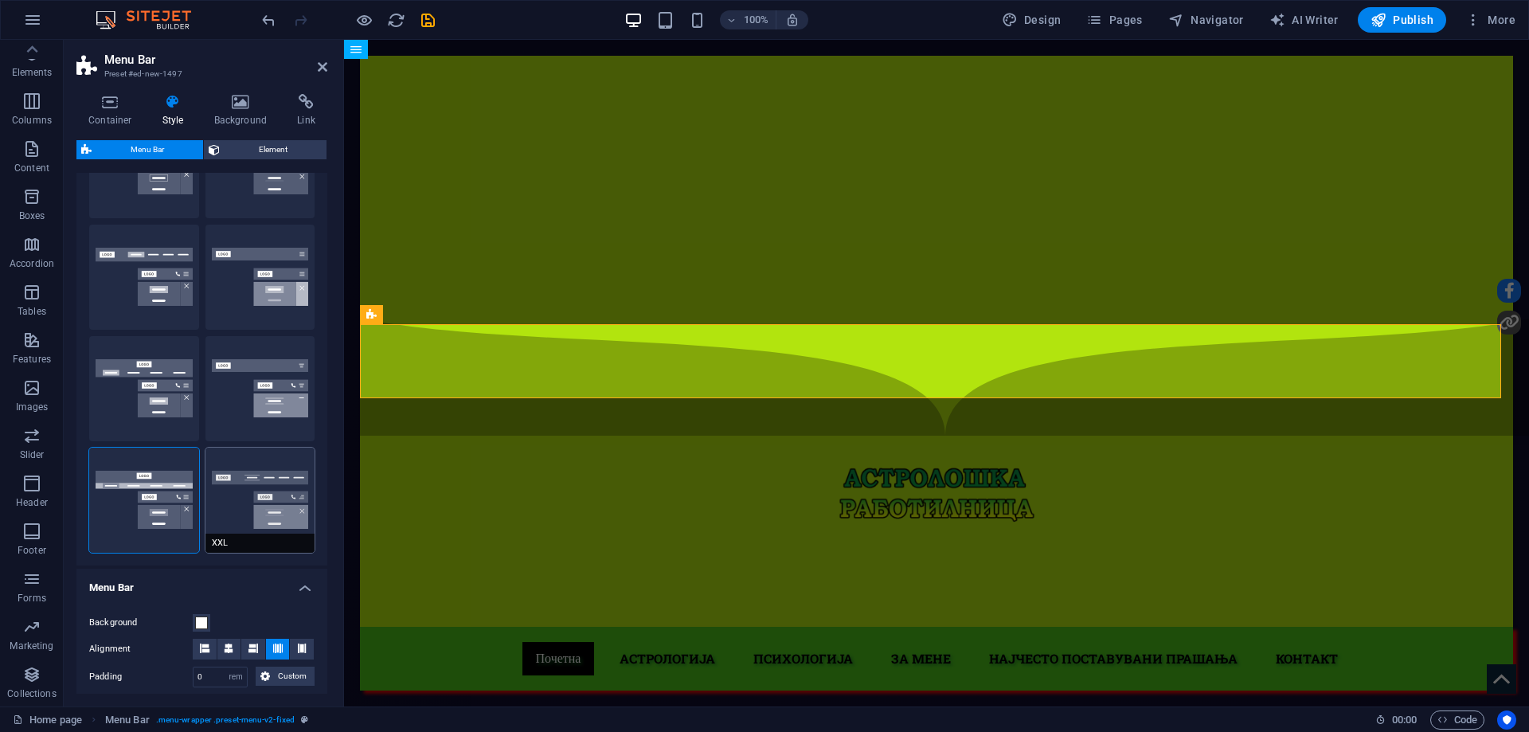
scroll to position [0, 0]
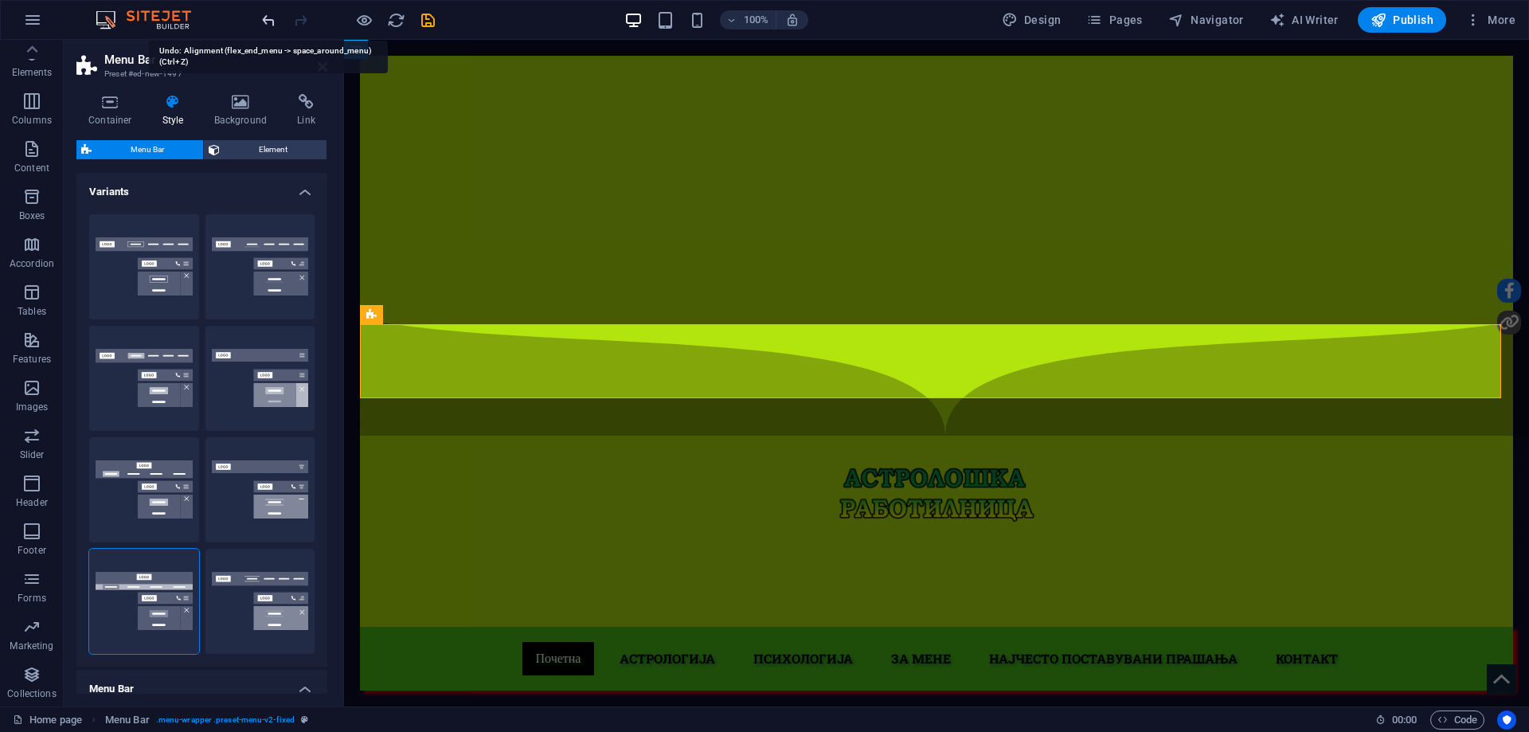
click at [271, 18] on icon "undo" at bounding box center [269, 20] width 18 height 18
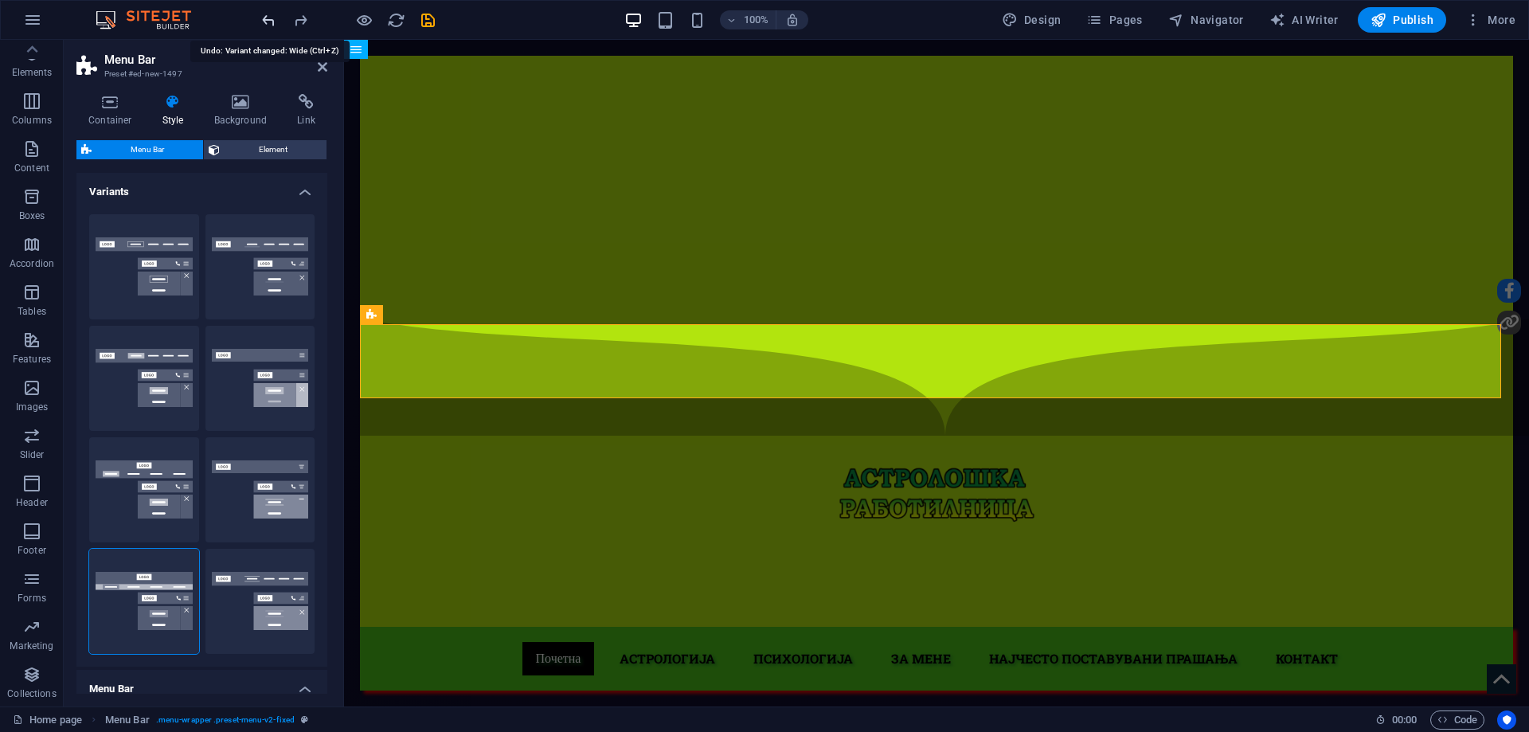
click at [271, 18] on icon "undo" at bounding box center [269, 20] width 18 height 18
type input "1"
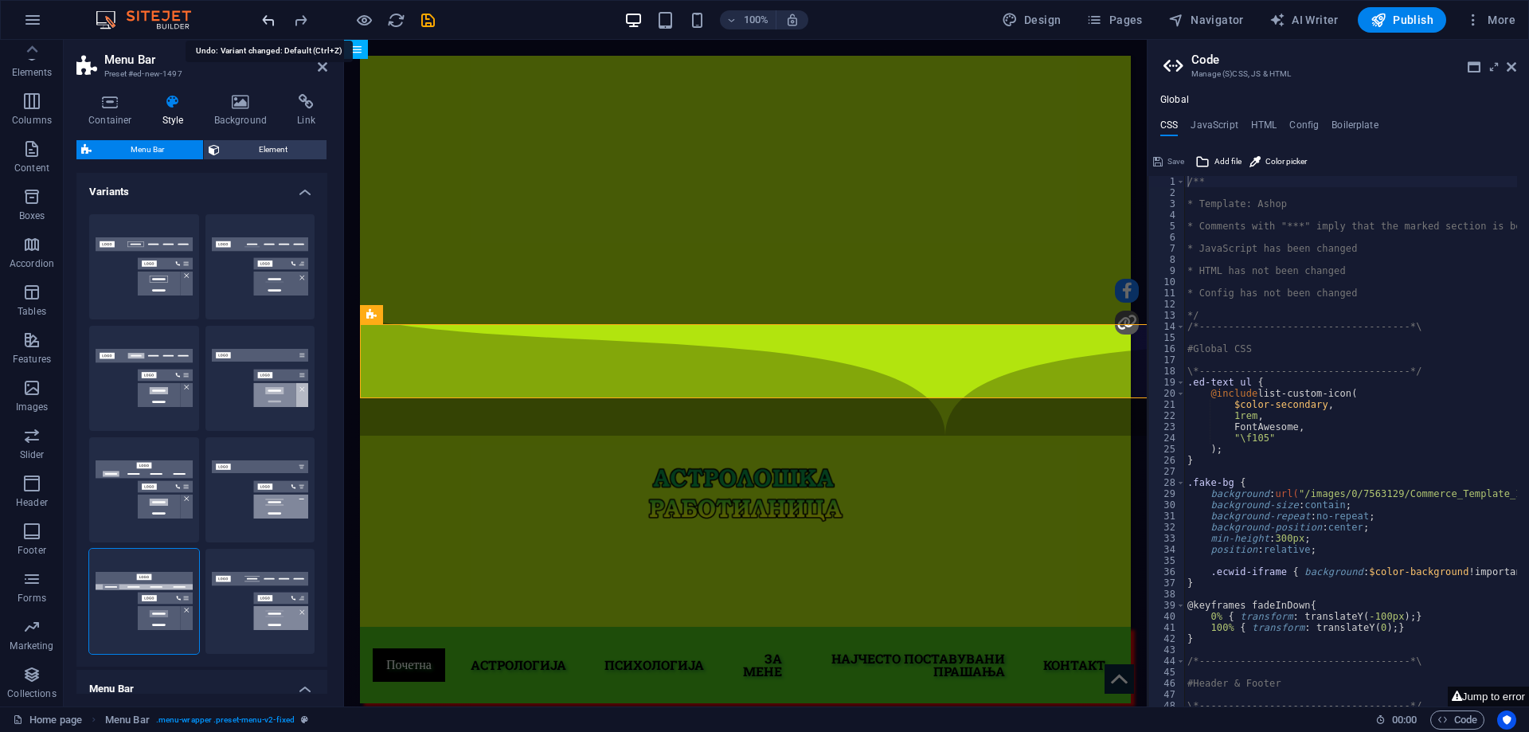
click at [271, 18] on icon "undo" at bounding box center [269, 20] width 18 height 18
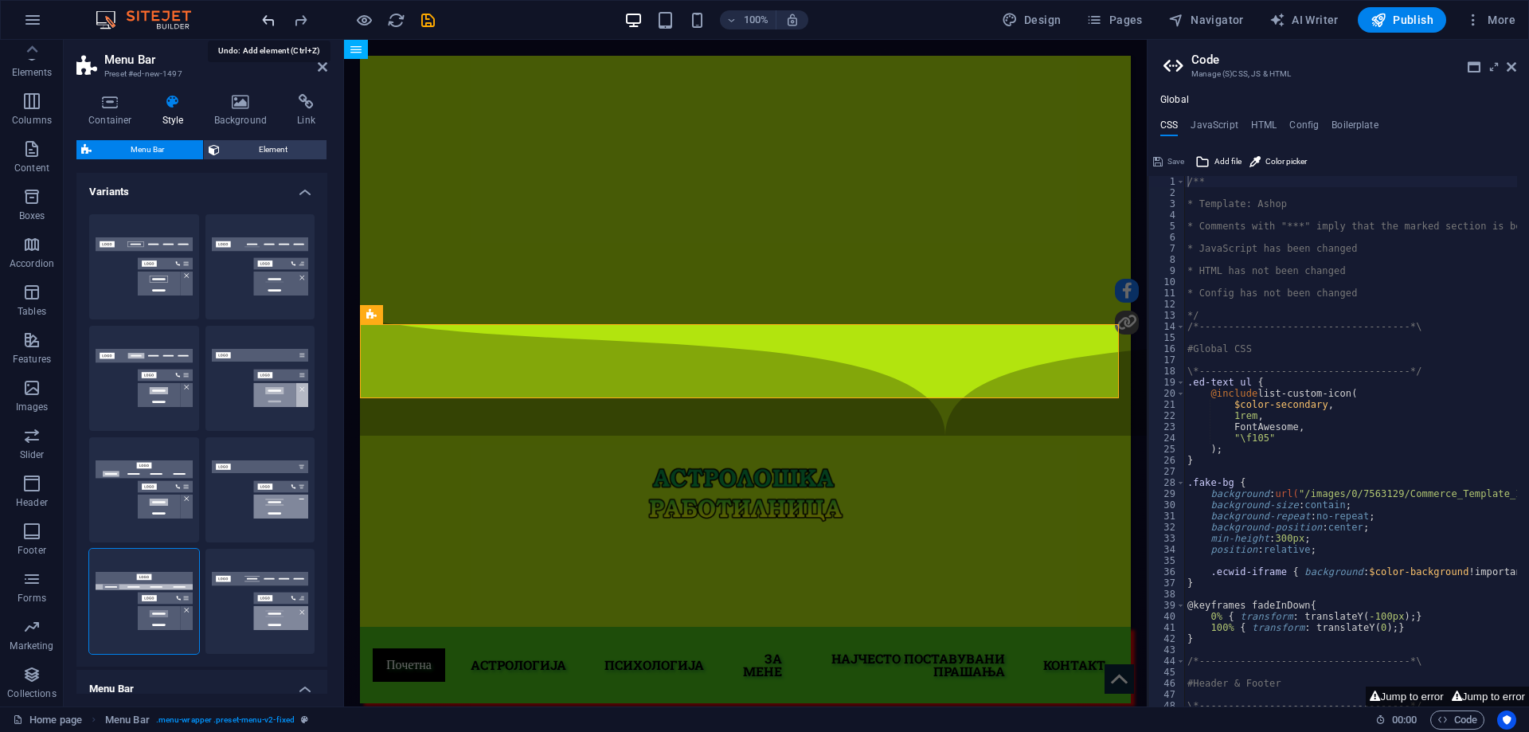
click at [271, 18] on icon "undo" at bounding box center [269, 20] width 18 height 18
click at [271, 18] on div at bounding box center [348, 19] width 178 height 25
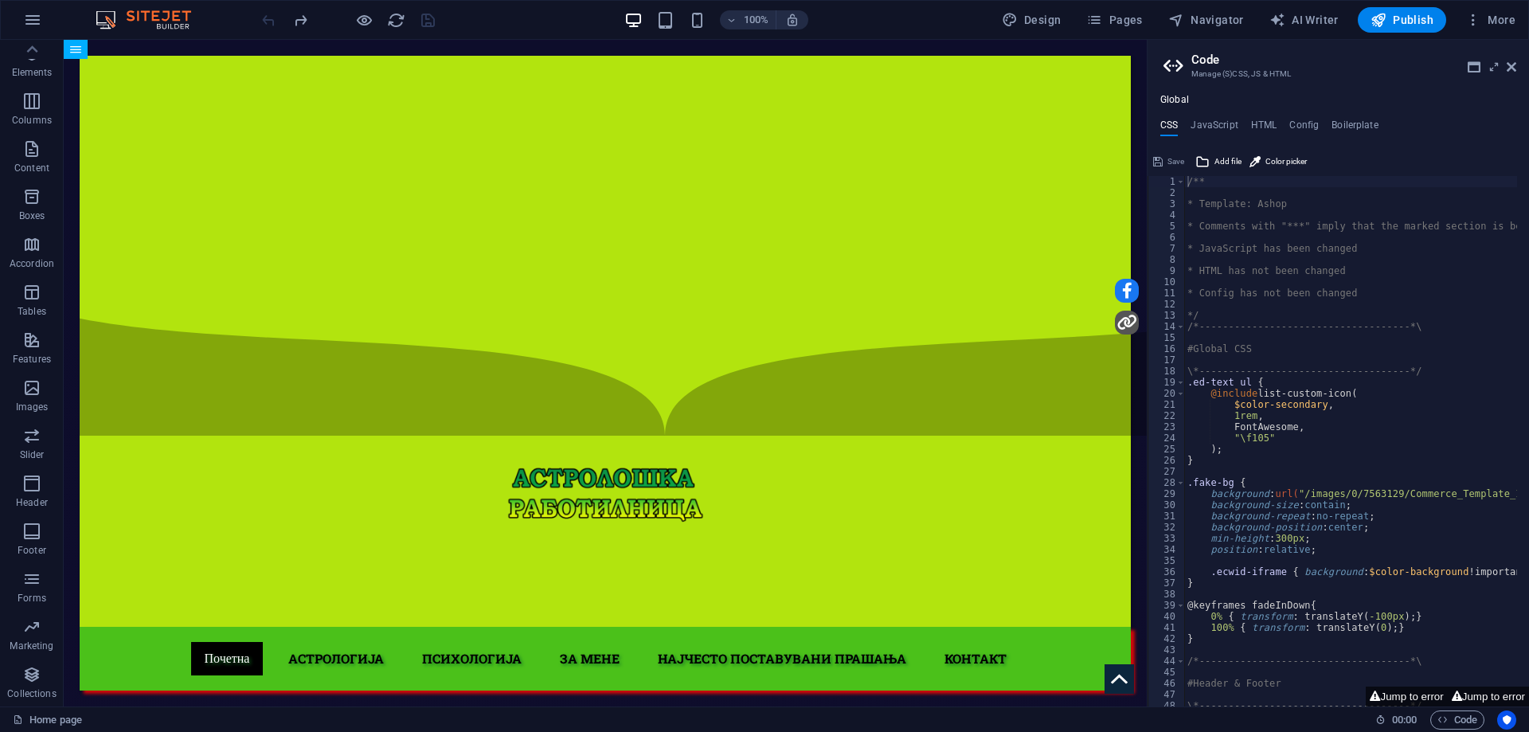
click at [271, 18] on div at bounding box center [348, 19] width 178 height 25
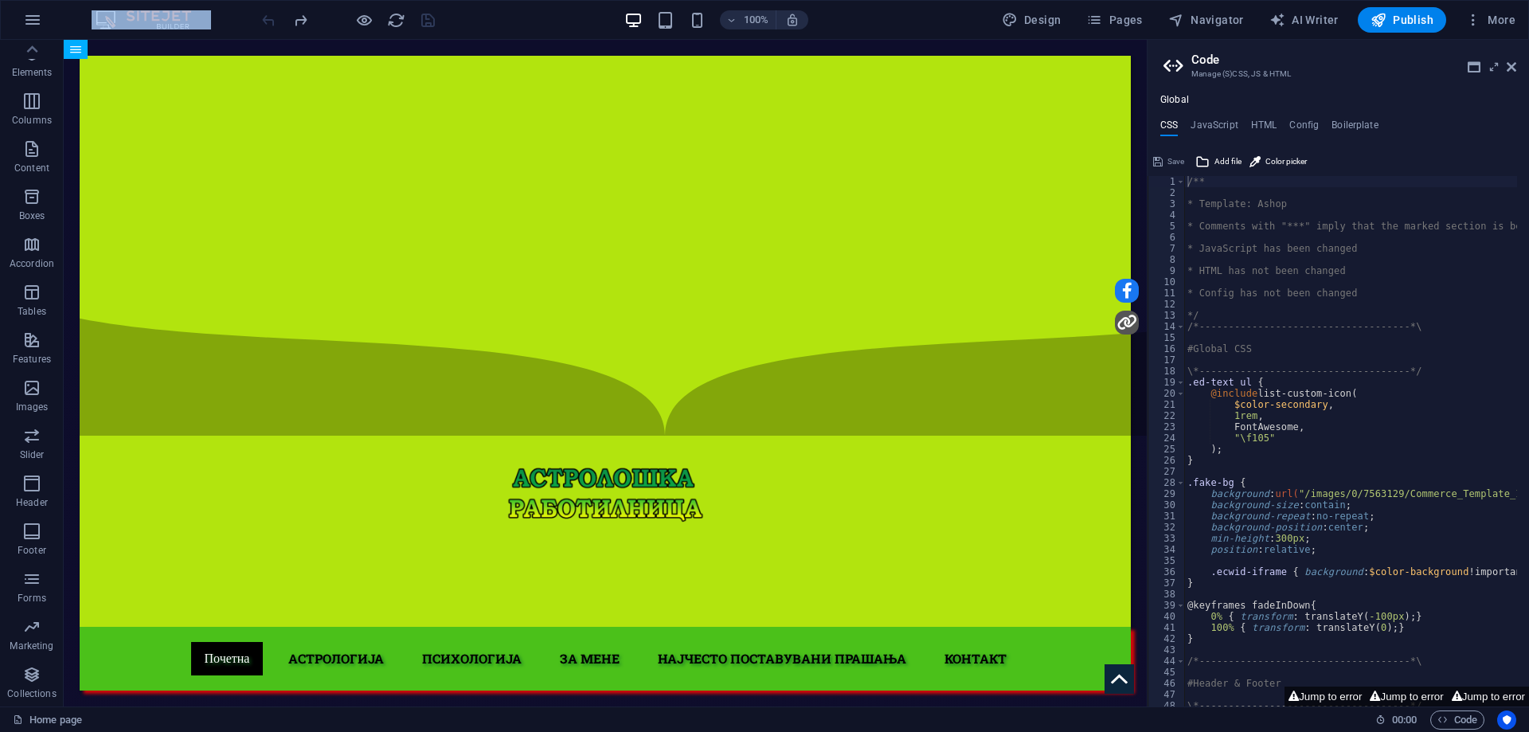
click at [271, 18] on div at bounding box center [348, 19] width 178 height 25
click at [1293, 696] on button "Jump to error" at bounding box center [1324, 696] width 81 height 20
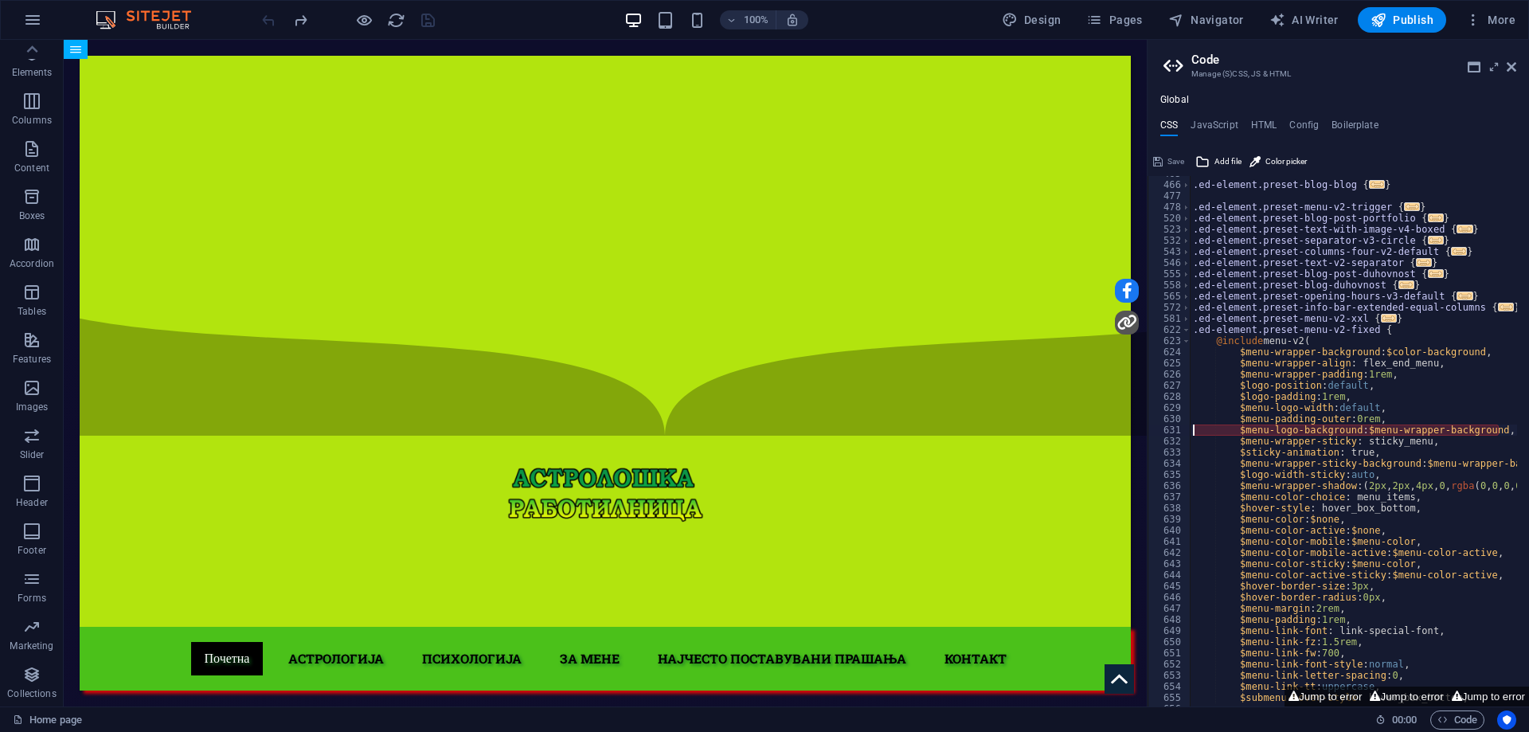
click at [1269, 435] on div ".ed-element.preset-blog-blog { ... } .ed-element.preset-menu-v2-trigger { ... }…" at bounding box center [1429, 438] width 479 height 541
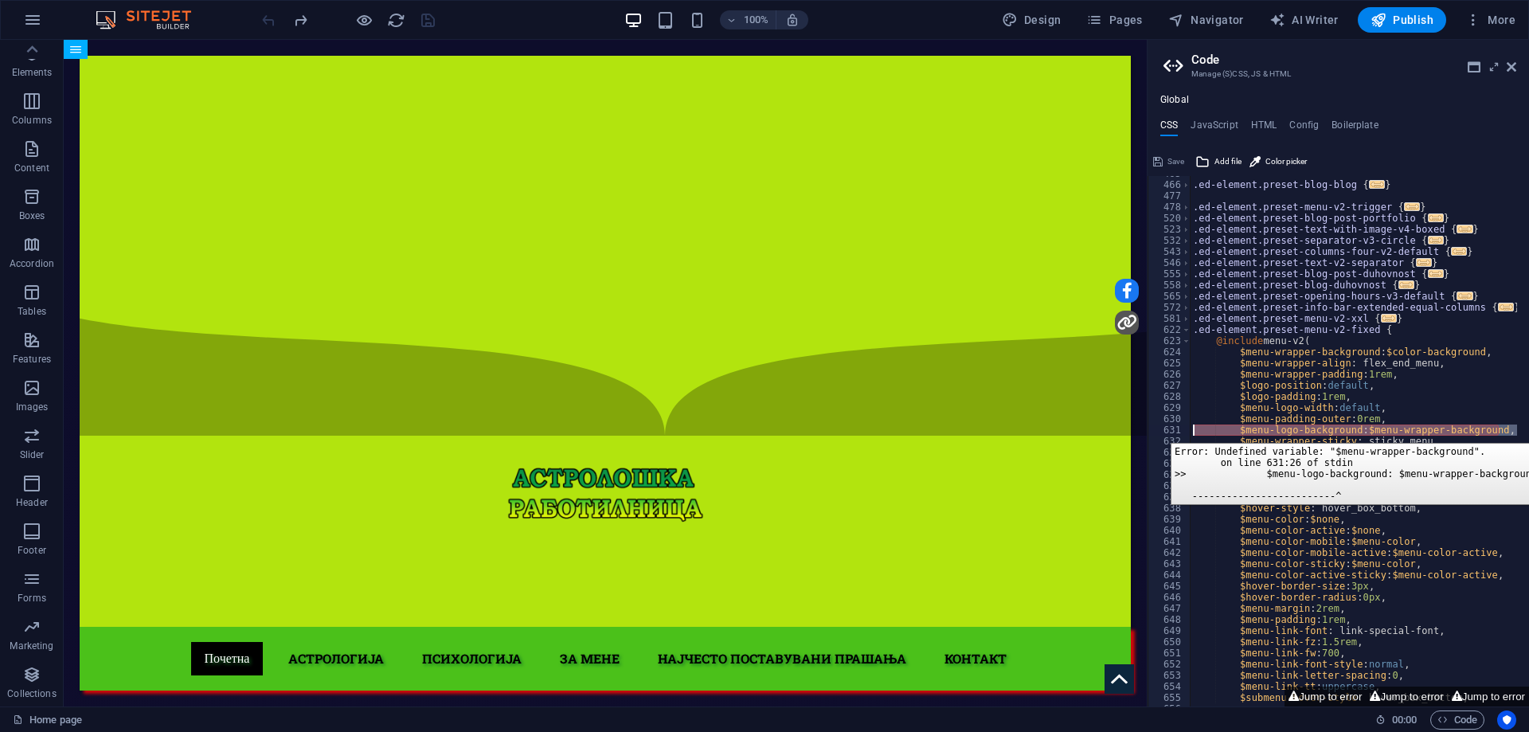
click at [1158, 431] on div "631" at bounding box center [1169, 429] width 43 height 11
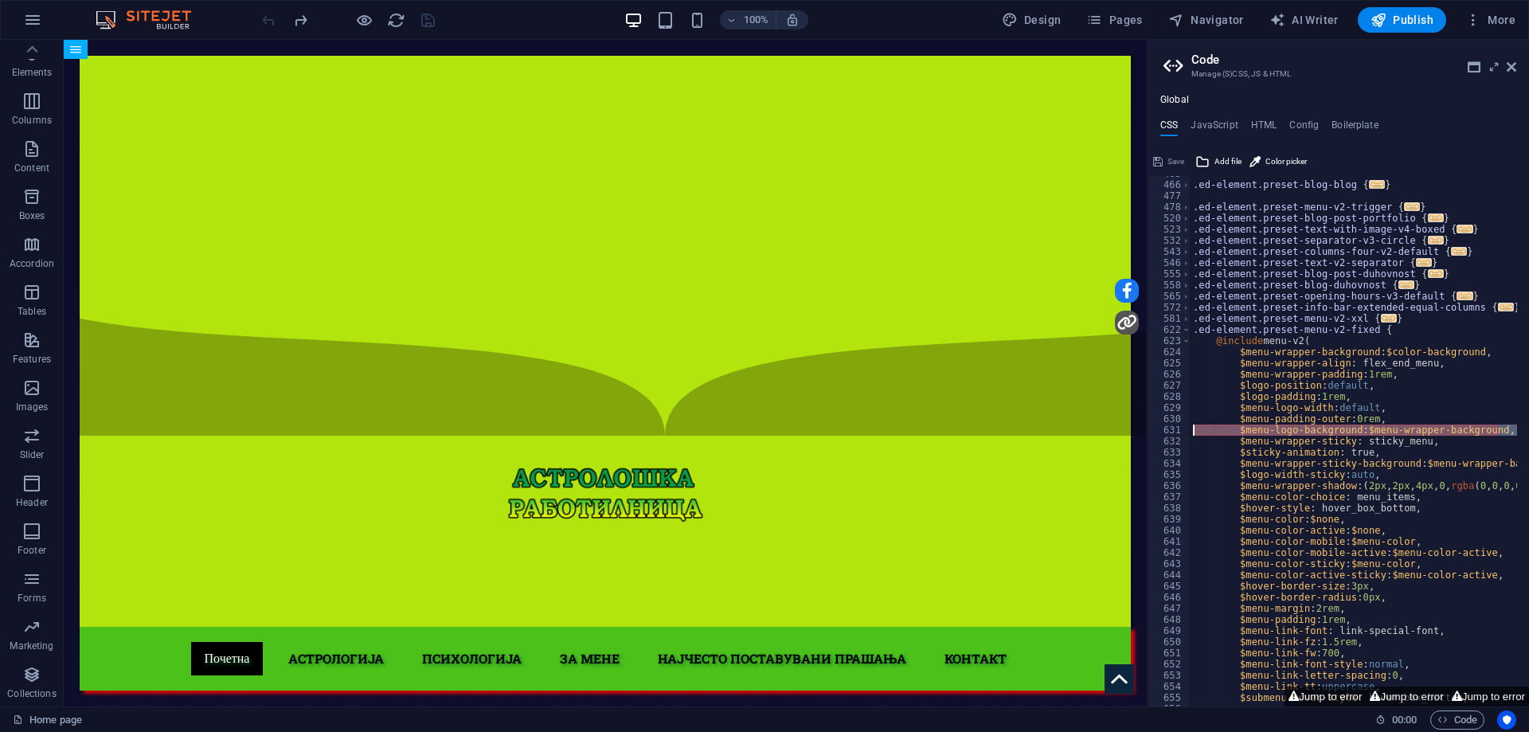
click at [1229, 430] on div ".ed-element.preset-blog-blog { ... } .ed-element.preset-menu-v2-trigger { ... }…" at bounding box center [1353, 441] width 327 height 530
click at [1229, 430] on div ".ed-element.preset-blog-blog { ... } .ed-element.preset-menu-v2-trigger { ... }…" at bounding box center [1429, 438] width 479 height 541
type textarea "$menu-wrapper-sticky: sticky_menu,"
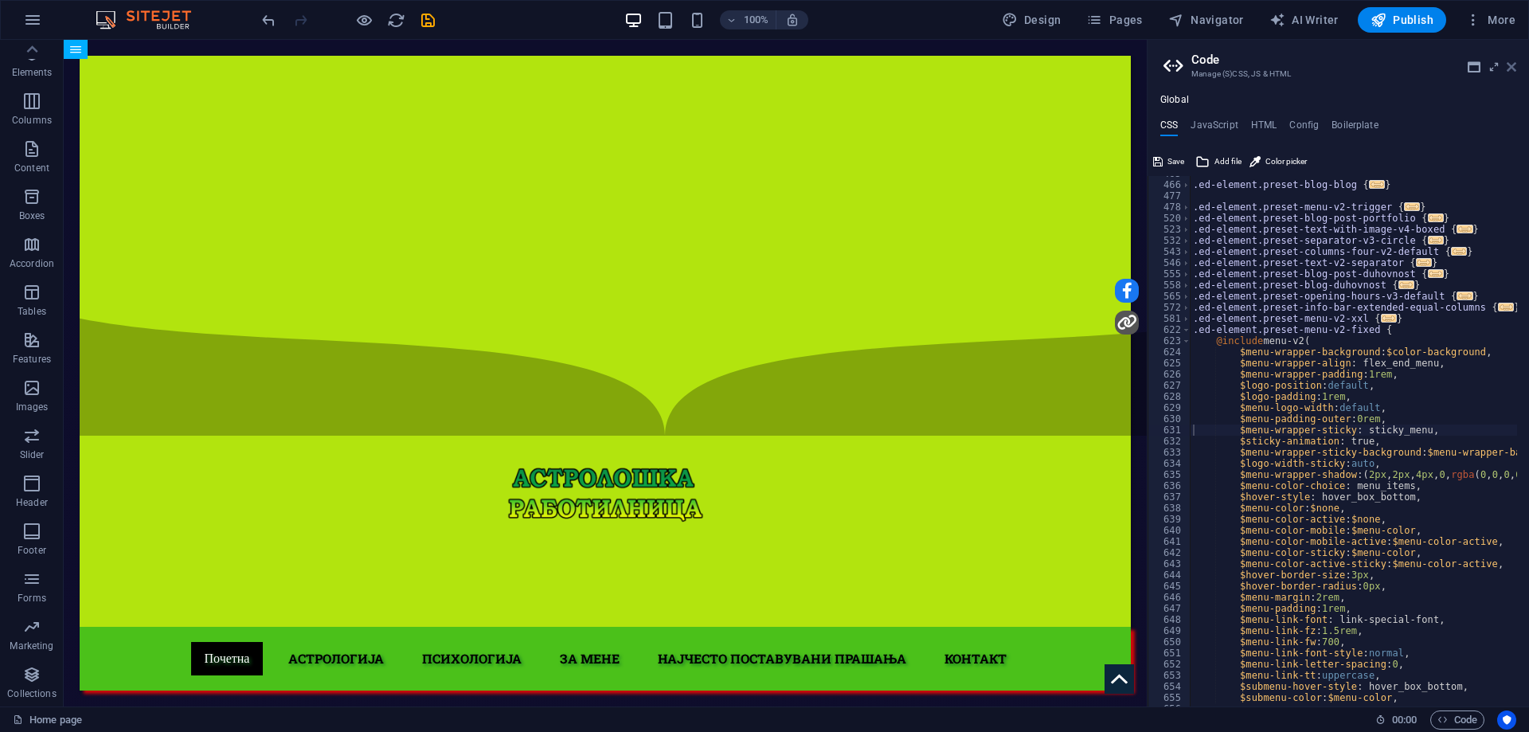
click at [1508, 69] on icon at bounding box center [1511, 67] width 10 height 13
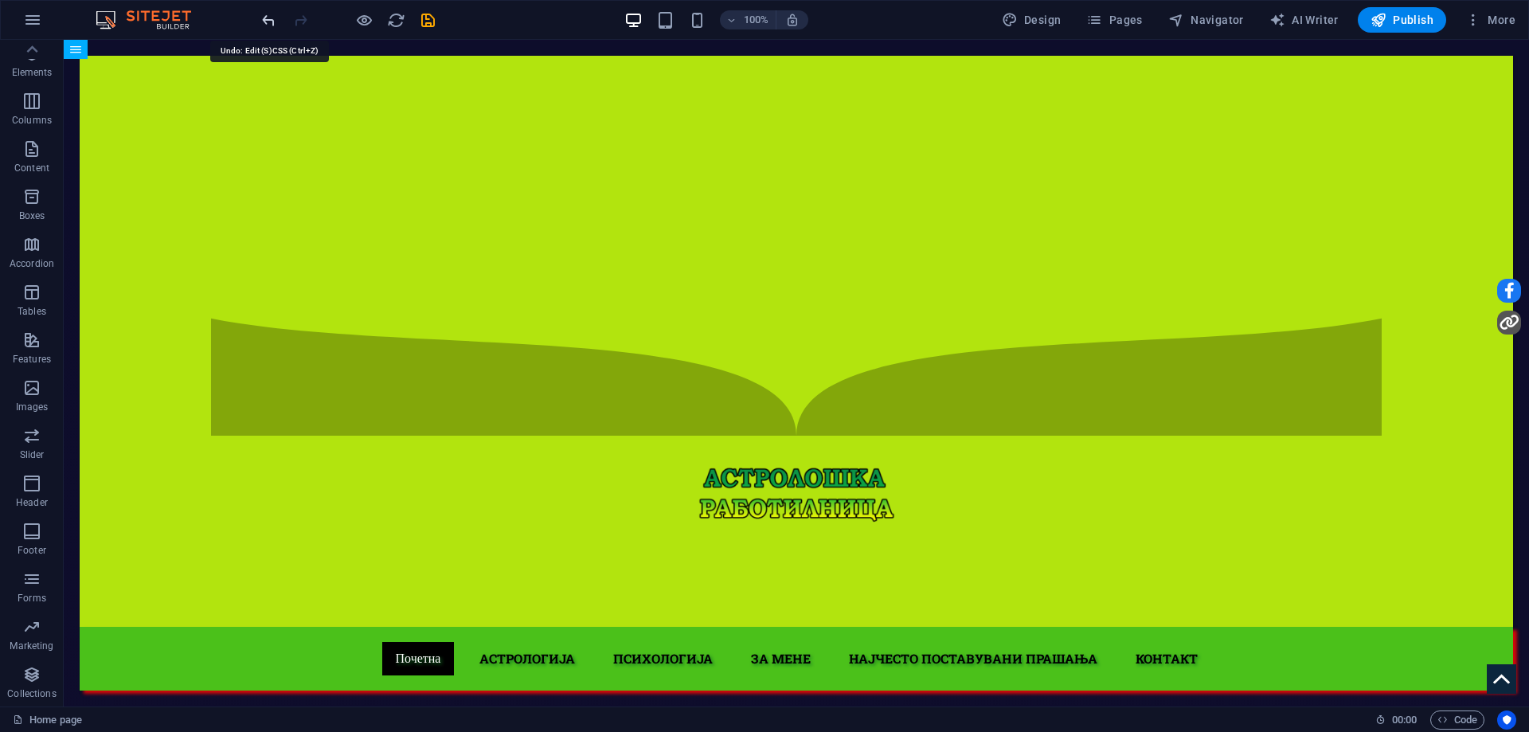
click at [275, 22] on icon "undo" at bounding box center [269, 20] width 18 height 18
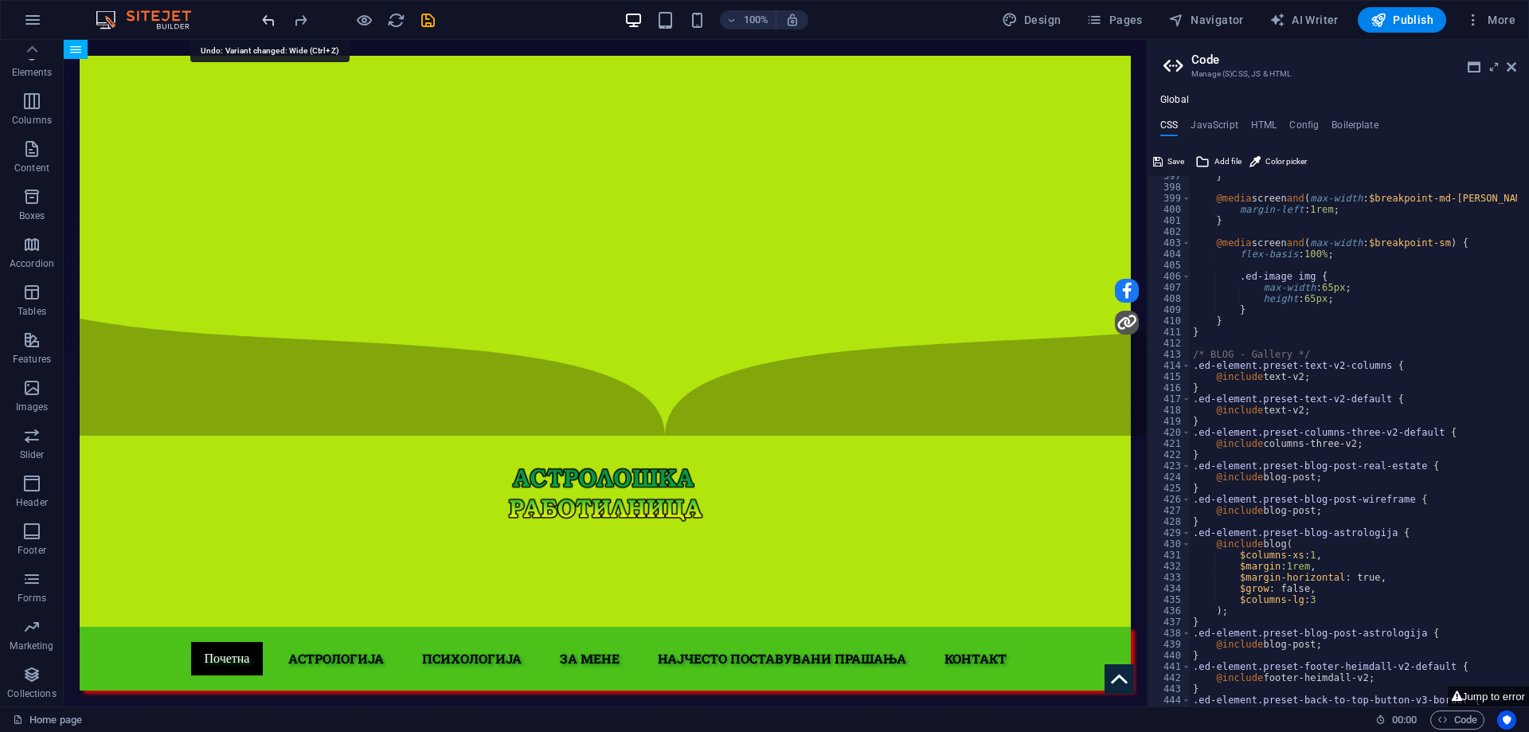
click at [275, 22] on icon "undo" at bounding box center [269, 20] width 18 height 18
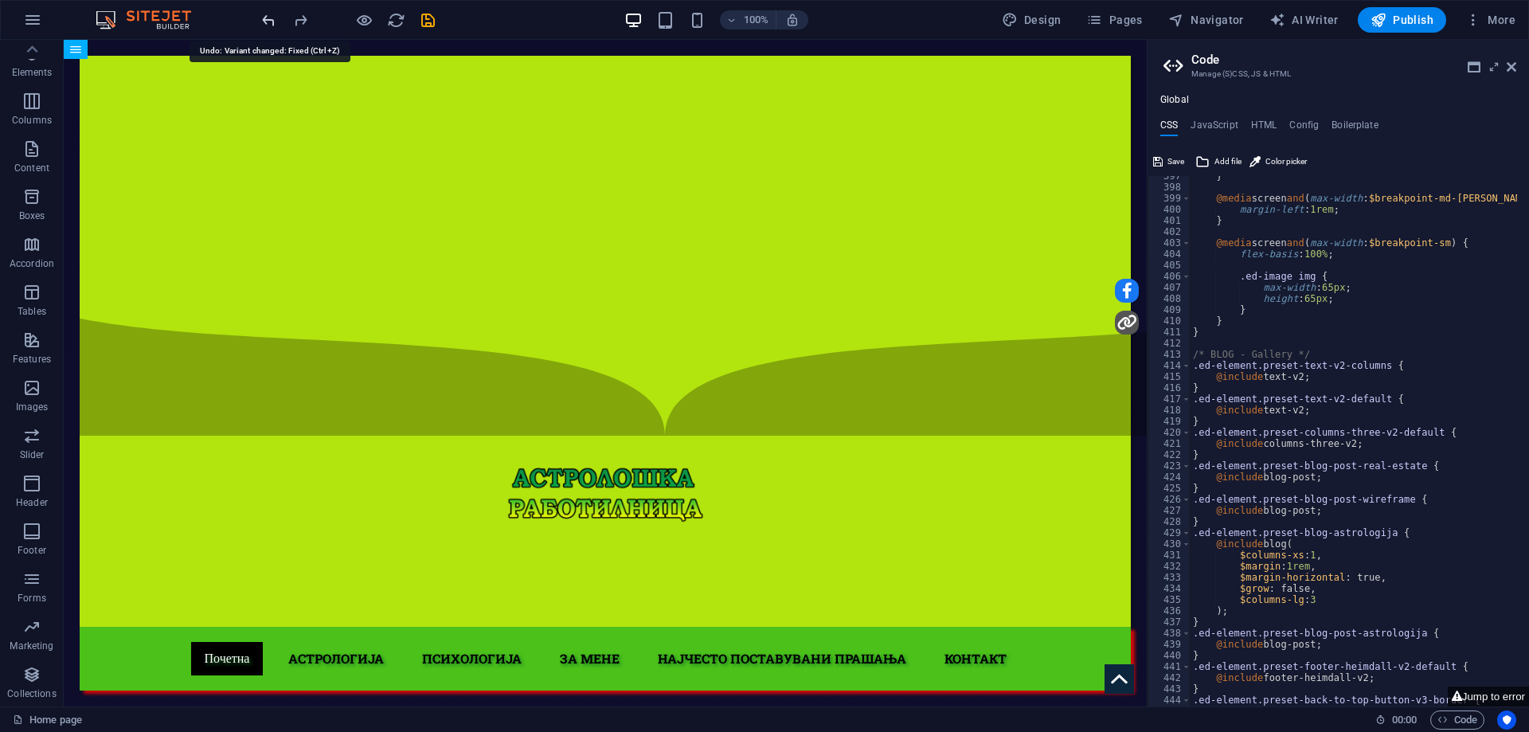
click at [275, 22] on icon "undo" at bounding box center [269, 20] width 18 height 18
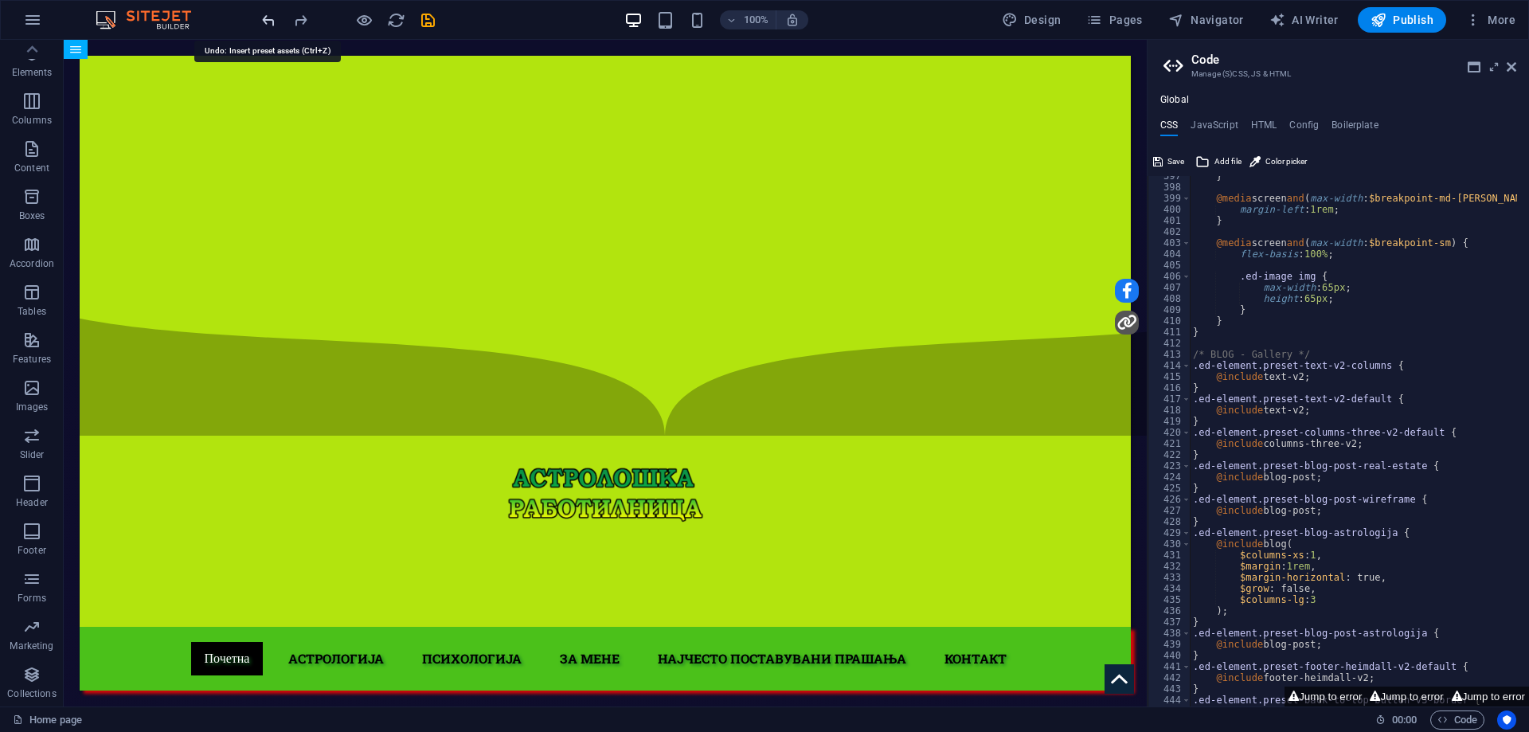
click at [275, 22] on icon "undo" at bounding box center [269, 20] width 18 height 18
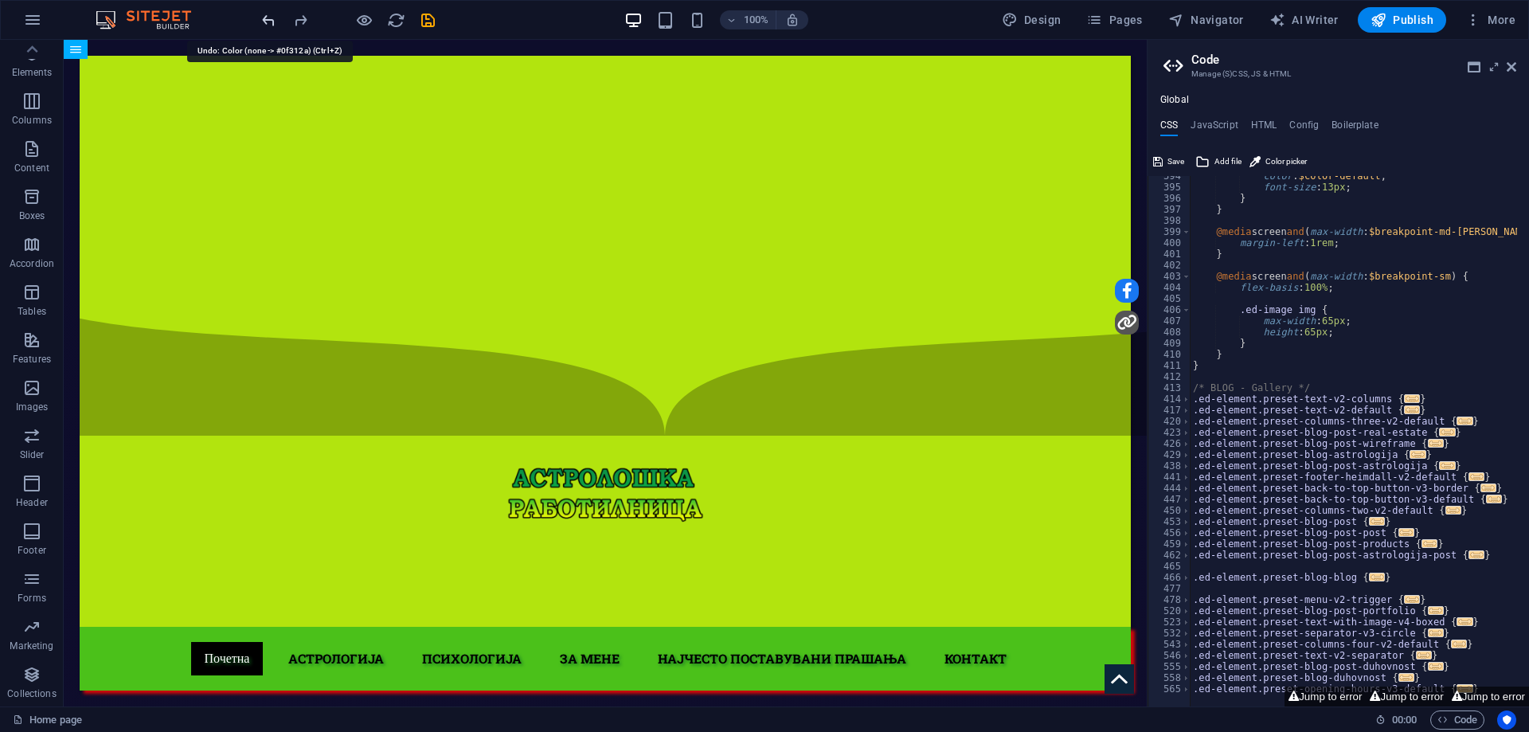
click at [275, 22] on icon "undo" at bounding box center [269, 20] width 18 height 18
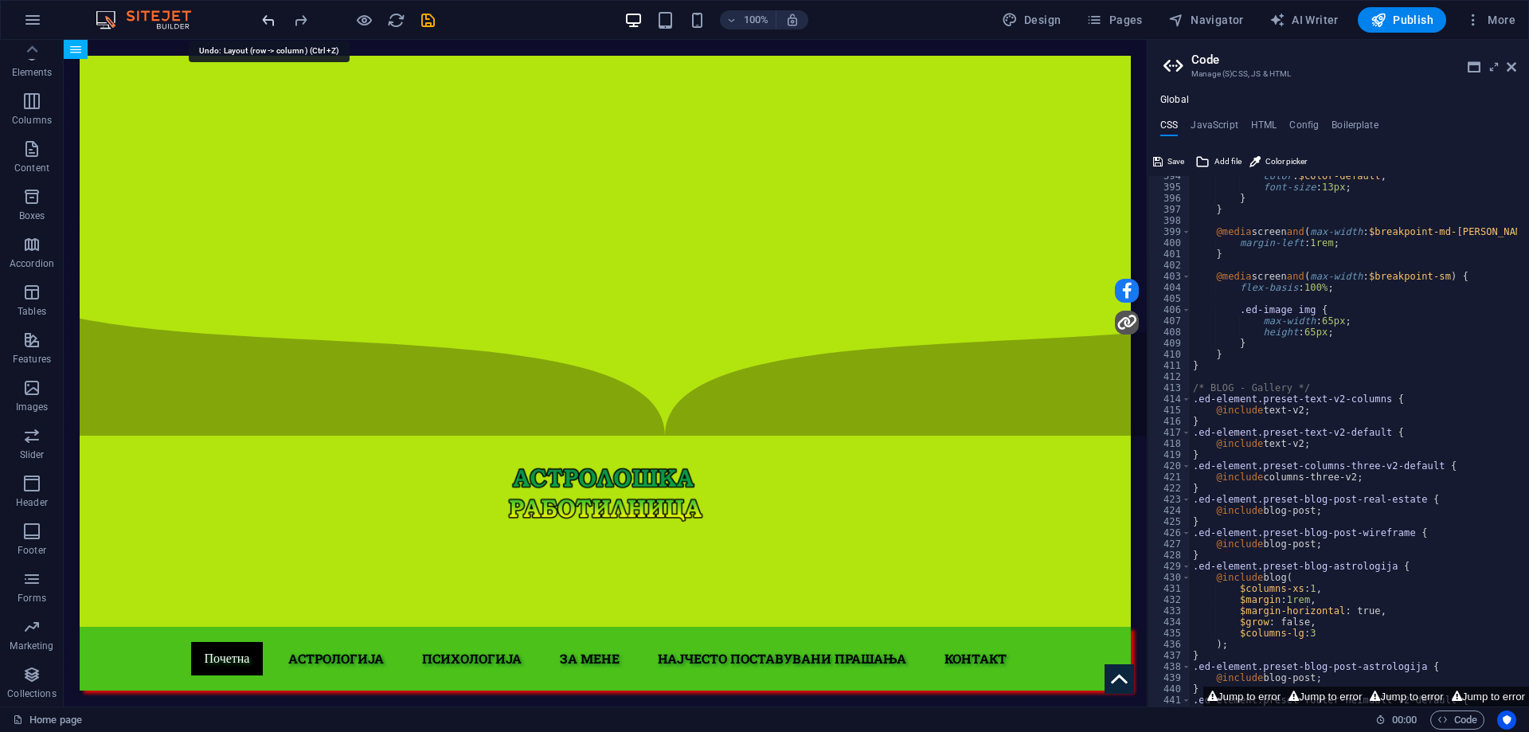
scroll to position [1823, 0]
click at [275, 22] on icon "undo" at bounding box center [269, 20] width 18 height 18
